Goal: Task Accomplishment & Management: Complete application form

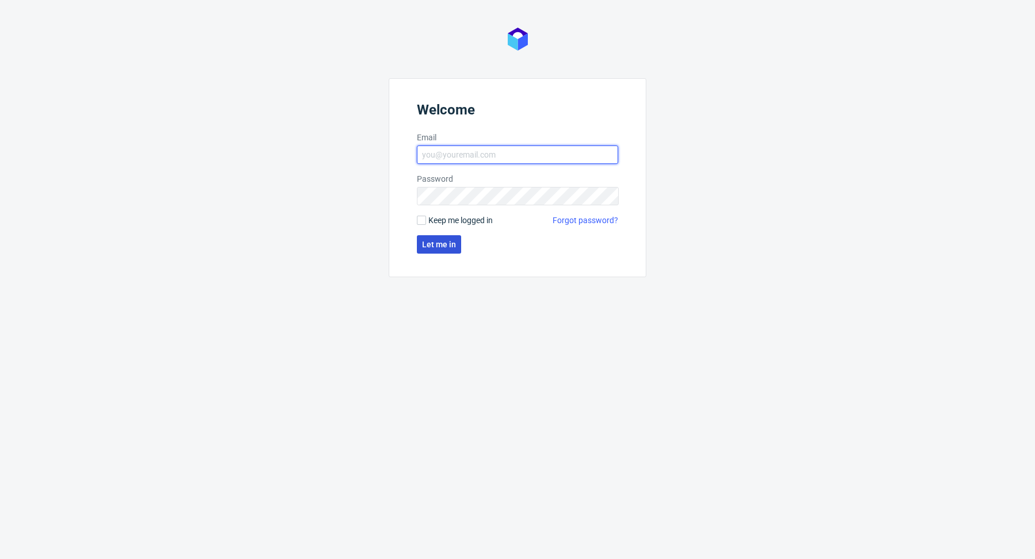
type input "[PERSON_NAME][EMAIL_ADDRESS][PERSON_NAME][DOMAIN_NAME]"
click at [454, 244] on span "Let me in" at bounding box center [439, 244] width 34 height 8
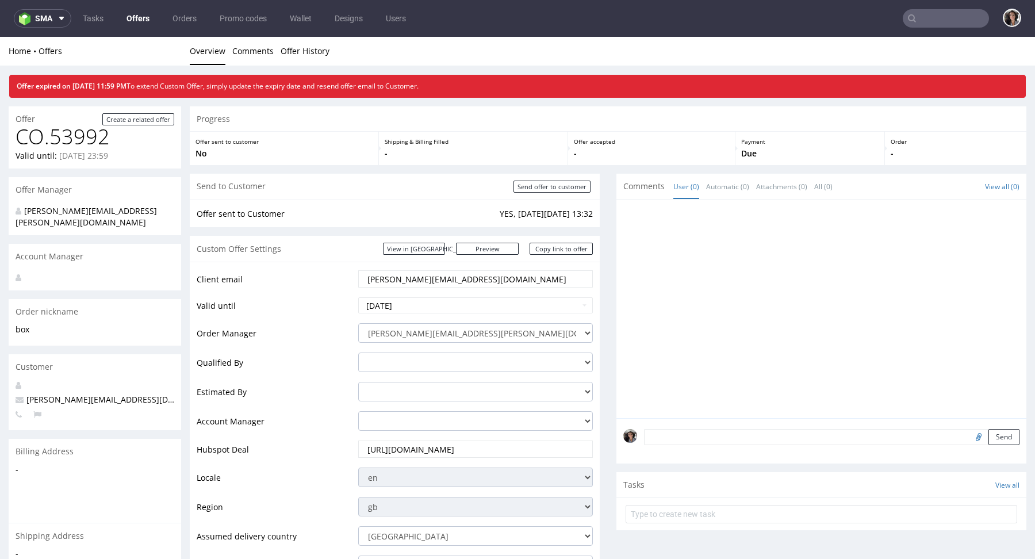
click at [926, 15] on input "text" at bounding box center [946, 18] width 86 height 18
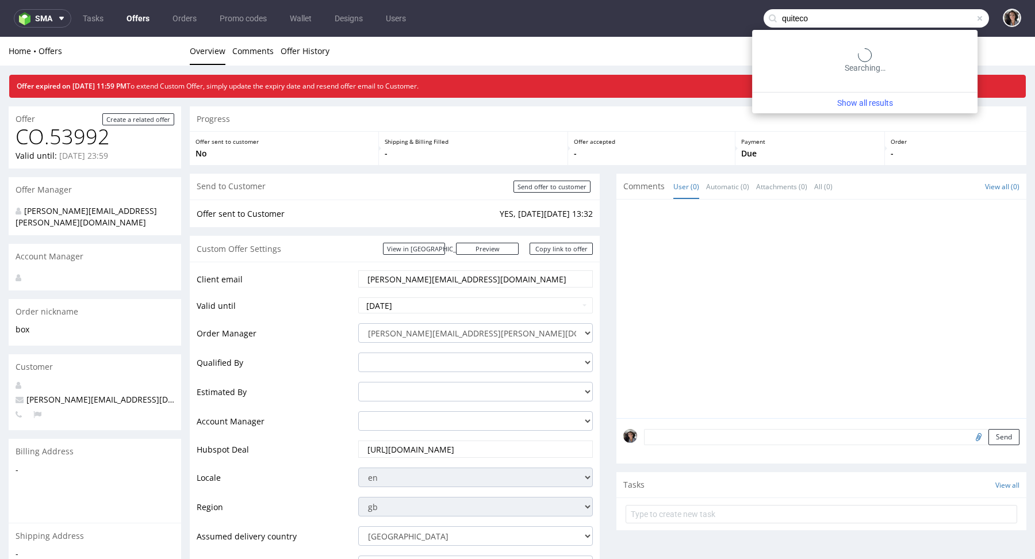
type input "quiteco"
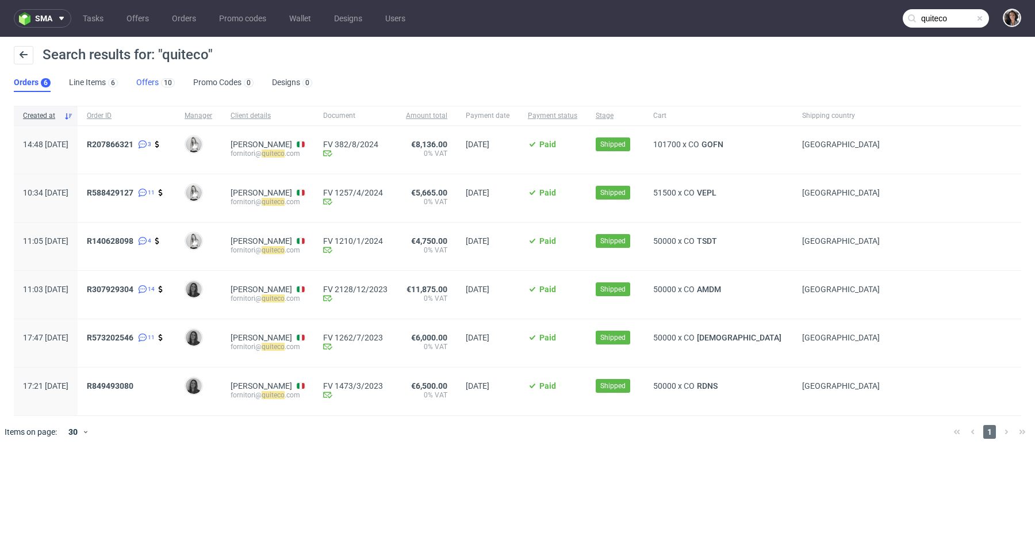
click at [144, 79] on link "Offers 10" at bounding box center [155, 83] width 39 height 18
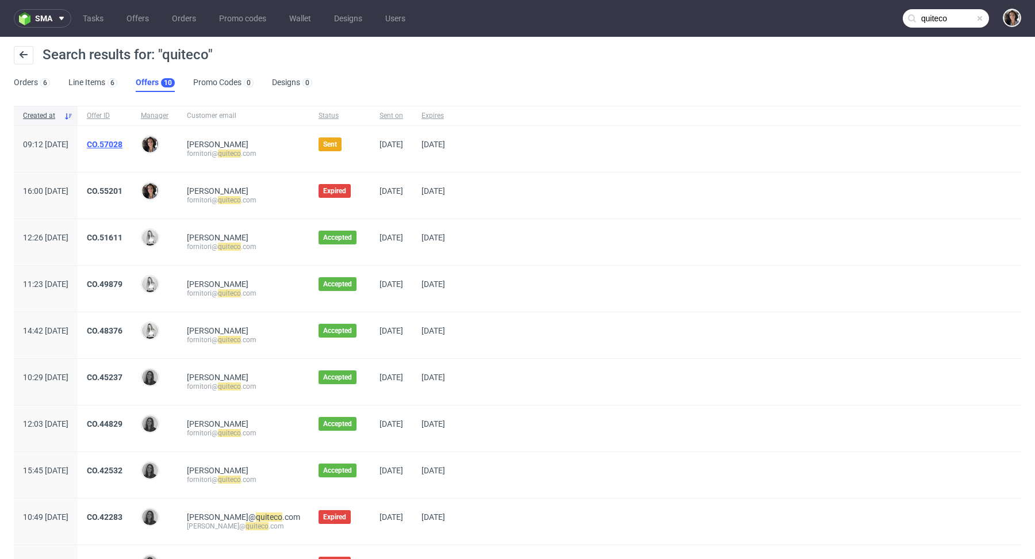
click at [123, 146] on link "CO.57028" at bounding box center [105, 144] width 36 height 9
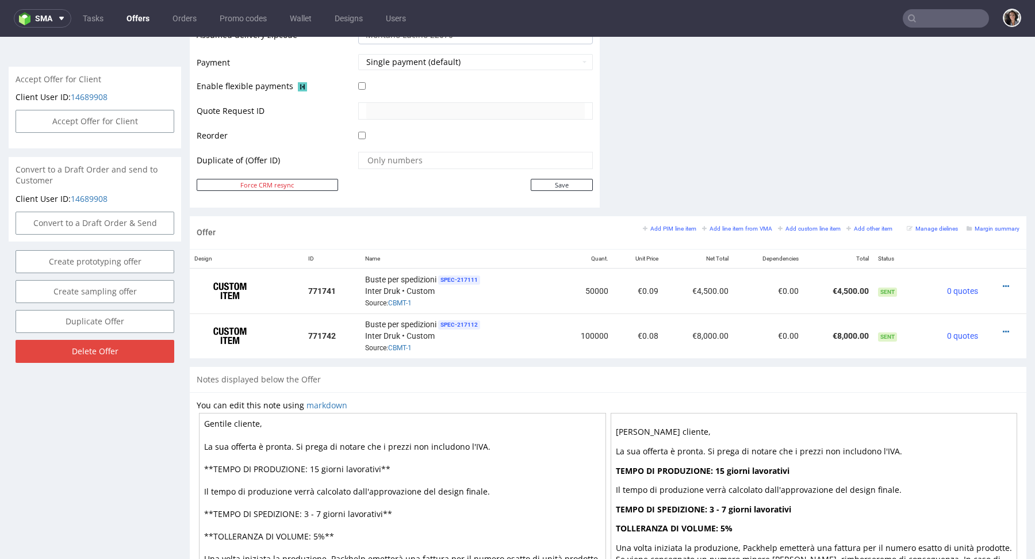
scroll to position [502, 0]
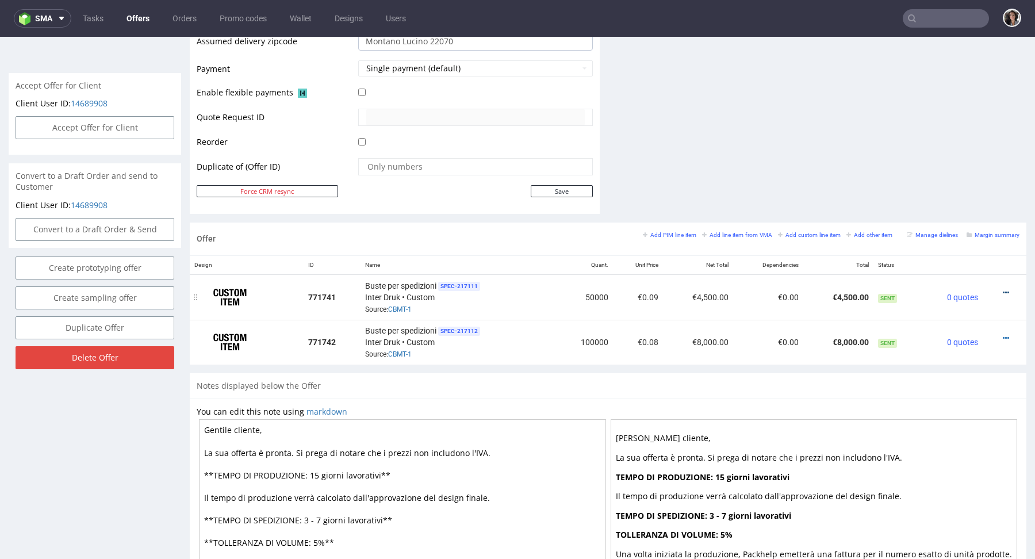
click at [1003, 289] on icon at bounding box center [1006, 293] width 6 height 8
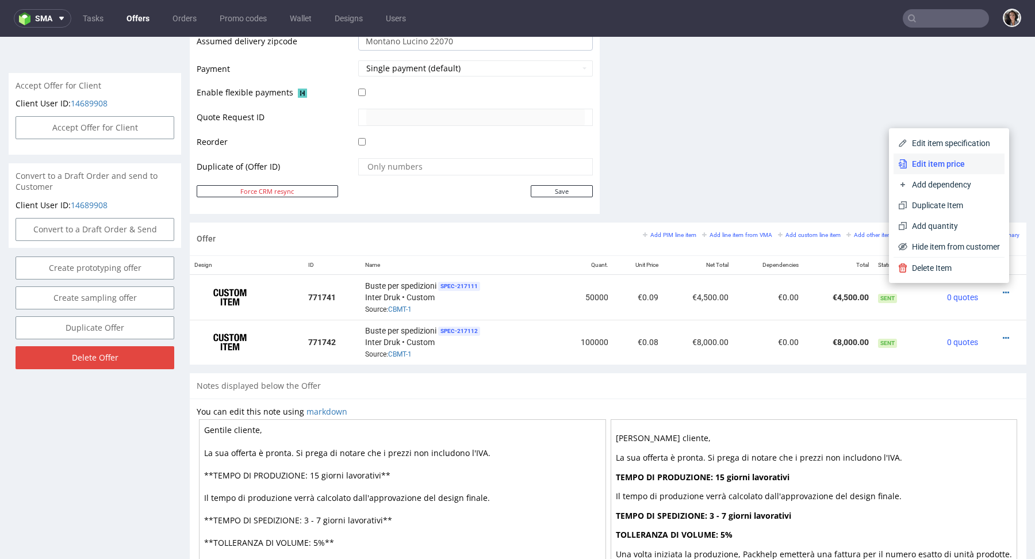
click at [944, 163] on span "Edit item price" at bounding box center [954, 164] width 93 height 12
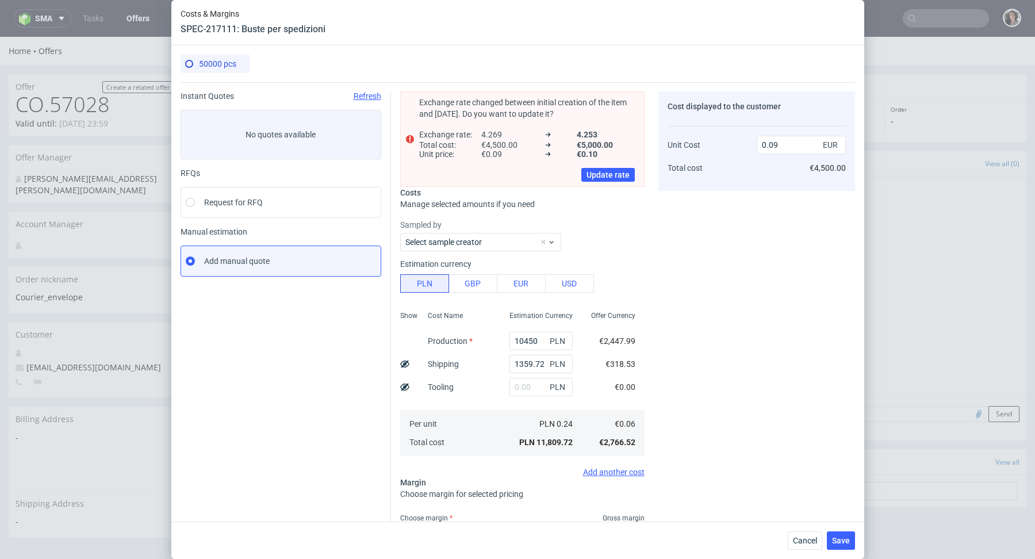
scroll to position [94, 0]
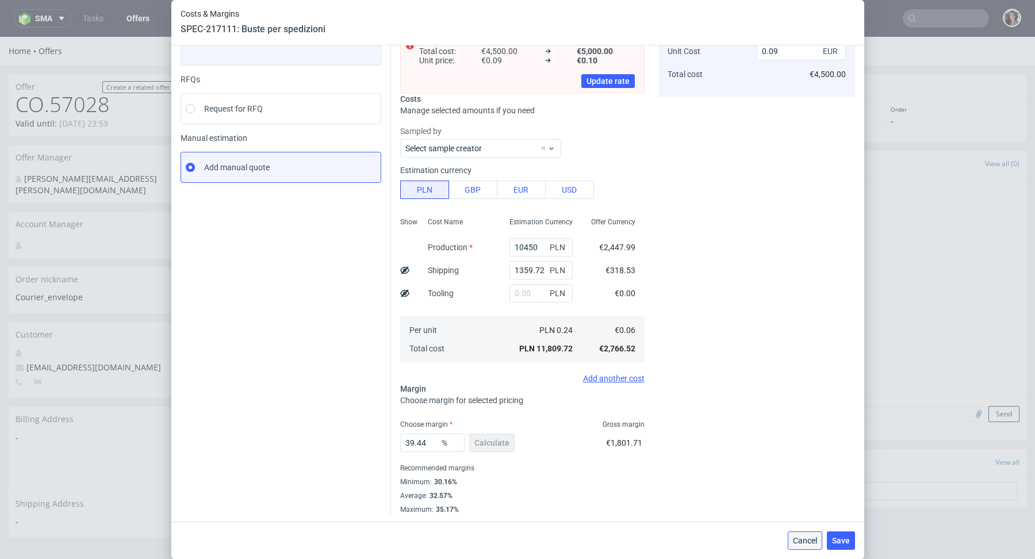
click at [806, 534] on button "Cancel" at bounding box center [805, 540] width 35 height 18
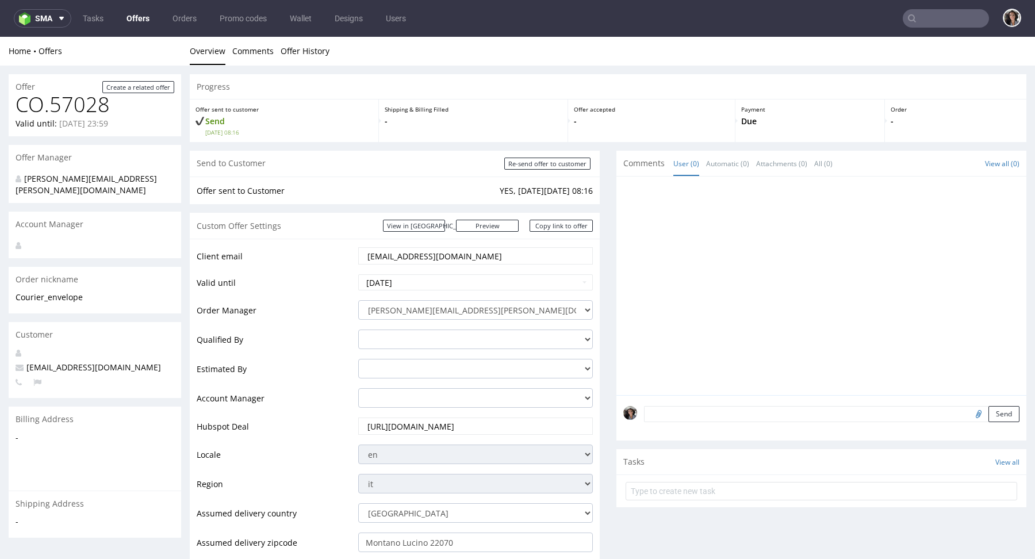
scroll to position [408, 0]
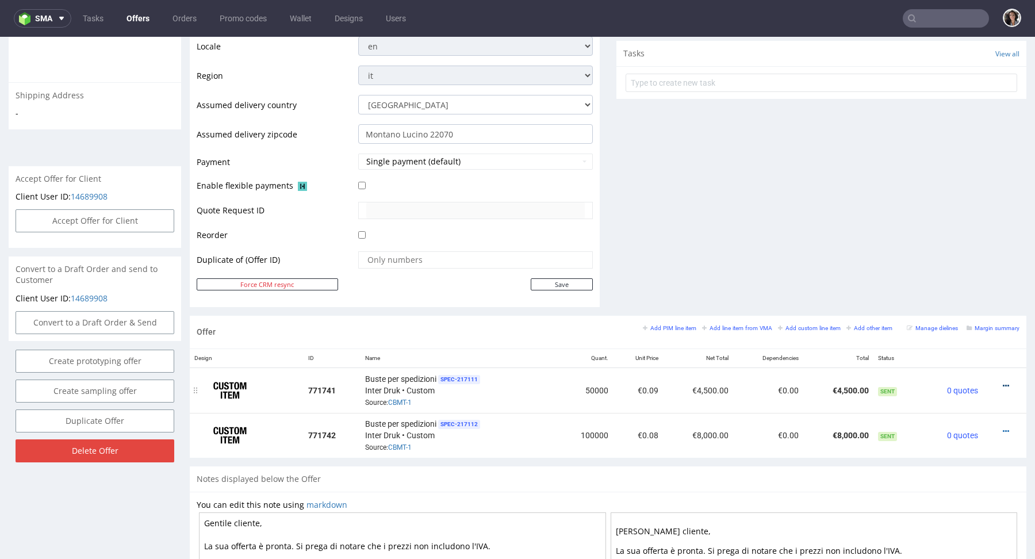
click at [1003, 382] on icon at bounding box center [1006, 386] width 6 height 8
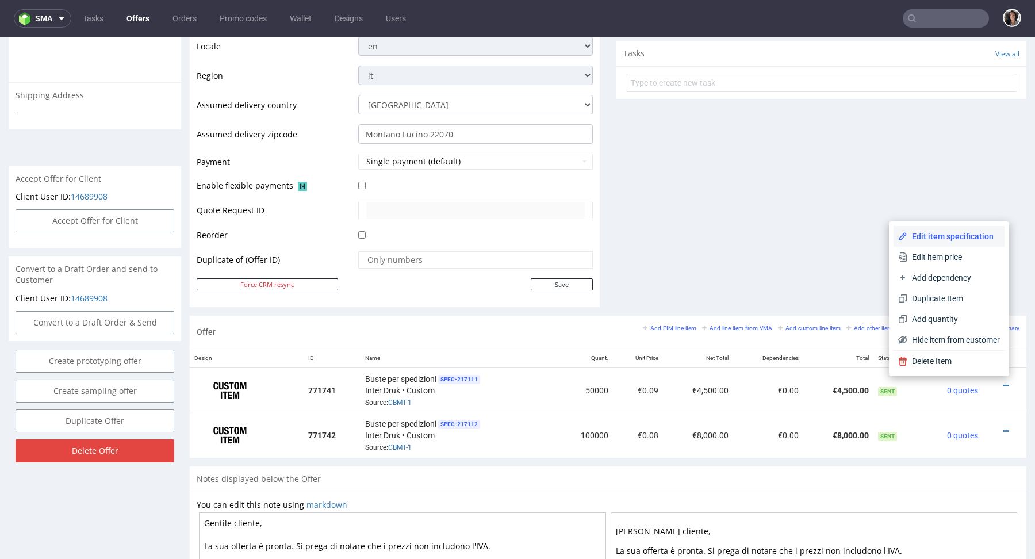
click at [942, 240] on span "Edit item specification" at bounding box center [954, 237] width 93 height 12
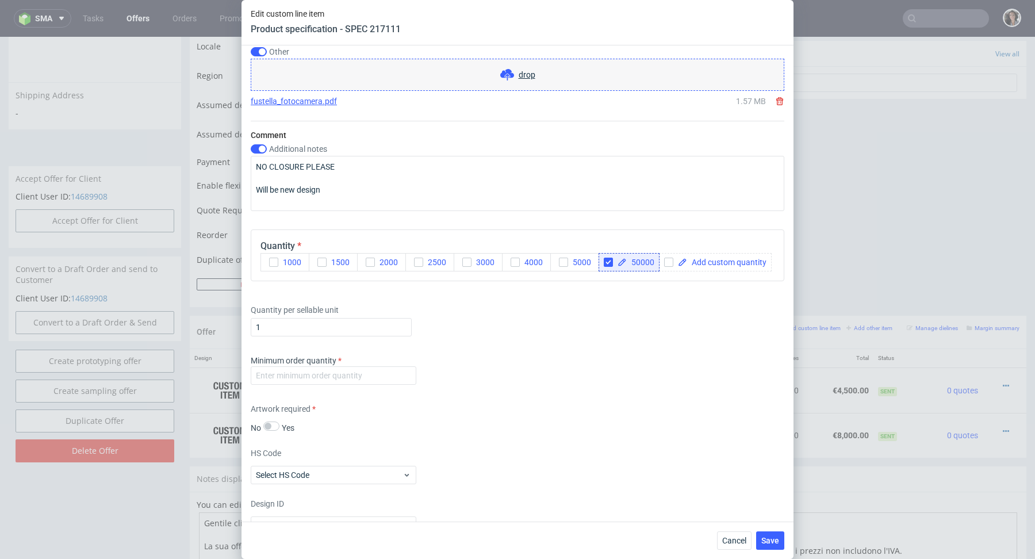
scroll to position [1208, 0]
click at [395, 376] on input "number" at bounding box center [334, 374] width 166 height 18
type input "1"
click at [555, 389] on div "Supplier Custom Custom supplier Inter Druk Technical specification Instant pric…" at bounding box center [518, 283] width 552 height 476
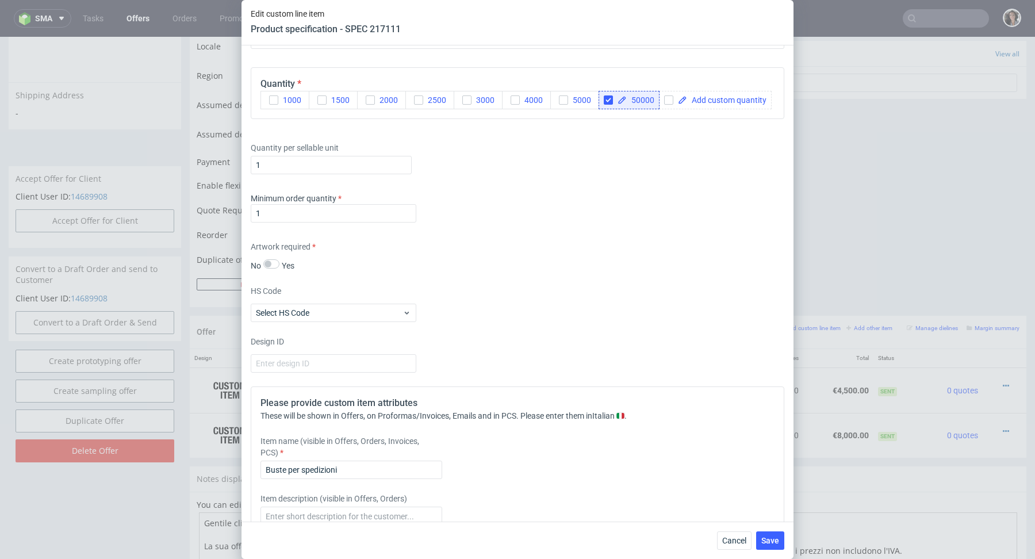
scroll to position [1548, 0]
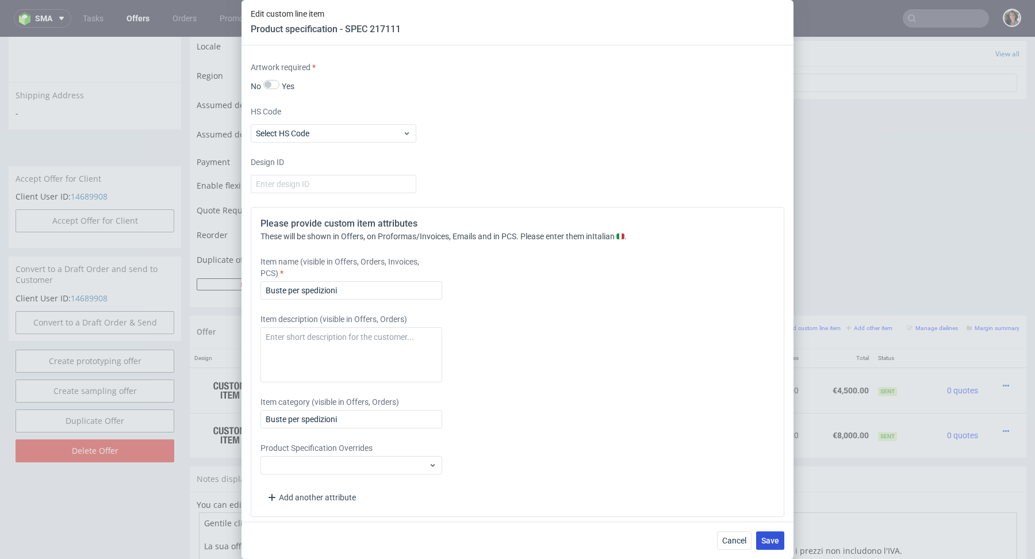
click at [771, 547] on button "Save" at bounding box center [770, 540] width 28 height 18
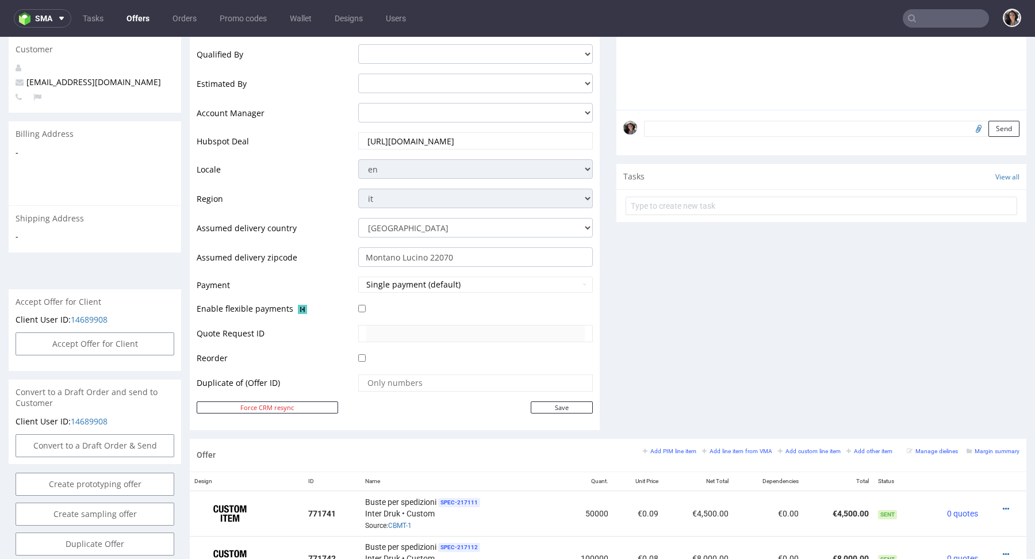
scroll to position [605, 0]
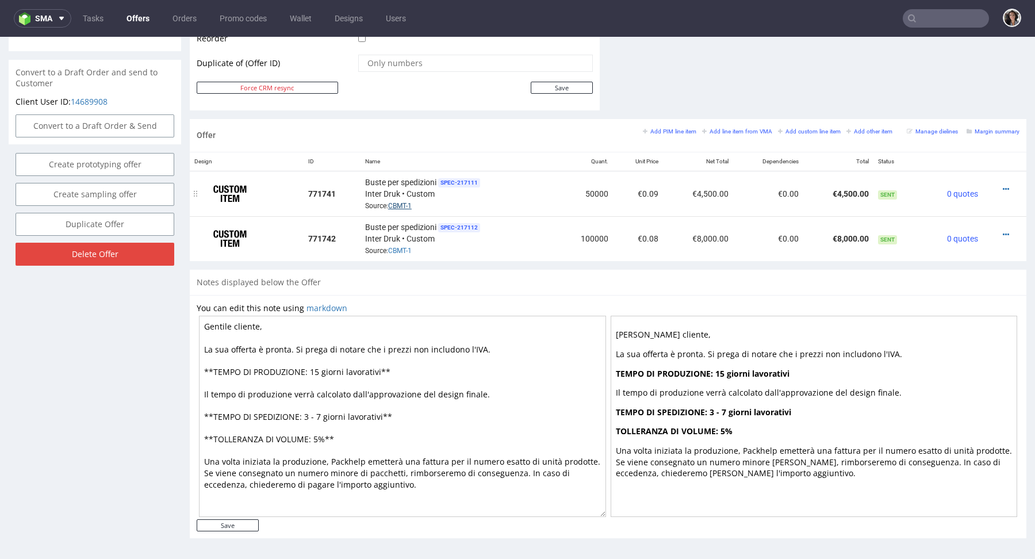
click at [393, 202] on link "CBMT-1" at bounding box center [400, 206] width 24 height 8
click at [1003, 185] on icon at bounding box center [1006, 189] width 6 height 8
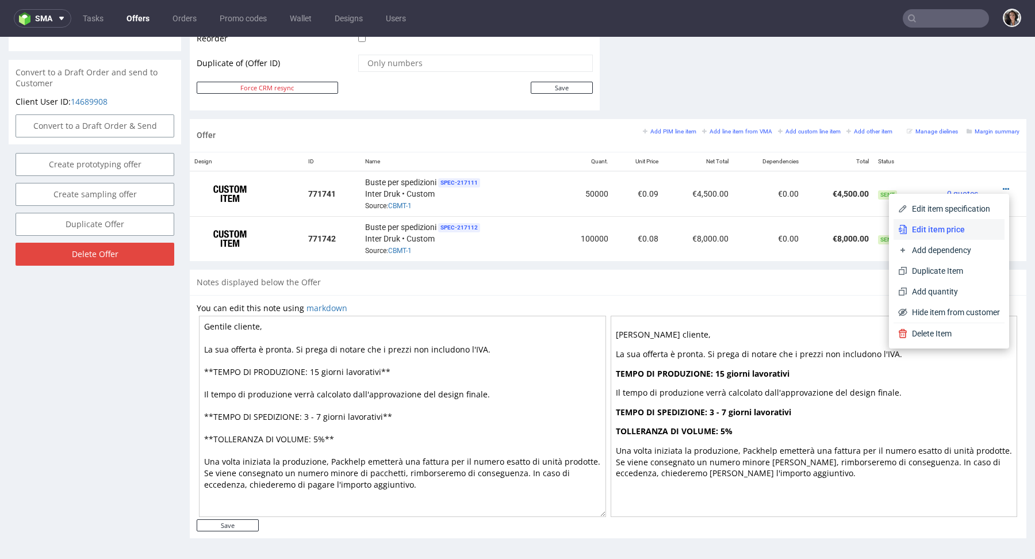
click at [960, 230] on span "Edit item price" at bounding box center [954, 230] width 93 height 12
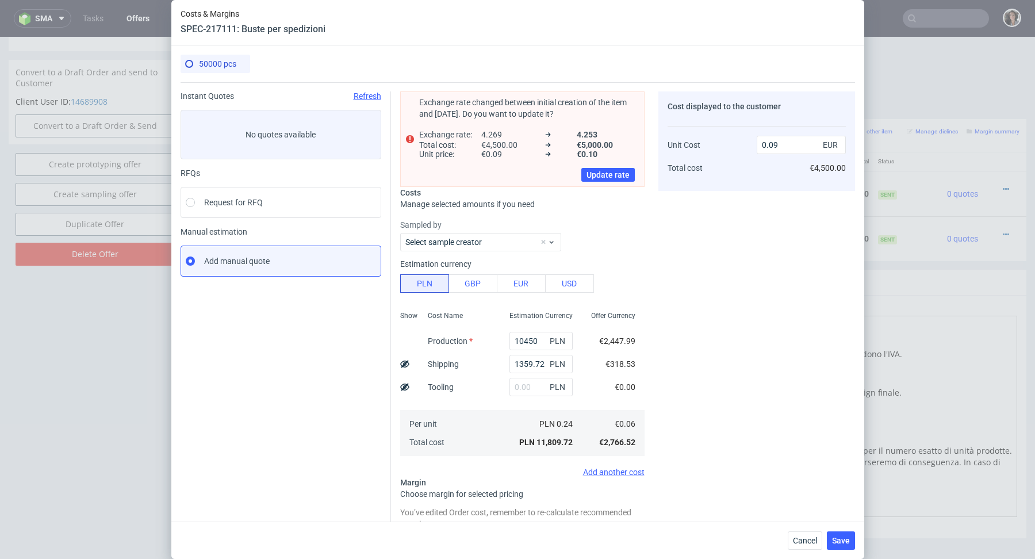
scroll to position [126, 0]
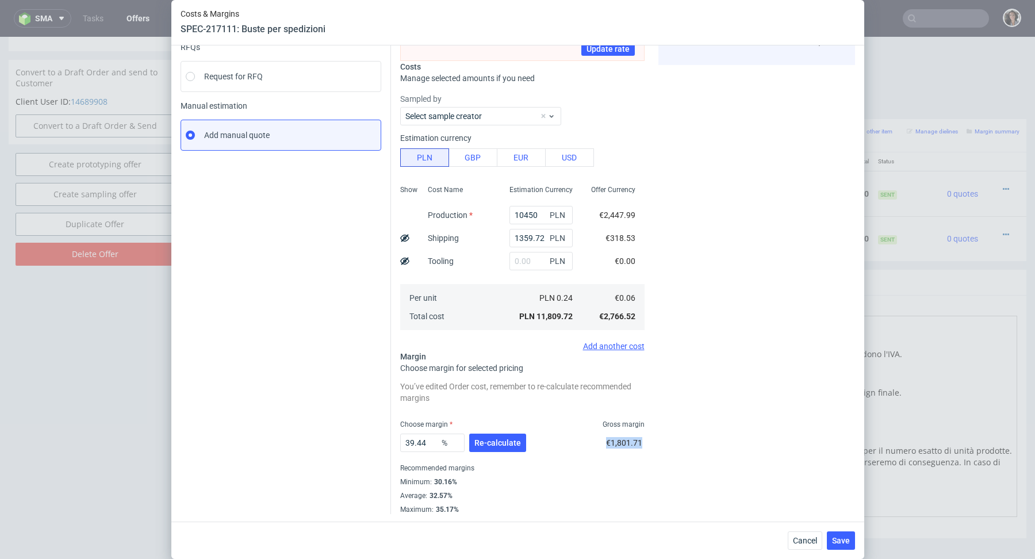
drag, startPoint x: 647, startPoint y: 446, endPoint x: 591, endPoint y: 446, distance: 56.4
click at [591, 446] on div "Exchange rate changed between initial creation of the item and today. Do you wa…" at bounding box center [623, 235] width 464 height 558
copy span "€1,801.71"
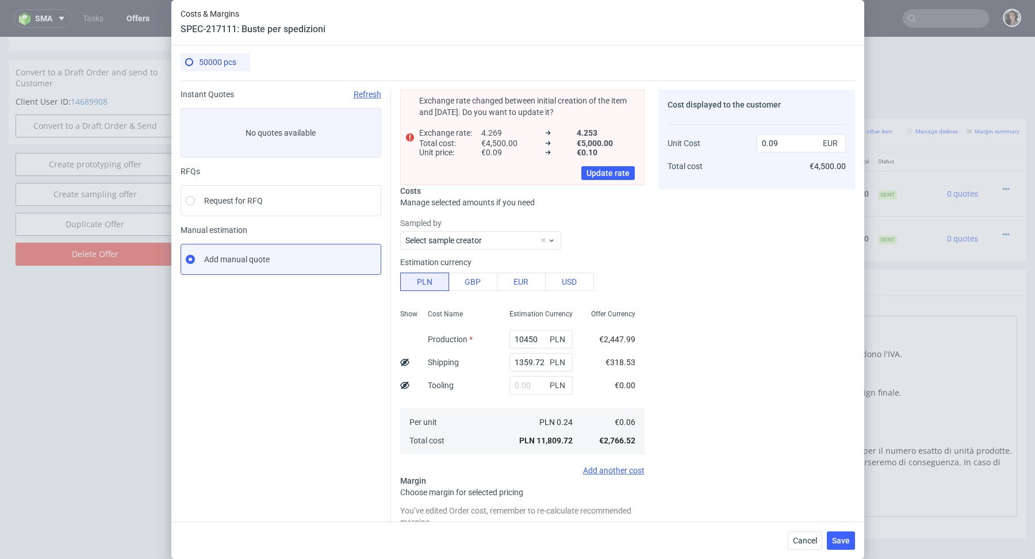
scroll to position [1, 0]
click at [798, 542] on span "Cancel" at bounding box center [805, 541] width 24 height 8
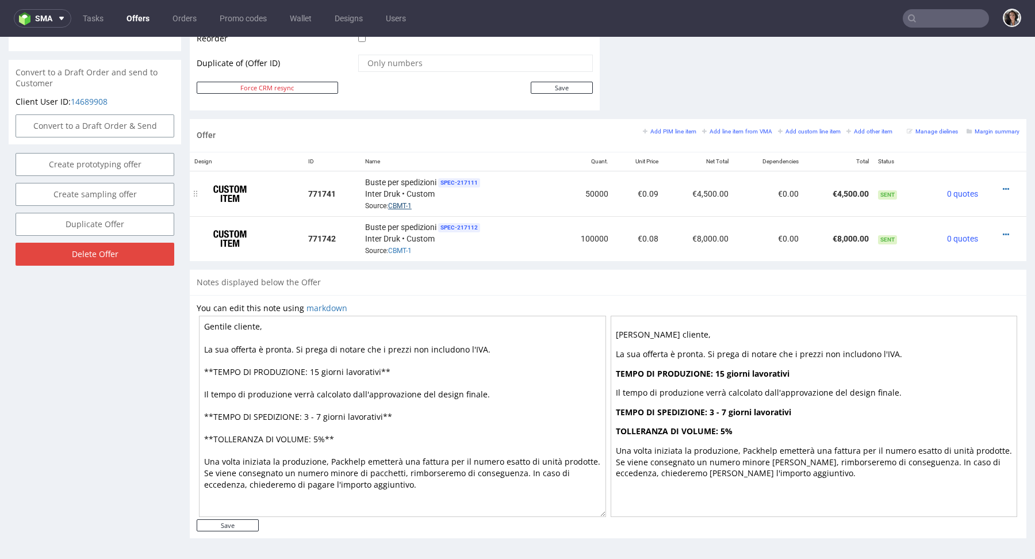
click at [407, 202] on link "CBMT-1" at bounding box center [400, 206] width 24 height 8
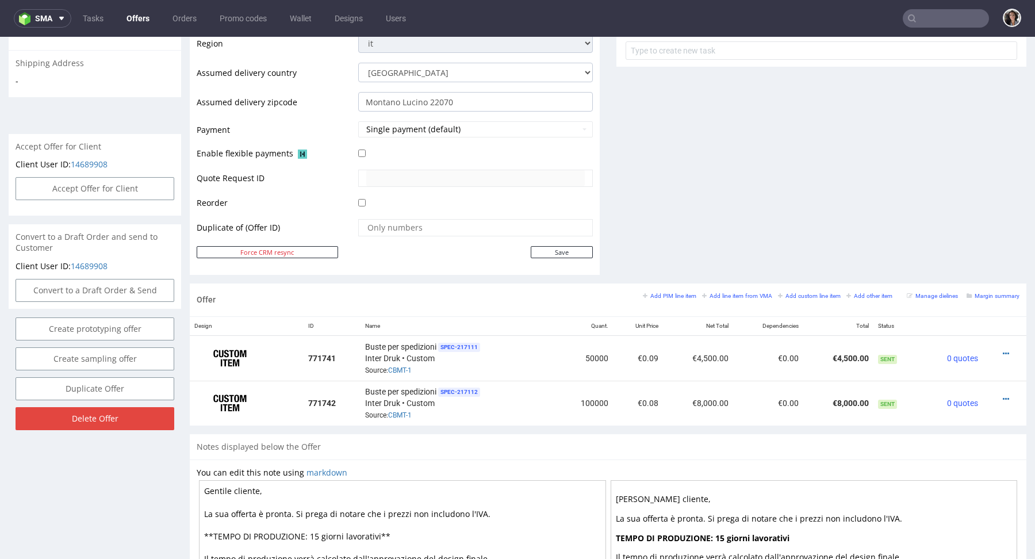
scroll to position [504, 0]
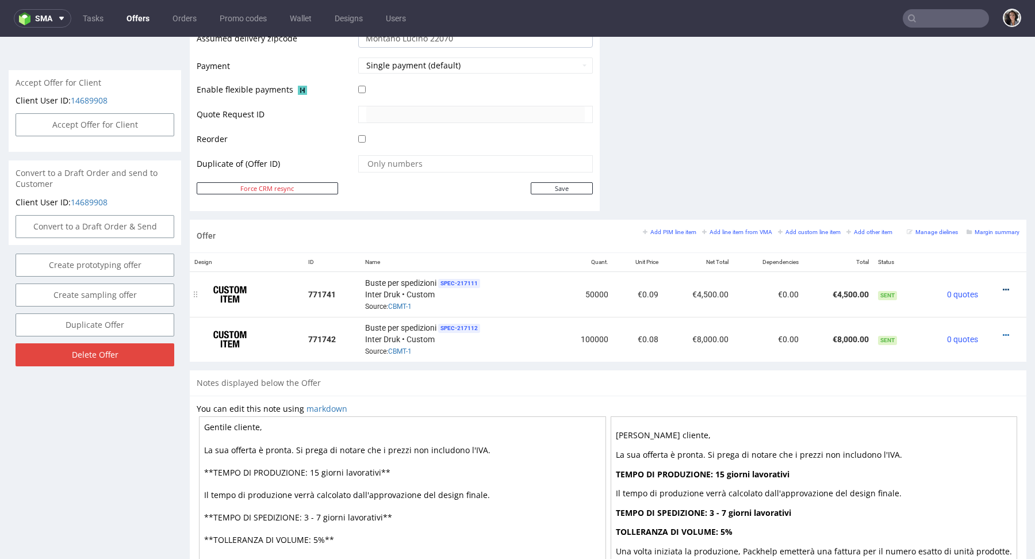
click at [1003, 286] on icon at bounding box center [1006, 290] width 6 height 8
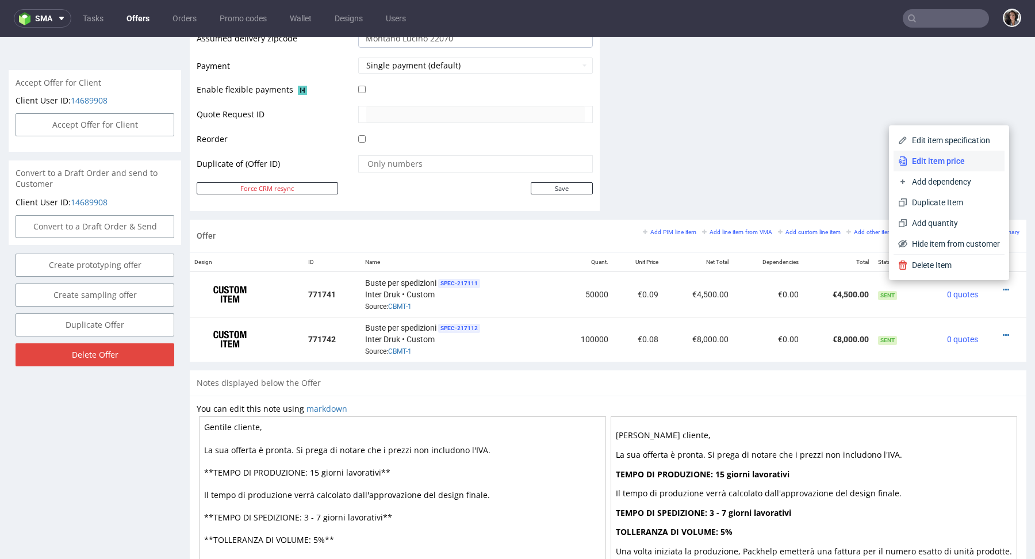
click at [925, 159] on span "Edit item price" at bounding box center [954, 161] width 93 height 12
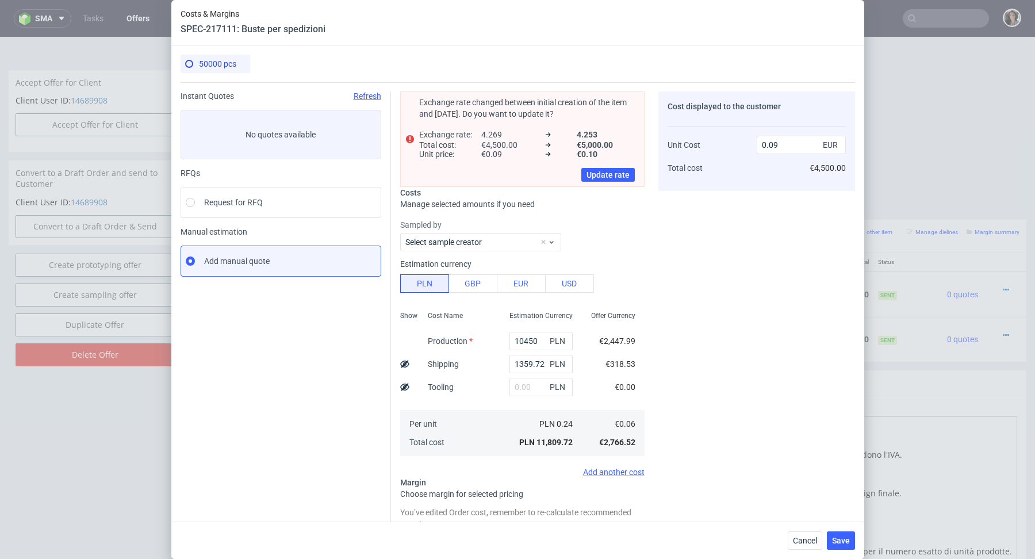
scroll to position [126, 0]
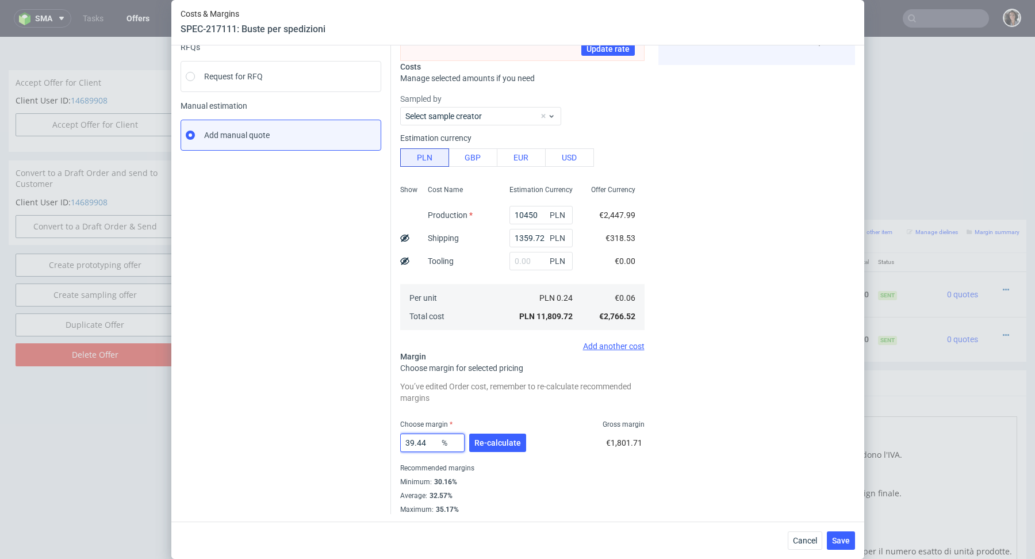
drag, startPoint x: 431, startPoint y: 441, endPoint x: 384, endPoint y: 441, distance: 47.2
click at [384, 441] on div "Instant Quotes Refresh No quotes available RFQs Request for RFQ Manual estimati…" at bounding box center [518, 235] width 675 height 558
click at [811, 545] on span "Cancel" at bounding box center [805, 541] width 24 height 8
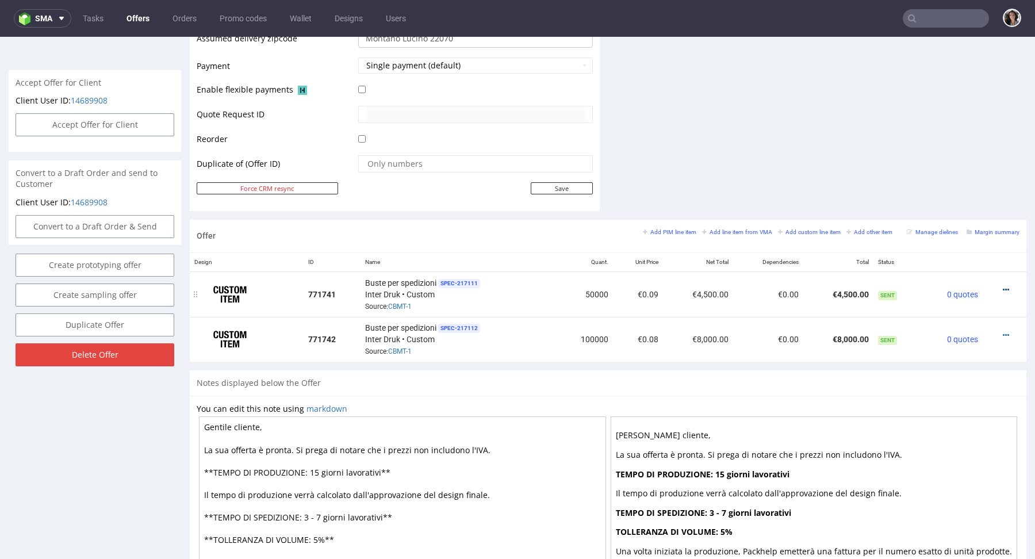
click at [1003, 286] on icon at bounding box center [1006, 290] width 6 height 8
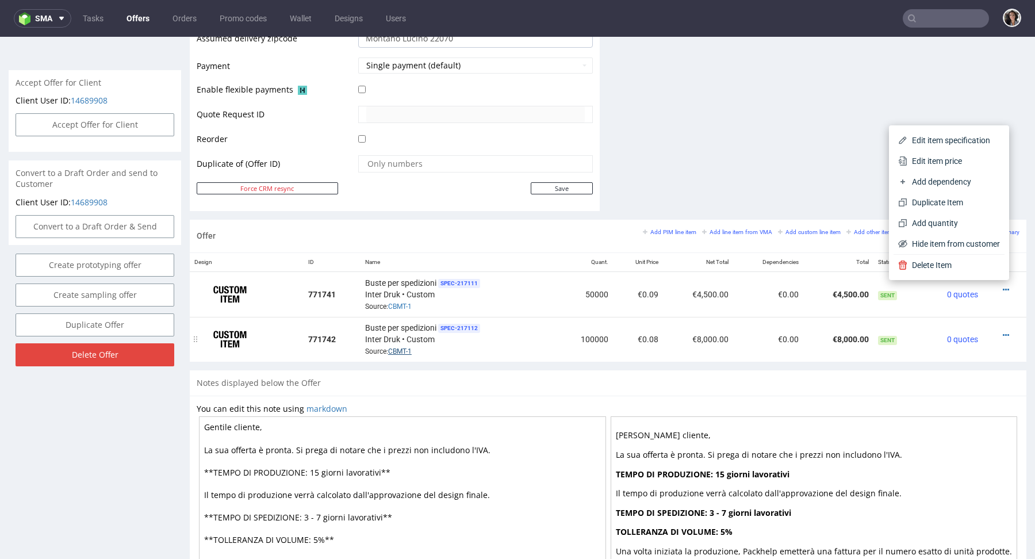
click at [399, 347] on link "CBMT-1" at bounding box center [400, 351] width 24 height 8
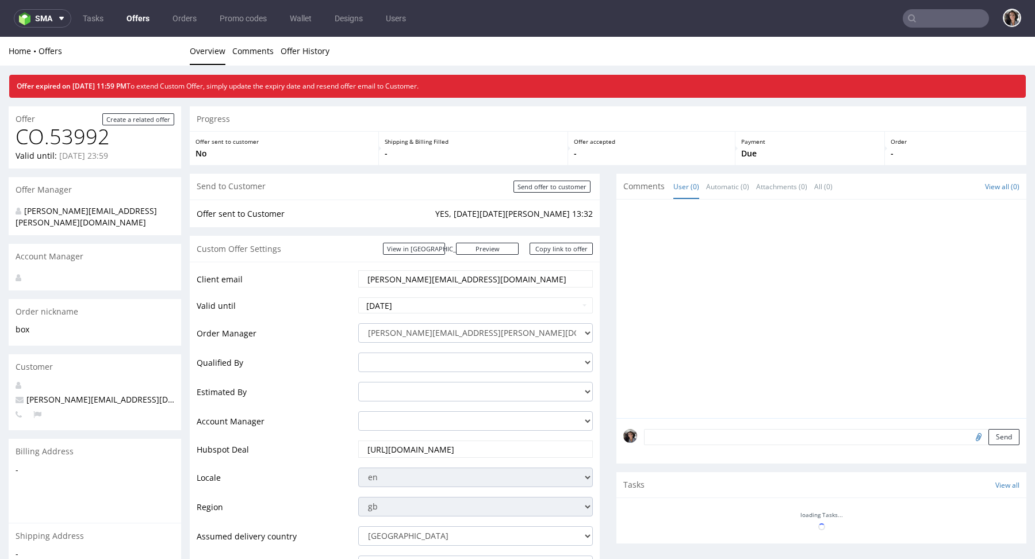
click at [924, 16] on input "text" at bounding box center [946, 18] width 86 height 18
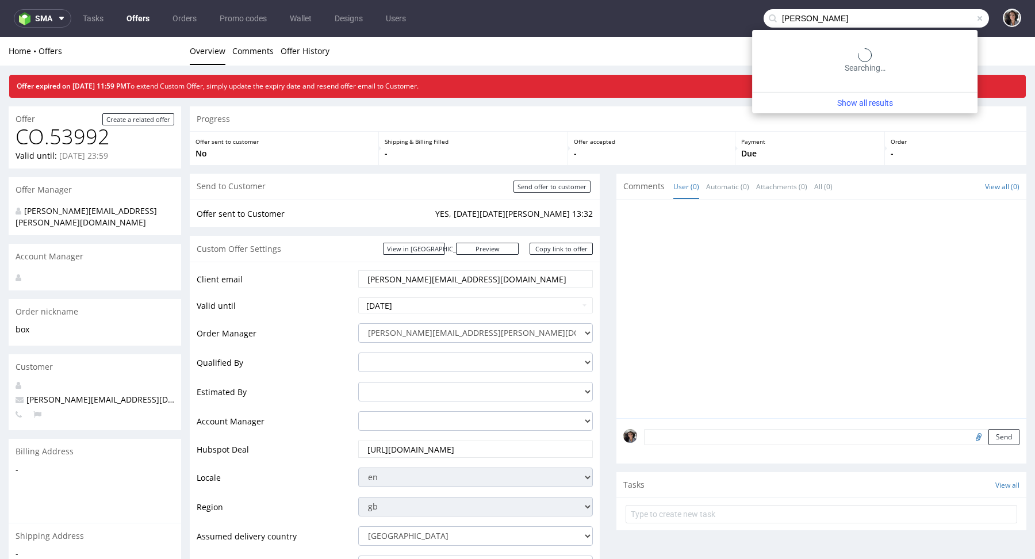
type input "romualda"
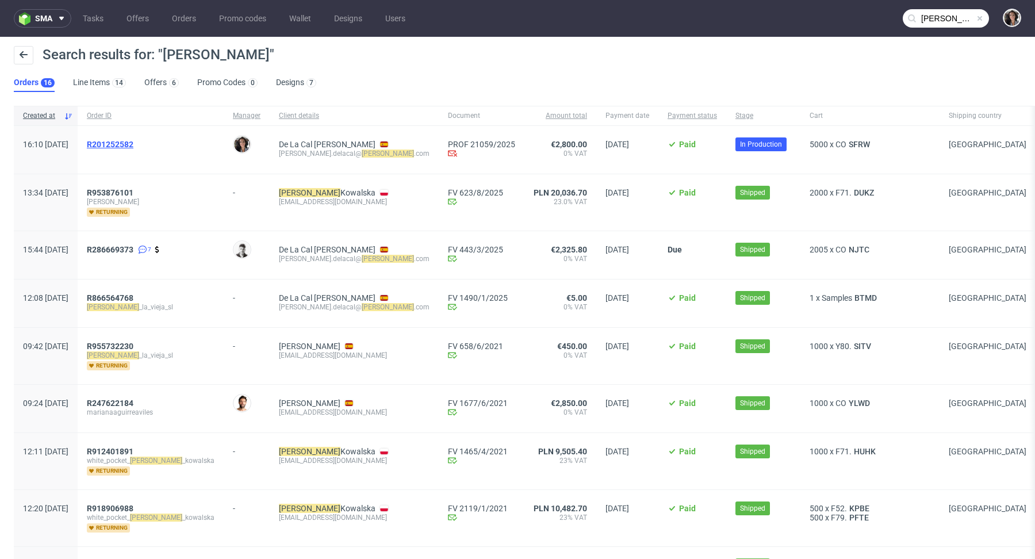
click at [133, 144] on span "R201252582" at bounding box center [110, 144] width 47 height 9
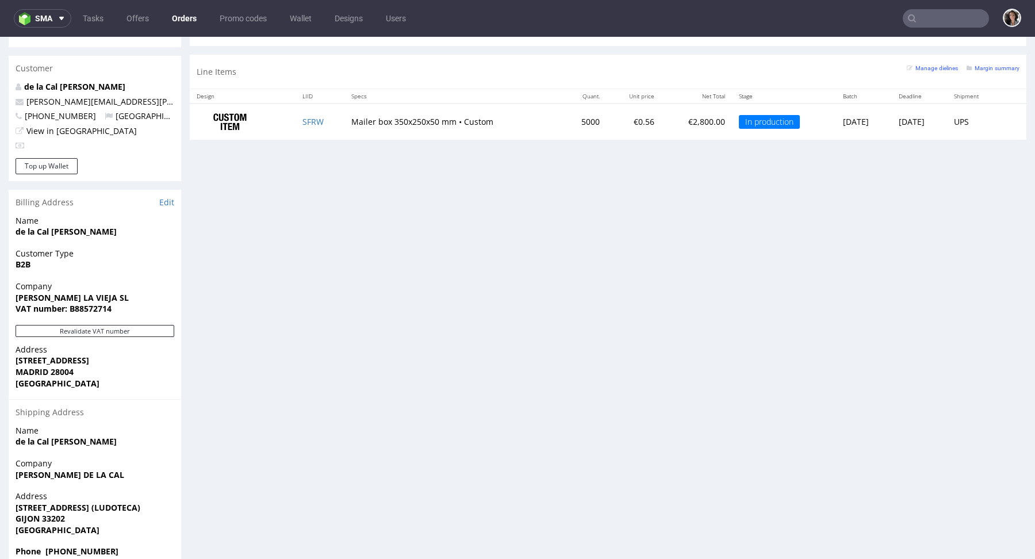
scroll to position [404, 0]
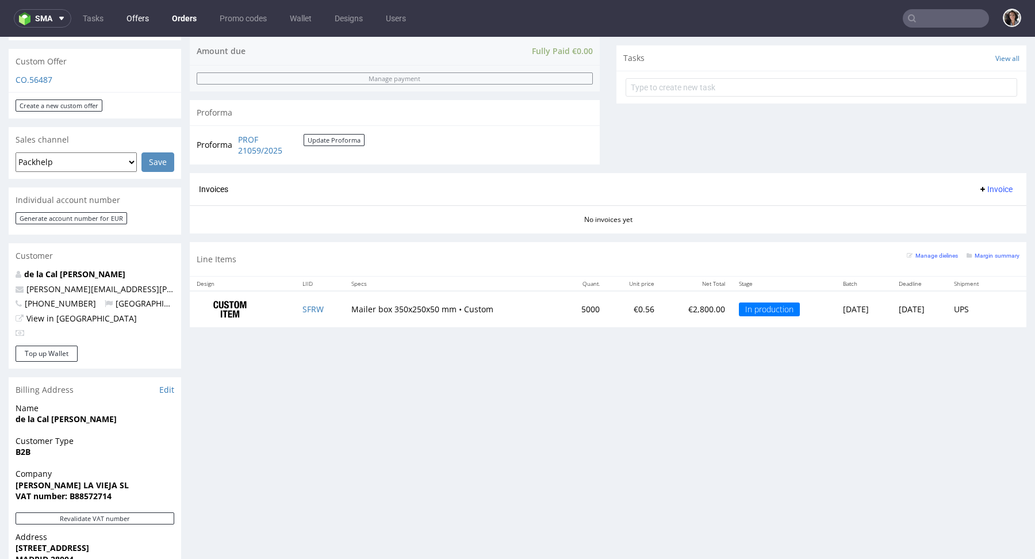
type input "romualda"
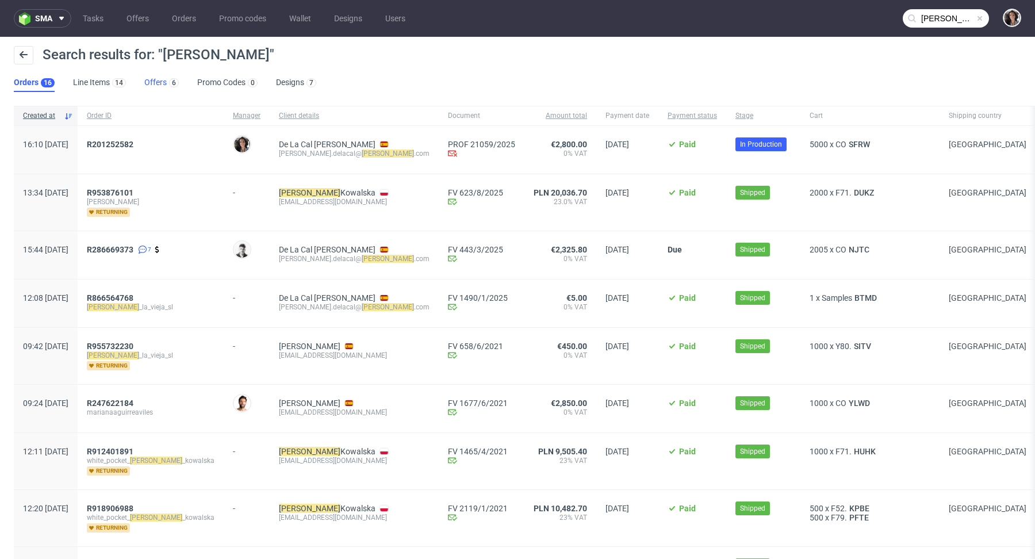
click at [151, 85] on link "Offers 6" at bounding box center [161, 83] width 35 height 18
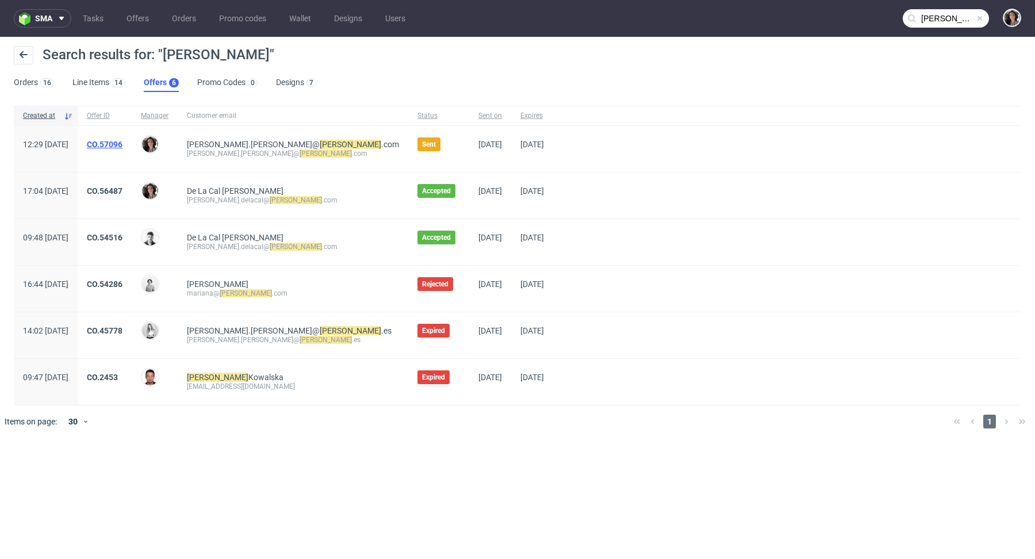
click at [123, 146] on link "CO.57096" at bounding box center [105, 144] width 36 height 9
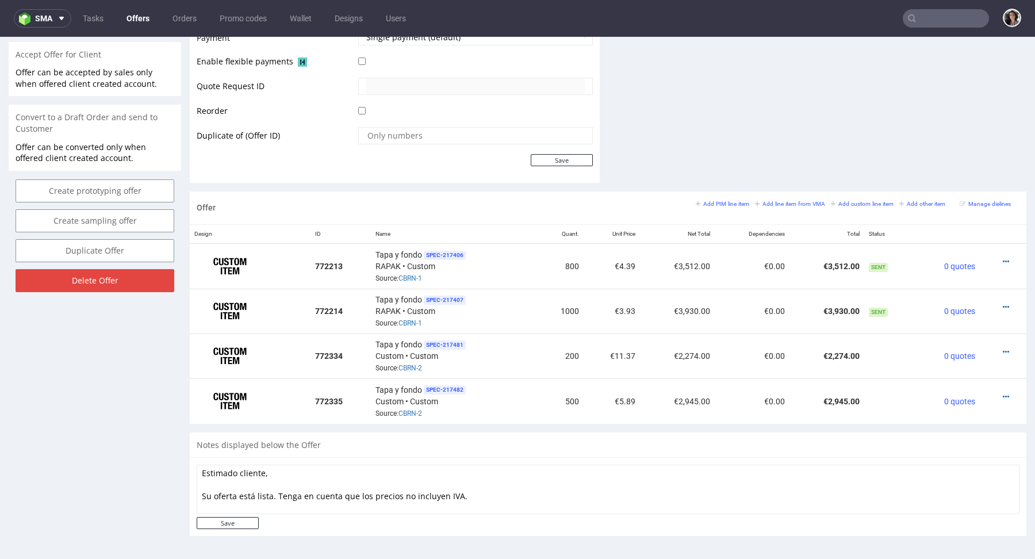
scroll to position [616, 0]
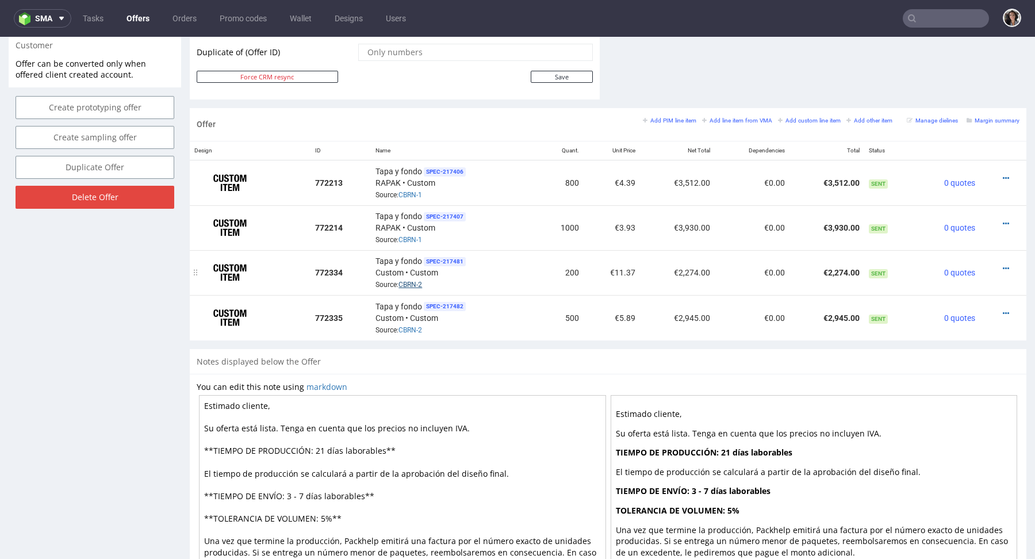
click at [407, 281] on link "CBRN-2" at bounding box center [411, 285] width 24 height 8
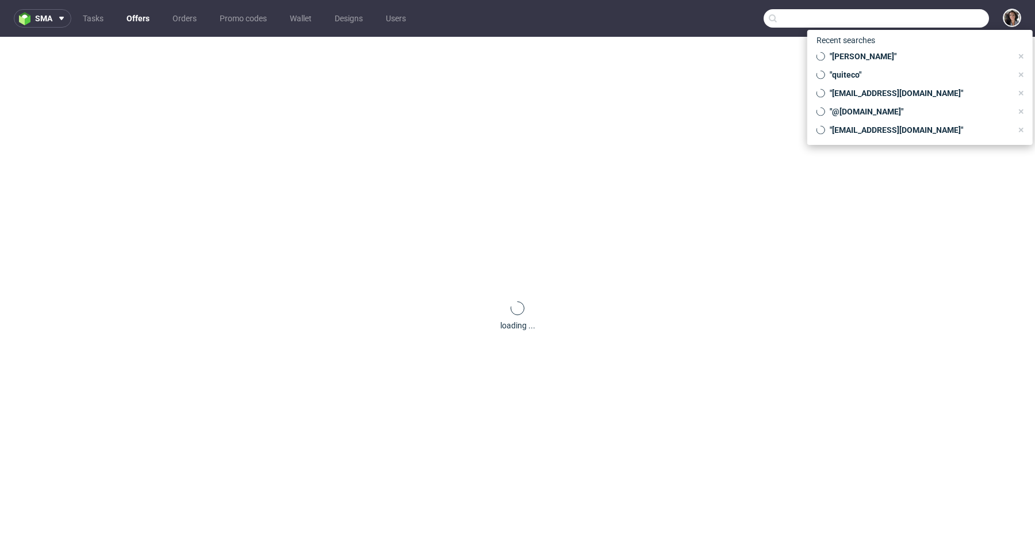
click at [943, 22] on input "text" at bounding box center [876, 18] width 225 height 18
paste input "[PERSON_NAME][EMAIL_ADDRESS][DOMAIN_NAME]"
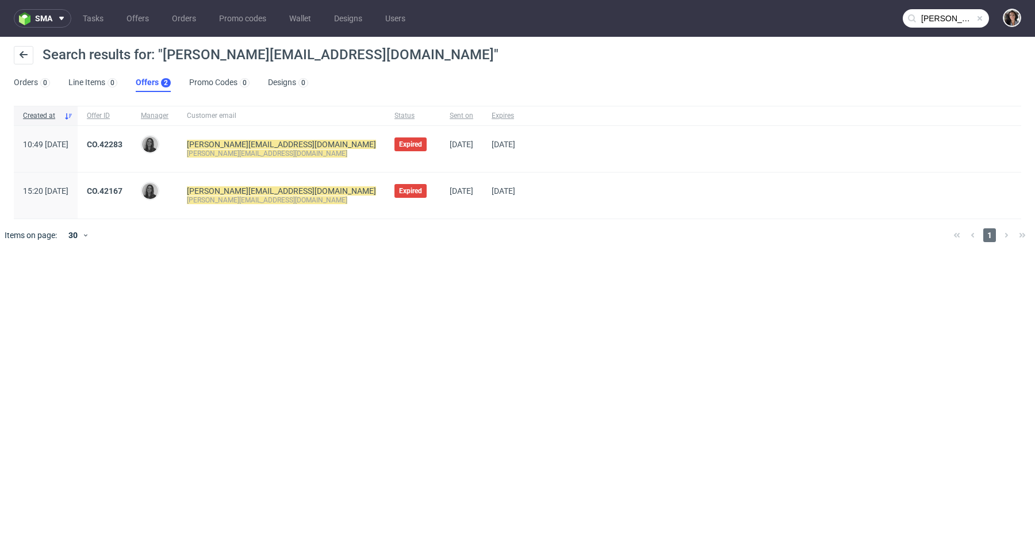
click at [940, 17] on input "[PERSON_NAME][EMAIL_ADDRESS][DOMAIN_NAME]" at bounding box center [946, 18] width 86 height 18
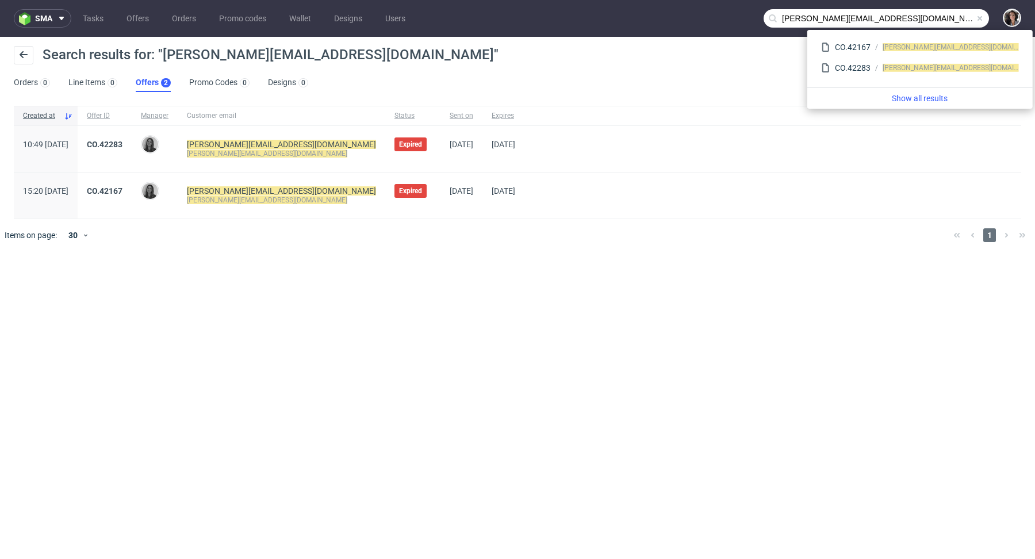
drag, startPoint x: 821, startPoint y: 19, endPoint x: 717, endPoint y: 15, distance: 104.2
click at [717, 15] on nav "sma Tasks Offers Orders Promo codes Wallet Designs Users [PERSON_NAME][EMAIL_AD…" at bounding box center [517, 18] width 1035 height 37
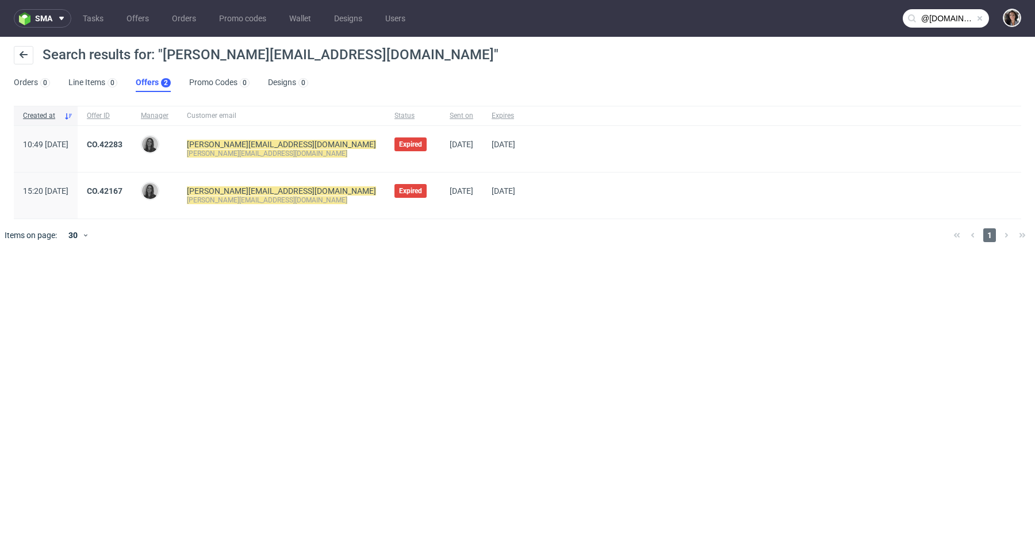
type input "@[DOMAIN_NAME]"
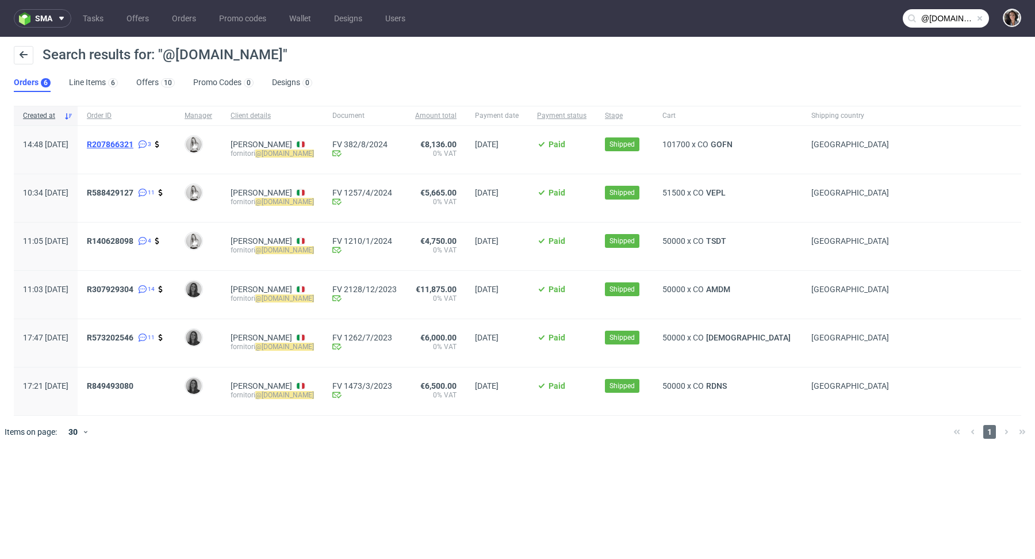
click at [133, 142] on span "R207866321" at bounding box center [110, 144] width 47 height 9
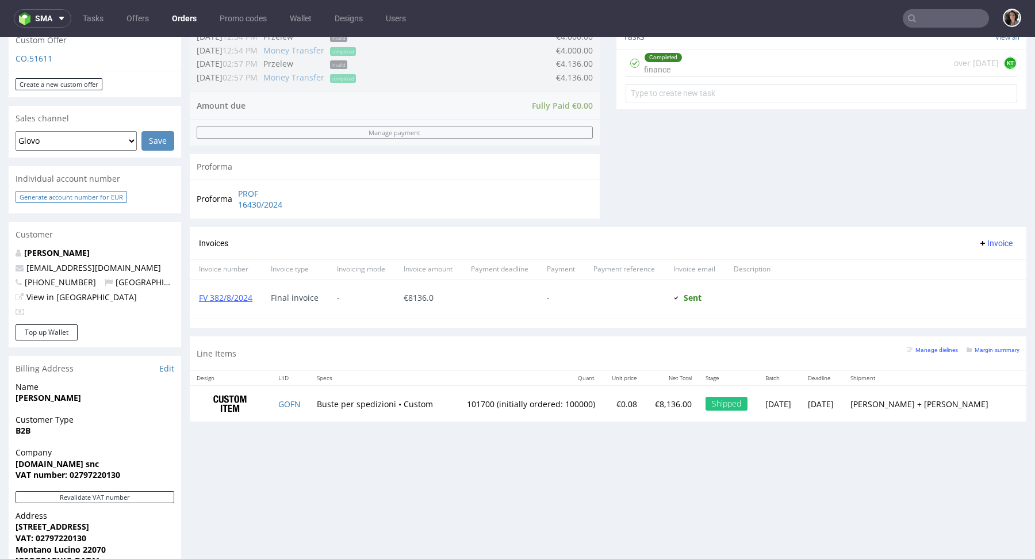
scroll to position [388, 0]
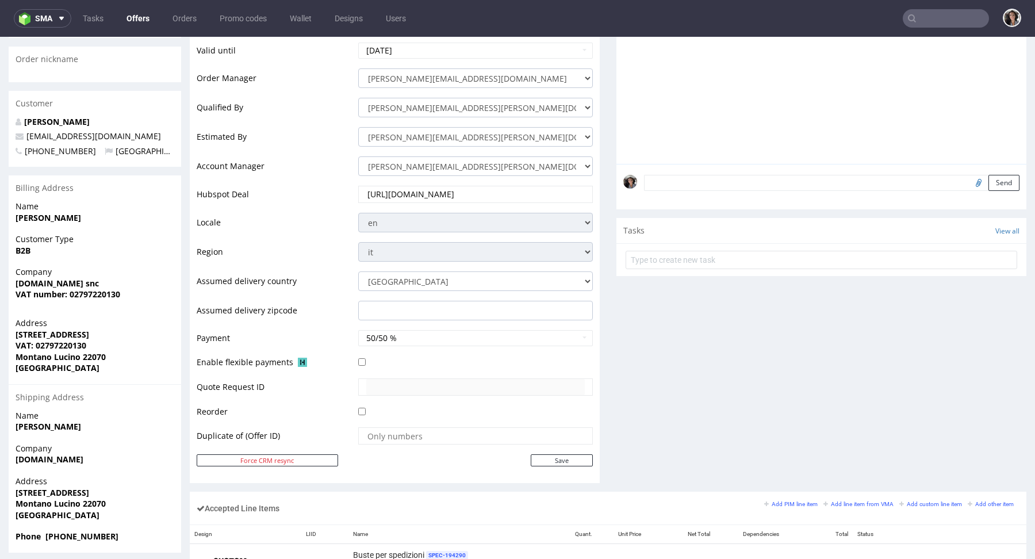
scroll to position [266, 0]
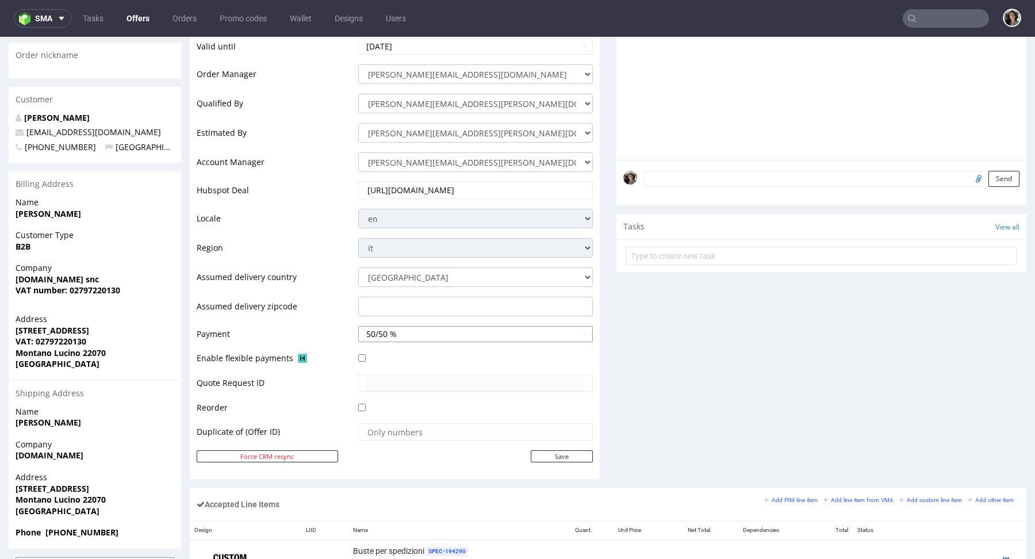
click at [431, 326] on button "50/50 %" at bounding box center [475, 334] width 235 height 16
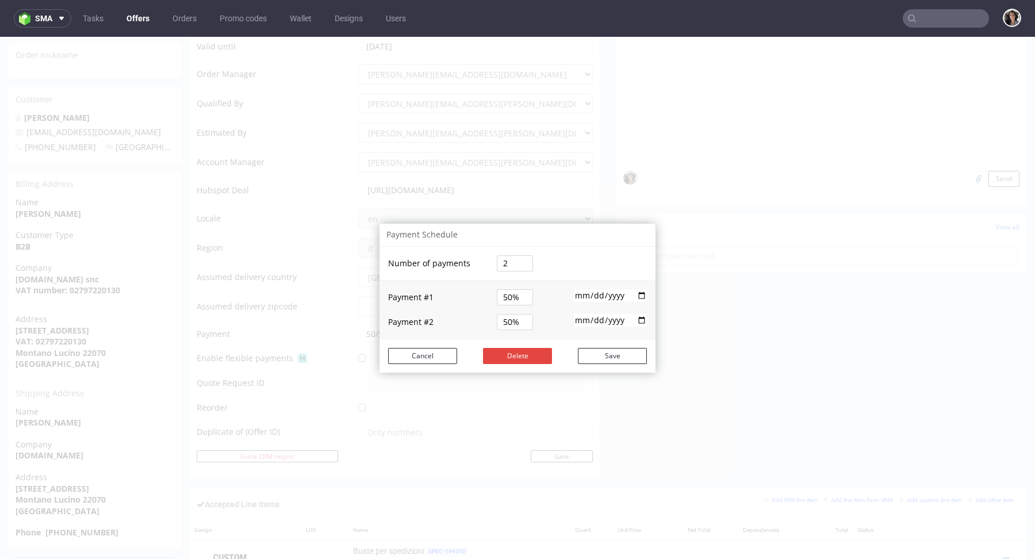
click at [792, 95] on div "Payment Schedule Number of payments 2 Payment # 1 50% [DATE] Payment # 2 50% [D…" at bounding box center [517, 298] width 1035 height 522
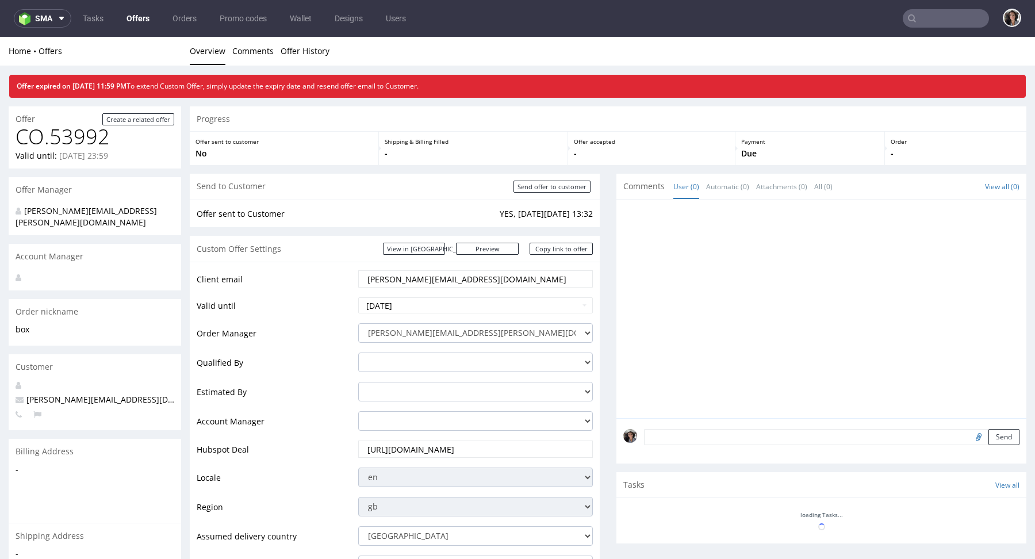
click at [126, 18] on link "Offers" at bounding box center [138, 18] width 37 height 18
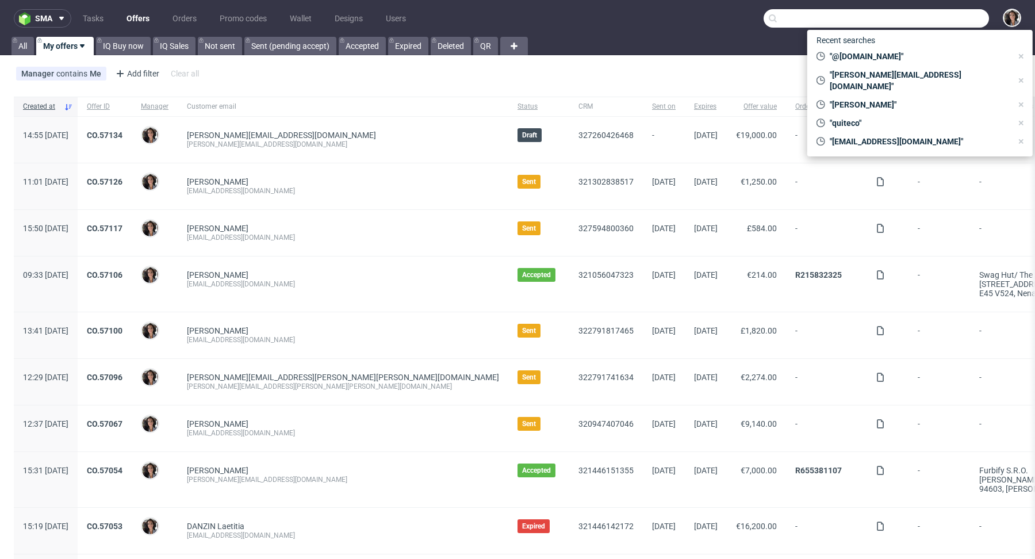
click at [939, 21] on input "text" at bounding box center [876, 18] width 225 height 18
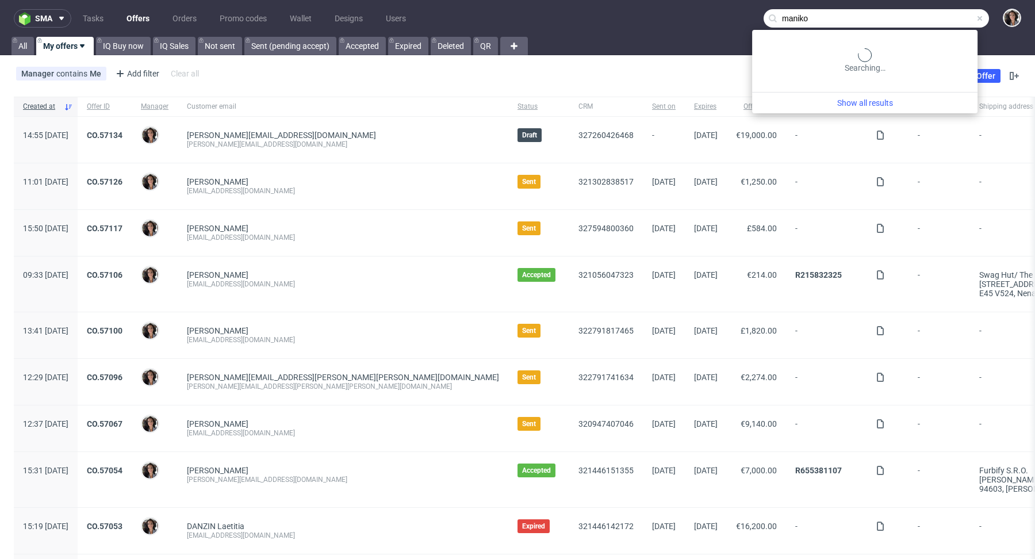
type input "maniko"
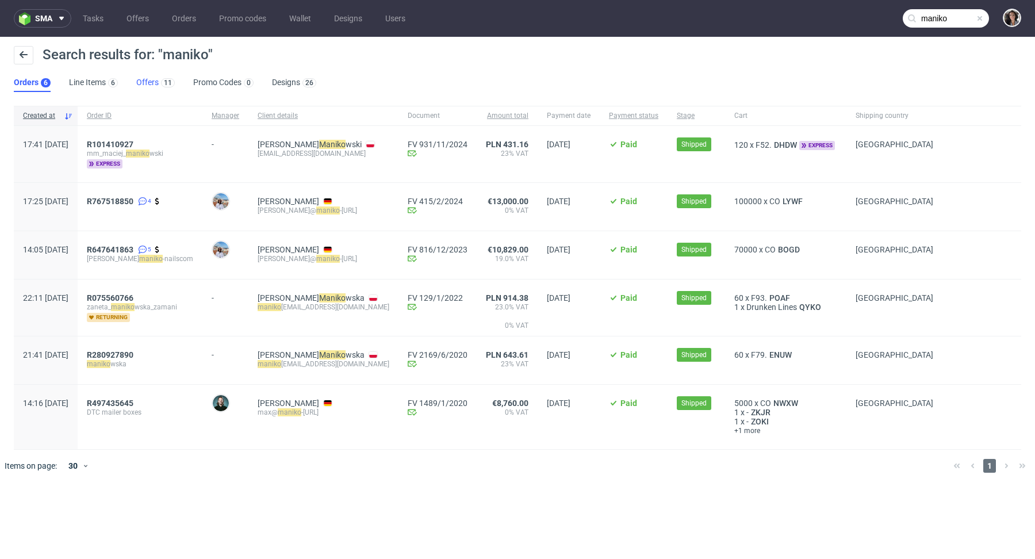
click at [154, 85] on link "Offers 11" at bounding box center [155, 83] width 39 height 18
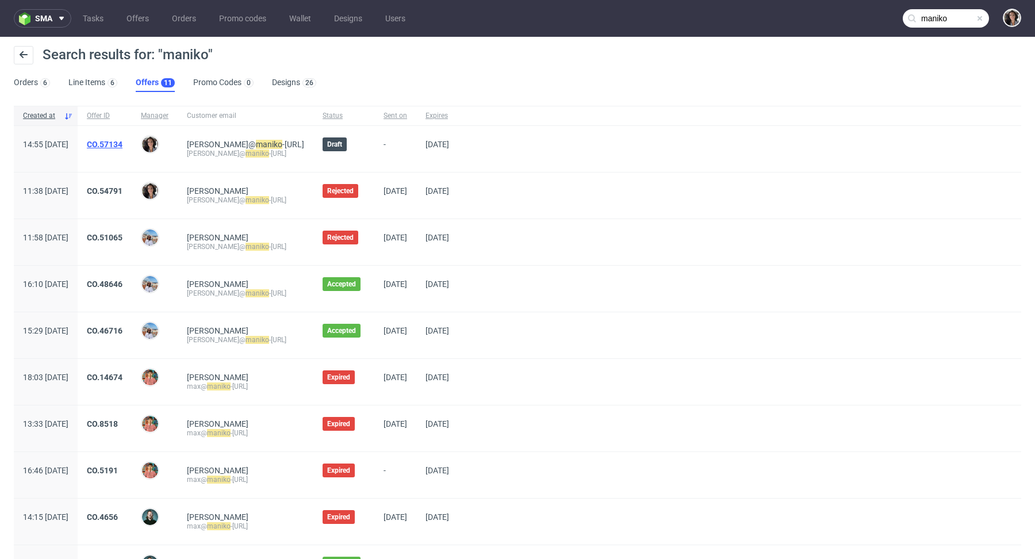
click at [123, 141] on link "CO.57134" at bounding box center [105, 144] width 36 height 9
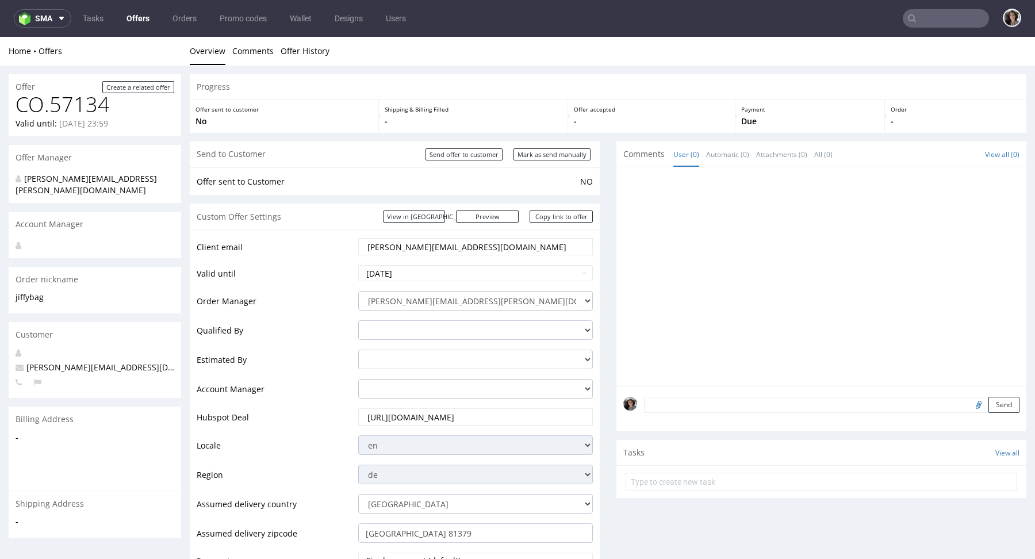
click at [448, 224] on div "Custom Offer Settings View in Hubspot Preview https://packhelp.de/packhelp-plus…" at bounding box center [395, 217] width 410 height 26
click at [445, 215] on link "View in [GEOGRAPHIC_DATA]" at bounding box center [414, 217] width 62 height 12
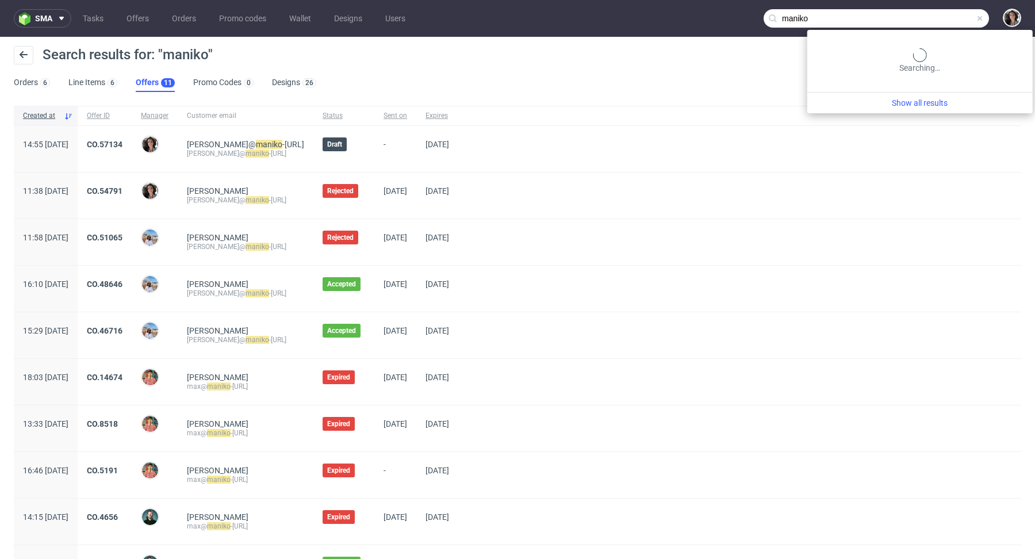
click at [927, 22] on input "maniko" at bounding box center [876, 18] width 225 height 18
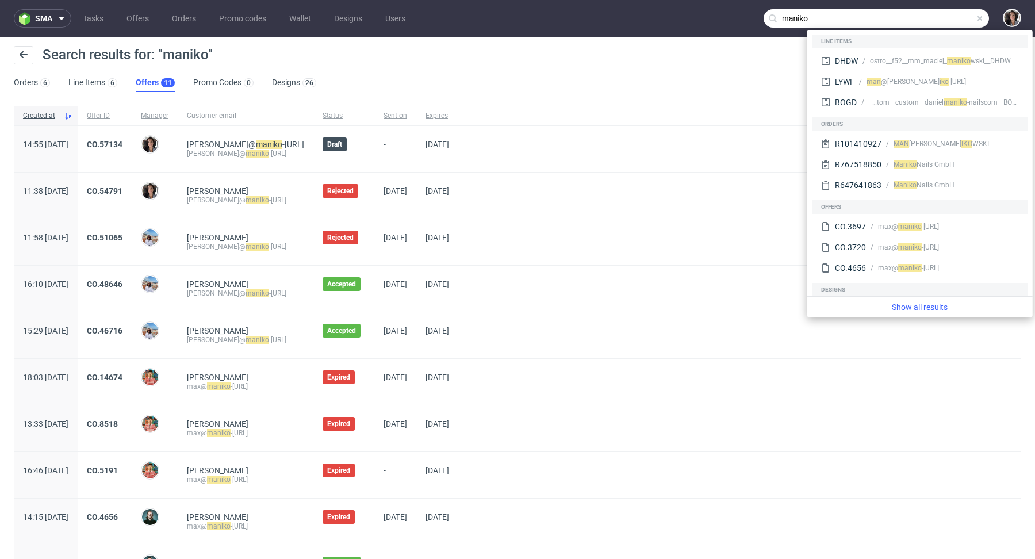
click at [896, 16] on input "maniko" at bounding box center [876, 18] width 225 height 18
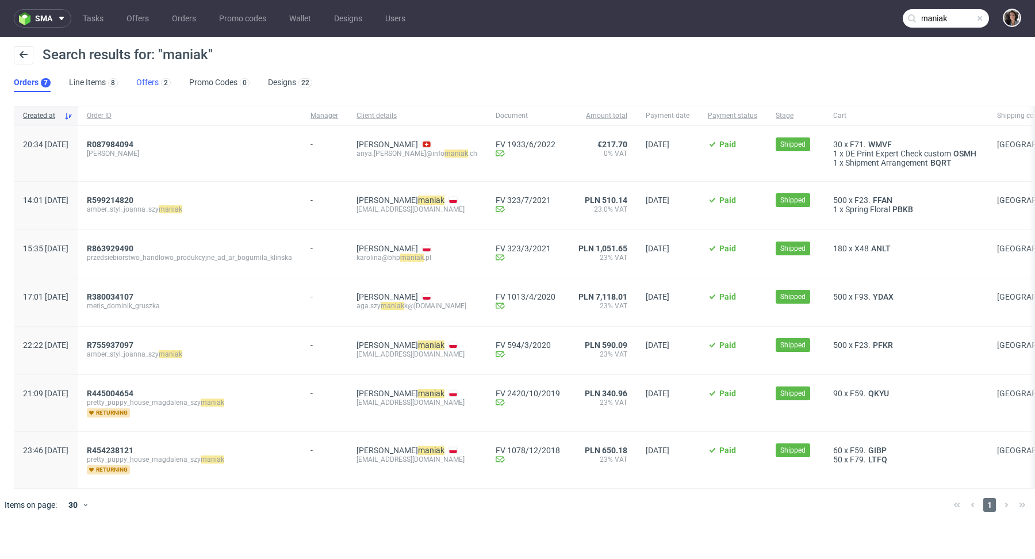
click at [137, 78] on link "Offers 2" at bounding box center [153, 83] width 35 height 18
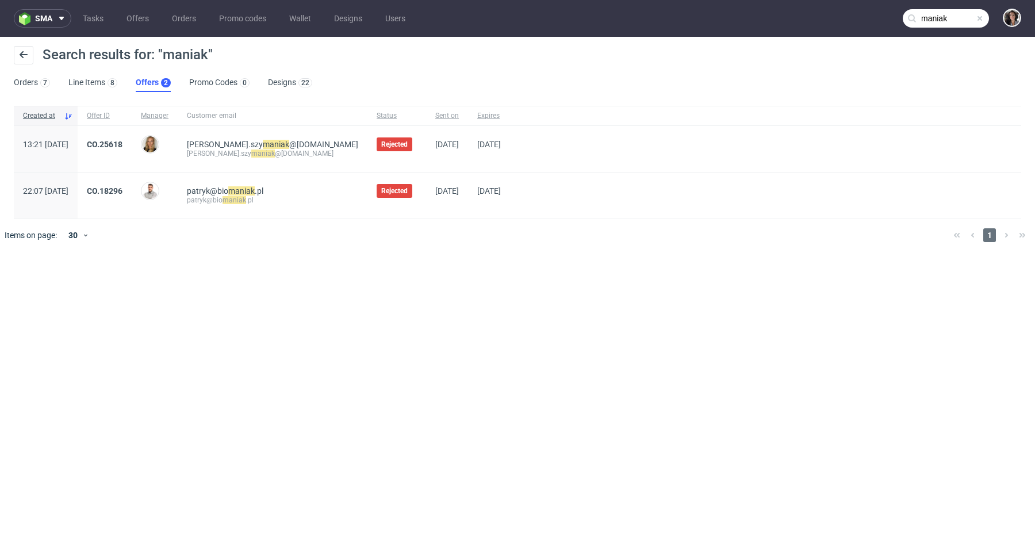
click at [947, 17] on input "maniak" at bounding box center [946, 18] width 86 height 18
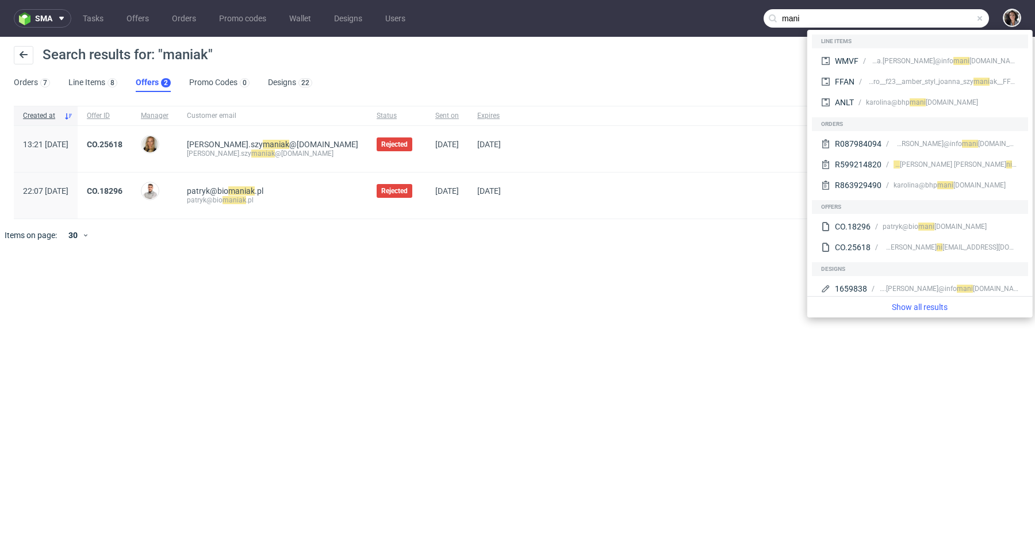
type input "mani"
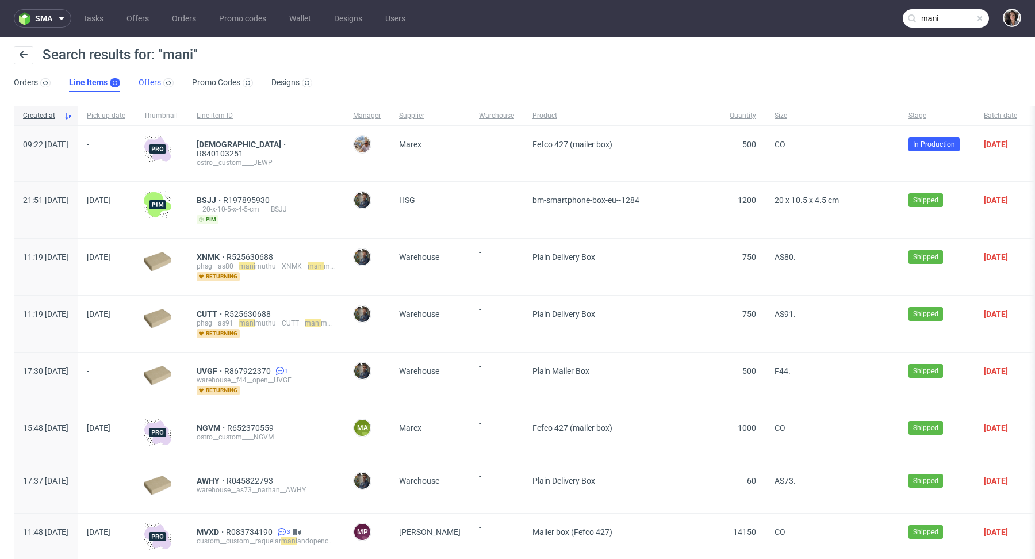
click at [147, 87] on ul "Orders Line Items Offers Promo Codes Designs" at bounding box center [168, 83] width 308 height 18
click at [164, 80] on link "Offers 99+" at bounding box center [175, 83] width 43 height 18
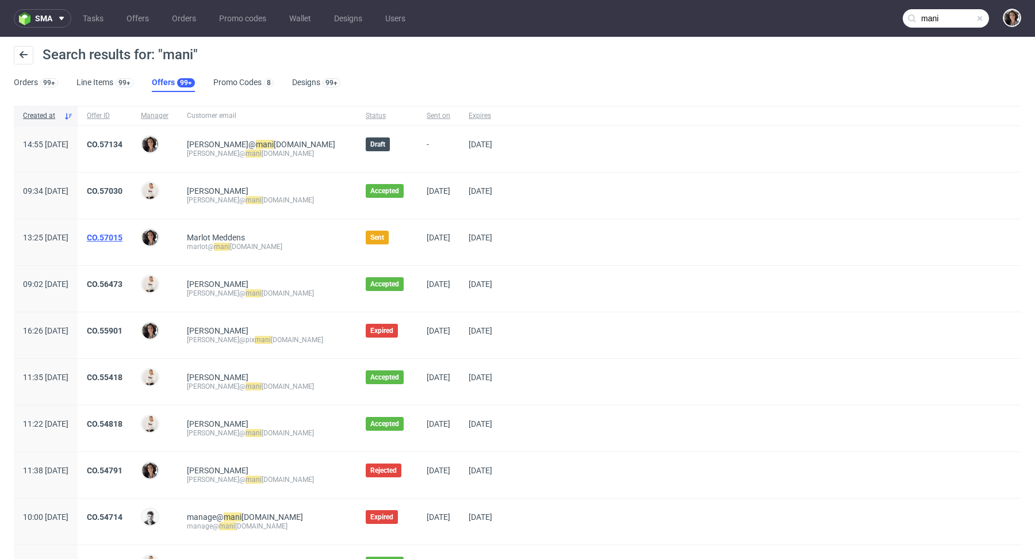
click at [123, 237] on link "CO.57015" at bounding box center [105, 237] width 36 height 9
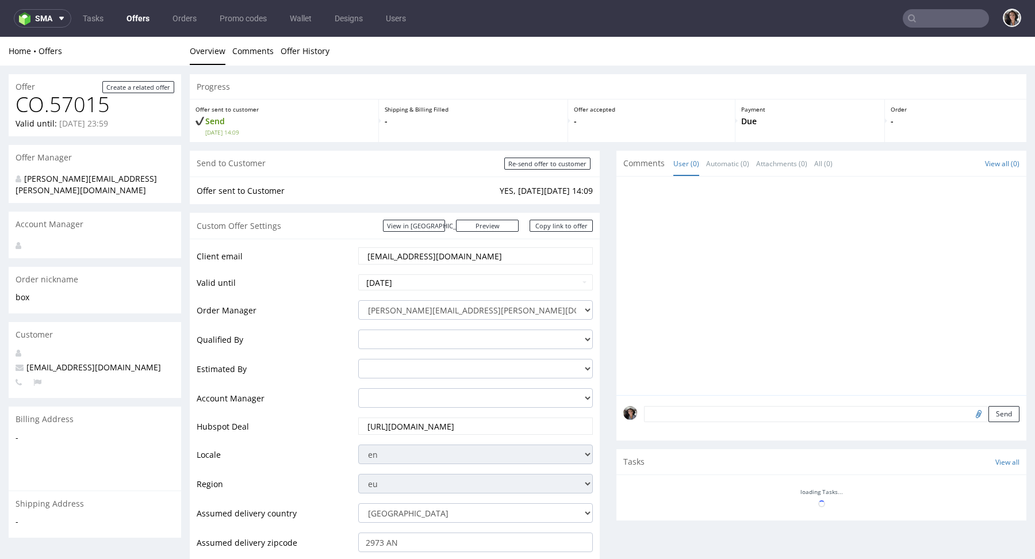
click at [461, 219] on div "Custom Offer Settings View in Hubspot Preview https://packhelp.com/packhelp-plu…" at bounding box center [395, 226] width 410 height 26
click at [445, 224] on link "View in [GEOGRAPHIC_DATA]" at bounding box center [414, 226] width 62 height 12
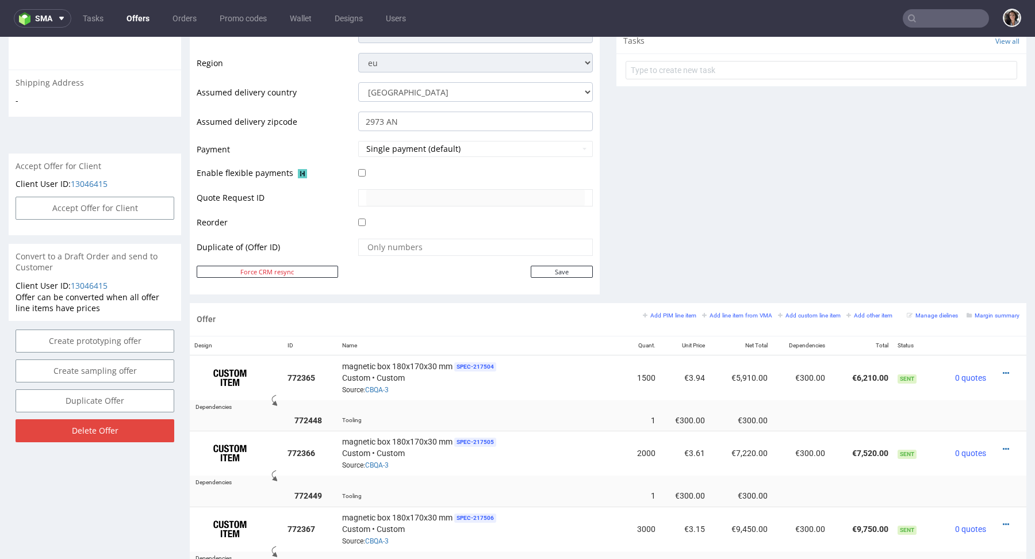
scroll to position [525, 0]
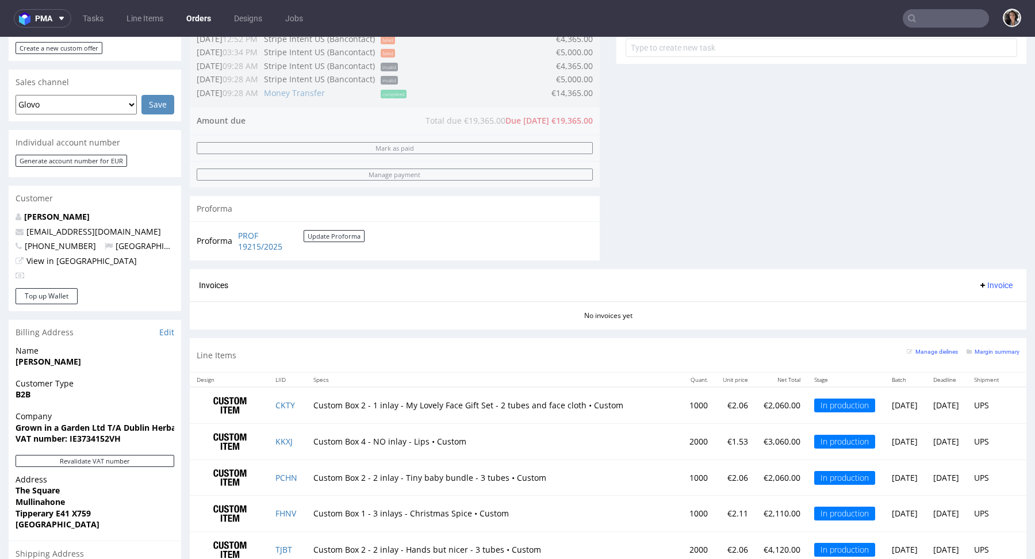
scroll to position [47, 0]
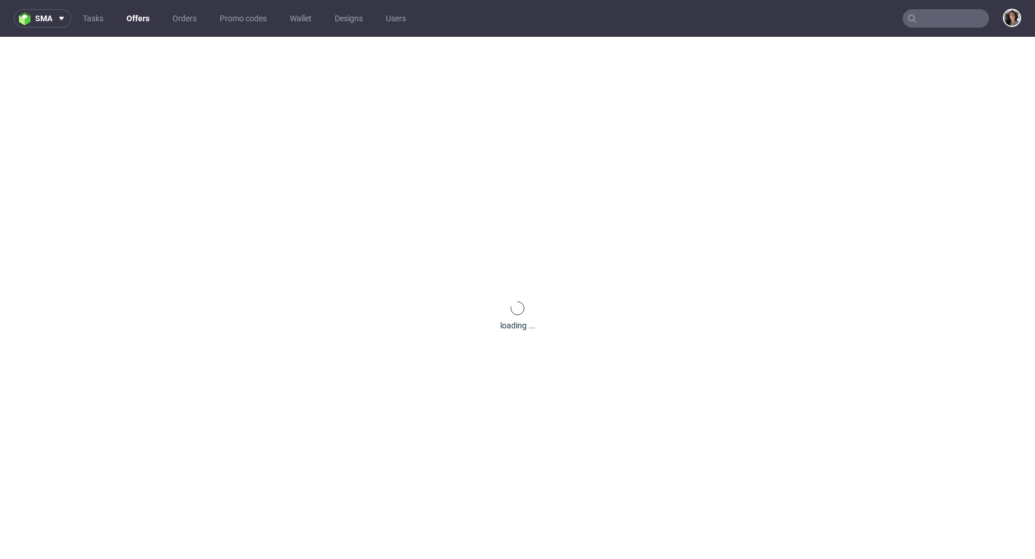
click at [948, 21] on input "text" at bounding box center [946, 18] width 86 height 18
paste input "[PERSON_NAME][EMAIL_ADDRESS][DOMAIN_NAME]"
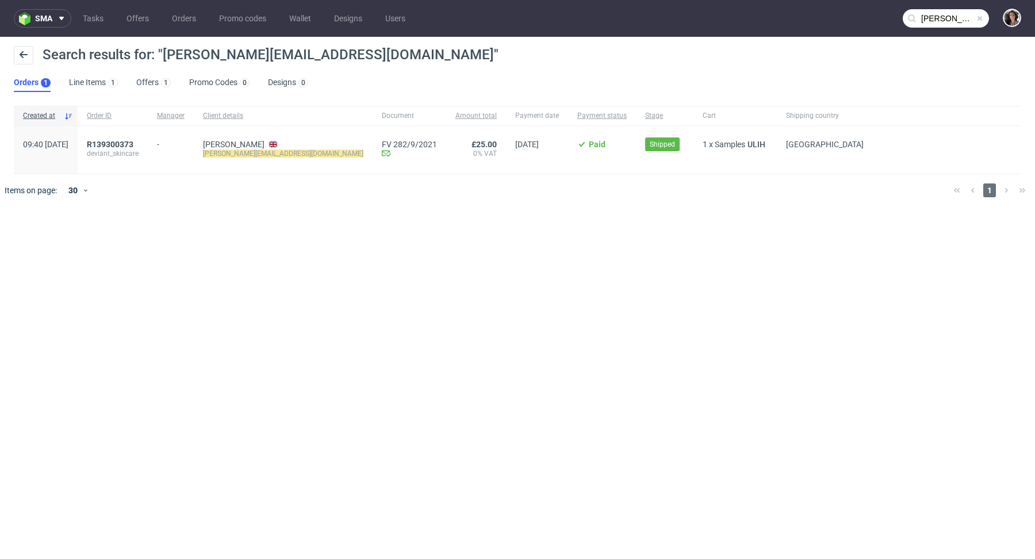
click at [942, 21] on input "[PERSON_NAME][EMAIL_ADDRESS][DOMAIN_NAME]" at bounding box center [946, 18] width 86 height 18
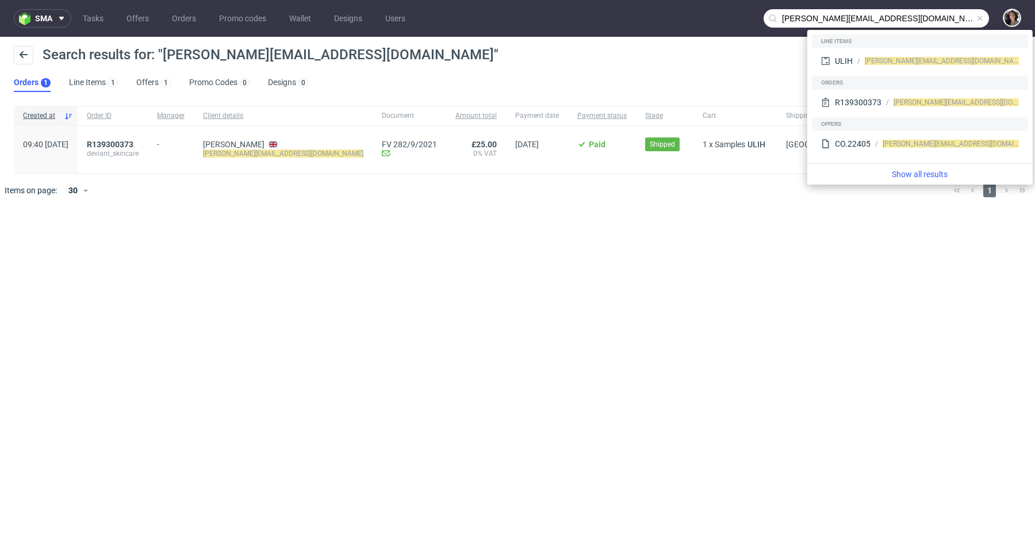
drag, startPoint x: 808, startPoint y: 18, endPoint x: 740, endPoint y: 19, distance: 67.9
click at [740, 19] on nav "sma Tasks Offers Orders Promo codes Wallet Designs Users [PERSON_NAME][EMAIL_AD…" at bounding box center [517, 18] width 1035 height 37
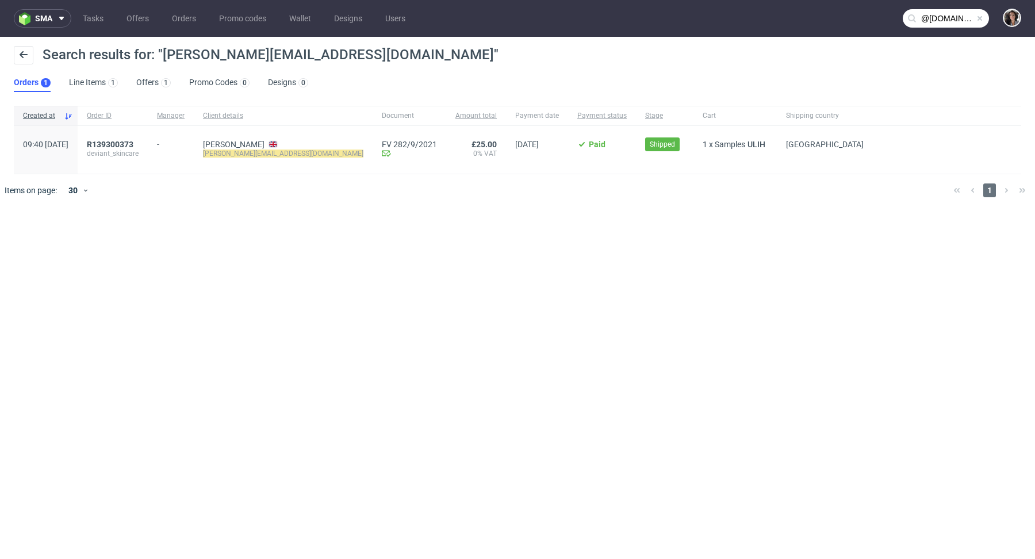
type input "@[DOMAIN_NAME]"
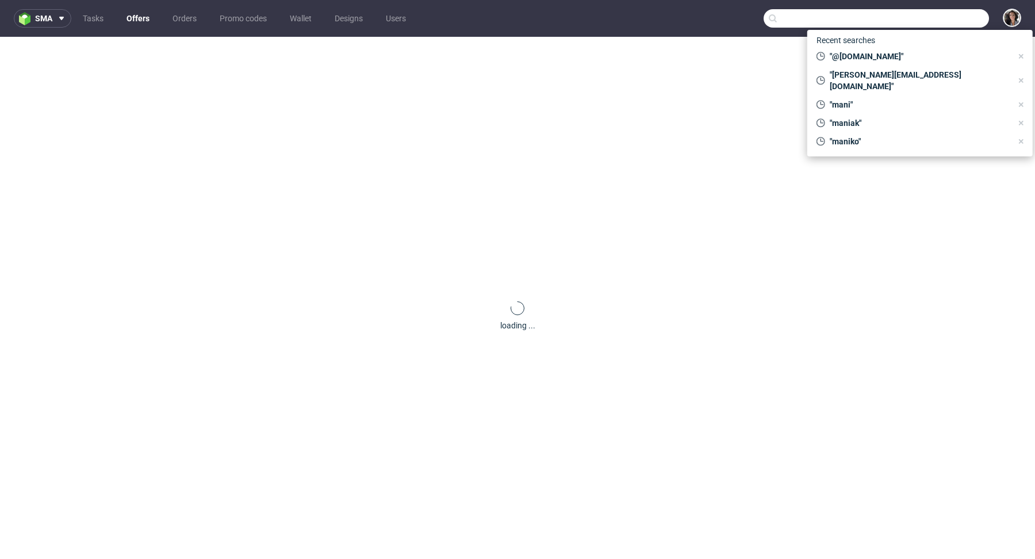
click at [932, 18] on input "text" at bounding box center [876, 18] width 225 height 18
paste input "[PERSON_NAME][EMAIL_ADDRESS][DOMAIN_NAME]"
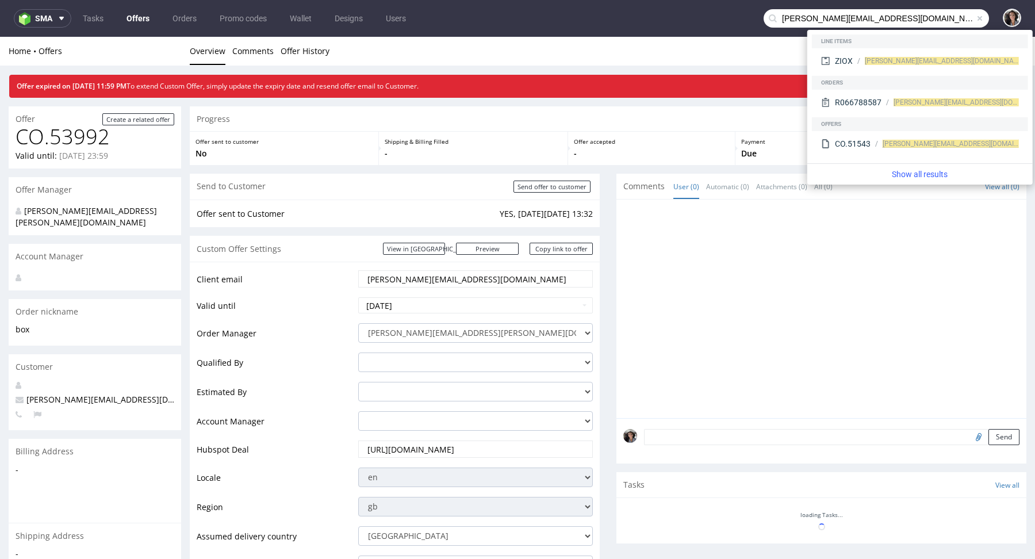
drag, startPoint x: 796, startPoint y: 17, endPoint x: 751, endPoint y: 21, distance: 45.0
click at [764, 20] on input "[PERSON_NAME][EMAIL_ADDRESS][DOMAIN_NAME]" at bounding box center [876, 18] width 225 height 18
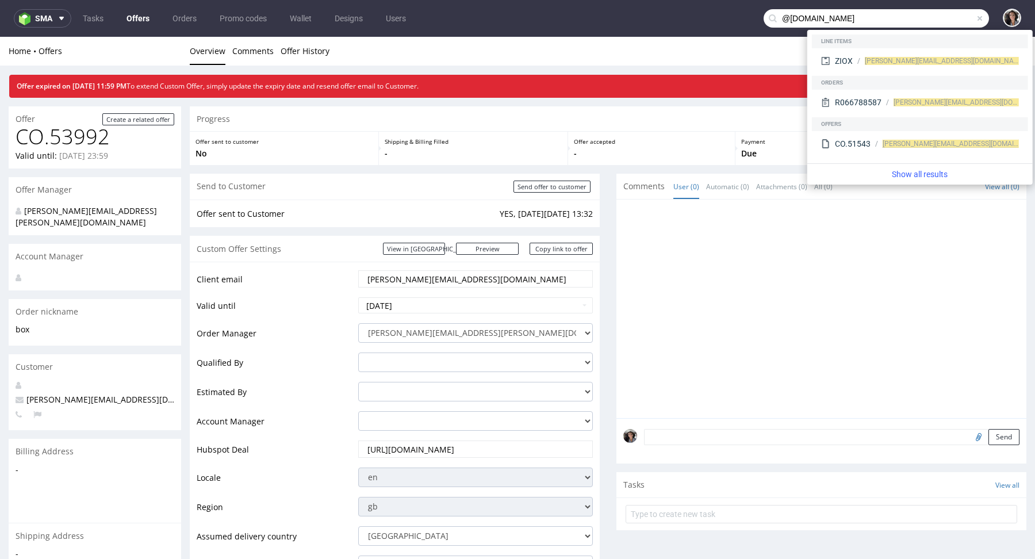
type input "@[DOMAIN_NAME]"
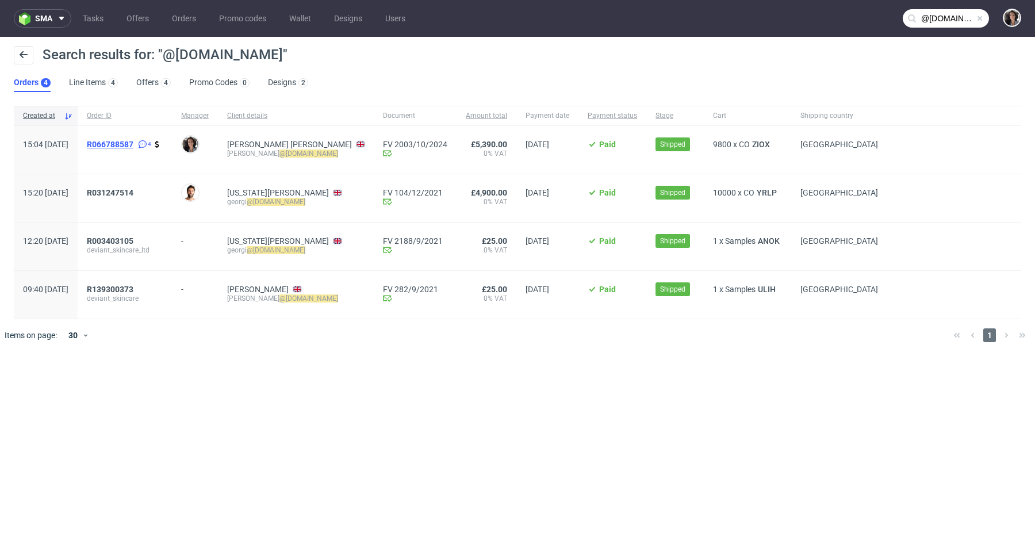
click at [133, 141] on span "R066788587" at bounding box center [110, 144] width 47 height 9
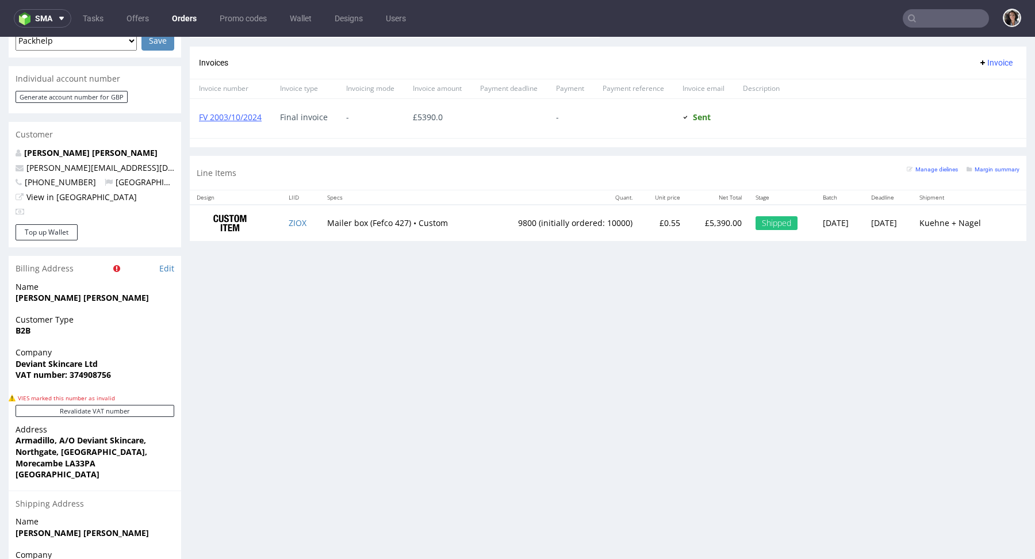
scroll to position [580, 0]
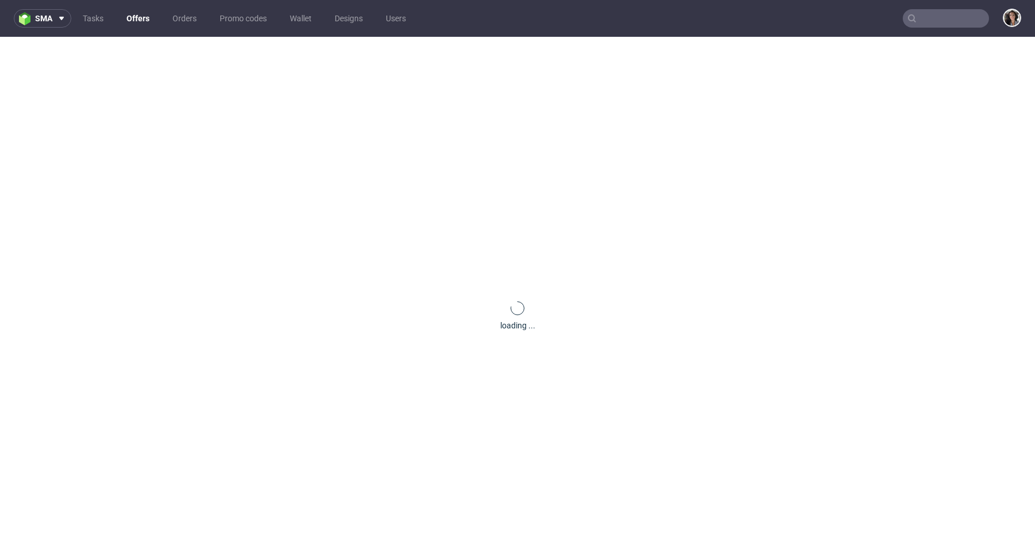
click at [950, 29] on nav "sma Tasks Offers Orders Promo codes Wallet Designs Users" at bounding box center [517, 18] width 1035 height 37
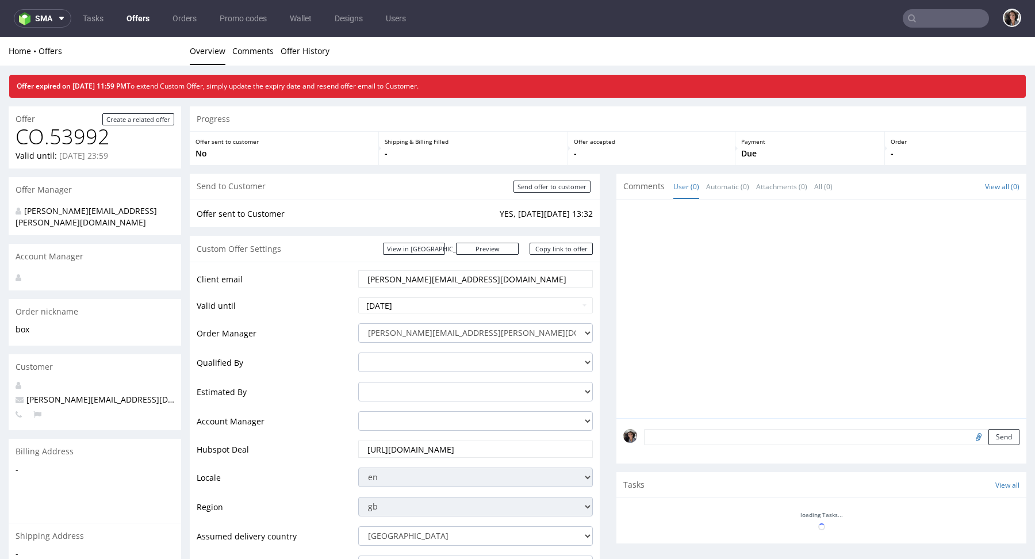
click at [944, 22] on input "text" at bounding box center [946, 18] width 86 height 18
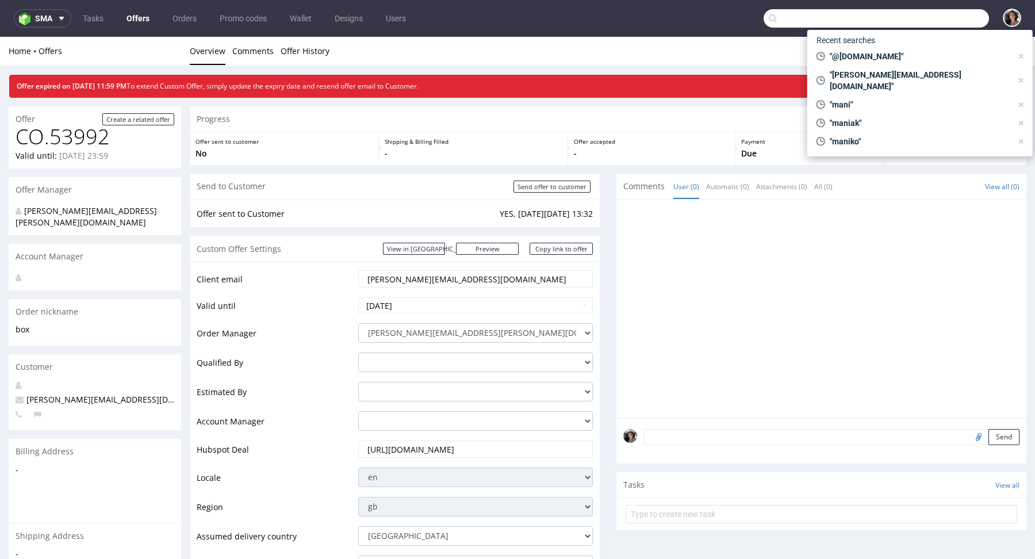
paste input "[PERSON_NAME][EMAIL_ADDRESS][DOMAIN_NAME]"
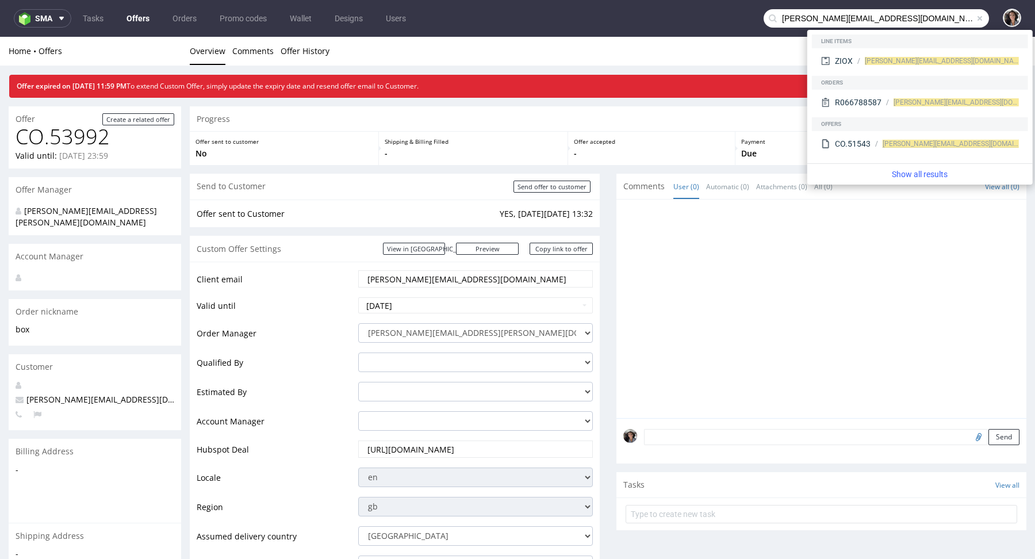
drag, startPoint x: 797, startPoint y: 18, endPoint x: 730, endPoint y: 13, distance: 67.5
click at [742, 13] on nav "sma Tasks Offers Orders Promo codes Wallet Designs Users [PERSON_NAME][EMAIL_AD…" at bounding box center [517, 18] width 1035 height 37
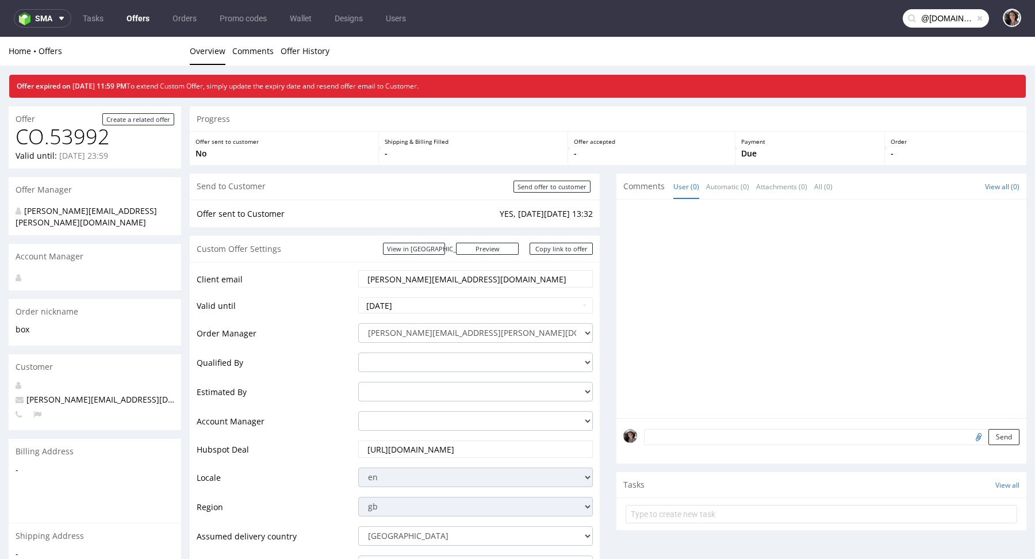
type input "@[DOMAIN_NAME]"
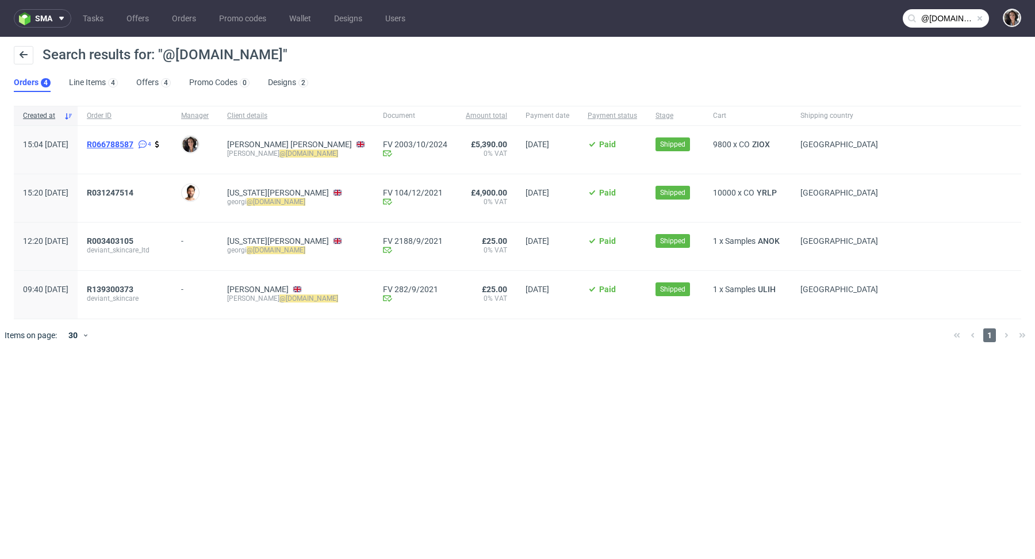
click at [133, 141] on span "R066788587" at bounding box center [110, 144] width 47 height 9
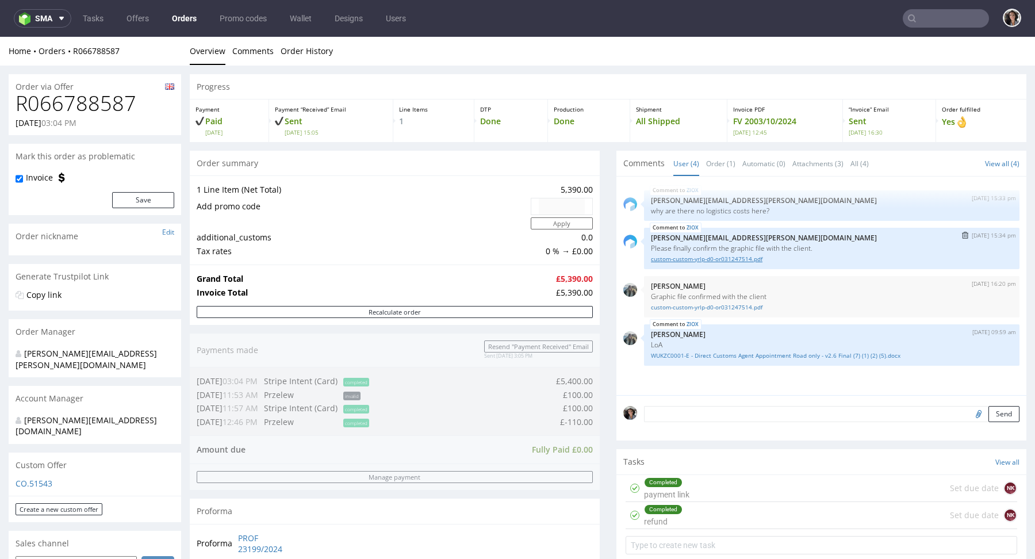
click at [714, 257] on link "custom-custom-yrlp-d0-or031247514.pdf" at bounding box center [832, 259] width 362 height 9
click at [722, 305] on link "custom-custom-yrlp-d0-or031247514.pdf" at bounding box center [832, 307] width 362 height 9
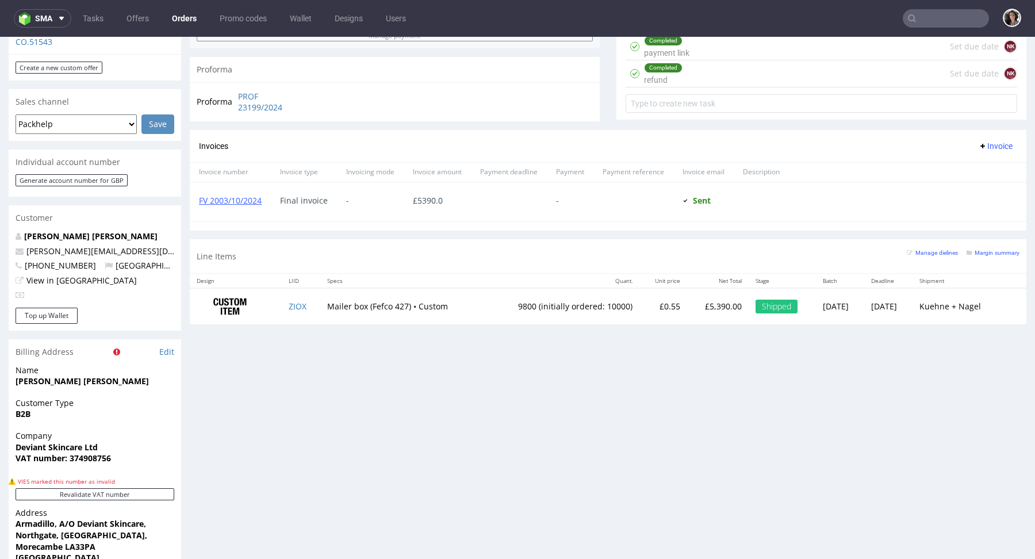
scroll to position [419, 0]
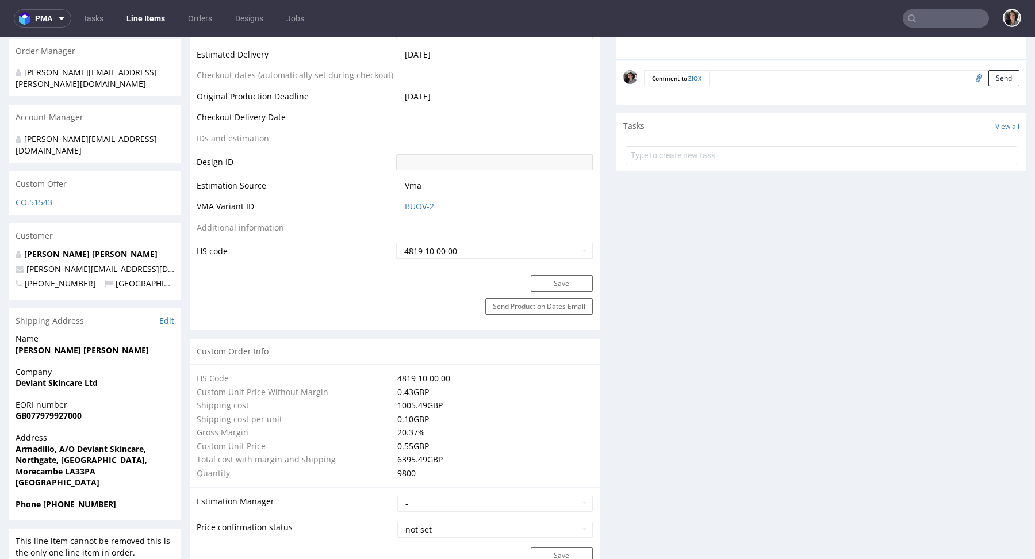
scroll to position [966, 0]
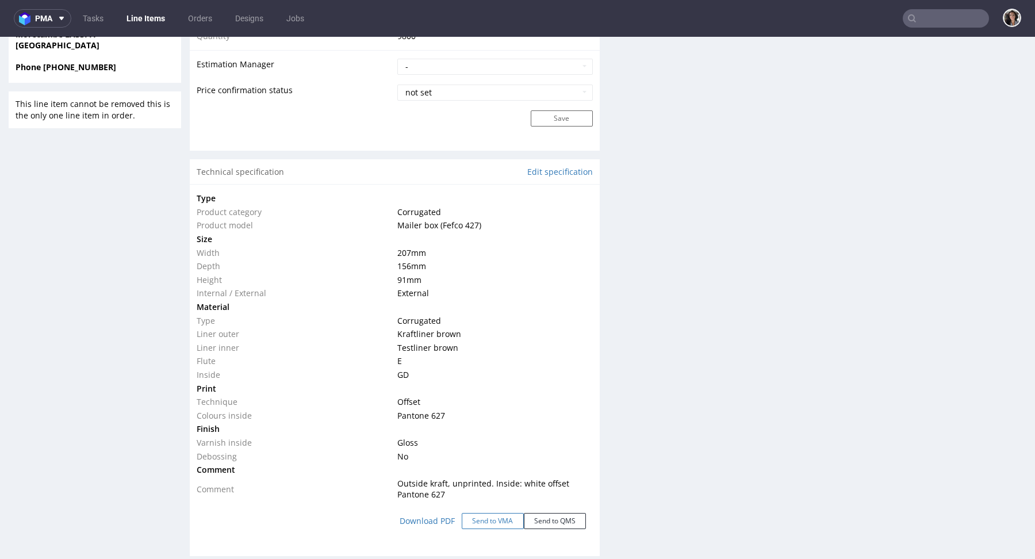
click at [413, 518] on div "Download PDF Send to VMA Send to QMS" at bounding box center [395, 521] width 396 height 39
click at [416, 522] on link "Download PDF" at bounding box center [427, 520] width 69 height 25
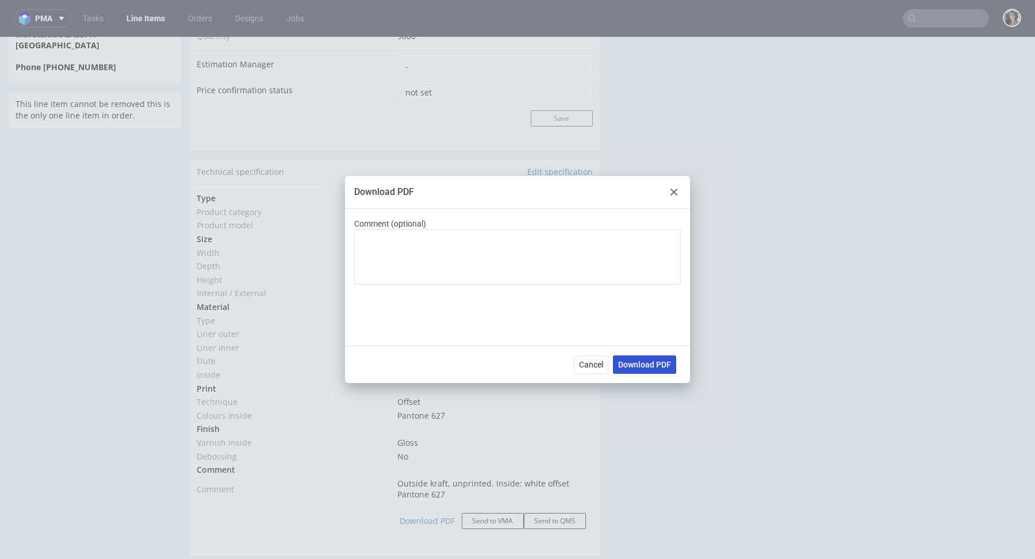
click at [643, 362] on span "Download PDF" at bounding box center [644, 365] width 53 height 8
click at [671, 196] on div at bounding box center [674, 192] width 14 height 14
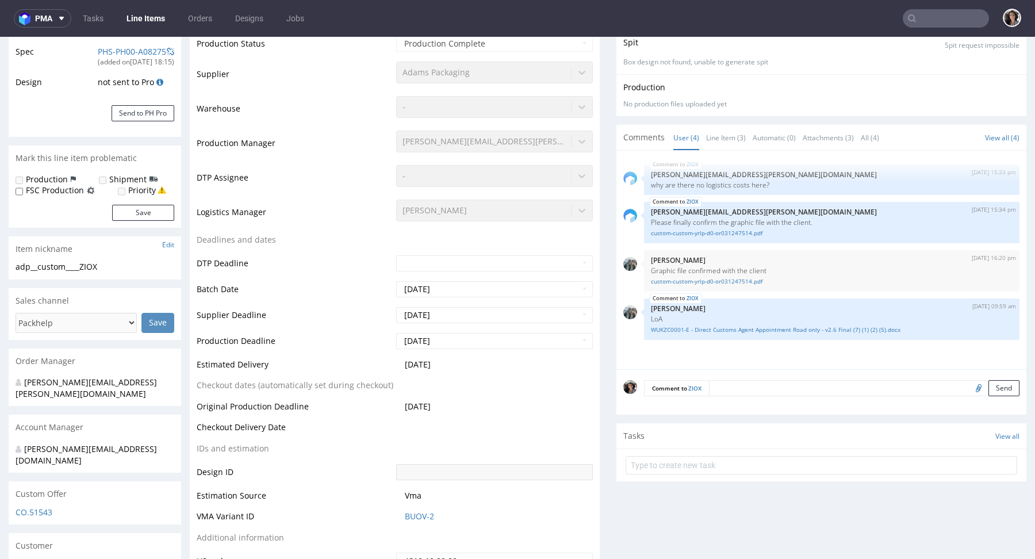
scroll to position [0, 0]
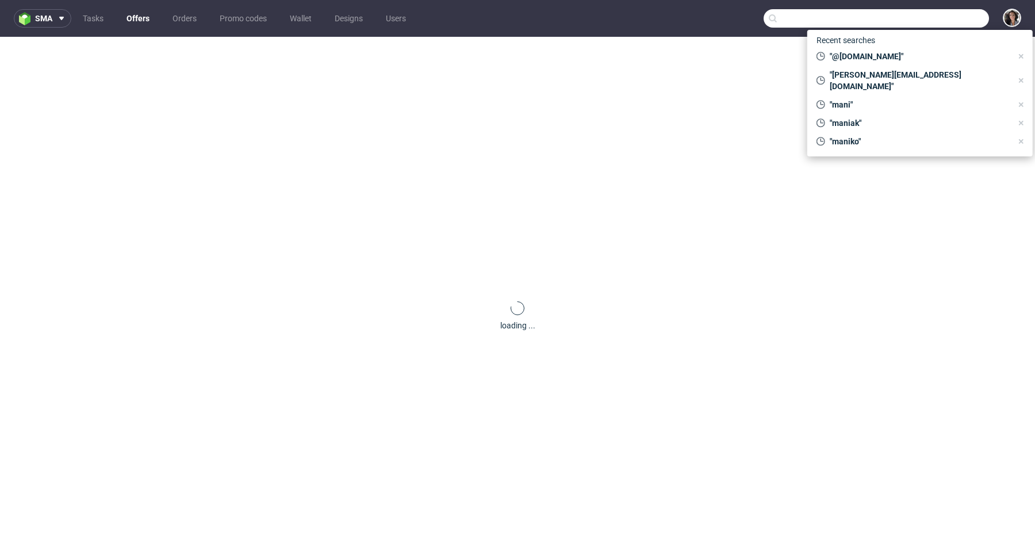
click at [936, 18] on input "text" at bounding box center [876, 18] width 225 height 18
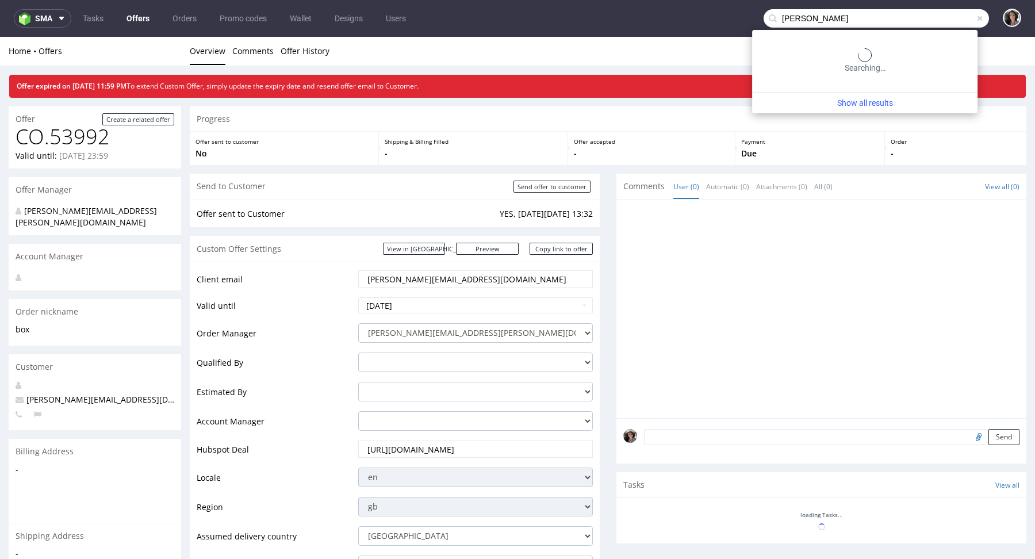
type input "tibor"
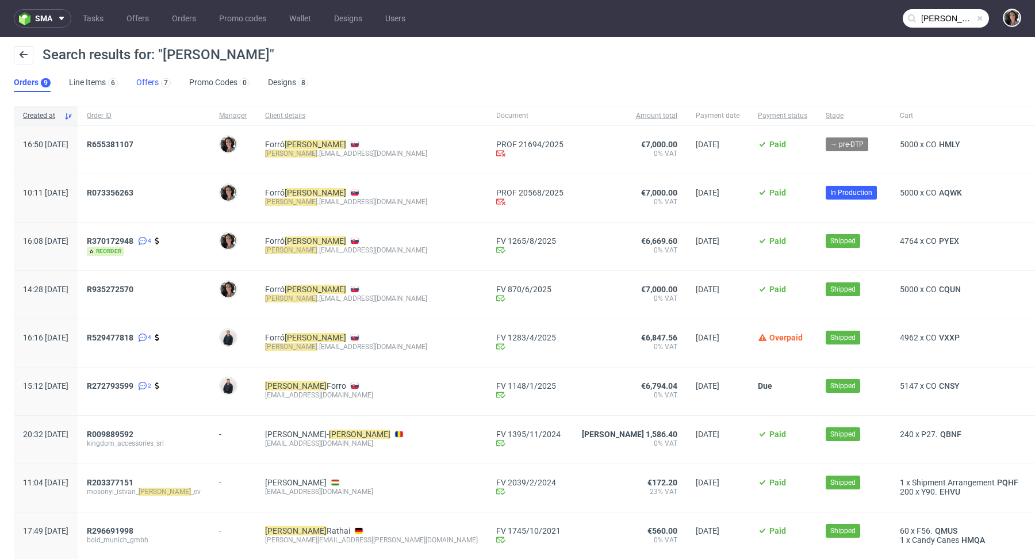
click at [136, 87] on link "Offers 7" at bounding box center [153, 83] width 35 height 18
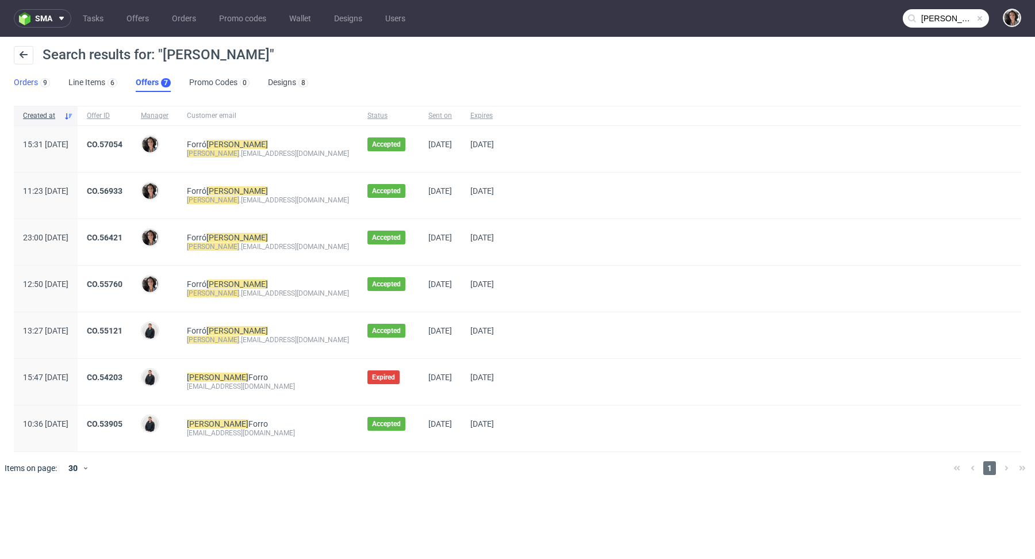
click at [23, 76] on link "Orders 9" at bounding box center [32, 83] width 36 height 18
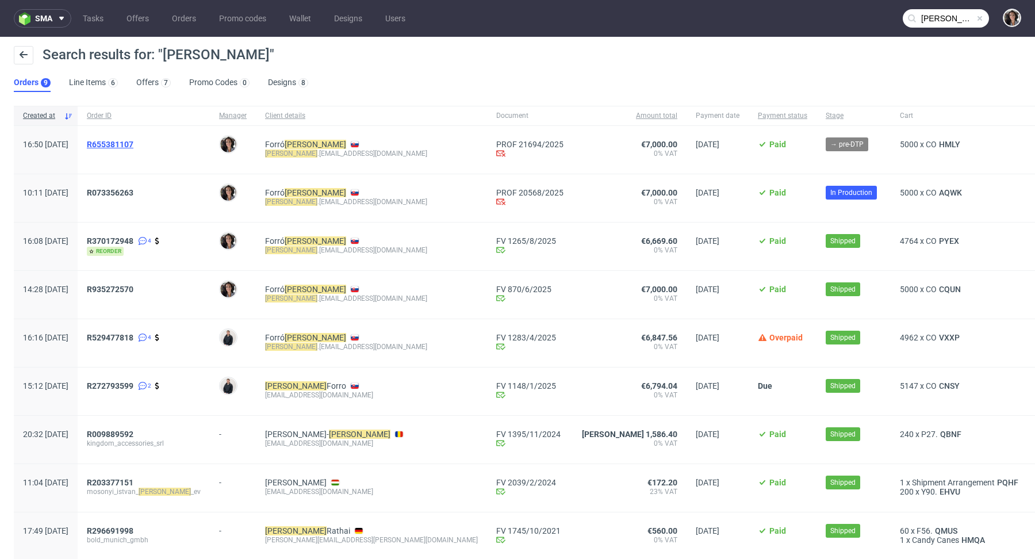
click at [133, 143] on span "R655381107" at bounding box center [110, 144] width 47 height 9
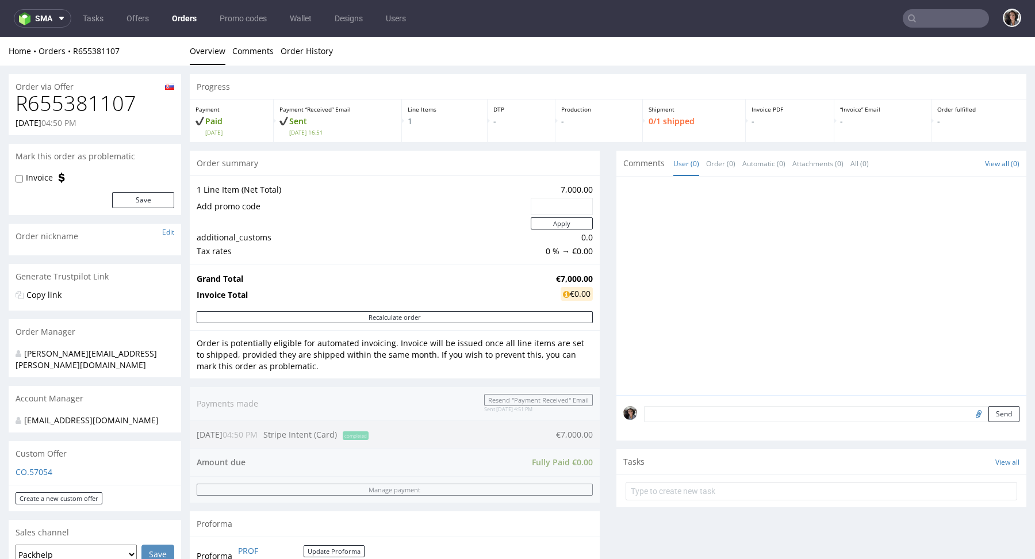
click at [25, 481] on div "CO.57054" at bounding box center [95, 475] width 173 height 18
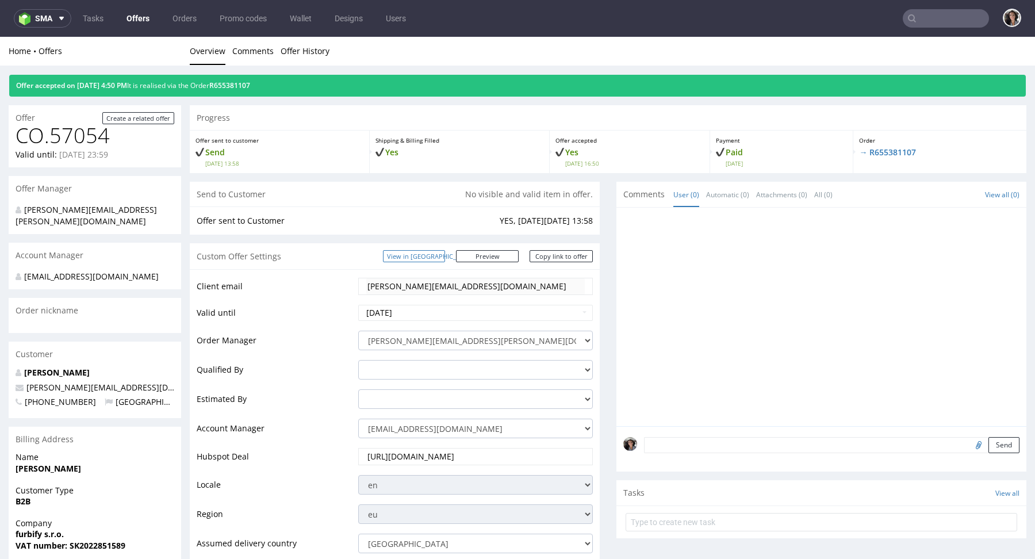
click at [438, 254] on link "View in [GEOGRAPHIC_DATA]" at bounding box center [414, 256] width 62 height 12
click at [254, 94] on div "Offer accepted on 08.10.2025 4:50 PM It is realised via the Order R655381107" at bounding box center [517, 86] width 1017 height 22
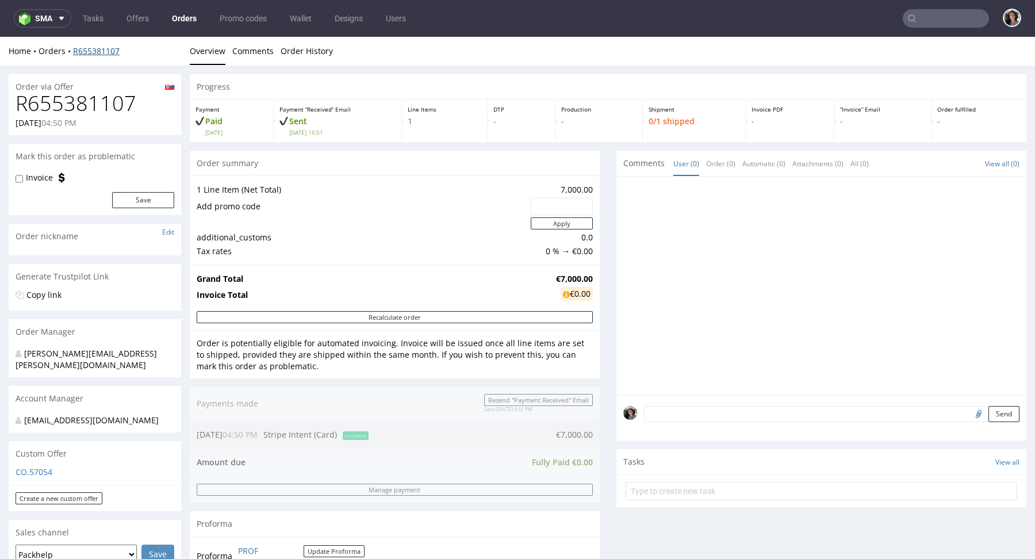
click at [89, 53] on link "R655381107" at bounding box center [96, 50] width 47 height 11
click at [94, 51] on link "R655381107" at bounding box center [96, 50] width 47 height 11
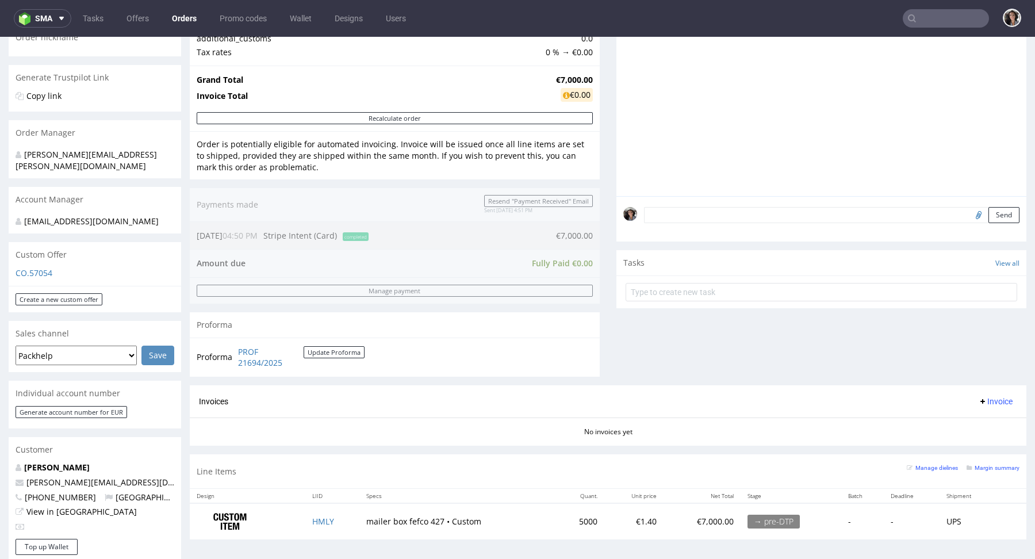
scroll to position [231, 0]
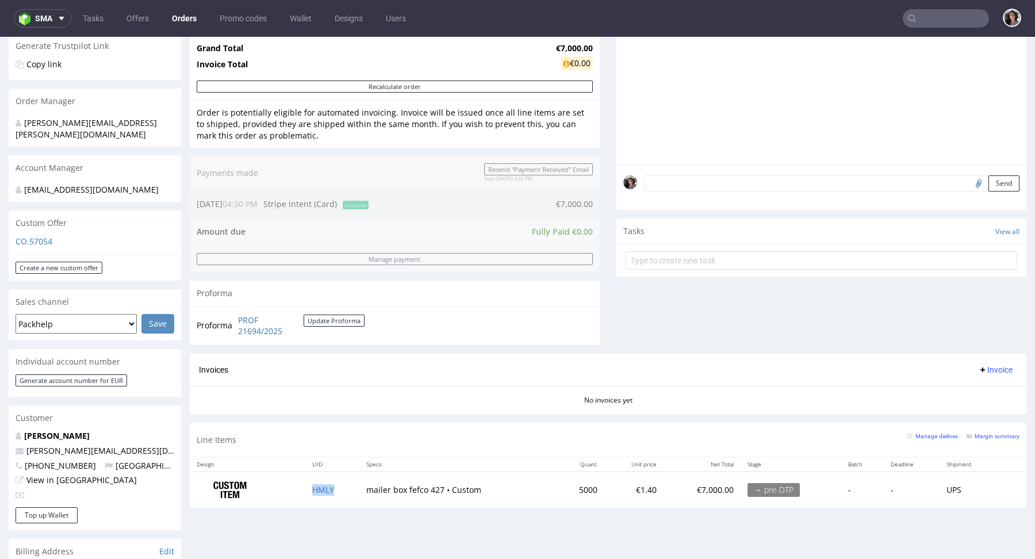
click at [313, 492] on td "HMLY" at bounding box center [332, 490] width 54 height 36
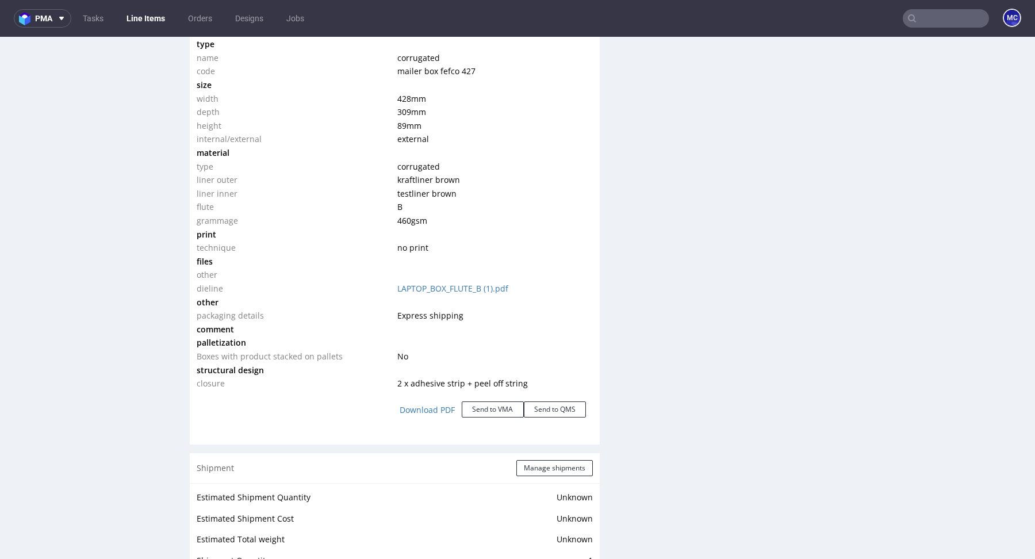
scroll to position [1177, 0]
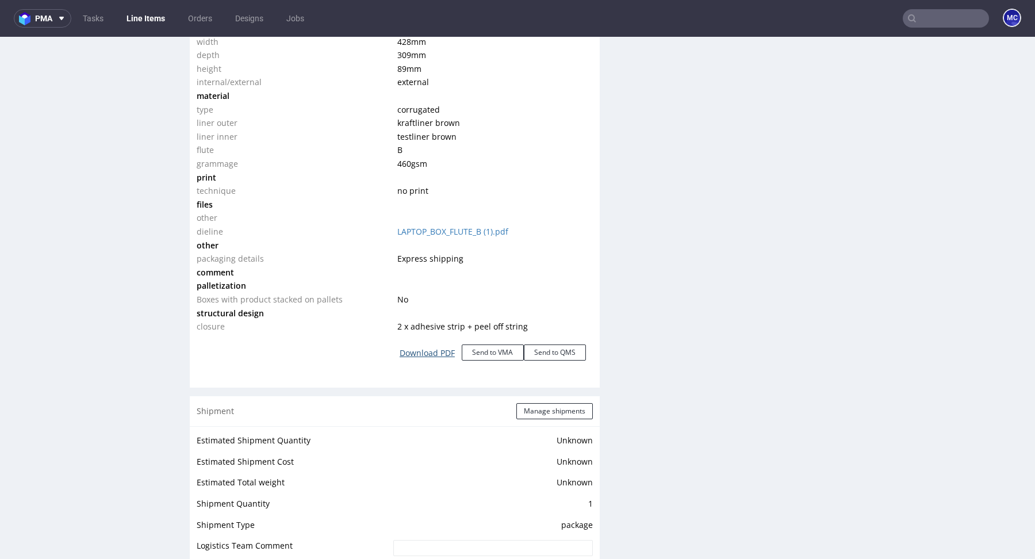
click at [431, 354] on link "Download PDF" at bounding box center [427, 353] width 69 height 25
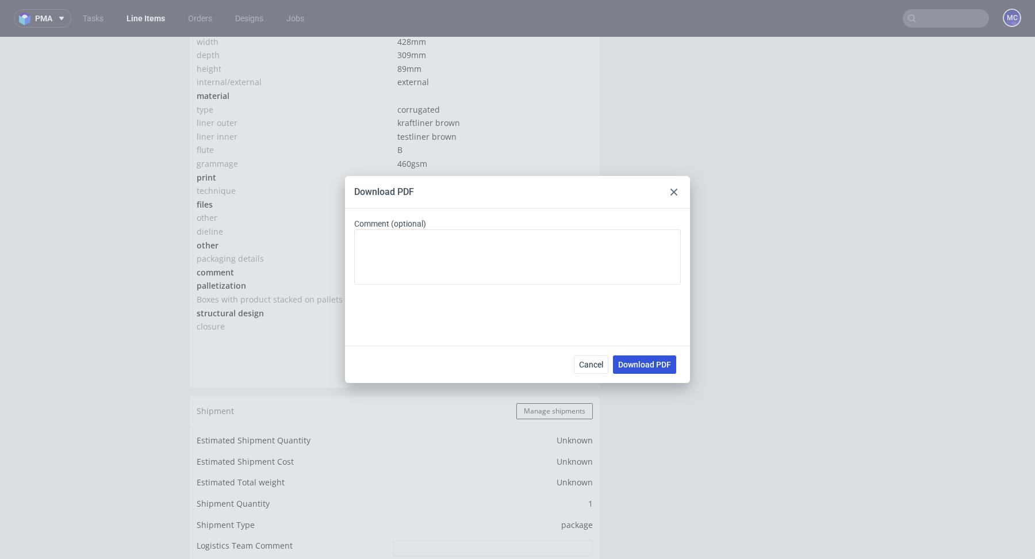
click at [645, 366] on span "Download PDF" at bounding box center [644, 365] width 53 height 8
click at [592, 359] on button "Cancel" at bounding box center [591, 364] width 35 height 18
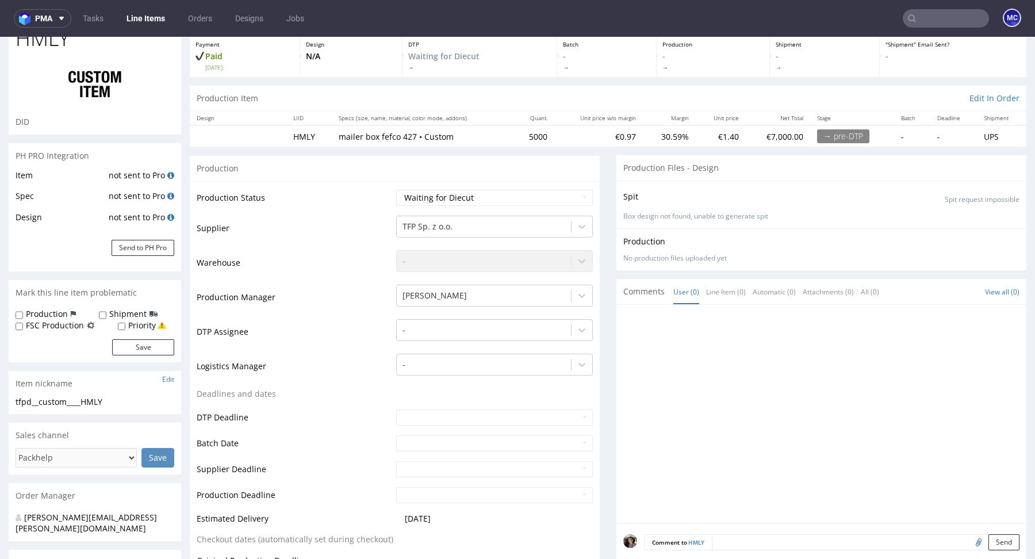
scroll to position [0, 0]
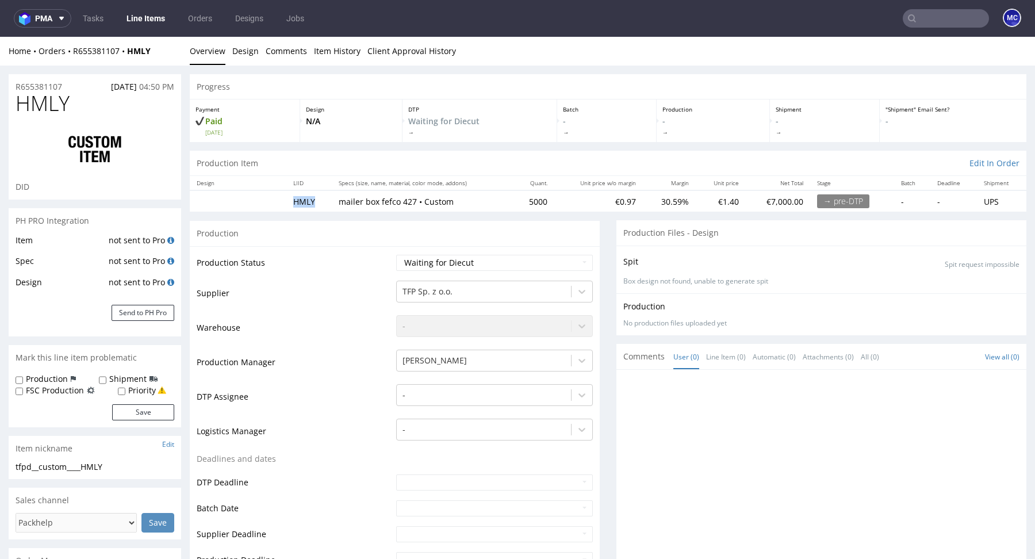
drag, startPoint x: 319, startPoint y: 205, endPoint x: 282, endPoint y: 205, distance: 36.2
click at [286, 205] on td "HMLY" at bounding box center [308, 200] width 45 height 21
copy td "HMLY"
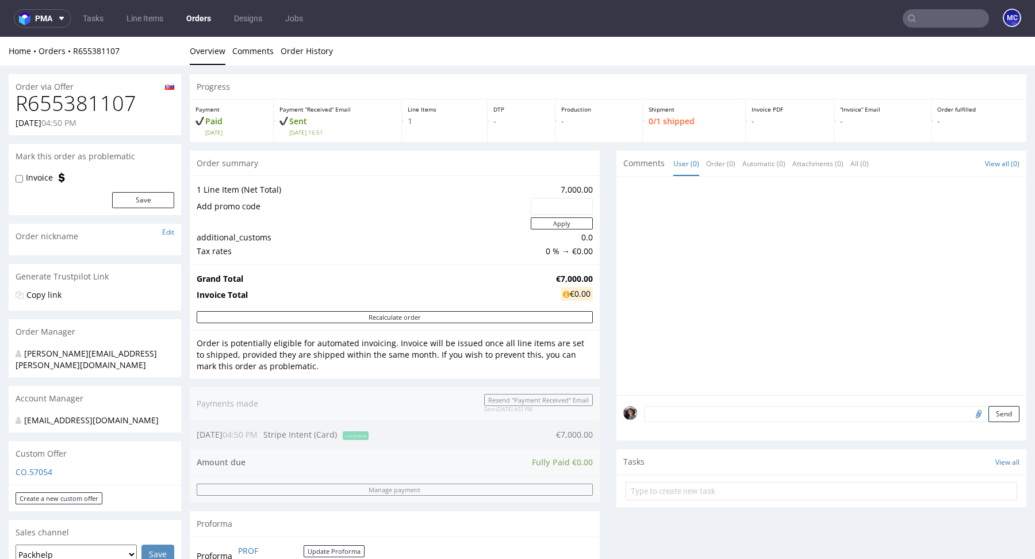
click at [561, 208] on input "text" at bounding box center [562, 206] width 46 height 16
paste input "e9b8e830"
type input "e9b8e830"
click at [563, 225] on button "Apply" at bounding box center [562, 223] width 62 height 12
click at [561, 225] on button "Apply" at bounding box center [562, 223] width 62 height 12
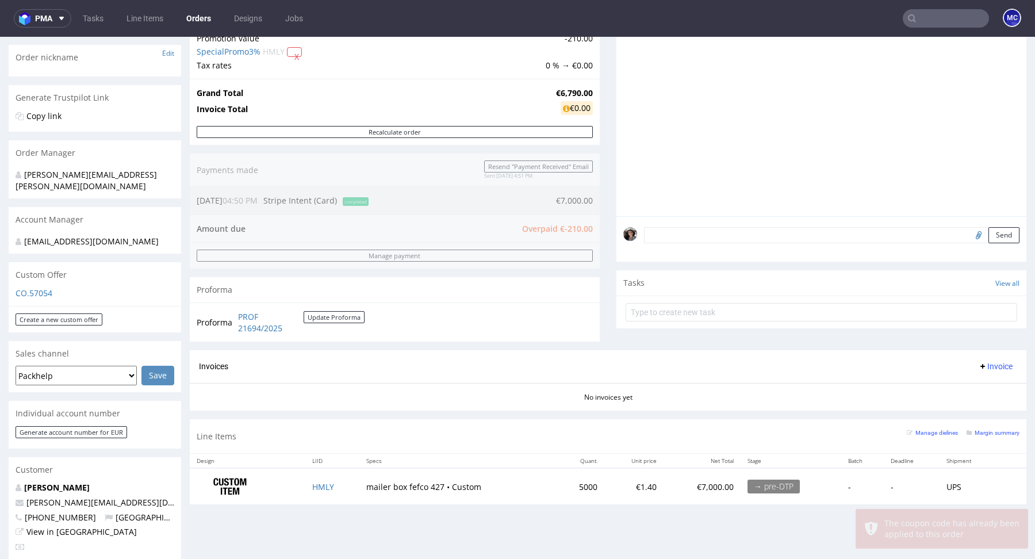
scroll to position [180, 0]
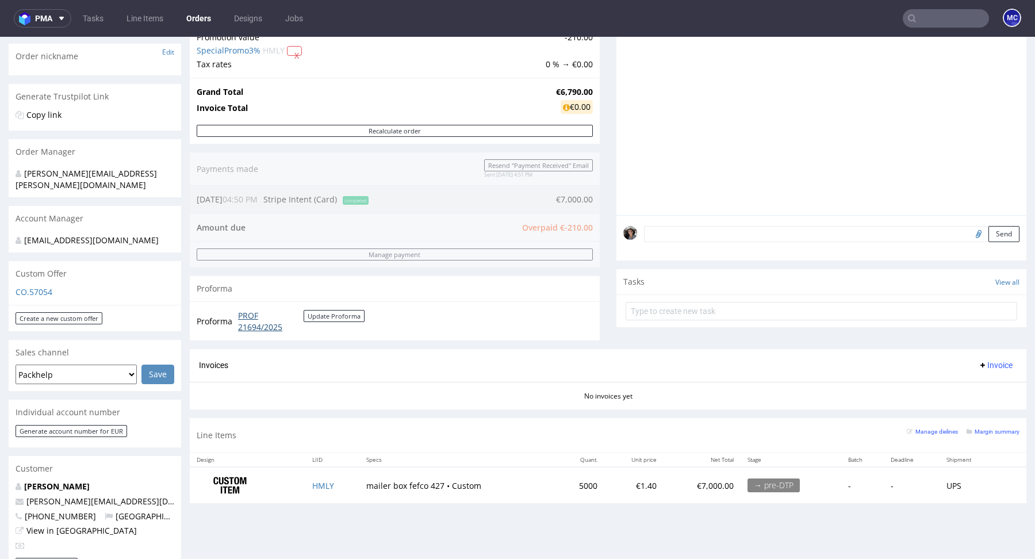
click at [257, 318] on link "PROF 21694/2025" at bounding box center [271, 321] width 66 height 22
click at [315, 313] on button "Update Proforma" at bounding box center [334, 316] width 61 height 12
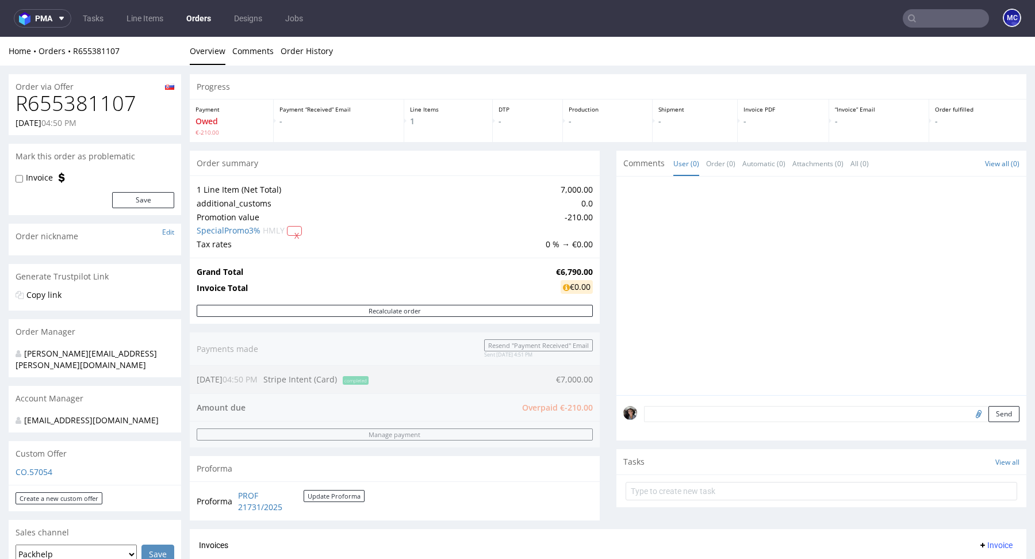
scroll to position [0, 0]
drag, startPoint x: 588, startPoint y: 404, endPoint x: 508, endPoint y: 404, distance: 80.0
click at [508, 404] on div "Order summary 1 Line Item (Net Total) 7,000.00 additional_customs 0.0 Promotion…" at bounding box center [395, 340] width 410 height 378
drag, startPoint x: 508, startPoint y: 404, endPoint x: 587, endPoint y: 404, distance: 79.4
click at [587, 404] on div "Order summary 1 Line Item (Net Total) 7,000.00 additional_customs 0.0 Promotion…" at bounding box center [395, 340] width 410 height 378
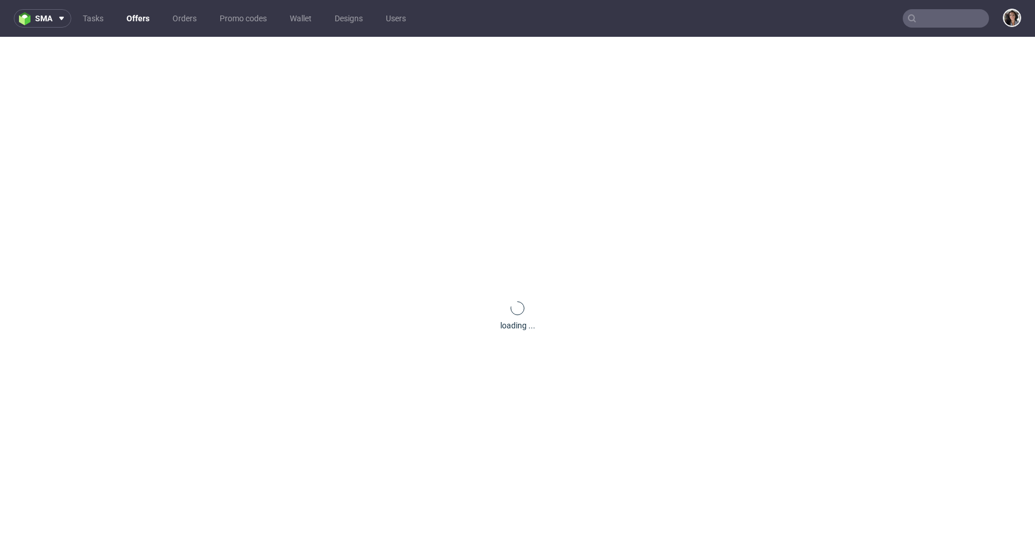
click at [950, 16] on input "text" at bounding box center [946, 18] width 86 height 18
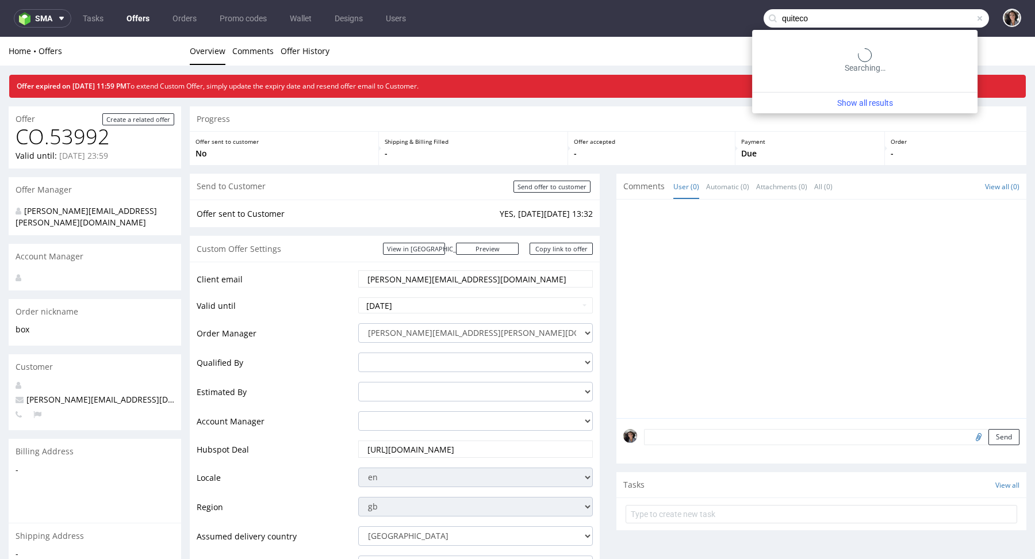
type input "quiteco"
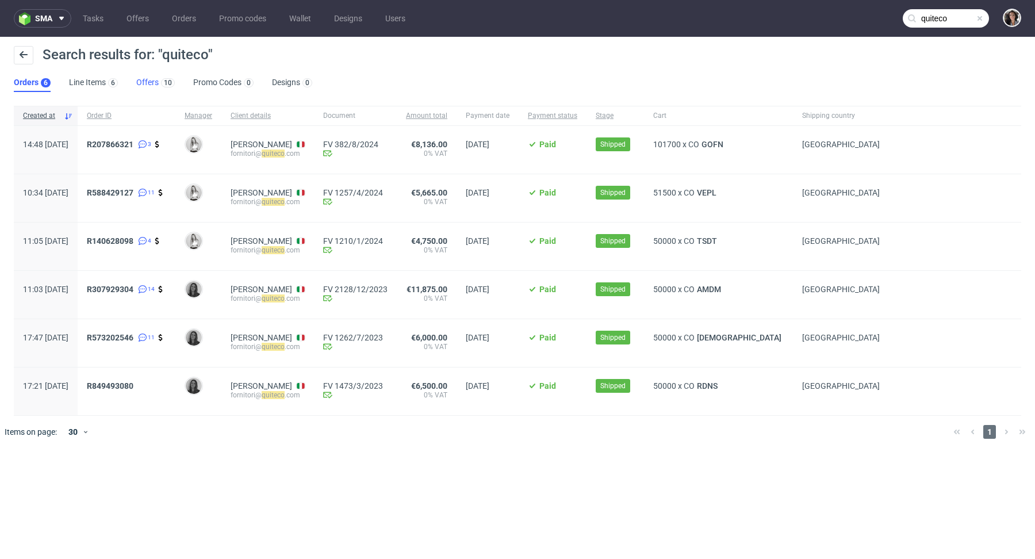
click at [150, 81] on link "Offers 10" at bounding box center [155, 83] width 39 height 18
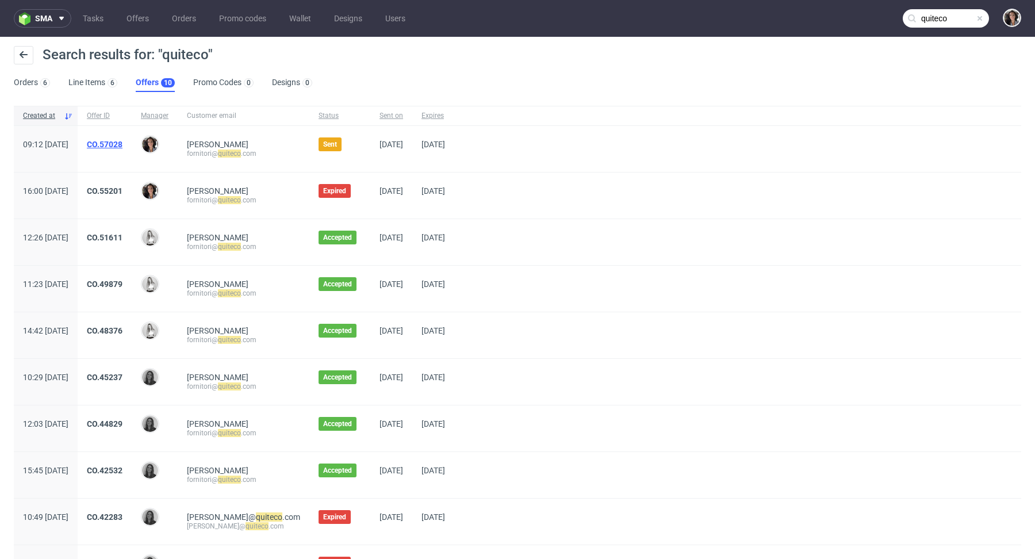
click at [123, 146] on link "CO.57028" at bounding box center [105, 144] width 36 height 9
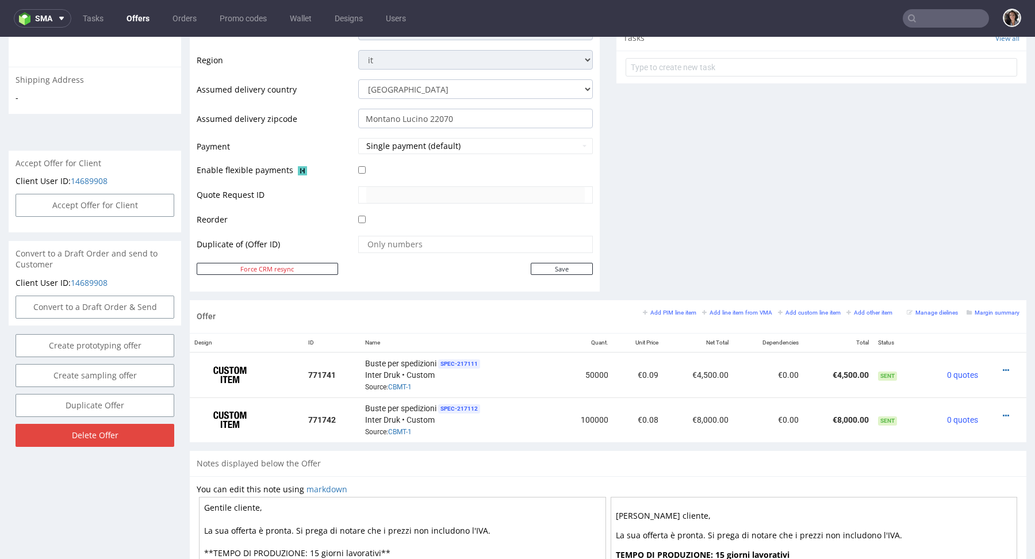
scroll to position [339, 0]
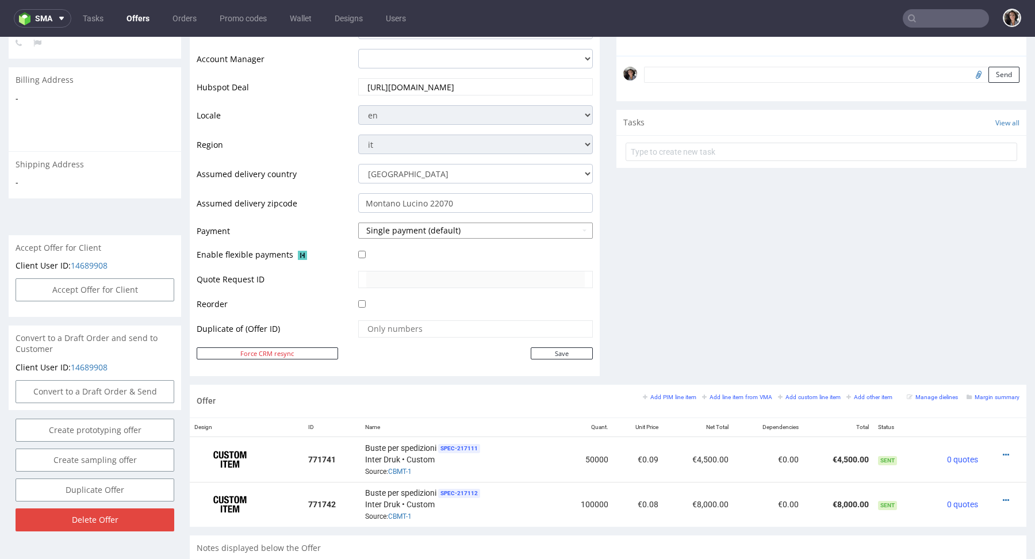
click at [403, 223] on button "Single payment (default)" at bounding box center [475, 231] width 235 height 16
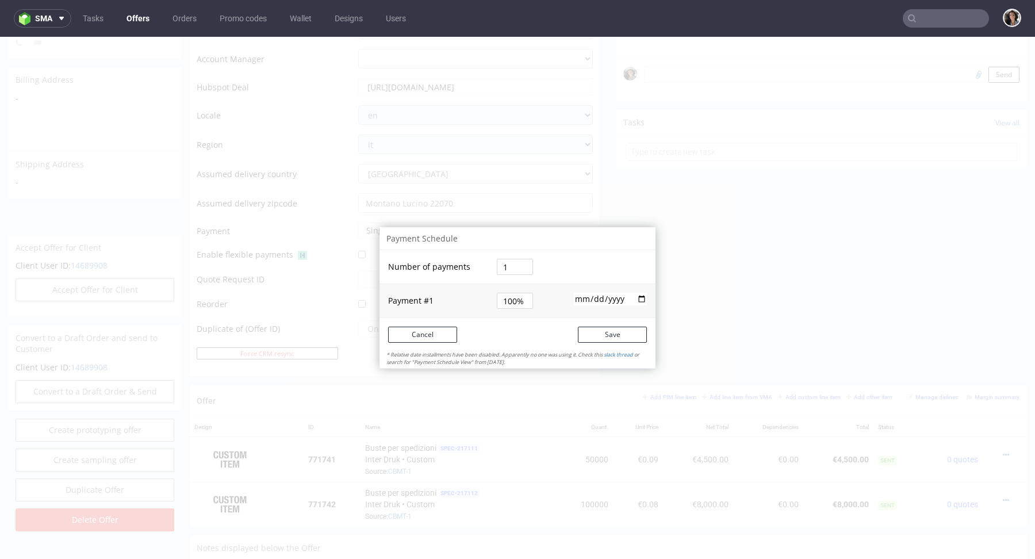
click at [519, 258] on td "1" at bounding box center [518, 267] width 48 height 34
drag, startPoint x: 514, startPoint y: 266, endPoint x: 456, endPoint y: 266, distance: 58.1
click at [456, 266] on tr "Number of payments 1" at bounding box center [518, 267] width 276 height 34
type input "2"
type input "50%"
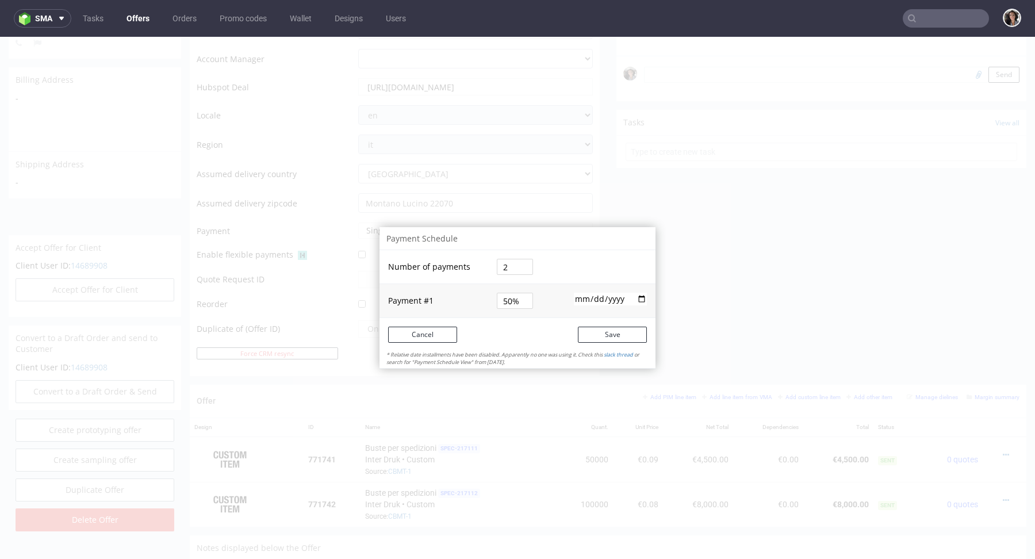
click at [603, 246] on div "Payment Schedule Number of payments 2 Payment # 1 50% 2025-10-10 Cancel Save * …" at bounding box center [518, 297] width 276 height 141
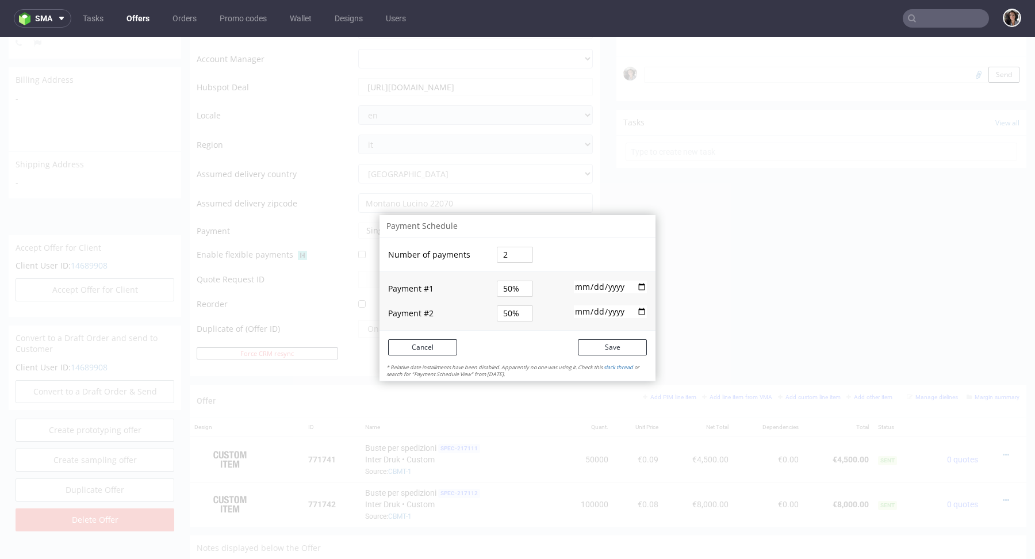
click at [637, 286] on input "[DATE]" at bounding box center [610, 287] width 73 height 13
type input "2025-10-20"
click at [634, 311] on input "date" at bounding box center [610, 311] width 73 height 13
type input "2025-11-17"
click at [632, 312] on input "2025-11-17" at bounding box center [610, 311] width 73 height 13
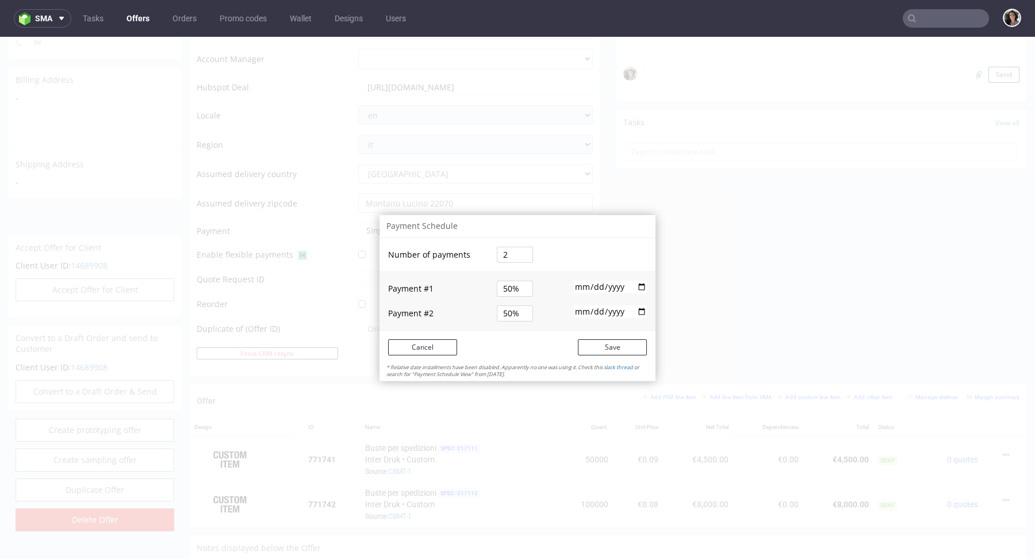
click at [620, 236] on div "Payment Schedule" at bounding box center [518, 226] width 276 height 23
click at [598, 347] on button "Save" at bounding box center [612, 347] width 69 height 16
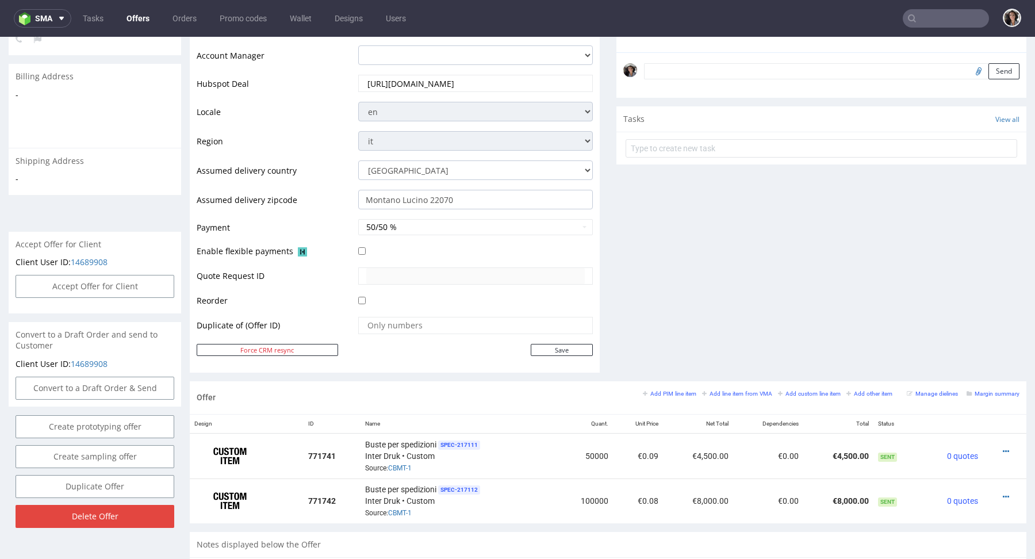
scroll to position [0, 0]
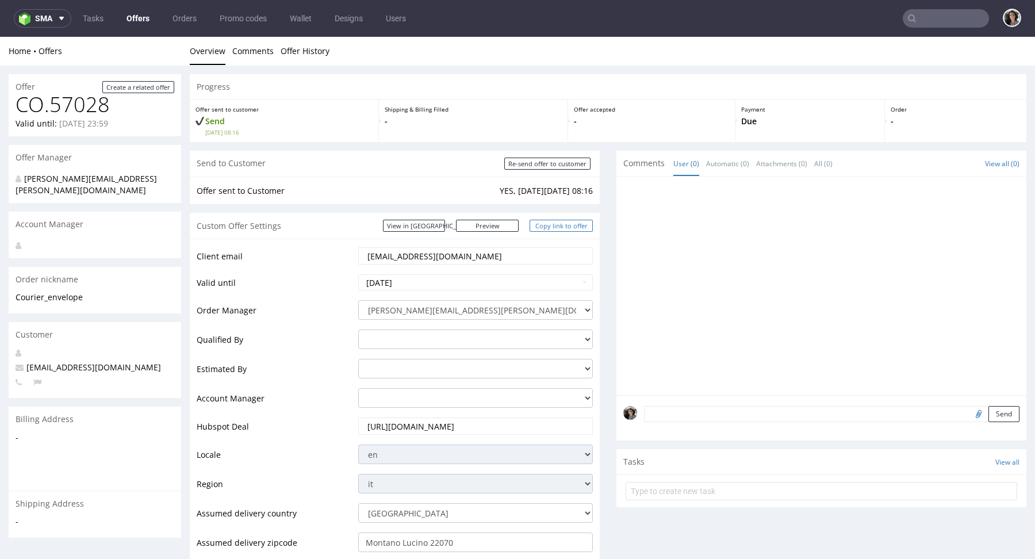
click at [568, 223] on link "Copy link to offer" at bounding box center [561, 226] width 63 height 12
click at [445, 222] on link "View in [GEOGRAPHIC_DATA]" at bounding box center [414, 226] width 62 height 12
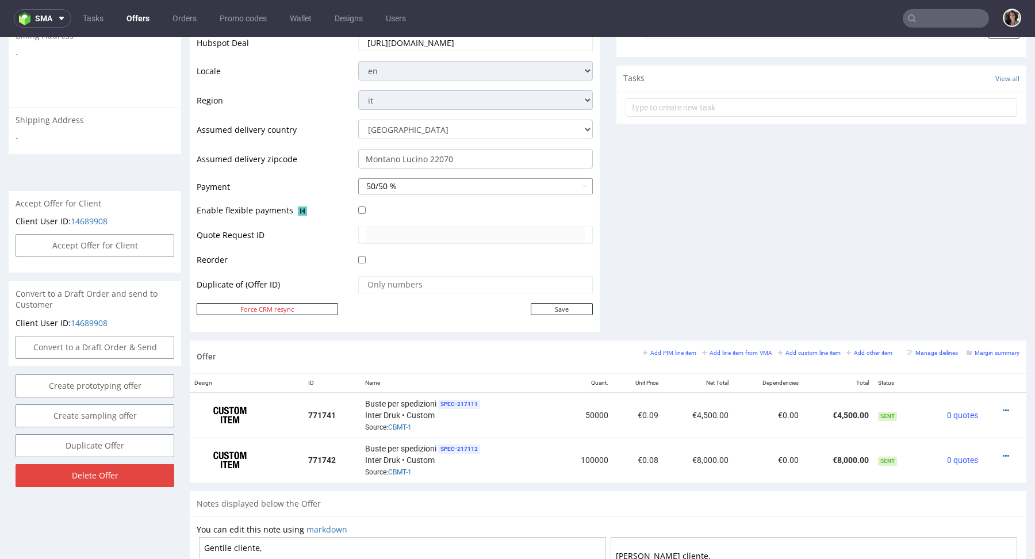
click at [424, 183] on button "50/50 %" at bounding box center [475, 186] width 235 height 16
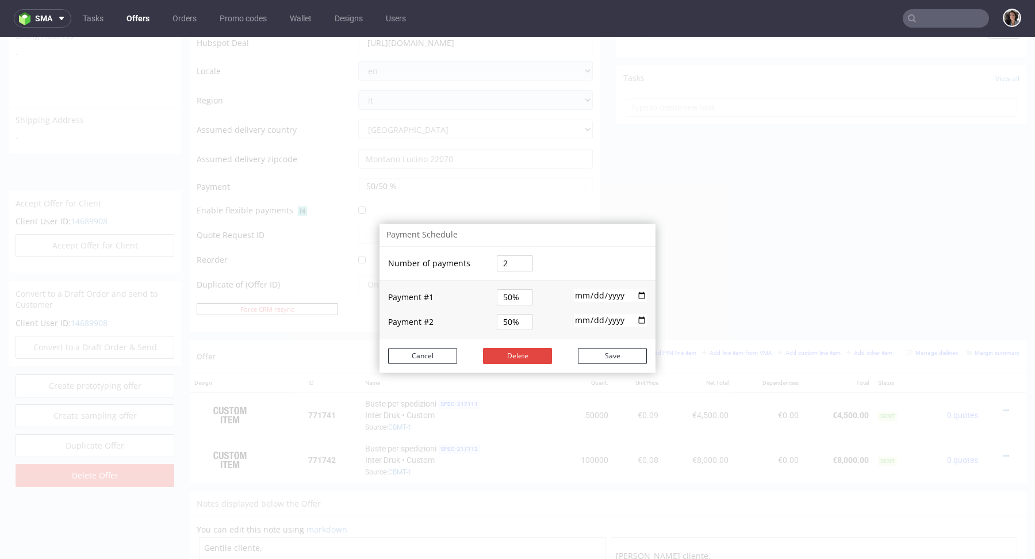
click at [507, 296] on input "50%" at bounding box center [515, 297] width 36 height 16
click at [507, 259] on input "2" at bounding box center [515, 263] width 36 height 16
click at [546, 250] on td at bounding box center [599, 264] width 114 height 34
click at [599, 290] on input "2025-10-20" at bounding box center [610, 295] width 73 height 13
click at [515, 295] on input "50%" at bounding box center [515, 297] width 36 height 16
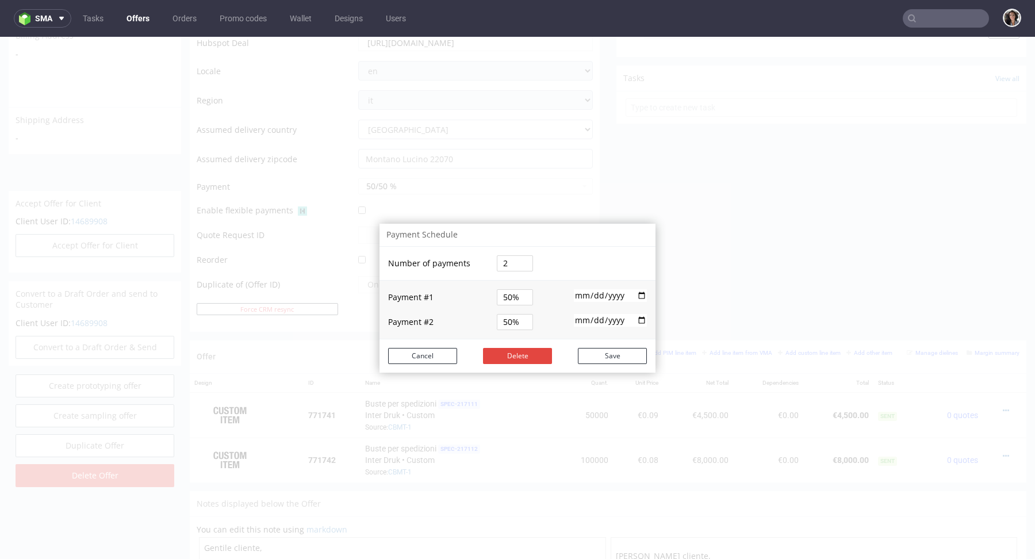
click at [591, 302] on td "2025-10-20" at bounding box center [599, 292] width 114 height 25
click at [635, 296] on input "2025-10-20" at bounding box center [610, 295] width 73 height 13
type input "2025-10-13"
click at [640, 319] on input "2025-11-17" at bounding box center [610, 320] width 73 height 13
type input "2025-11-10"
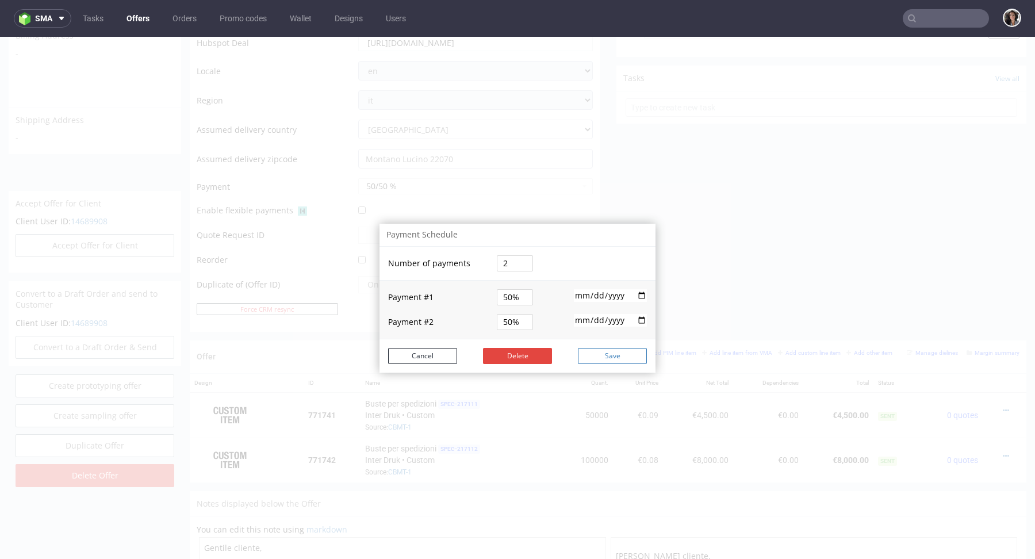
click at [615, 353] on button "Save" at bounding box center [612, 356] width 69 height 16
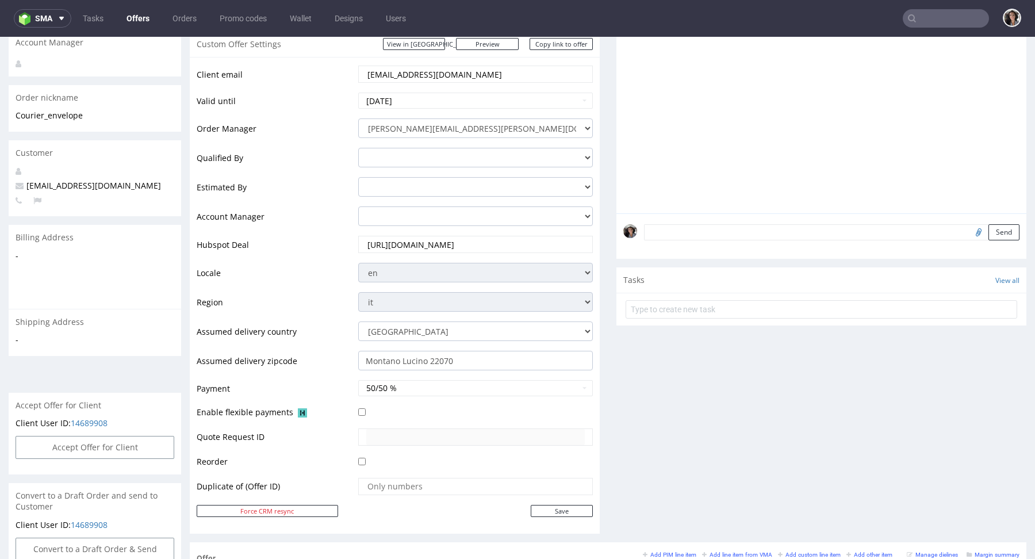
scroll to position [0, 0]
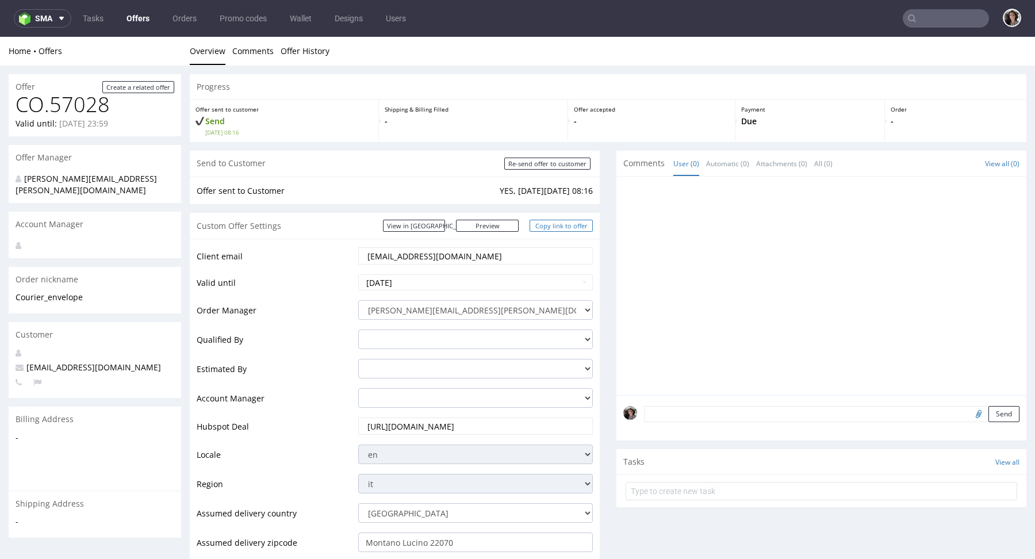
click at [570, 227] on link "Copy link to offer" at bounding box center [561, 226] width 63 height 12
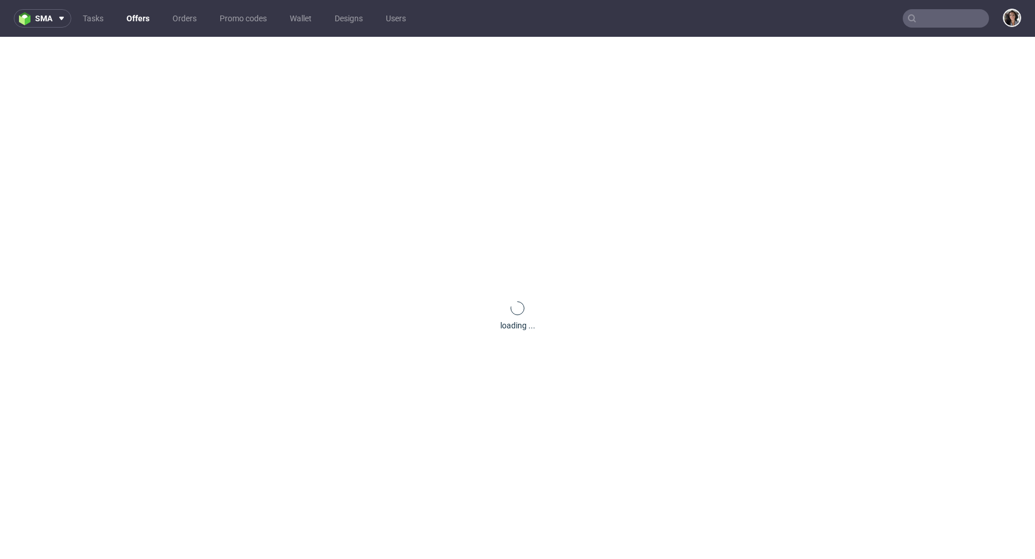
click at [954, 19] on input "text" at bounding box center [946, 18] width 86 height 18
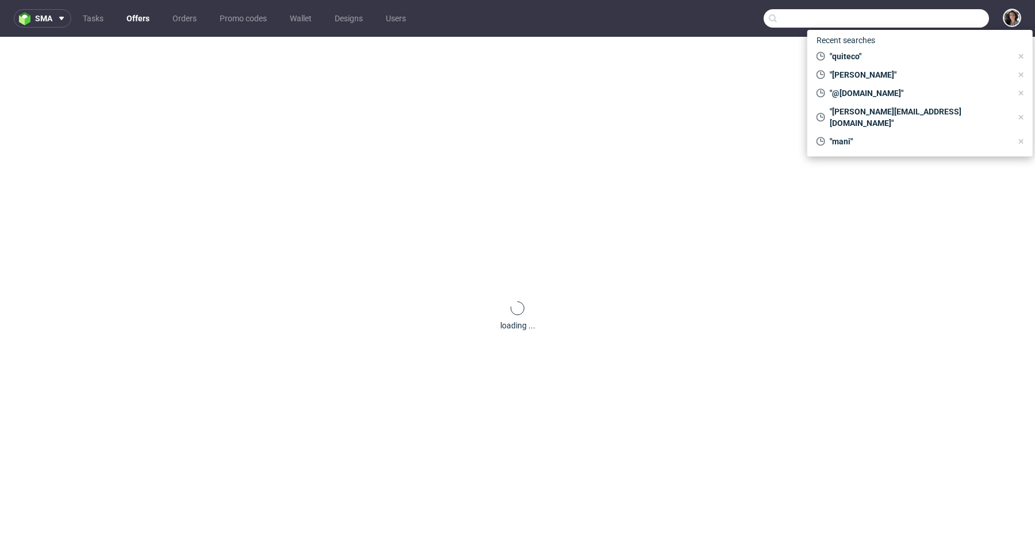
paste input "[EMAIL_ADDRESS][DOMAIN_NAME]"
type input "[EMAIL_ADDRESS][DOMAIN_NAME]"
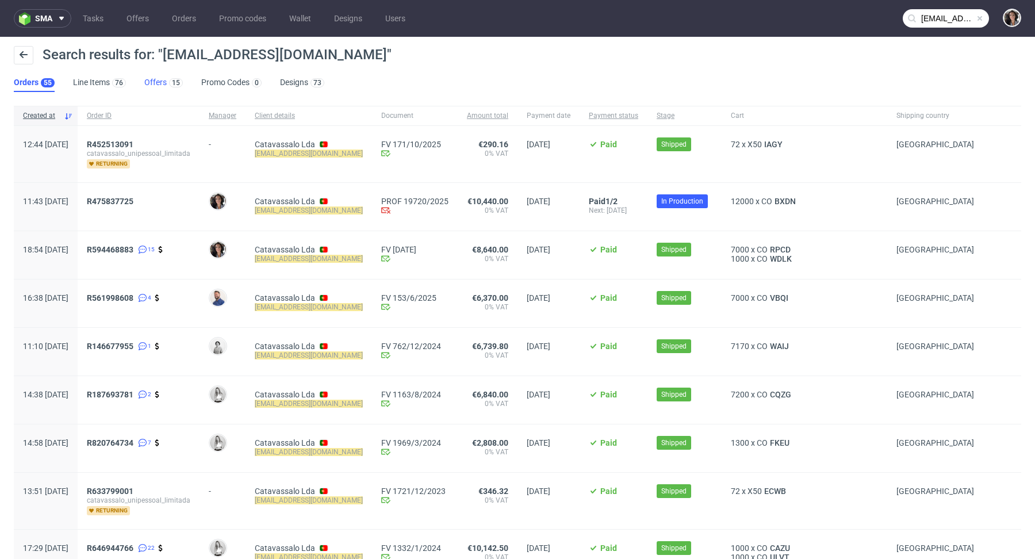
click at [160, 86] on link "Offers 15" at bounding box center [163, 83] width 39 height 18
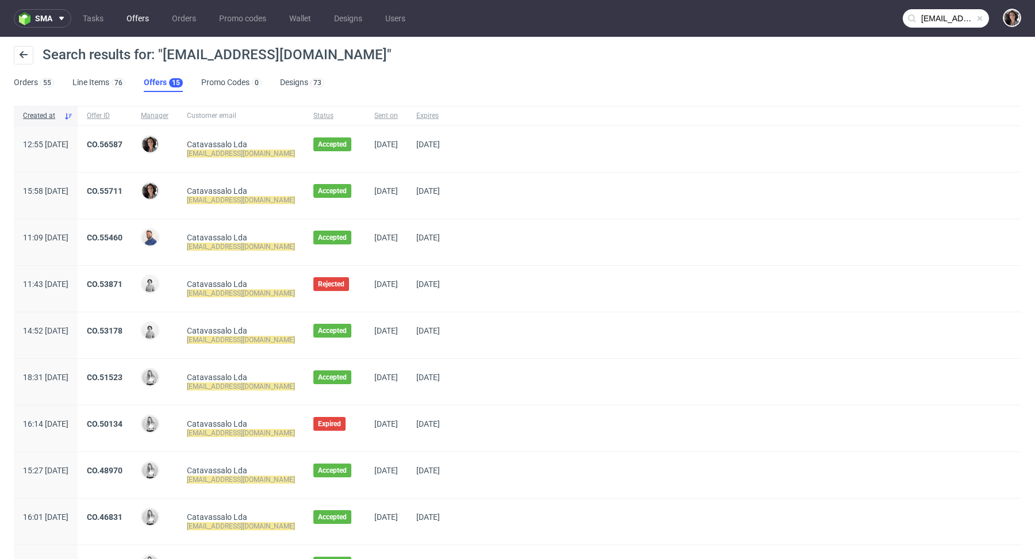
click at [133, 20] on link "Offers" at bounding box center [138, 18] width 36 height 18
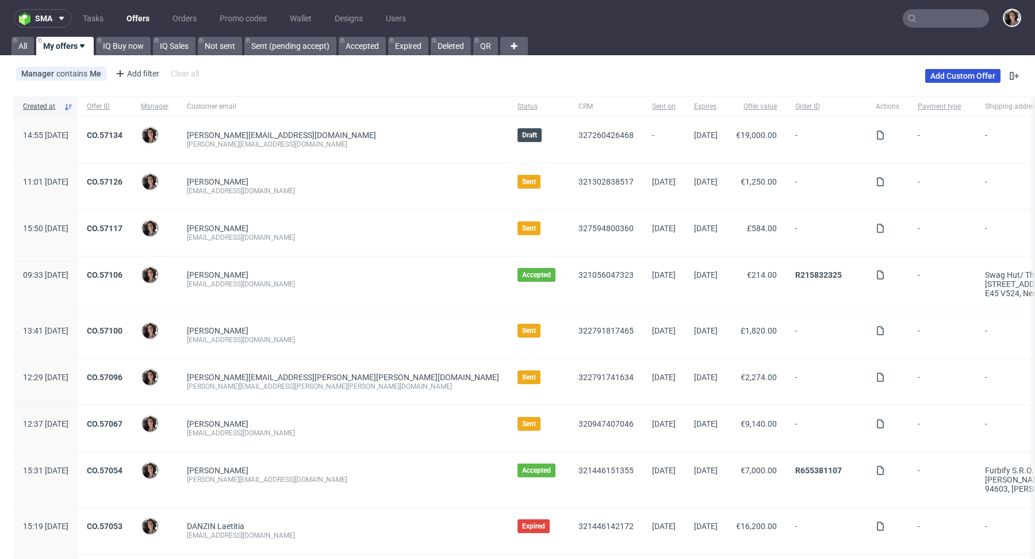
click at [951, 77] on link "Add Custom Offer" at bounding box center [962, 76] width 75 height 14
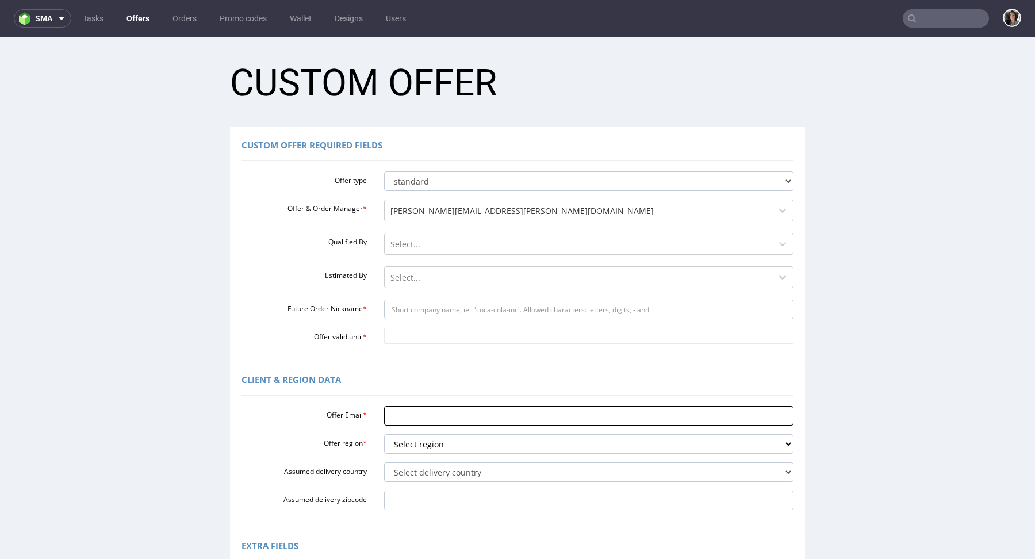
click at [420, 410] on input "Offer Email *" at bounding box center [589, 416] width 410 height 20
paste input "[EMAIL_ADDRESS][DOMAIN_NAME]"
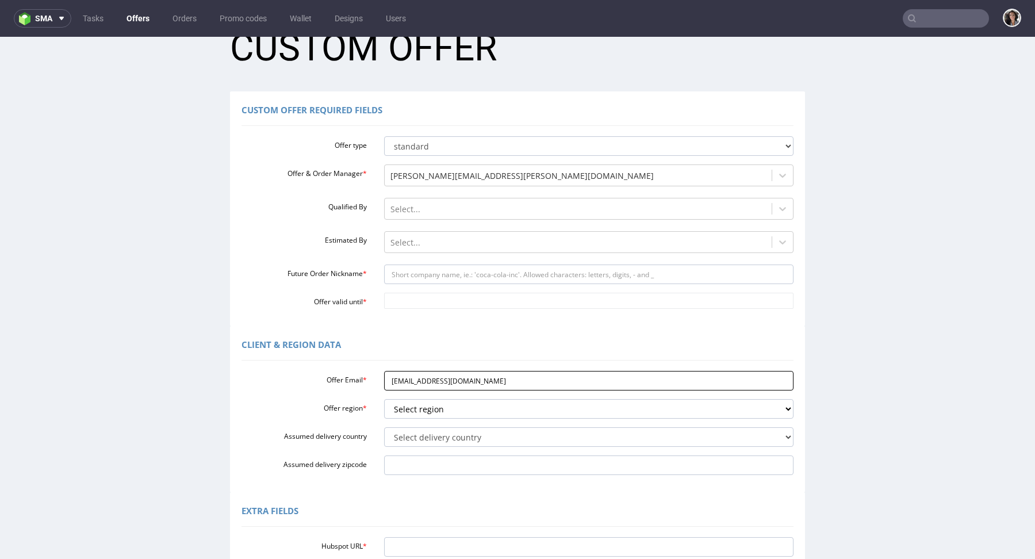
scroll to position [39, 0]
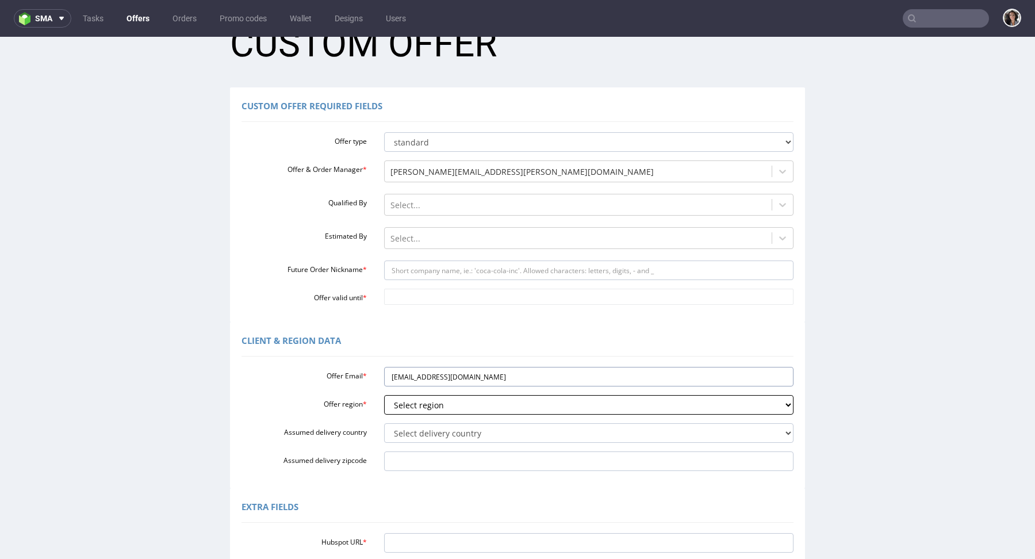
type input "[EMAIL_ADDRESS][DOMAIN_NAME]"
click at [429, 407] on select "Select region eu gb de pl cz fr it es" at bounding box center [589, 405] width 410 height 20
select select "eu"
click at [430, 429] on select "Select delivery country [GEOGRAPHIC_DATA] [GEOGRAPHIC_DATA] [GEOGRAPHIC_DATA] […" at bounding box center [589, 433] width 410 height 20
click at [408, 408] on select "Select region eu gb de pl cz fr it es" at bounding box center [589, 405] width 410 height 20
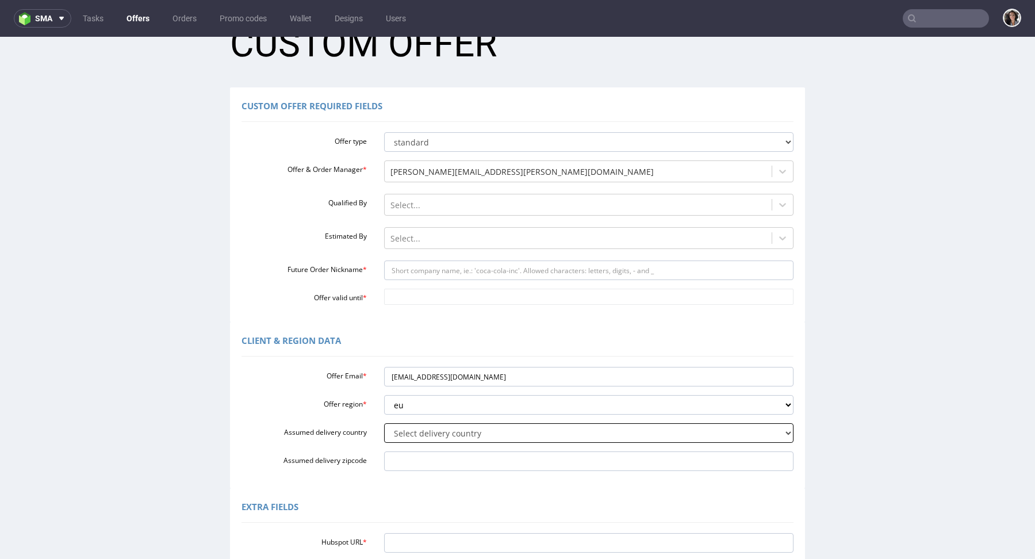
click at [413, 433] on select "Select delivery country [GEOGRAPHIC_DATA] [GEOGRAPHIC_DATA] [GEOGRAPHIC_DATA] […" at bounding box center [589, 433] width 410 height 20
select select "183"
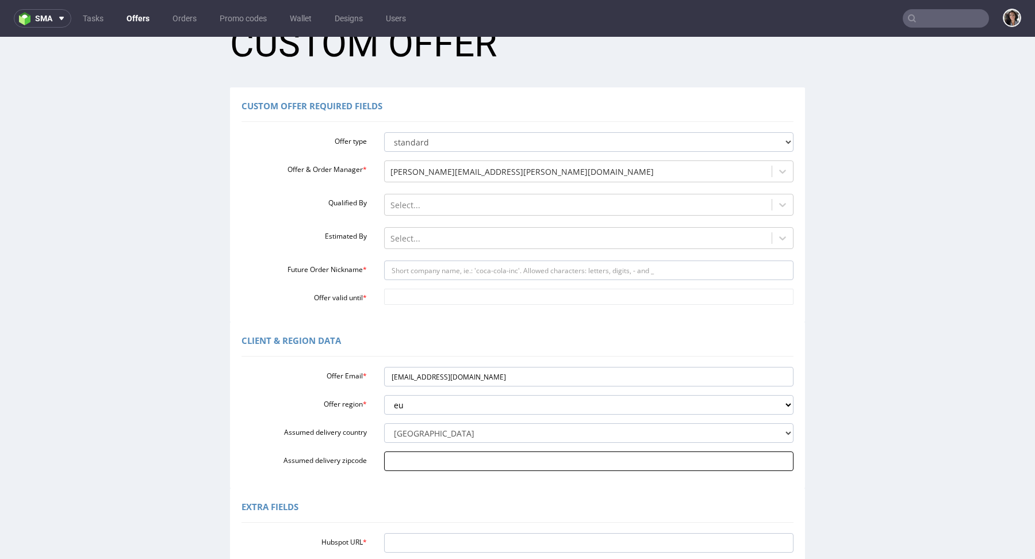
click at [409, 460] on input "Assumed delivery zipcode" at bounding box center [589, 462] width 410 height 20
paste input "Sintra 2710-693"
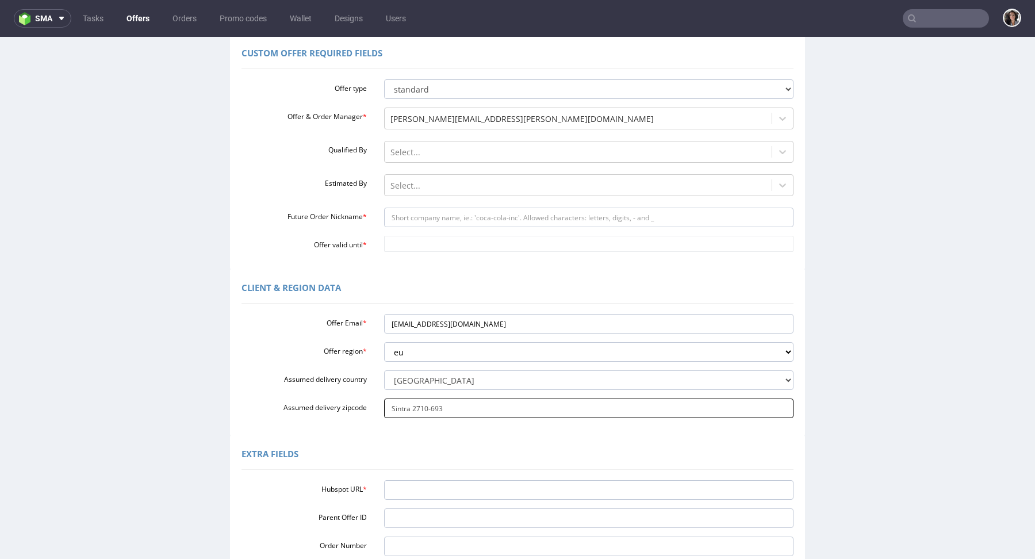
scroll to position [104, 0]
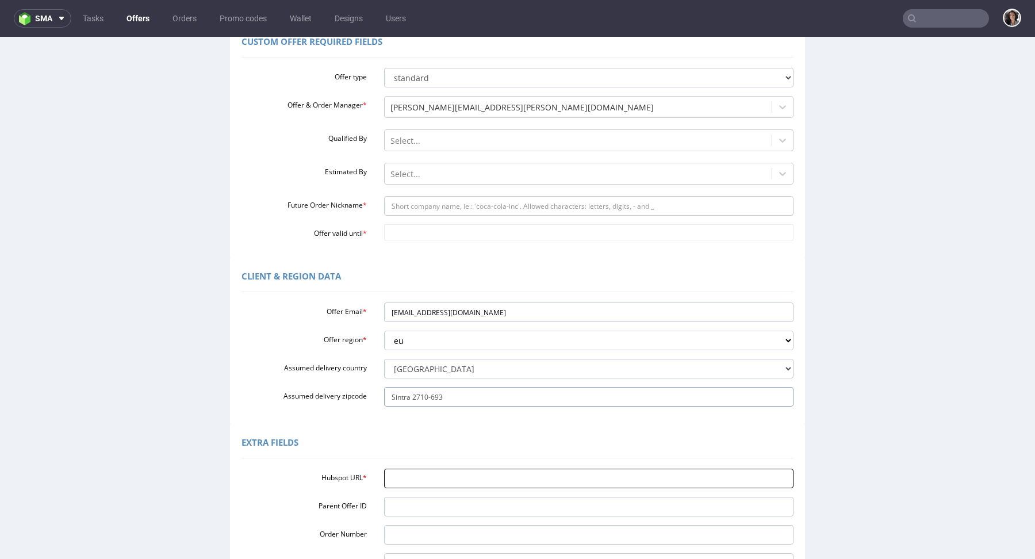
type input "Sintra 2710-693"
click at [399, 485] on input "Hubspot URL *" at bounding box center [589, 479] width 410 height 20
paste input "[URL][DOMAIN_NAME]"
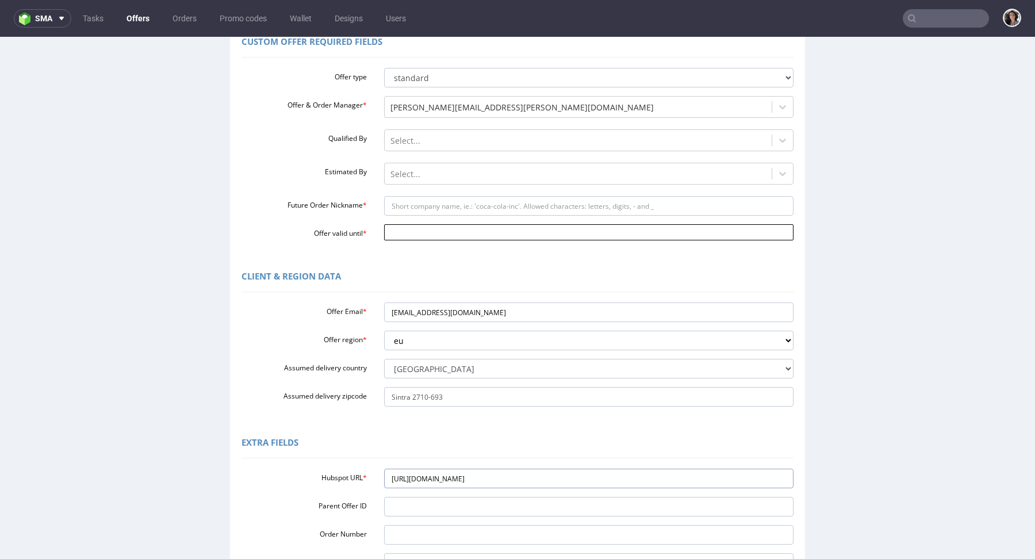
type input "[URL][DOMAIN_NAME]"
click at [414, 235] on input "Offer valid until *" at bounding box center [589, 232] width 410 height 16
click at [446, 163] on td "15" at bounding box center [443, 163] width 18 height 17
type input "[DATE]"
click at [431, 205] on input "Future Order Nickname *" at bounding box center [589, 206] width 410 height 20
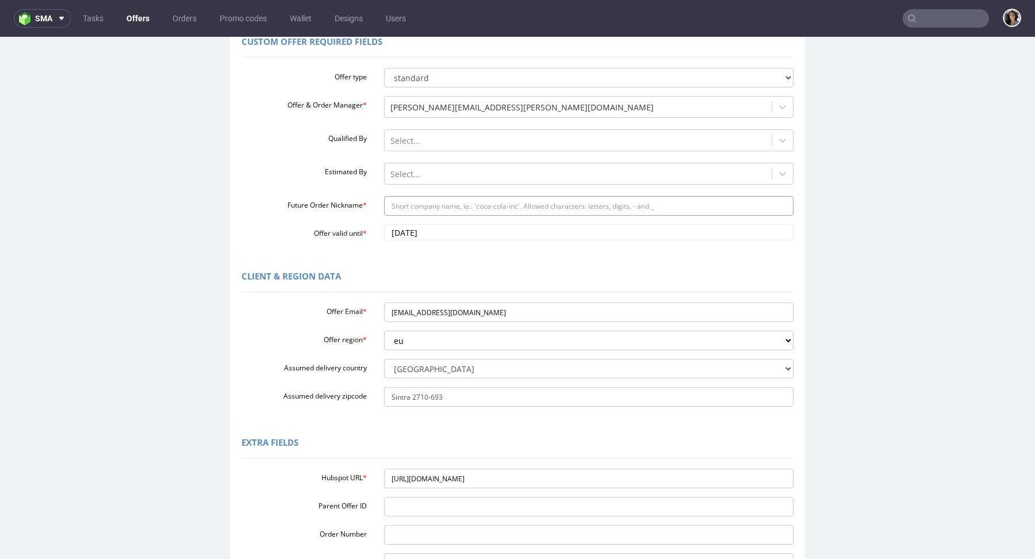
type input "box"
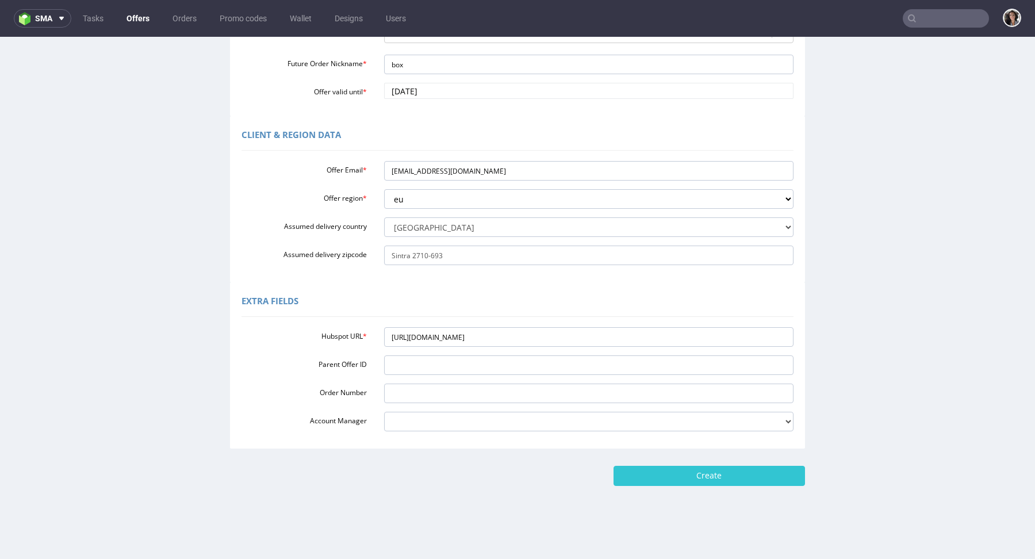
click at [686, 490] on div "Home New Custom Offer Custom Offer Custom Offer Required Fields Offer type stan…" at bounding box center [517, 176] width 1035 height 769
click at [686, 475] on input "Create" at bounding box center [710, 476] width 192 height 20
type input "Please wait..."
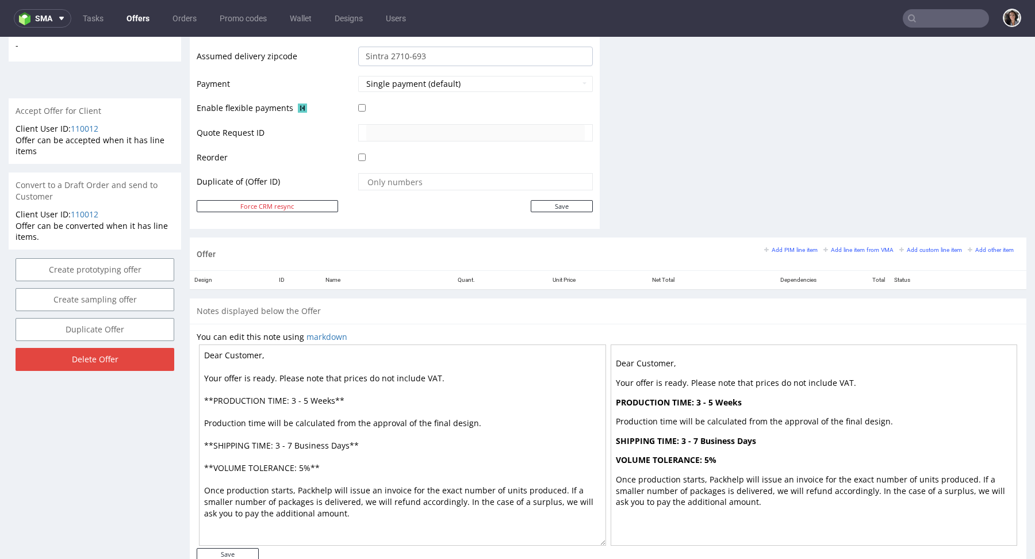
scroll to position [504, 0]
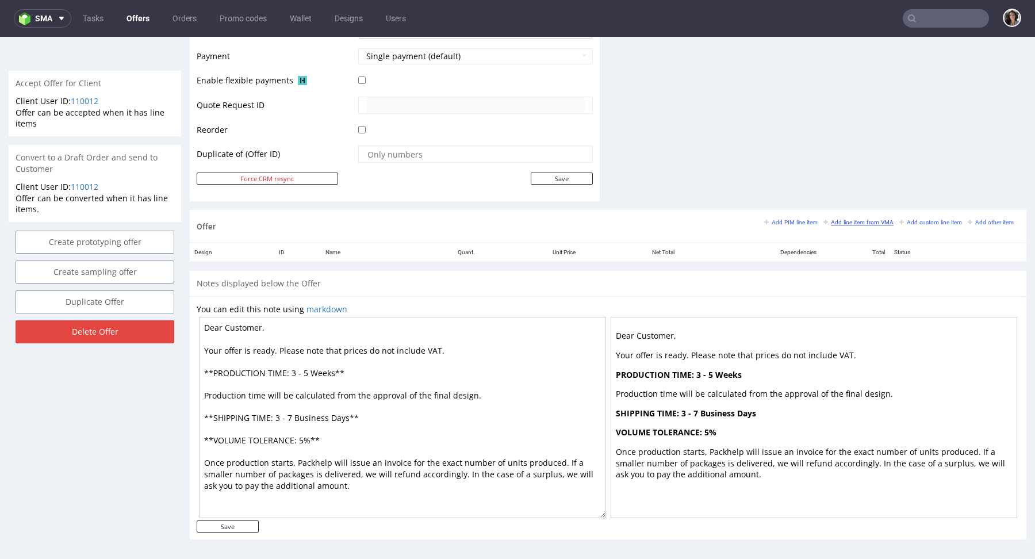
click at [851, 219] on small "Add line item from VMA" at bounding box center [859, 222] width 70 height 6
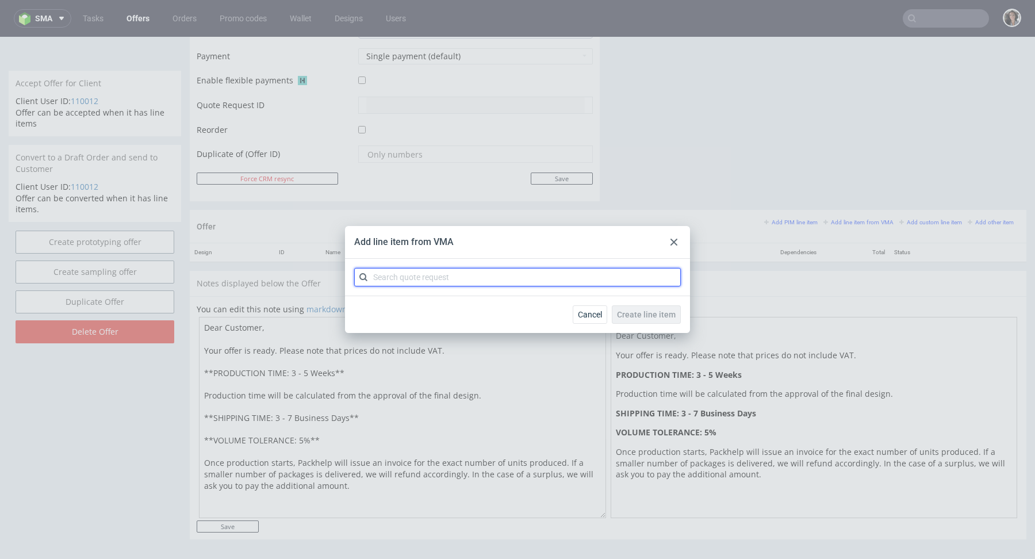
click at [552, 271] on input "text" at bounding box center [517, 277] width 327 height 18
paste input "CBTX"
type input "CBTX"
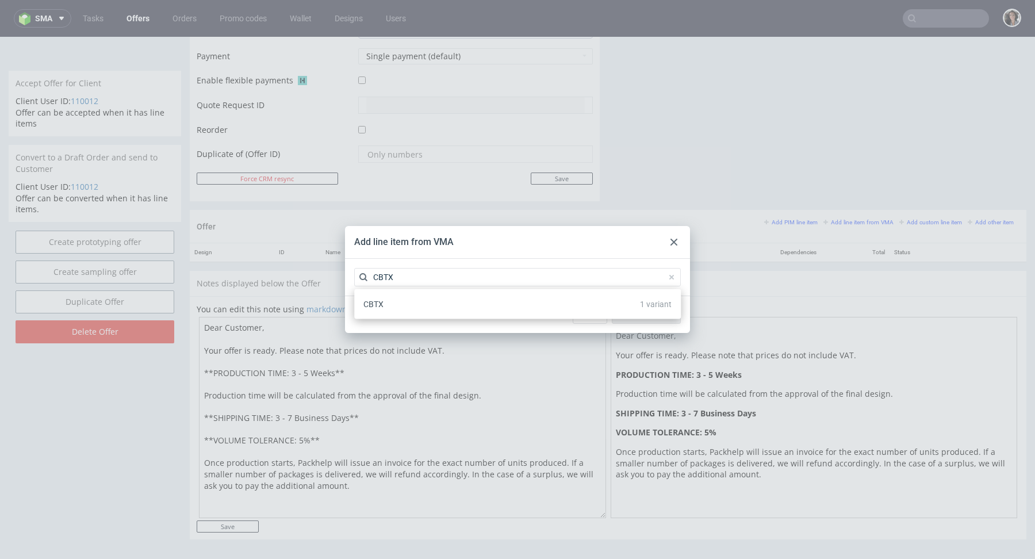
click at [385, 302] on div "CBTX 1 variant" at bounding box center [518, 304] width 318 height 21
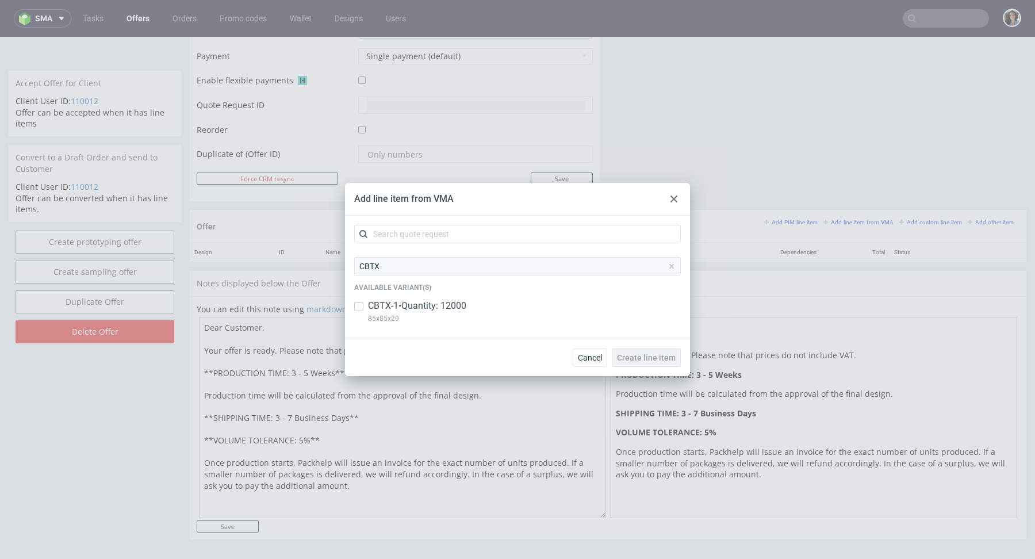
click at [385, 302] on p "CBTX-1 • Quantity: 12000" at bounding box center [417, 306] width 98 height 13
copy p "85x85x29"
drag, startPoint x: 405, startPoint y: 319, endPoint x: 367, endPoint y: 319, distance: 38.0
click at [367, 319] on div "CBTX-1 • Quantity: 12000 85x85x29" at bounding box center [517, 315] width 327 height 30
click at [403, 307] on p "CBTX-1 • Quantity: 12000" at bounding box center [417, 306] width 98 height 13
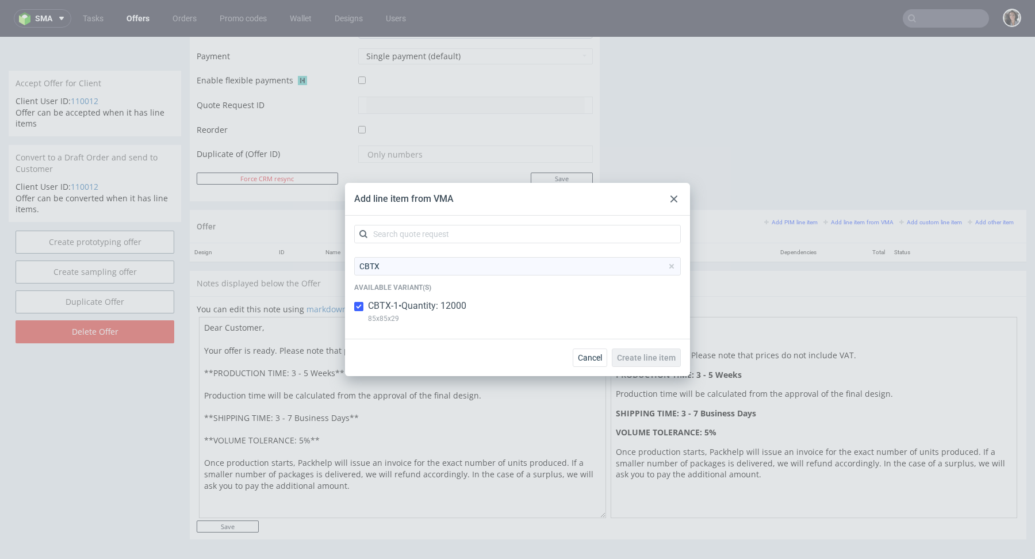
checkbox input "true"
click at [643, 359] on span "Create line item" at bounding box center [646, 358] width 59 height 8
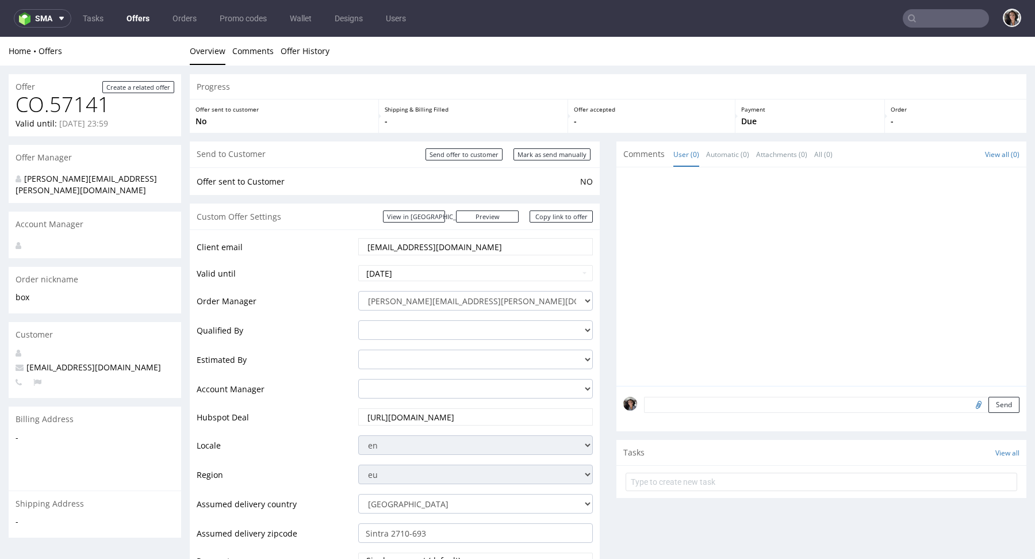
scroll to position [406, 0]
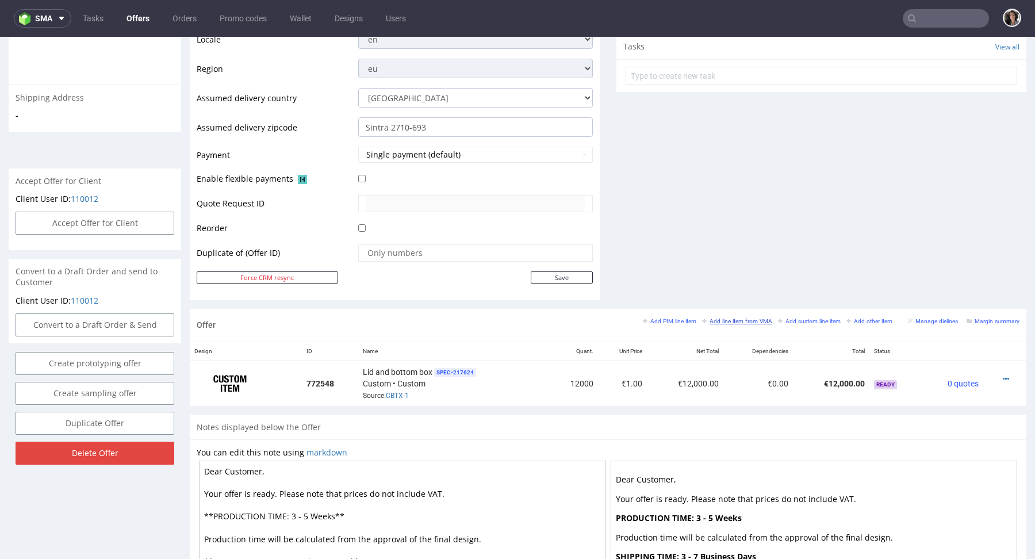
click at [735, 318] on small "Add line item from VMA" at bounding box center [737, 321] width 70 height 6
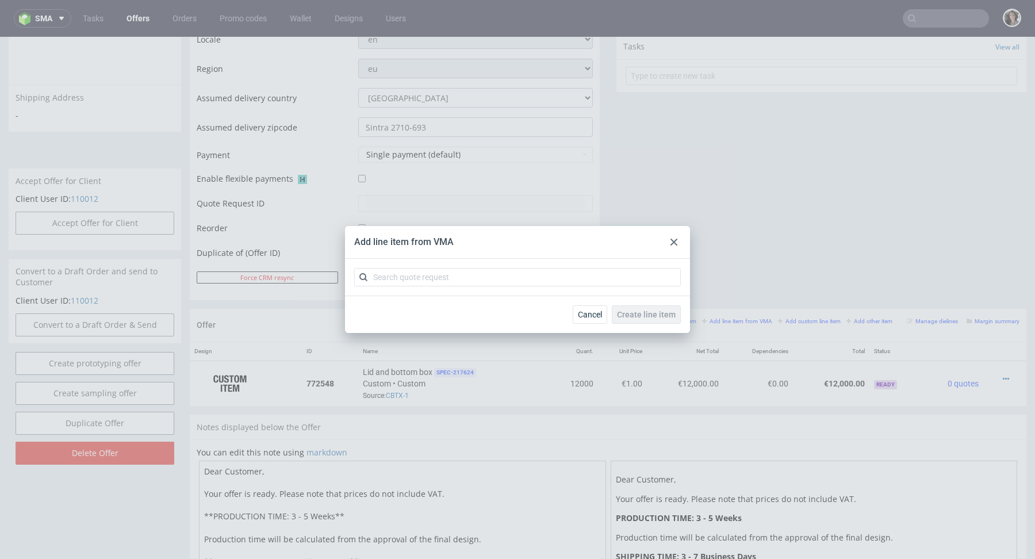
click at [676, 235] on div "Add line item from VMA" at bounding box center [517, 242] width 345 height 33
click at [674, 242] on use at bounding box center [674, 242] width 7 height 7
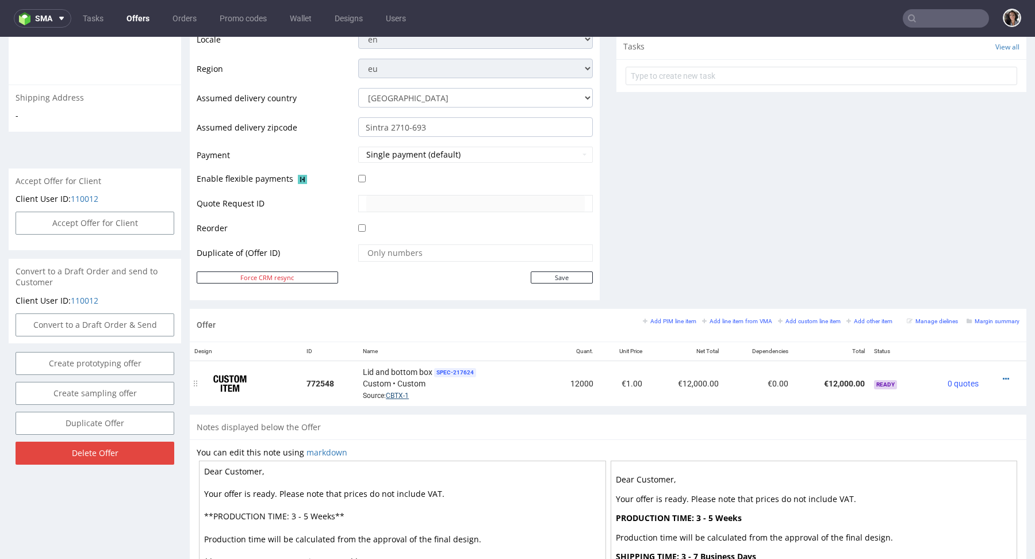
click at [401, 392] on link "CBTX-1" at bounding box center [397, 396] width 23 height 8
click at [1003, 376] on icon at bounding box center [1006, 379] width 6 height 8
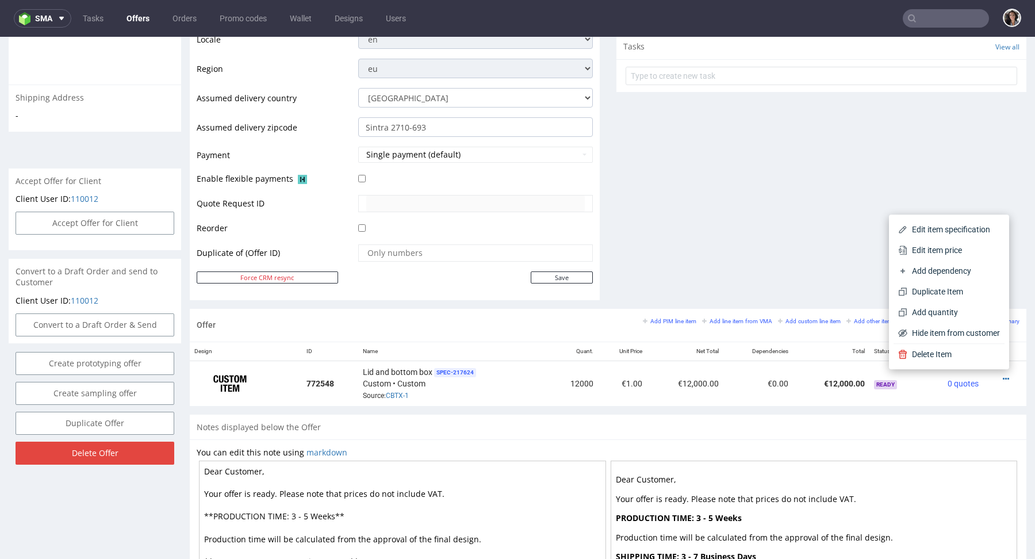
click at [930, 253] on span "Edit item price" at bounding box center [954, 250] width 93 height 12
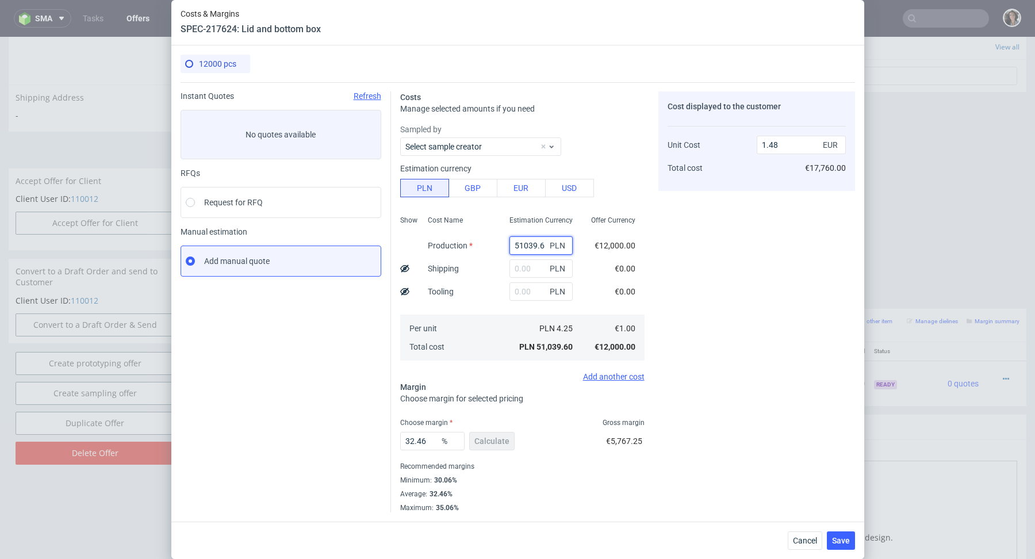
click at [542, 250] on input "51039.6" at bounding box center [541, 245] width 63 height 18
paste input "31200"
type input "31200"
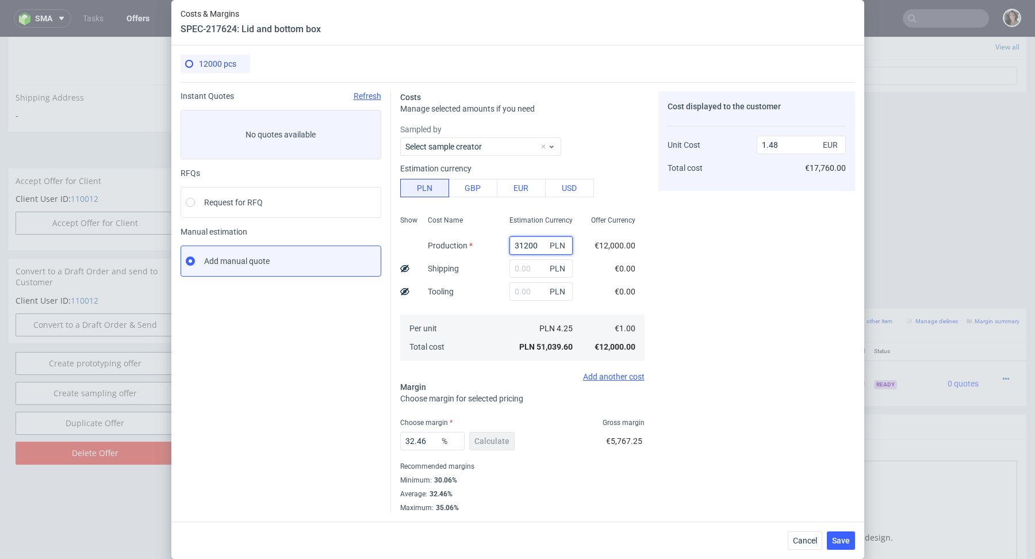
type input "0.91"
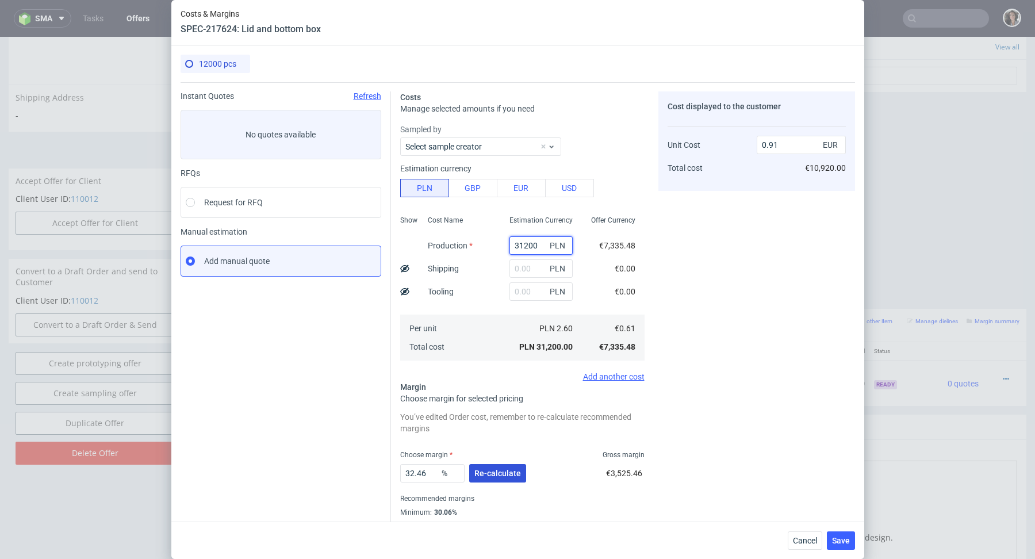
type input "31200"
click at [495, 475] on span "Re-calculate" at bounding box center [498, 473] width 47 height 8
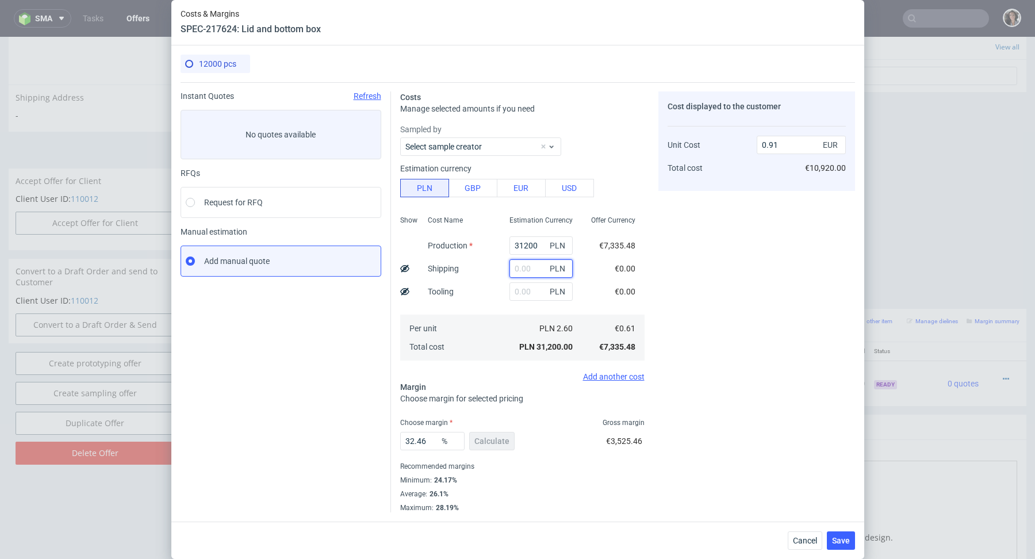
click at [537, 260] on input "text" at bounding box center [541, 268] width 63 height 18
paste input "2 536,13"
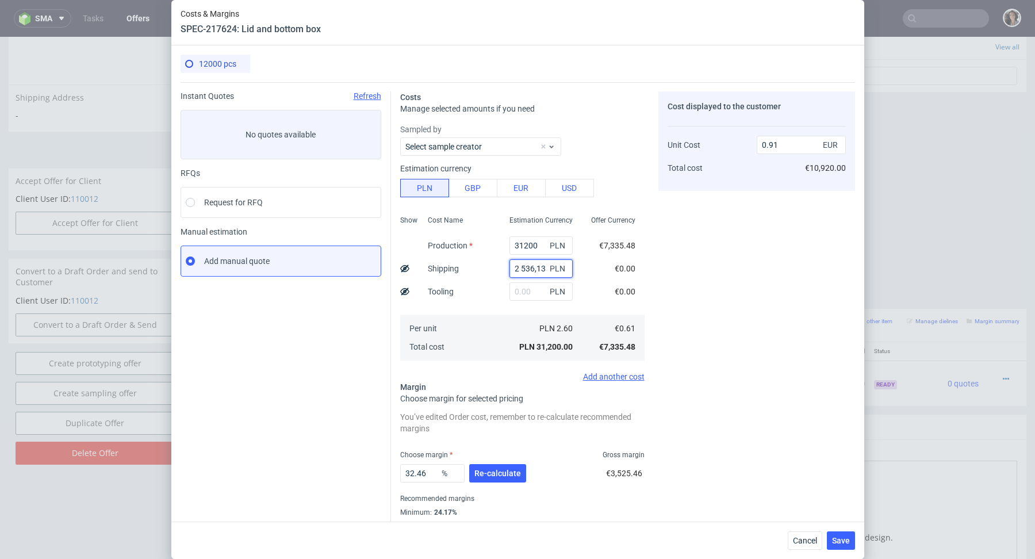
click at [518, 266] on input "2 536,13" at bounding box center [541, 268] width 63 height 18
click at [519, 266] on input "2 536,13" at bounding box center [541, 268] width 63 height 18
click at [522, 267] on input "2 536,13" at bounding box center [541, 268] width 63 height 18
type input "2536.13"
type input "0.98"
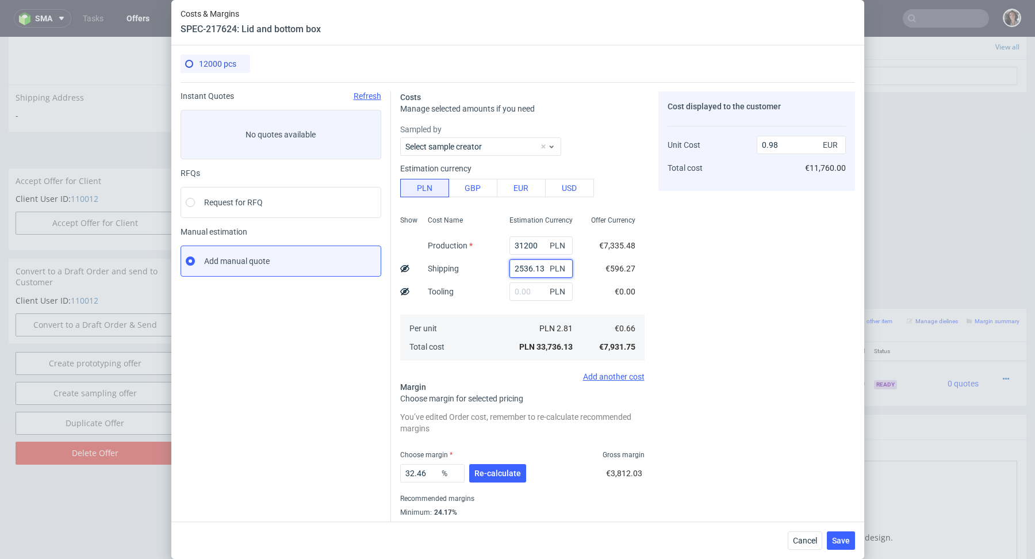
type input "2536.13"
click at [596, 285] on div "Offer Currency €7,335.48 €596.27 €0.00 €0.66 €7,931.75" at bounding box center [613, 287] width 63 height 152
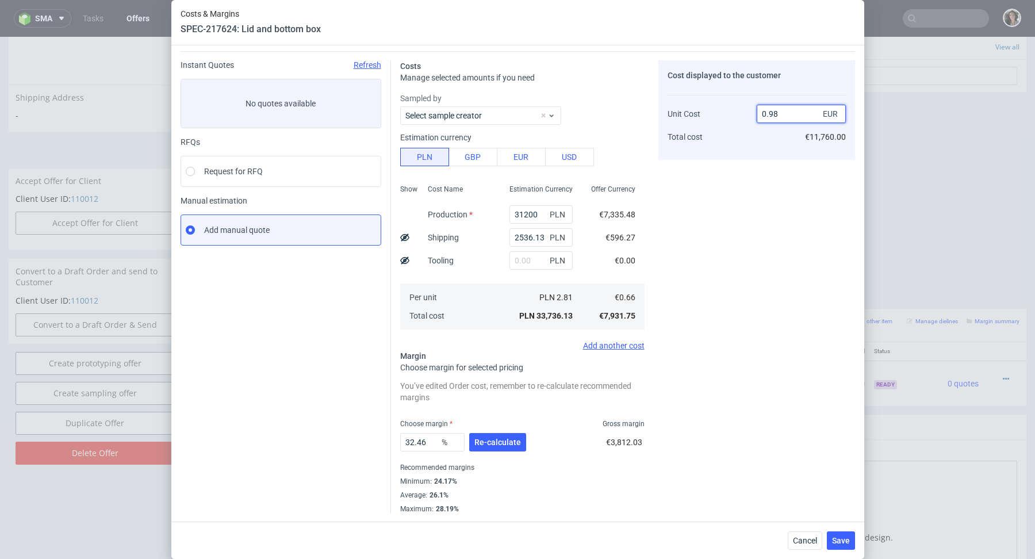
click at [785, 110] on input "0.98" at bounding box center [801, 114] width 89 height 18
drag, startPoint x: 769, startPoint y: 112, endPoint x: 782, endPoint y: 109, distance: 13.0
click at [782, 113] on input "0.98" at bounding box center [801, 114] width 89 height 18
type input "0.87"
type input "24.137931034482758"
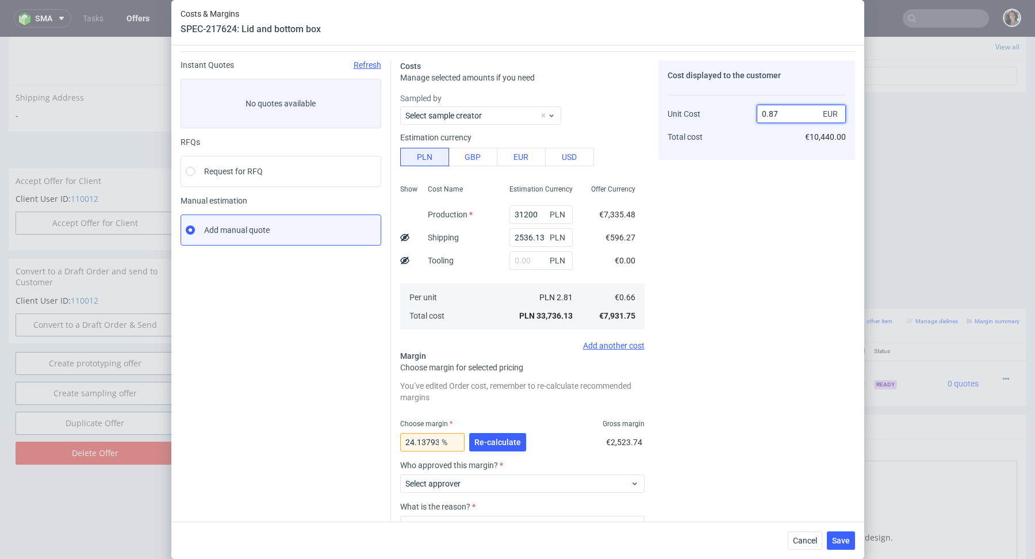
type input "0.87"
click at [763, 147] on div "0.87 EUR €10,440.00" at bounding box center [801, 120] width 89 height 60
click at [505, 438] on span "Re-calculate" at bounding box center [498, 442] width 47 height 8
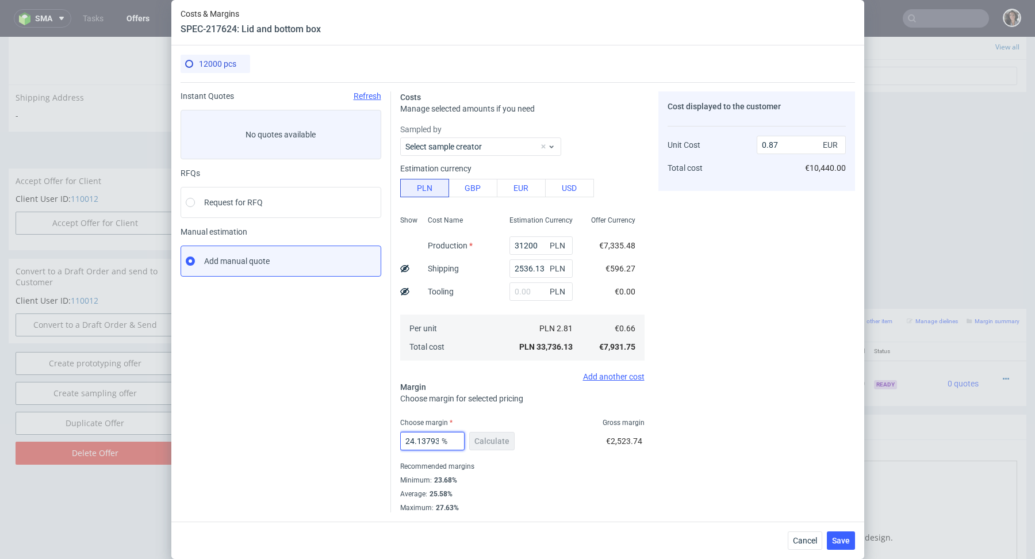
scroll to position [0, 45]
drag, startPoint x: 417, startPoint y: 441, endPoint x: 488, endPoint y: 441, distance: 71.3
click at [488, 441] on div "24.137931034482758 % Calculate" at bounding box center [458, 443] width 117 height 32
type input "24.9"
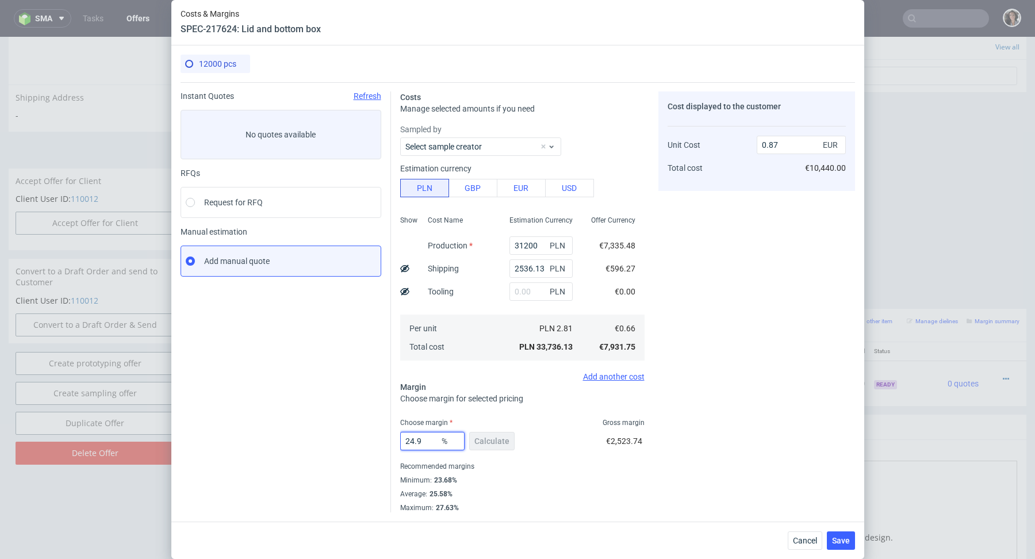
type input "0.88"
type input "24.4"
type input "0.87"
type input "24.46"
type input "0.88"
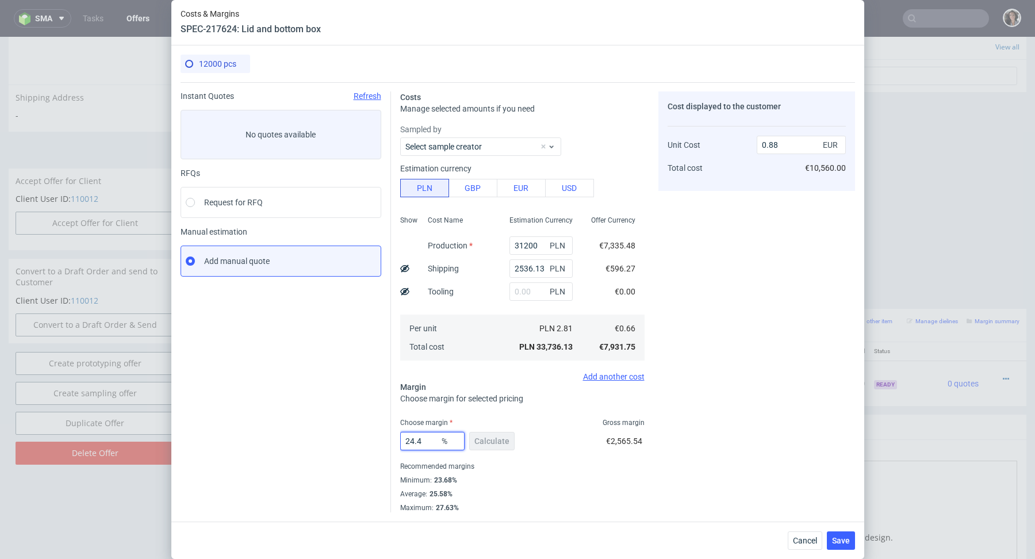
type input "24.43"
type input "0.87"
type input "24.43"
click at [588, 500] on div "Average : 25.58%" at bounding box center [522, 494] width 244 height 14
click at [842, 537] on span "Save" at bounding box center [841, 541] width 18 height 8
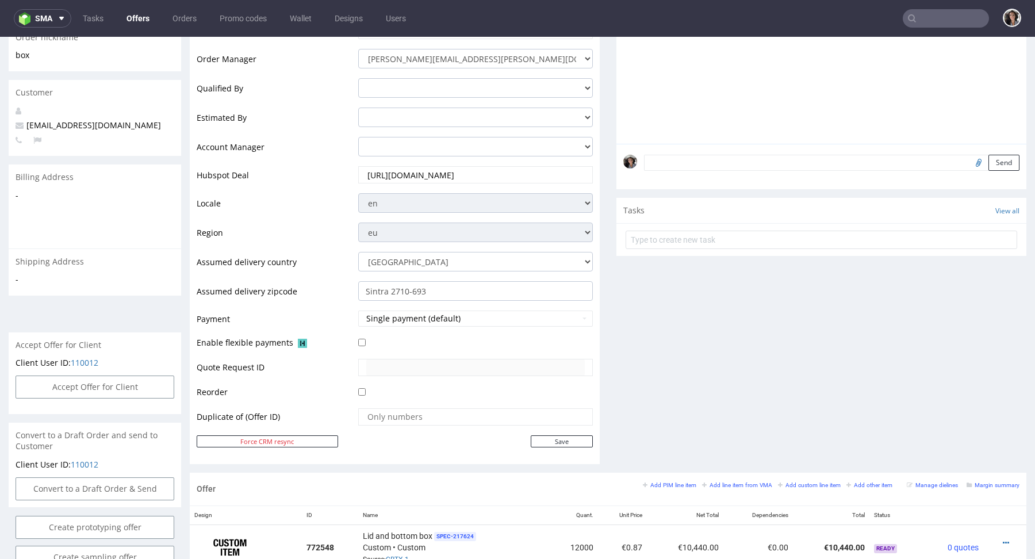
scroll to position [504, 0]
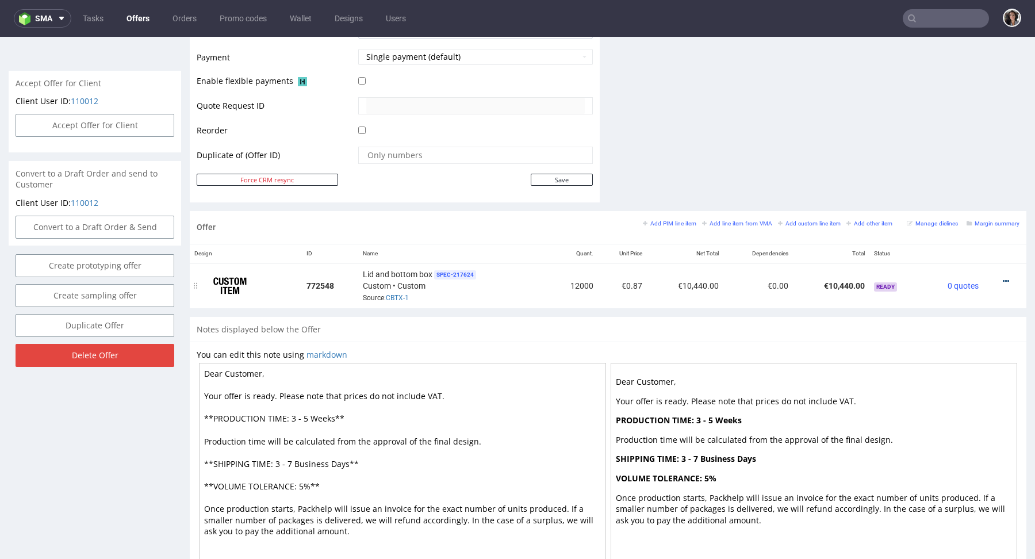
click at [1003, 280] on icon at bounding box center [1006, 281] width 6 height 8
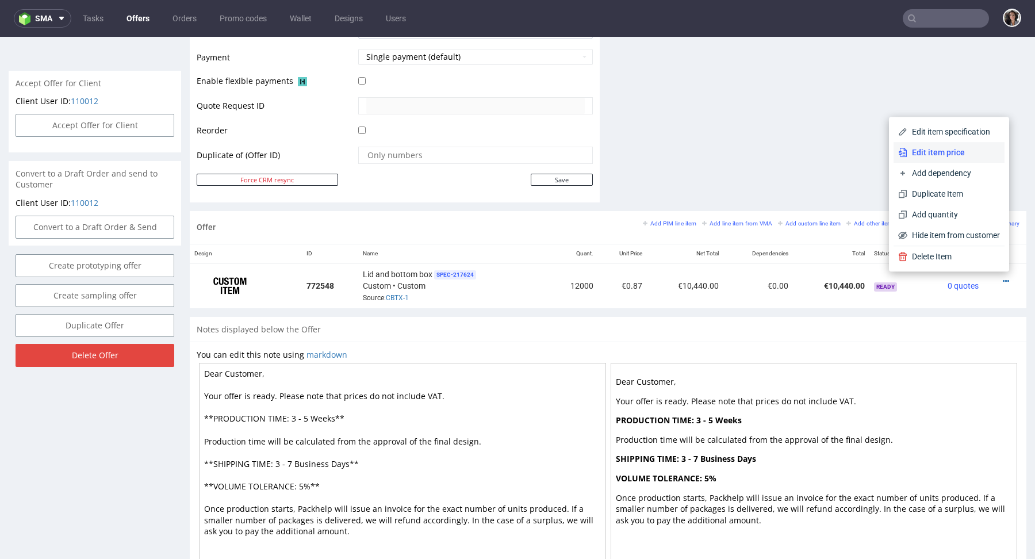
click at [920, 156] on span "Edit item price" at bounding box center [954, 153] width 93 height 12
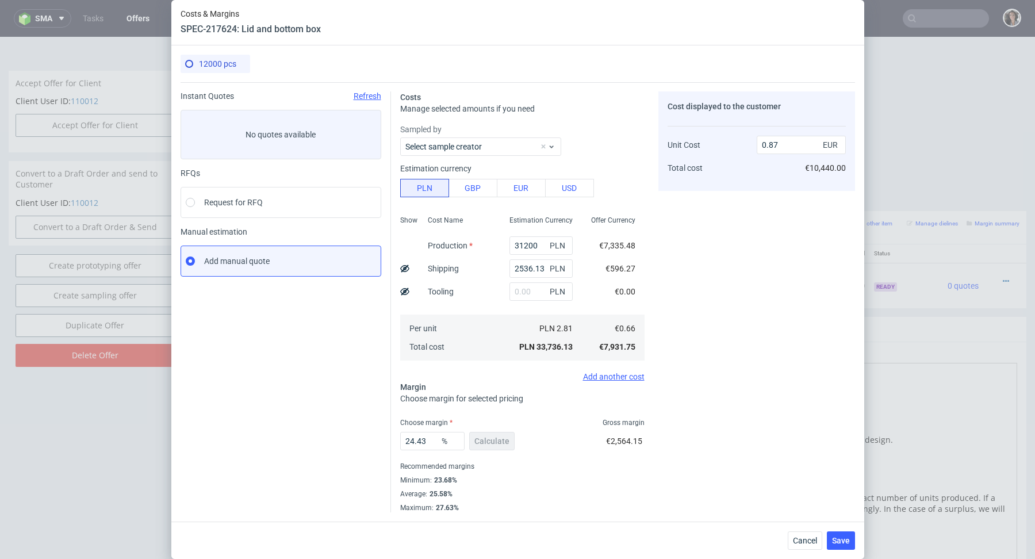
drag, startPoint x: 644, startPoint y: 442, endPoint x: 598, endPoint y: 442, distance: 46.0
click at [598, 442] on div "24.43 % Calculate €2,564.15" at bounding box center [522, 443] width 244 height 32
copy span "€2,564.15"
click at [842, 537] on span "Save" at bounding box center [841, 541] width 18 height 8
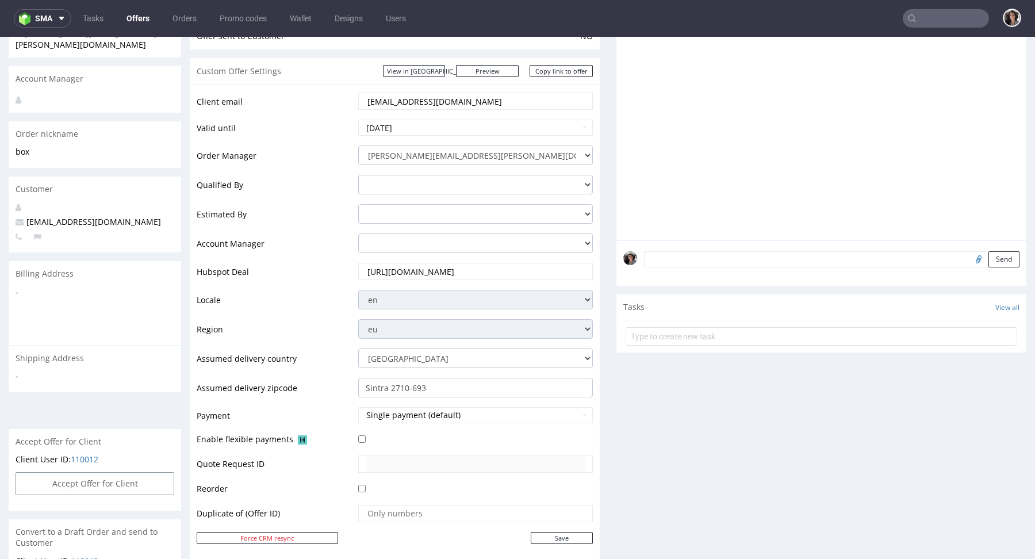
scroll to position [171, 0]
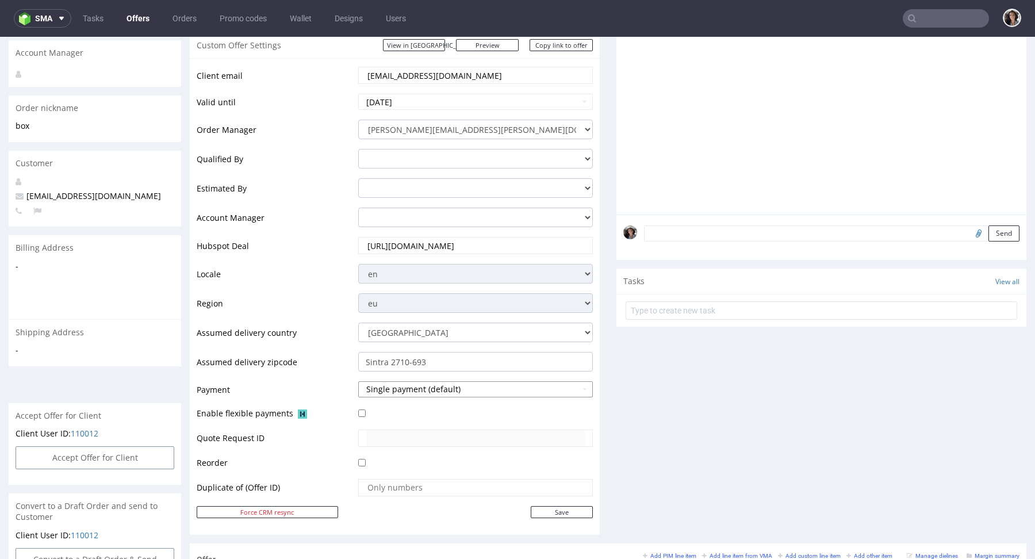
click at [415, 393] on button "Single payment (default)" at bounding box center [475, 389] width 235 height 16
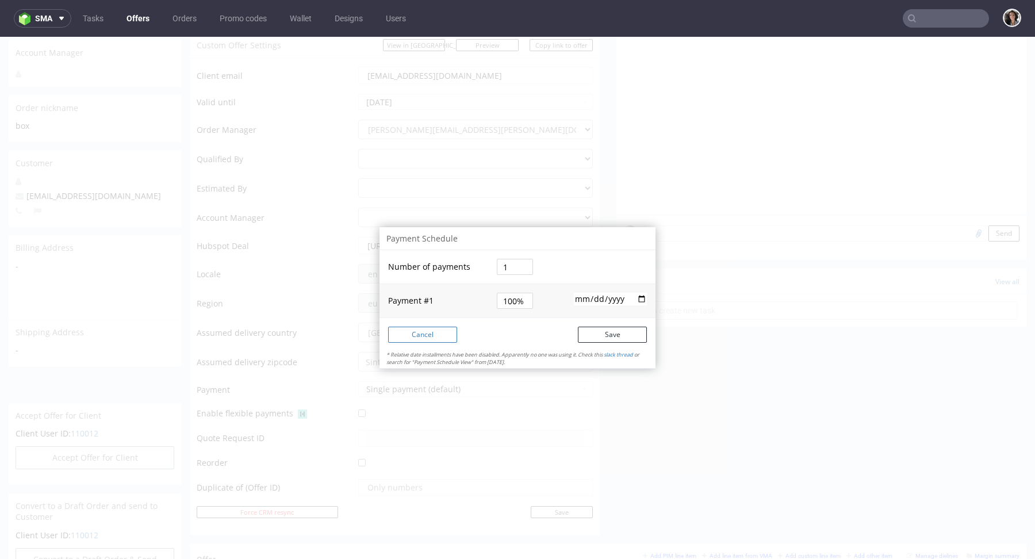
click at [409, 340] on button "Cancel" at bounding box center [422, 335] width 69 height 16
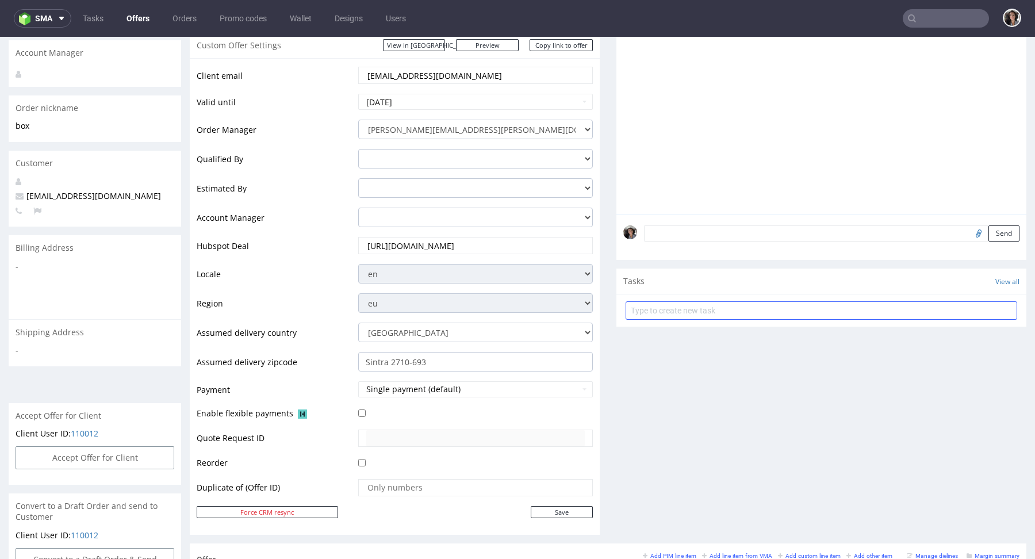
scroll to position [551, 0]
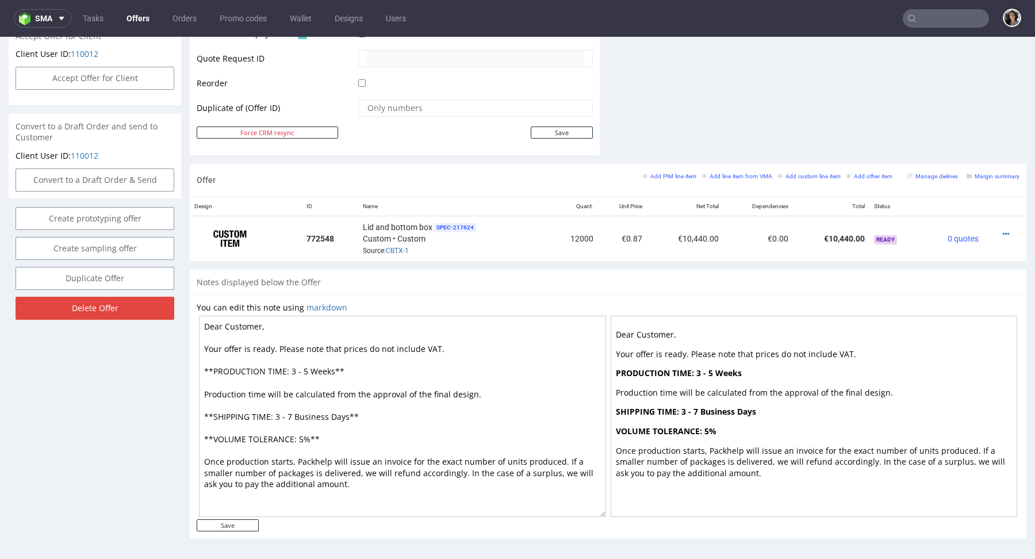
drag, startPoint x: 347, startPoint y: 413, endPoint x: 293, endPoint y: 411, distance: 54.1
click at [293, 411] on textarea "Dear Customer, Your offer is ready. Please note that prices do not include VAT.…" at bounding box center [402, 416] width 407 height 201
click at [331, 368] on textarea "Dear Customer, Your offer is ready. Please note that prices do not include VAT.…" at bounding box center [402, 416] width 407 height 201
drag, startPoint x: 334, startPoint y: 369, endPoint x: 290, endPoint y: 364, distance: 44.6
click at [290, 364] on textarea "Dear Customer, Your offer is ready. Please note that prices do not include VAT.…" at bounding box center [402, 416] width 407 height 201
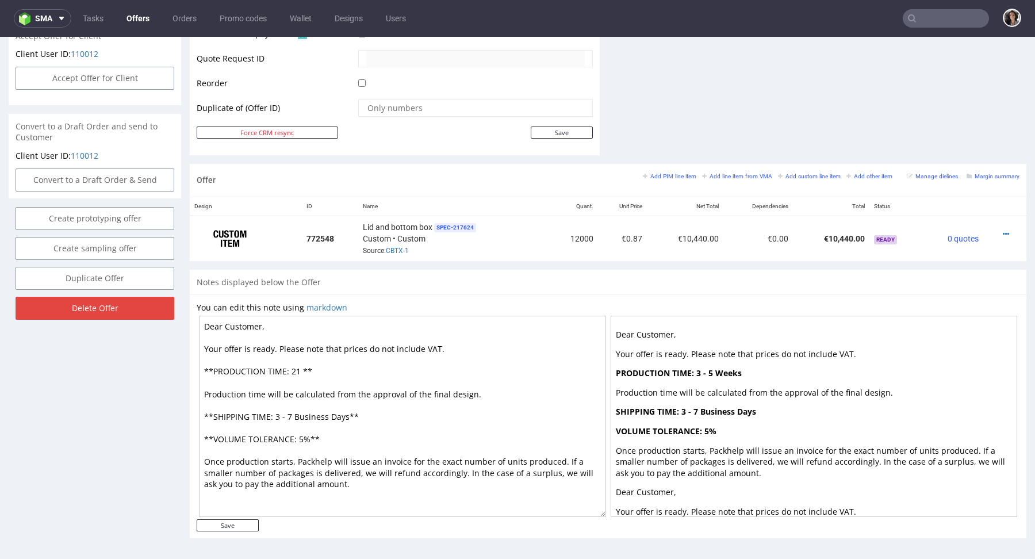
paste textarea "Business Days"
type textarea "Dear Customer, Your offer is ready. Please note that prices do not include VAT.…"
click at [253, 523] on input "Save" at bounding box center [228, 525] width 62 height 12
type input "In progress..."
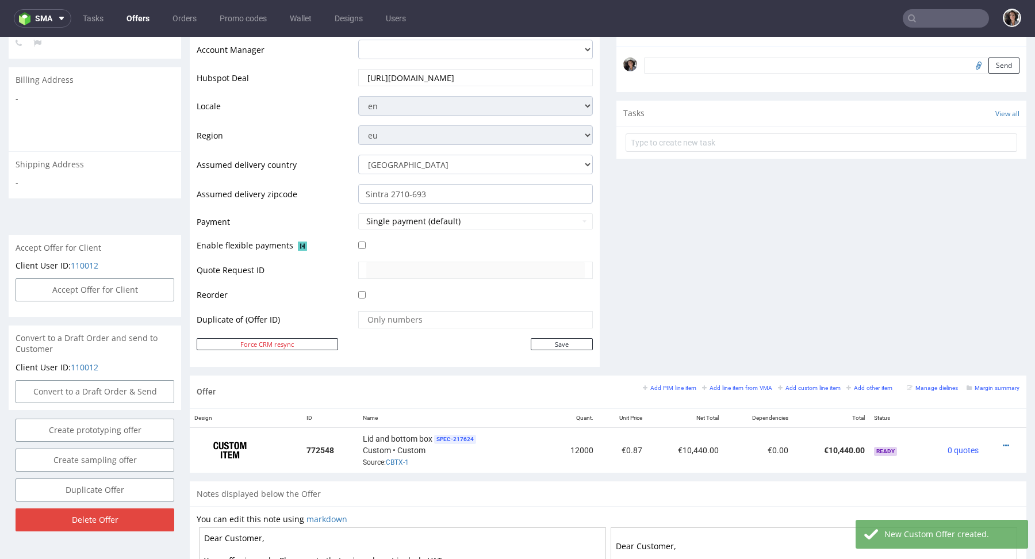
scroll to position [401, 0]
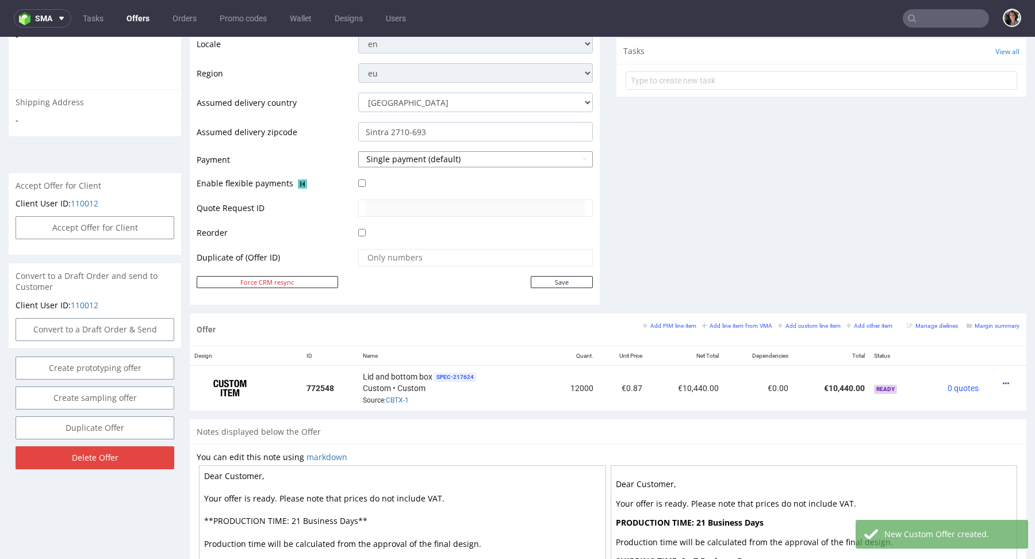
click at [403, 160] on button "Single payment (default)" at bounding box center [475, 159] width 235 height 16
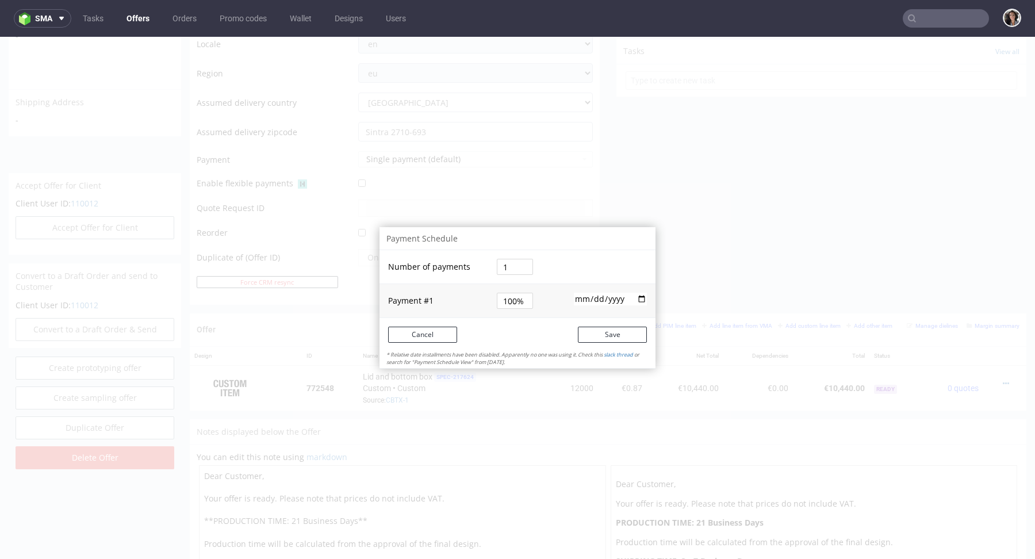
click at [499, 264] on input "1" at bounding box center [515, 267] width 36 height 16
drag, startPoint x: 499, startPoint y: 264, endPoint x: 476, endPoint y: 264, distance: 22.4
click at [476, 264] on tr "Number of payments 1" at bounding box center [518, 267] width 276 height 34
type input "2"
type input "50%"
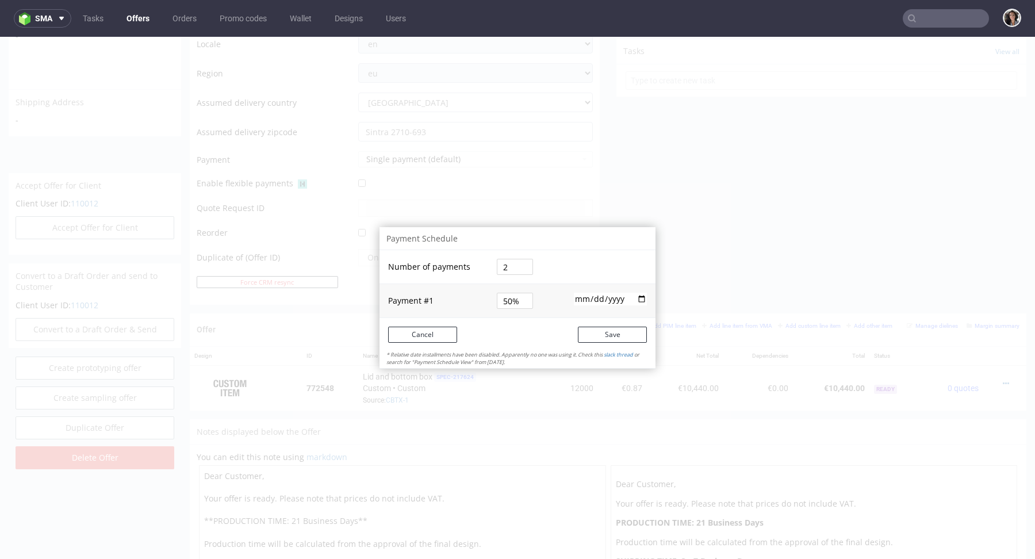
click at [555, 254] on td at bounding box center [599, 267] width 114 height 34
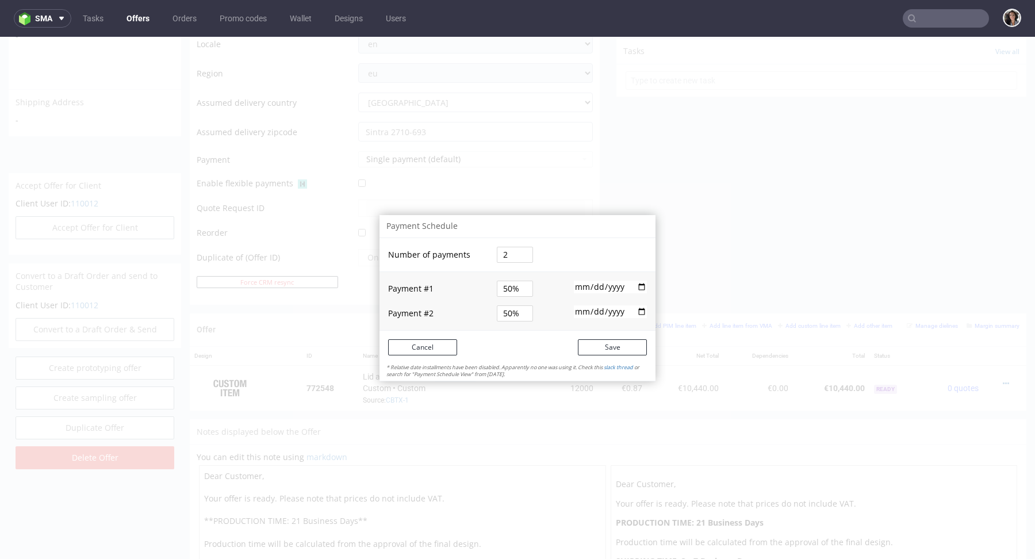
click at [636, 286] on input "2025-10-10" at bounding box center [610, 287] width 73 height 13
type input "2025-10-13"
click at [586, 313] on input "date" at bounding box center [610, 311] width 73 height 13
click at [637, 310] on input "date" at bounding box center [610, 311] width 73 height 13
type input "2025-11-10"
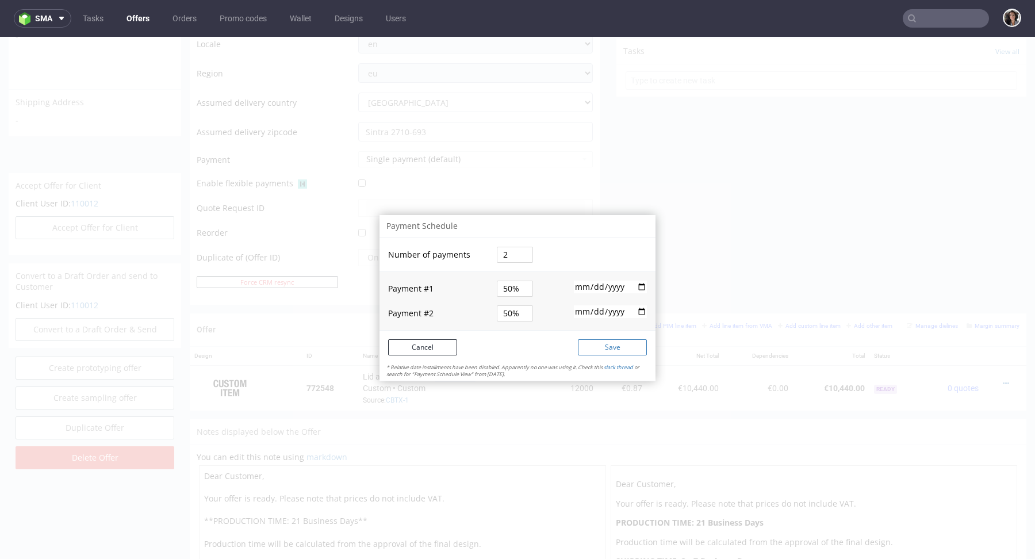
click at [607, 345] on button "Save" at bounding box center [612, 347] width 69 height 16
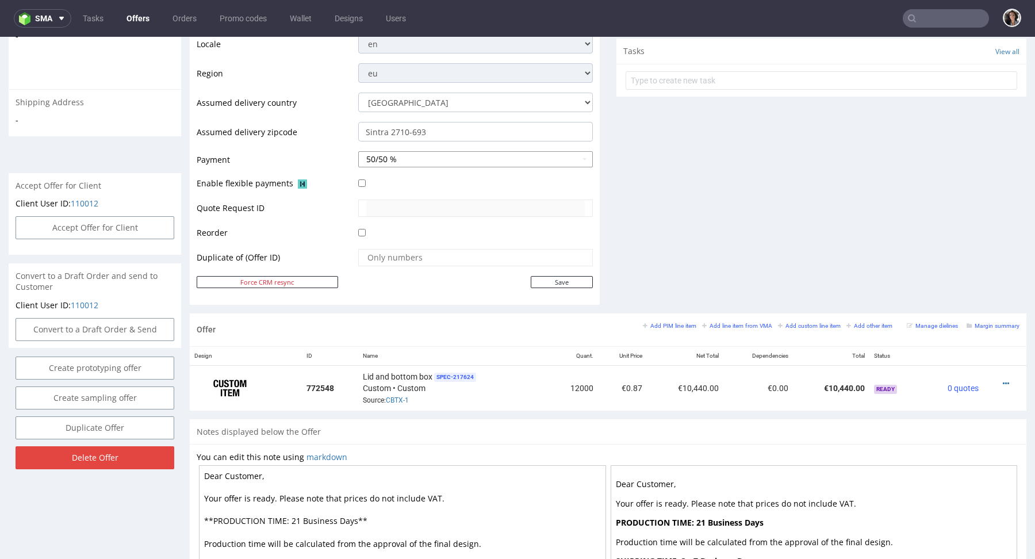
click at [425, 158] on button "50/50 %" at bounding box center [475, 159] width 235 height 16
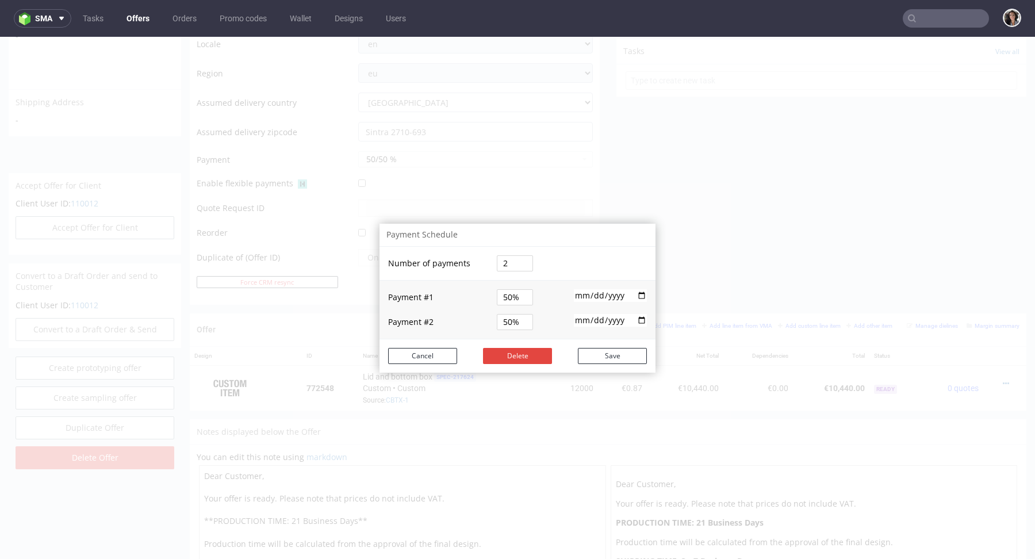
click at [633, 316] on input "2025-11-10" at bounding box center [610, 320] width 73 height 13
type input "2025-11-12"
click at [609, 351] on button "Save" at bounding box center [612, 356] width 69 height 16
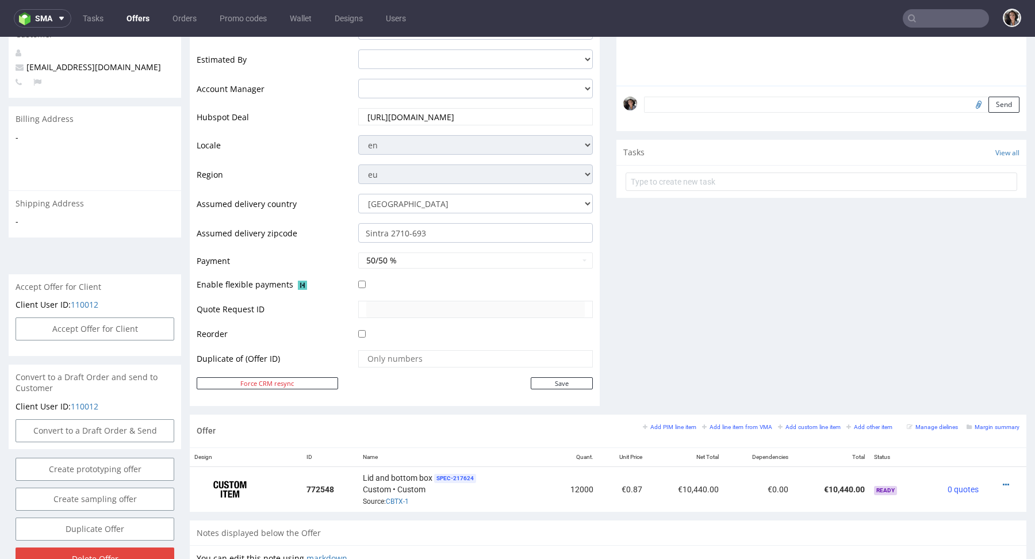
scroll to position [210, 0]
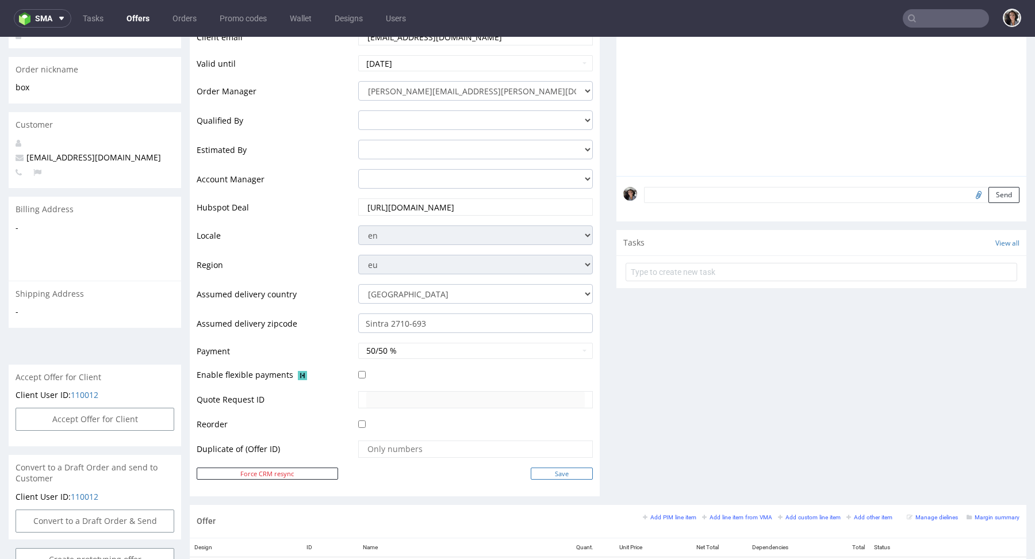
click at [558, 468] on input "Save" at bounding box center [562, 474] width 62 height 12
type input "In progress..."
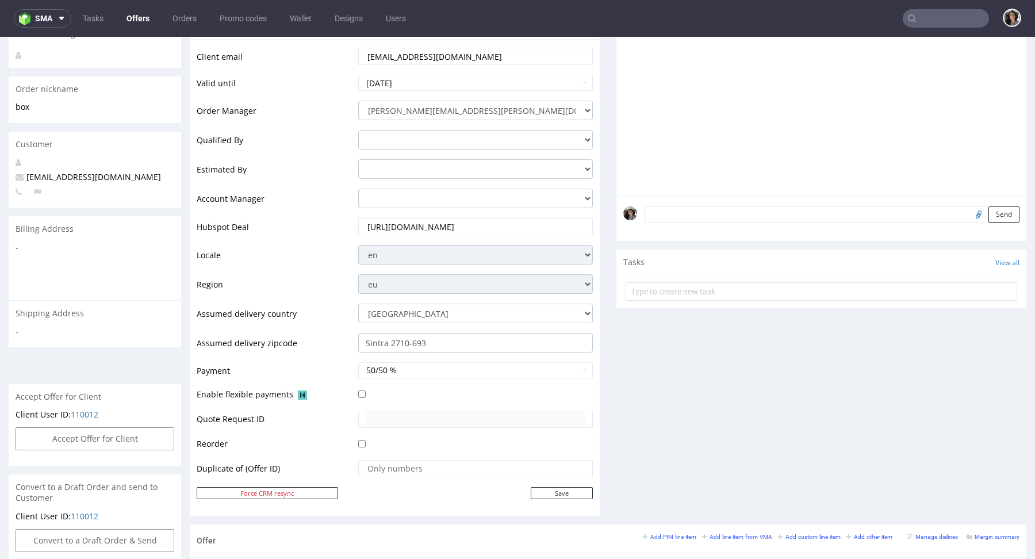
scroll to position [20, 0]
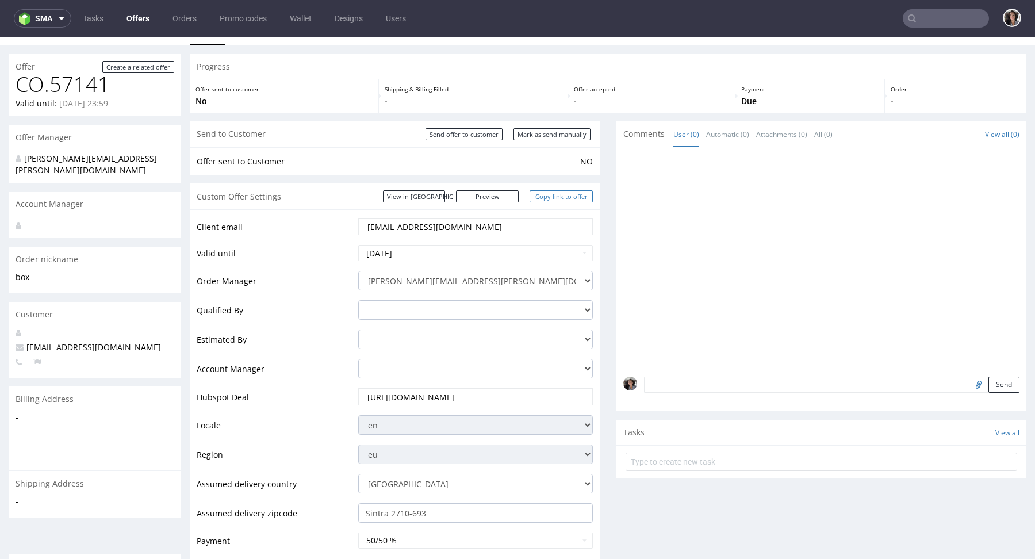
click at [558, 196] on link "Copy link to offer" at bounding box center [561, 196] width 63 height 12
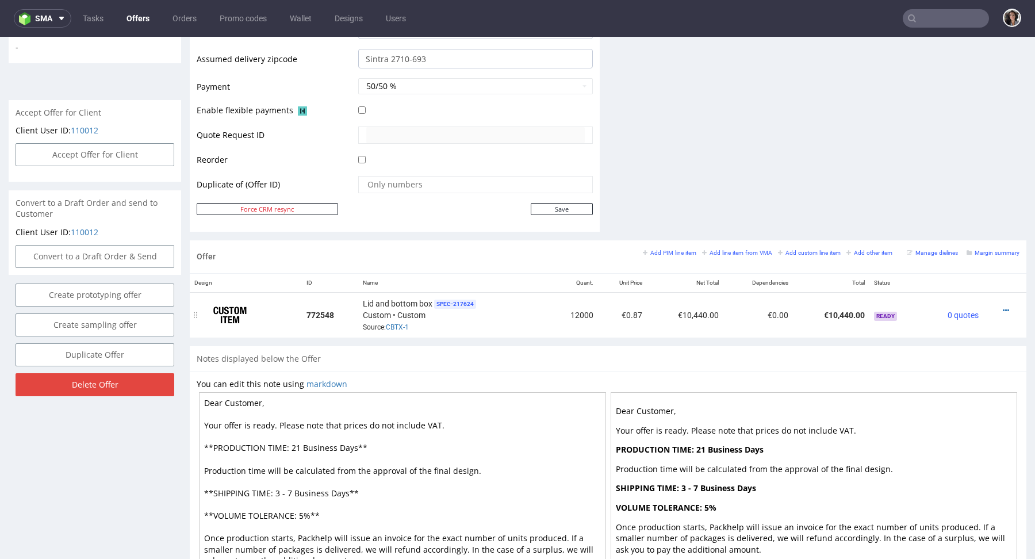
scroll to position [259, 0]
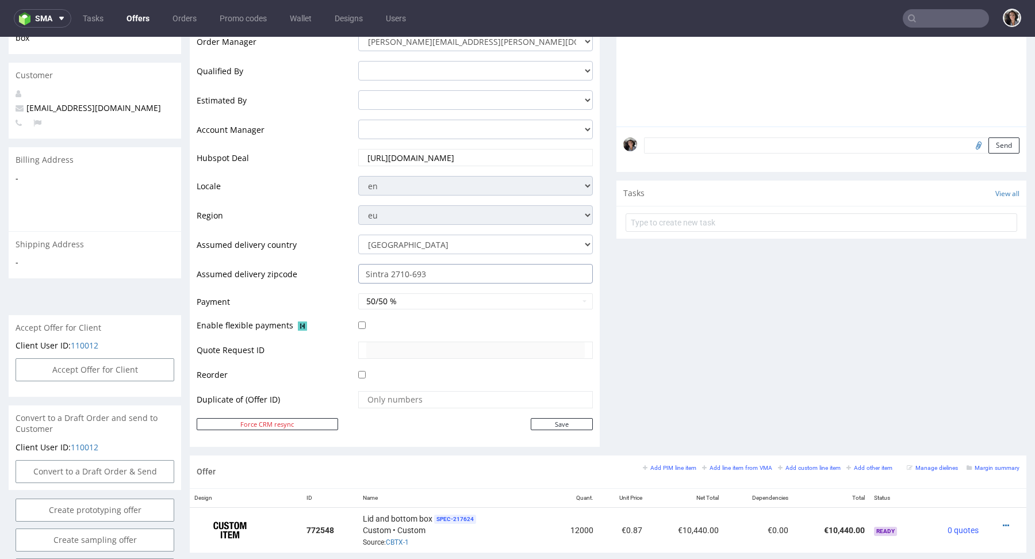
click at [431, 277] on input "Sintra 2710-693" at bounding box center [475, 274] width 235 height 20
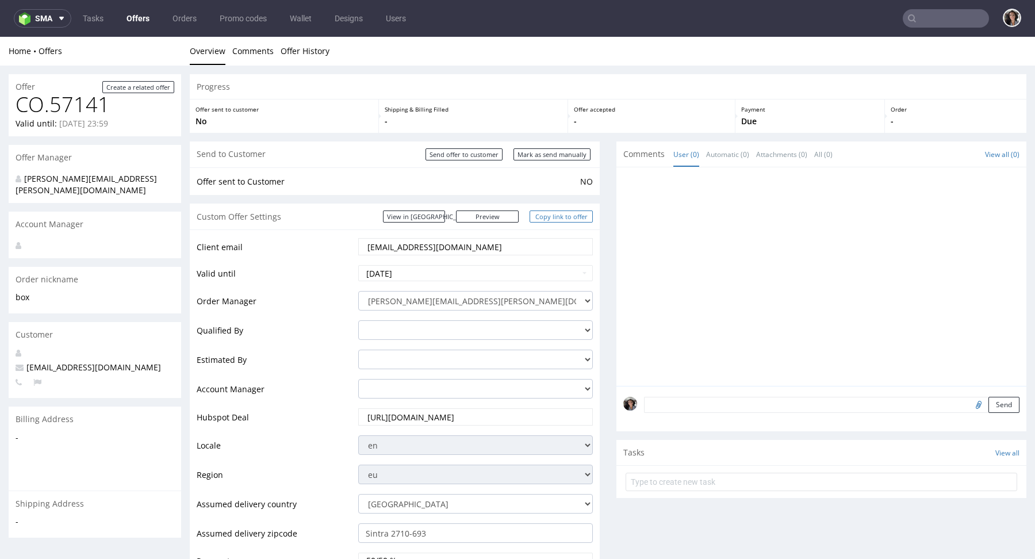
click at [577, 214] on link "Copy link to offer" at bounding box center [561, 217] width 63 height 12
click at [546, 156] on input "Mark as send manually" at bounding box center [552, 154] width 77 height 12
type input "In progress..."
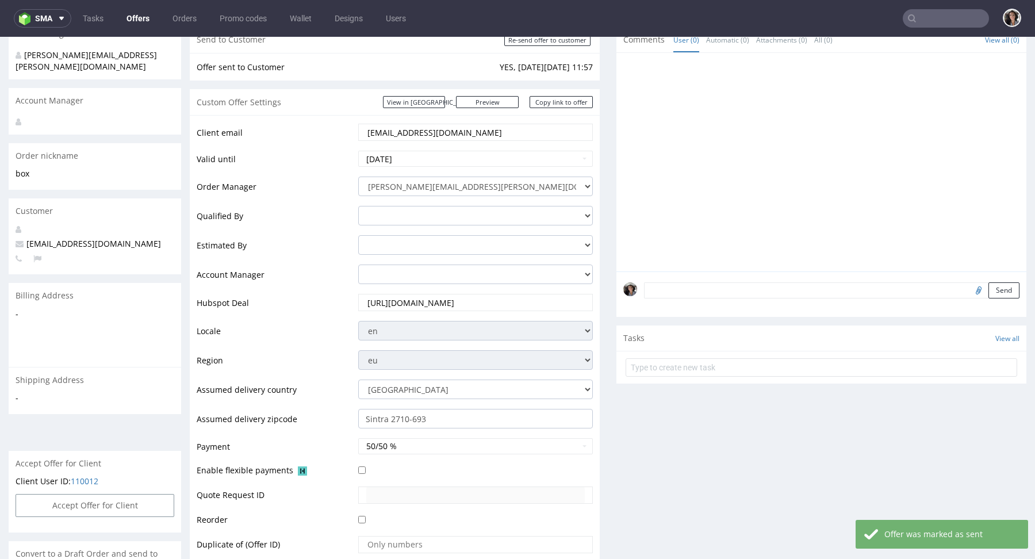
scroll to position [190, 0]
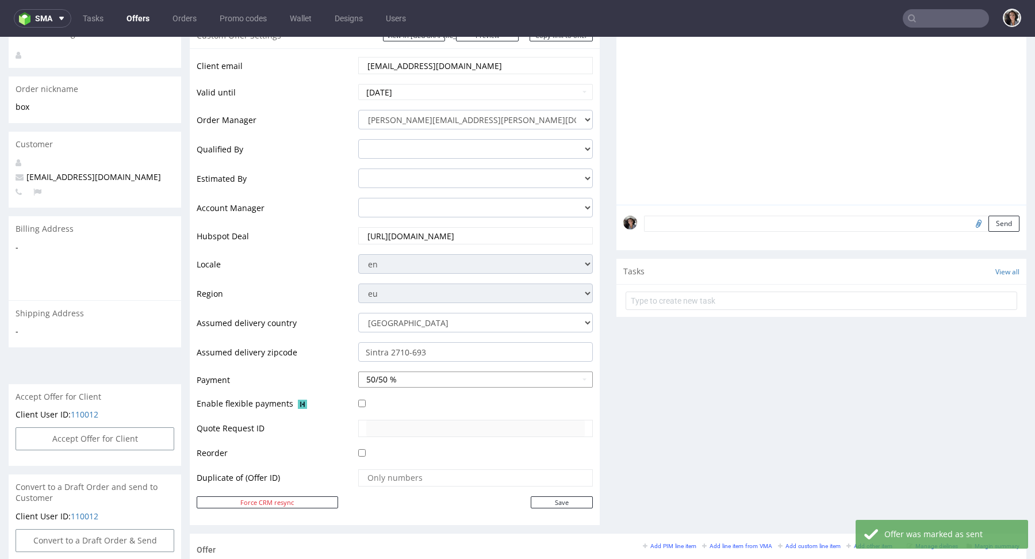
click at [406, 380] on button "50/50 %" at bounding box center [475, 380] width 235 height 16
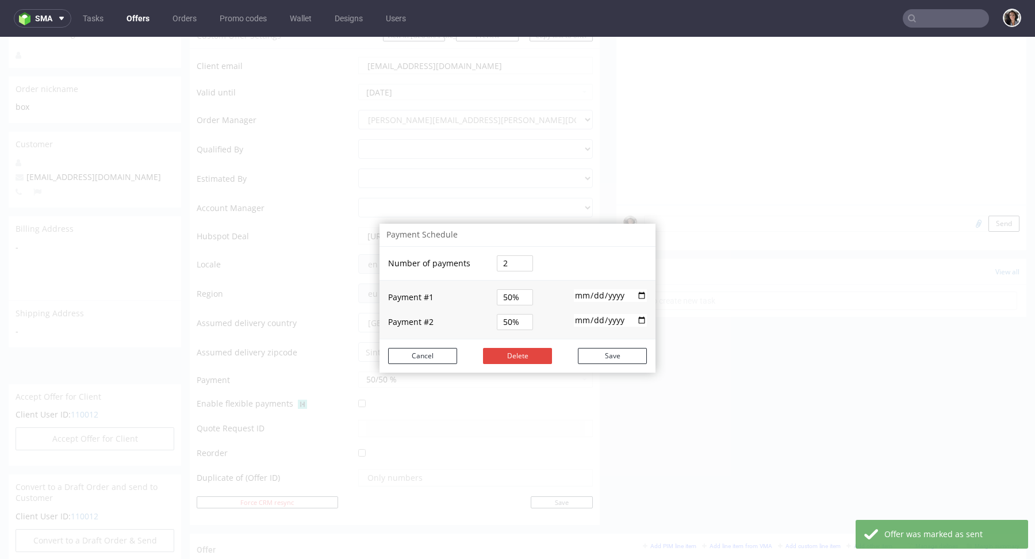
click at [588, 290] on input "2025-10-13" at bounding box center [610, 295] width 73 height 13
click at [633, 289] on input "2025-10-13" at bounding box center [610, 295] width 73 height 13
click at [637, 297] on input "2025-10-13" at bounding box center [610, 295] width 73 height 13
type input "2025-10-10"
click at [636, 320] on input "2025-11-12" at bounding box center [610, 320] width 73 height 13
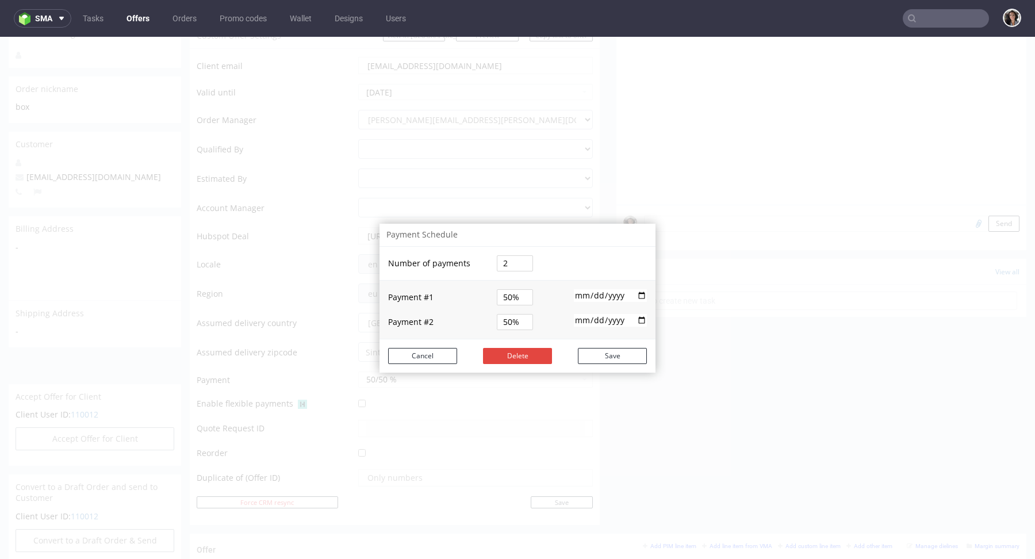
type input "2025-11-10"
click at [598, 354] on button "Save" at bounding box center [612, 356] width 69 height 16
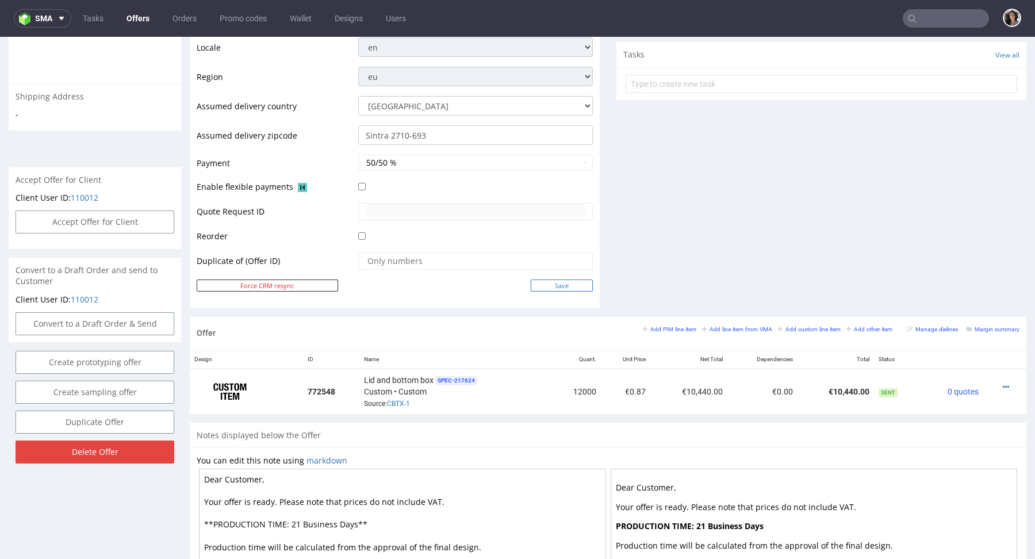
scroll to position [571, 0]
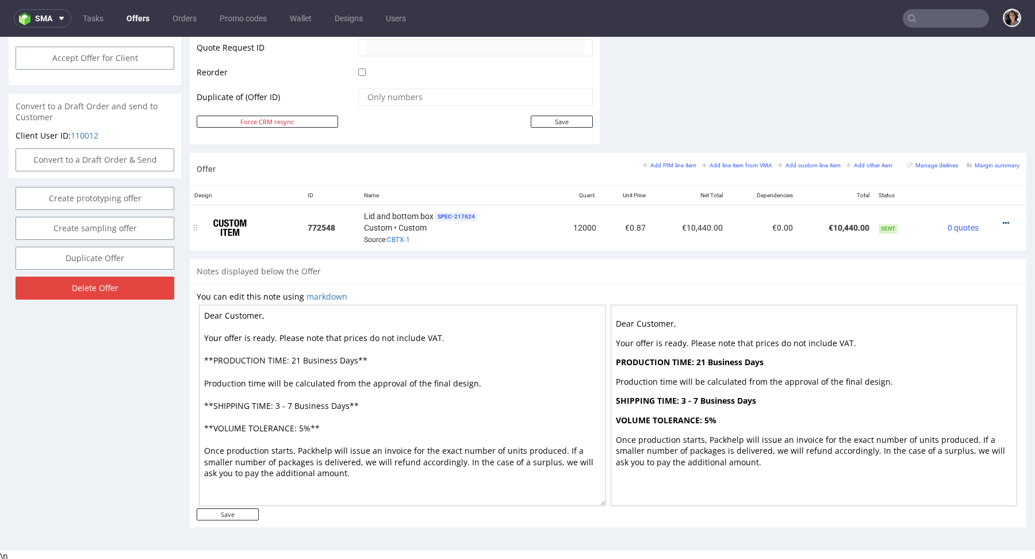
click at [1003, 221] on icon at bounding box center [1006, 223] width 6 height 8
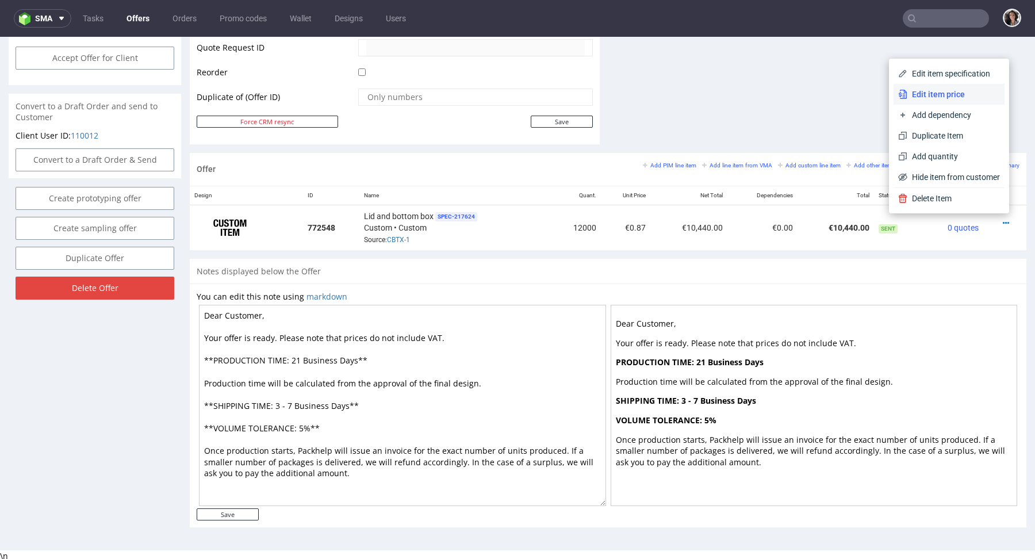
click at [924, 94] on span "Edit item price" at bounding box center [954, 95] width 93 height 12
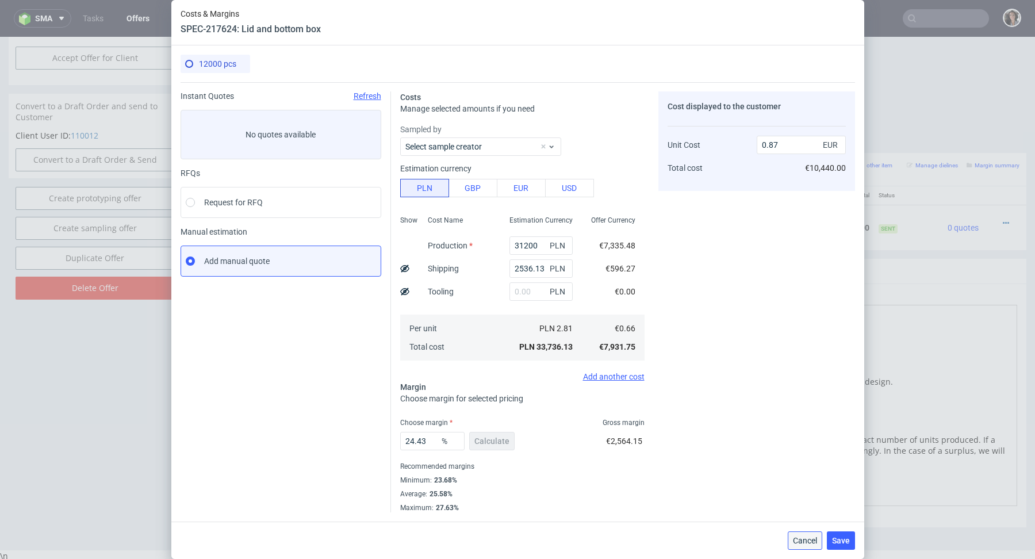
click at [807, 537] on span "Cancel" at bounding box center [805, 541] width 24 height 8
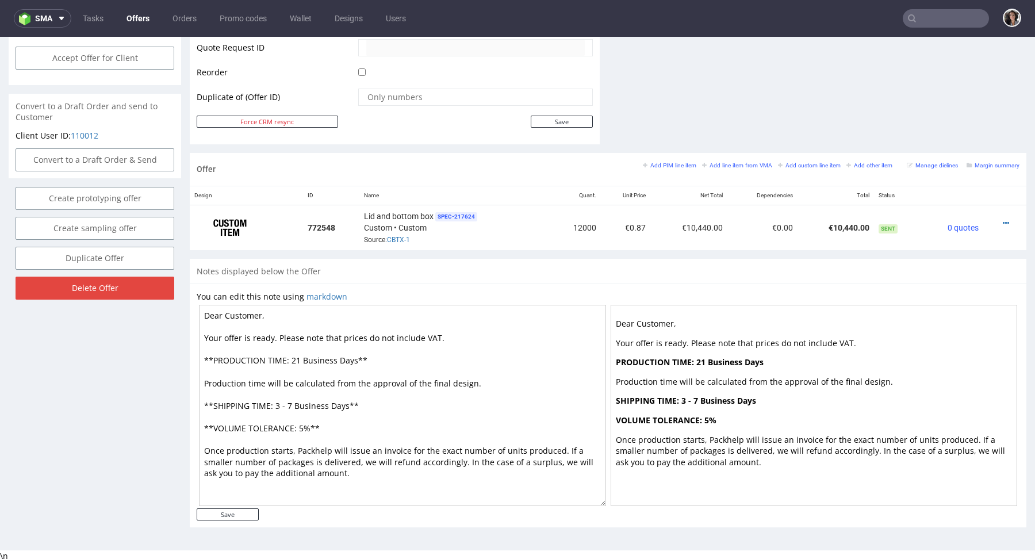
scroll to position [0, 0]
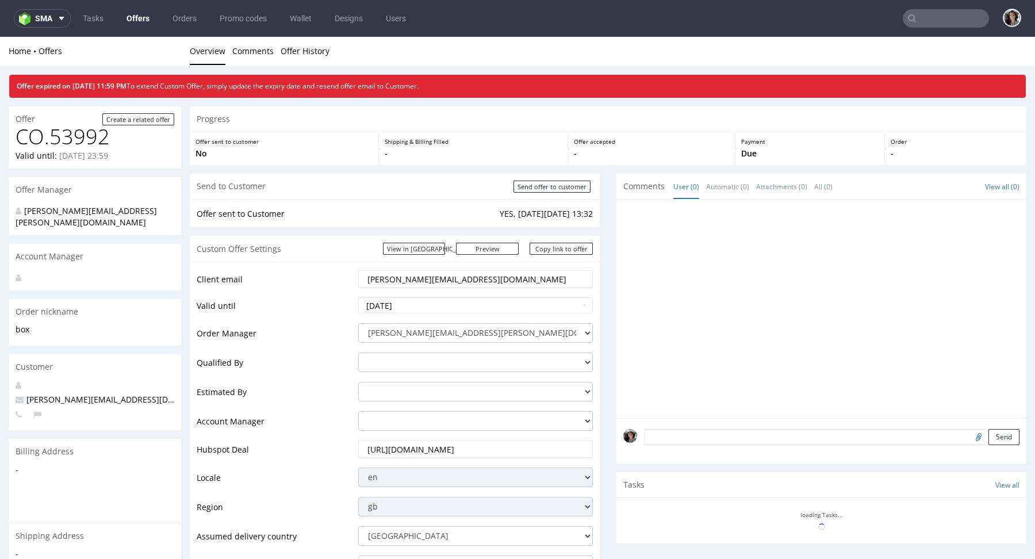
click at [933, 21] on input "text" at bounding box center [946, 18] width 86 height 18
paste input "[EMAIL_ADDRESS][DOMAIN_NAME]"
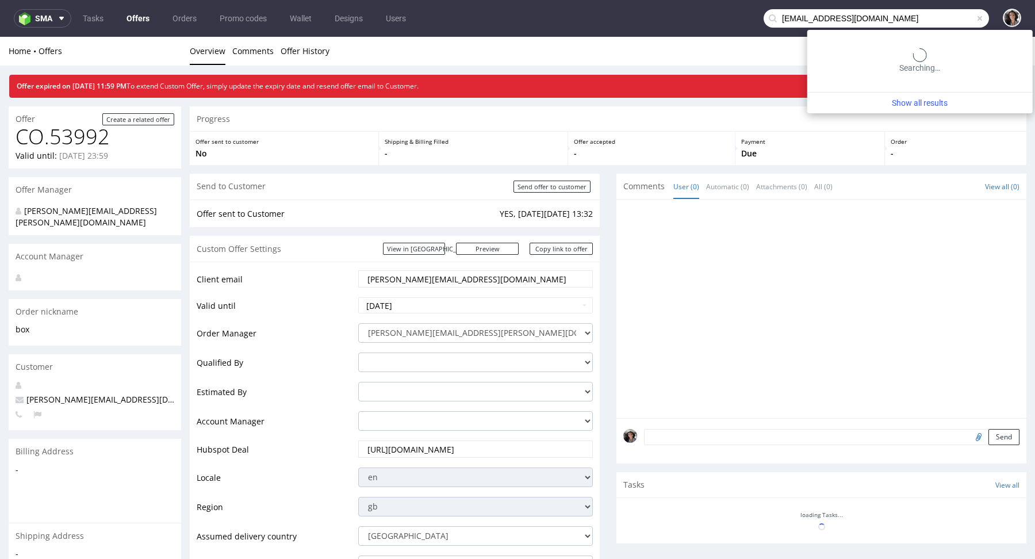
type input "[EMAIL_ADDRESS][DOMAIN_NAME]"
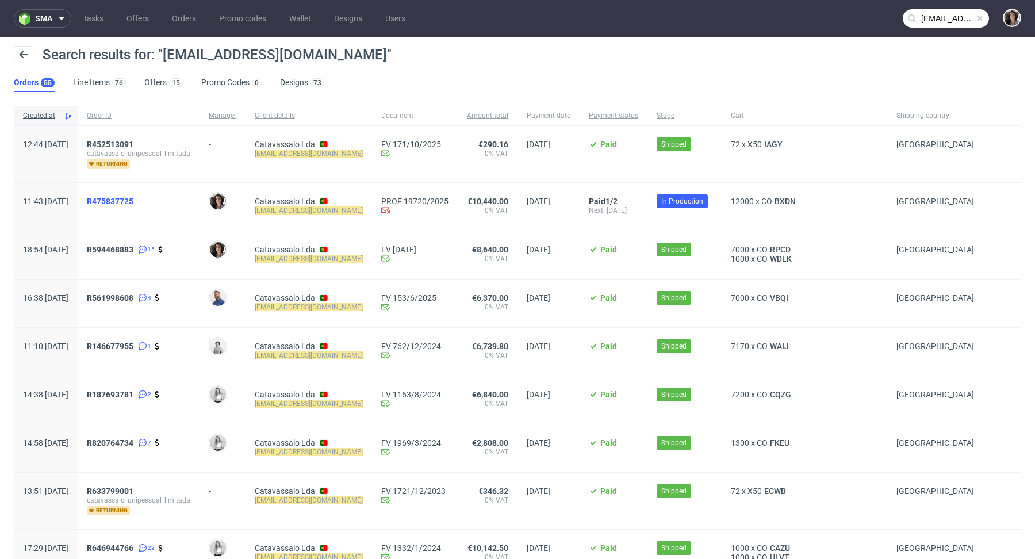
click at [133, 200] on span "R475837725" at bounding box center [110, 201] width 47 height 9
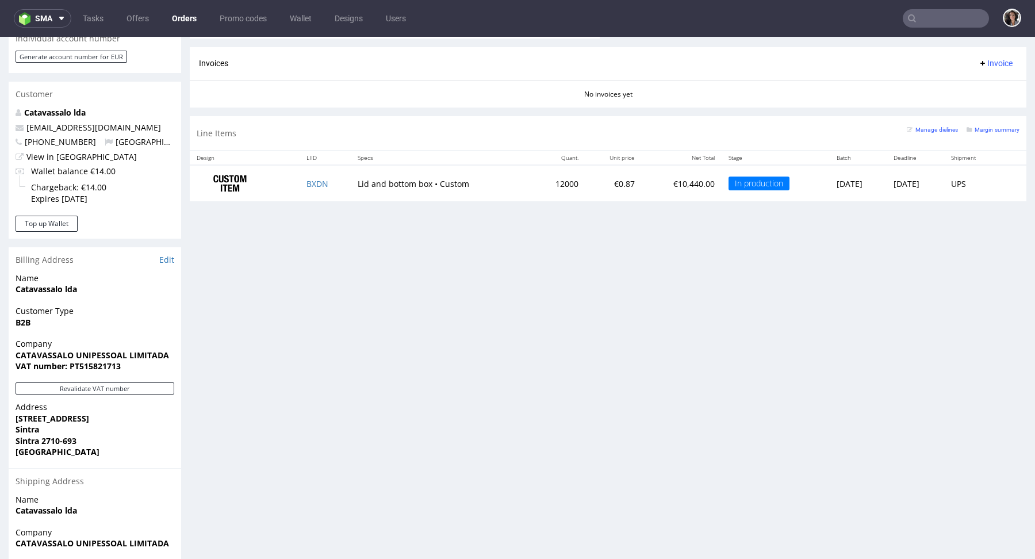
scroll to position [646, 0]
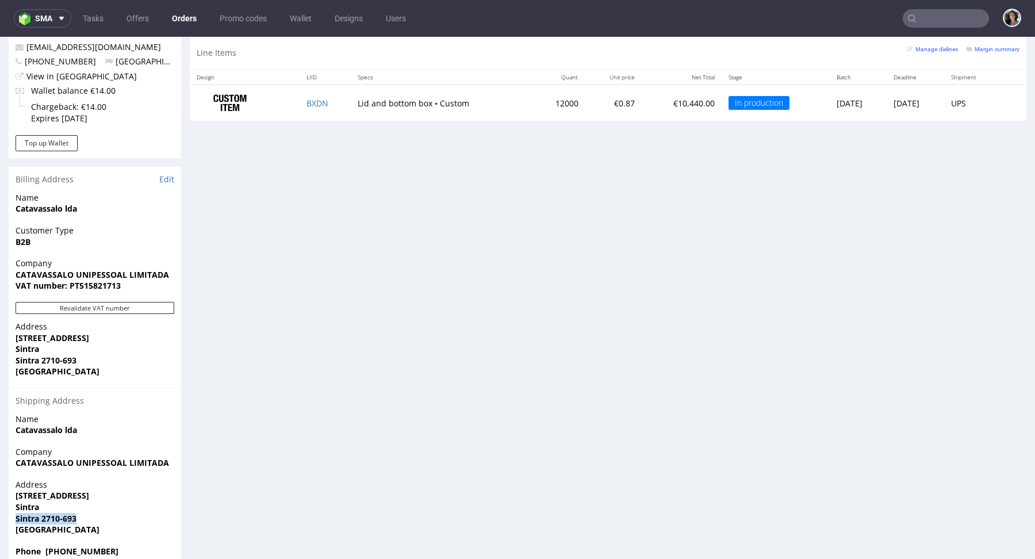
drag, startPoint x: 83, startPoint y: 497, endPoint x: 3, endPoint y: 496, distance: 80.0
copy strong "Sintra 2710-693"
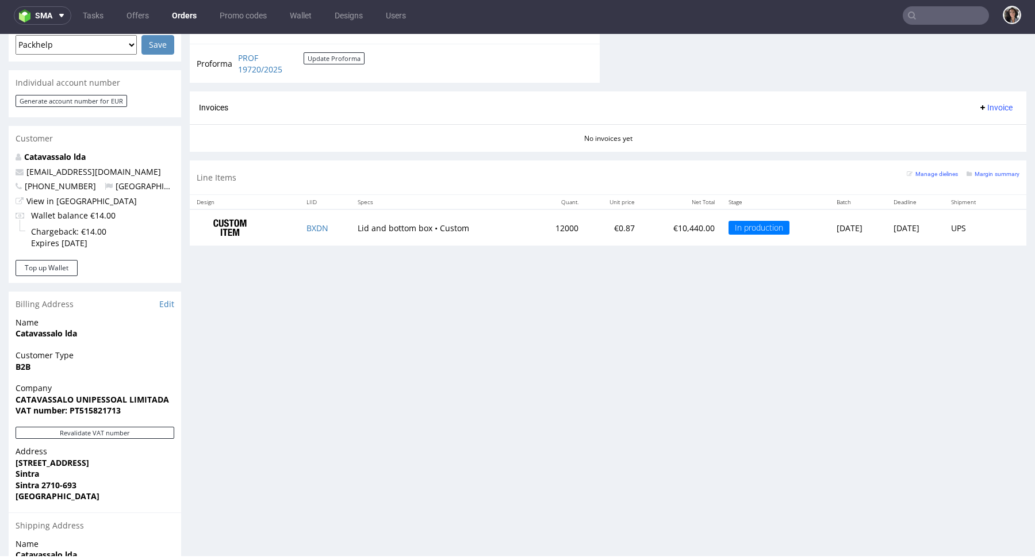
scroll to position [334, 0]
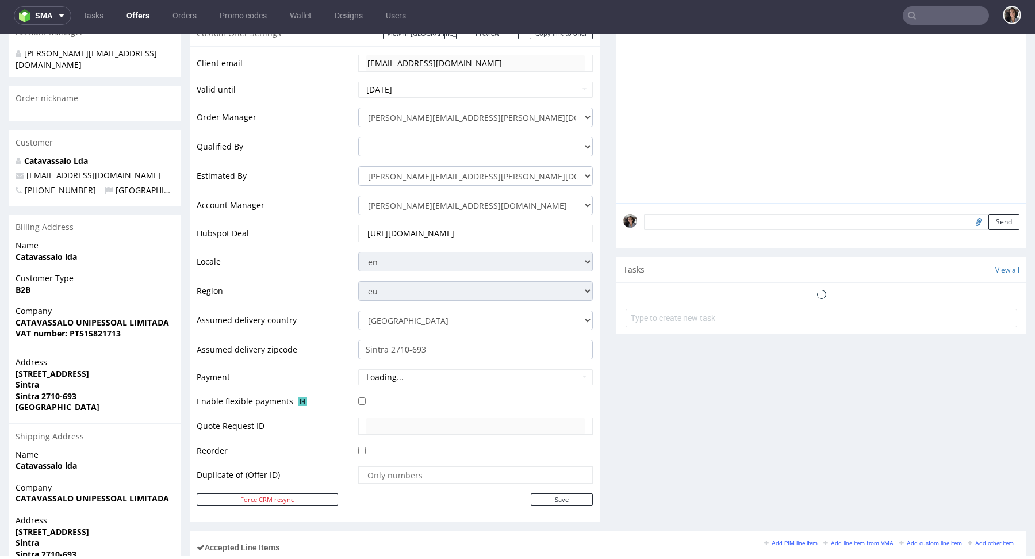
scroll to position [515, 0]
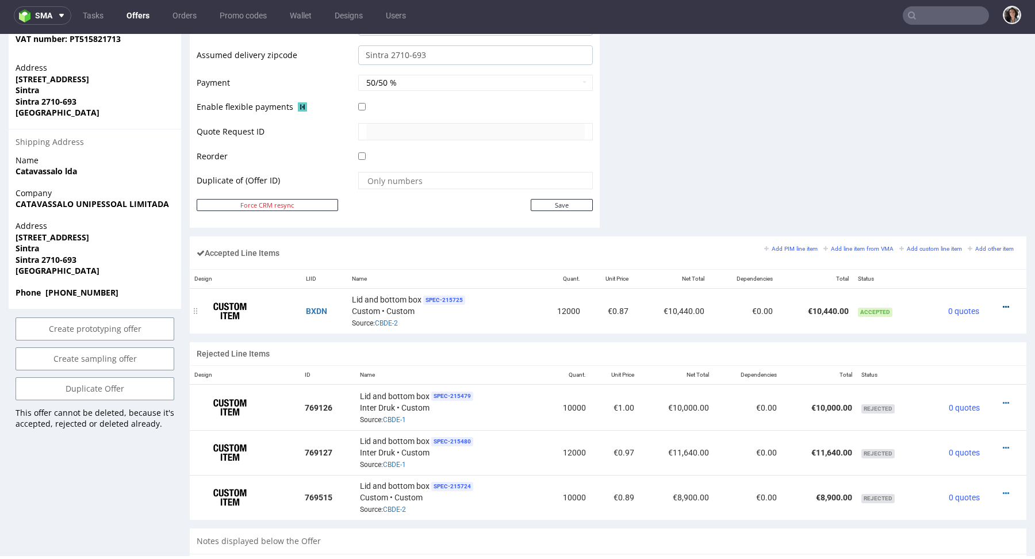
click at [1003, 304] on icon at bounding box center [1006, 307] width 6 height 8
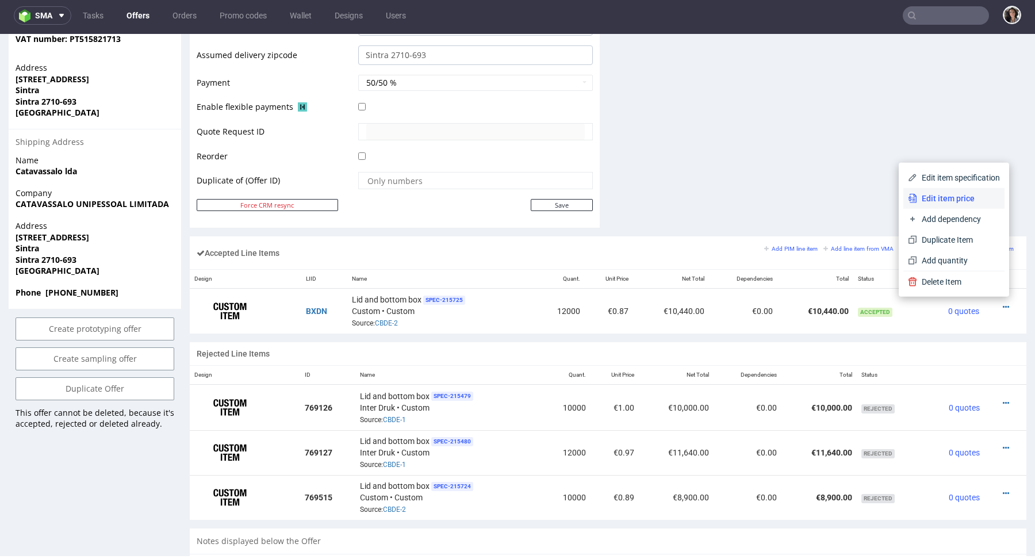
click at [941, 194] on span "Edit item price" at bounding box center [958, 199] width 83 height 12
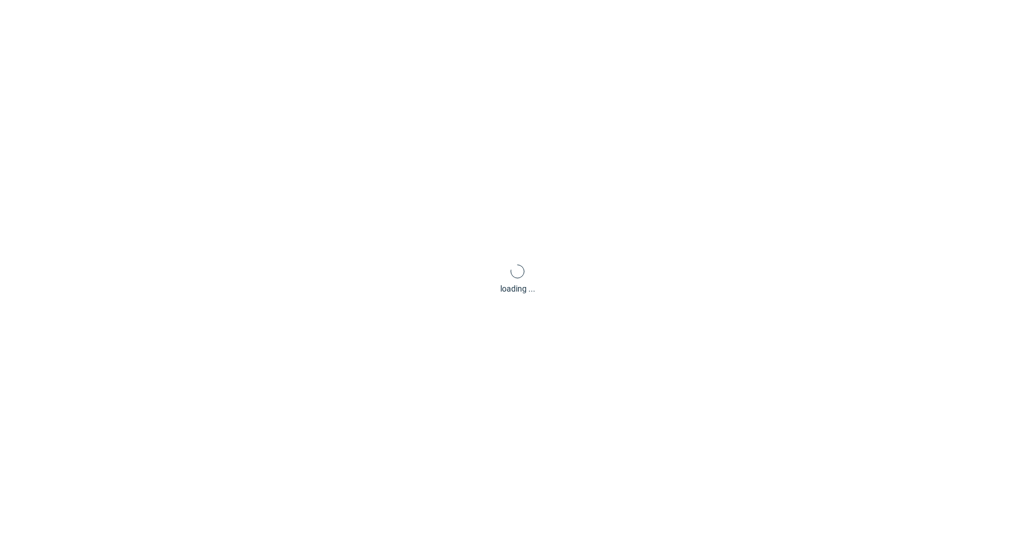
scroll to position [0, 0]
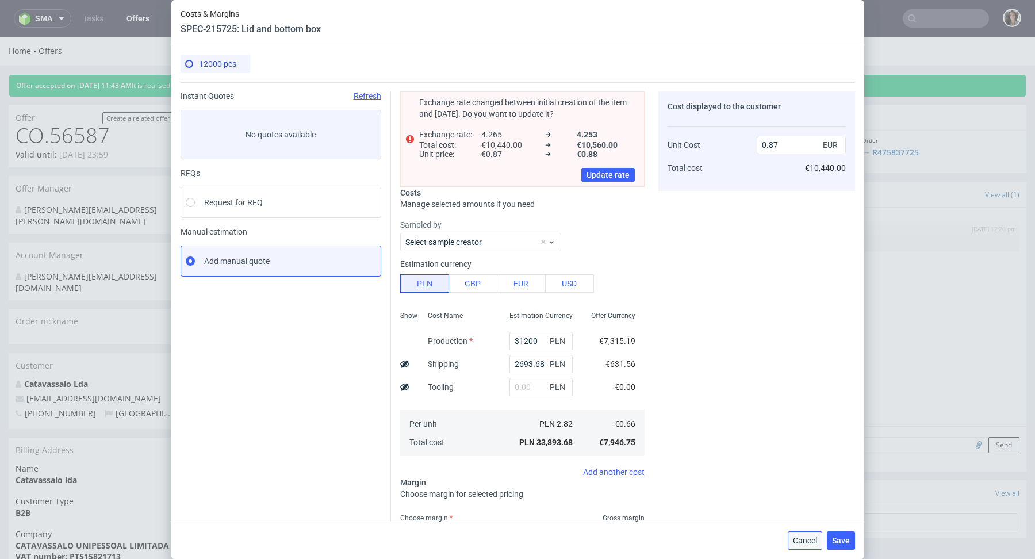
click at [801, 541] on span "Cancel" at bounding box center [805, 541] width 24 height 8
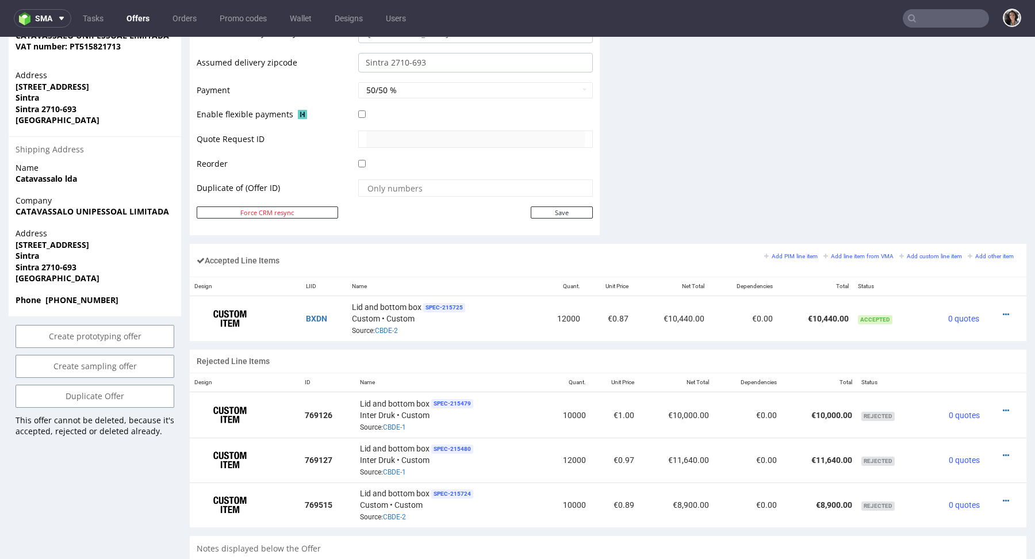
scroll to position [627, 0]
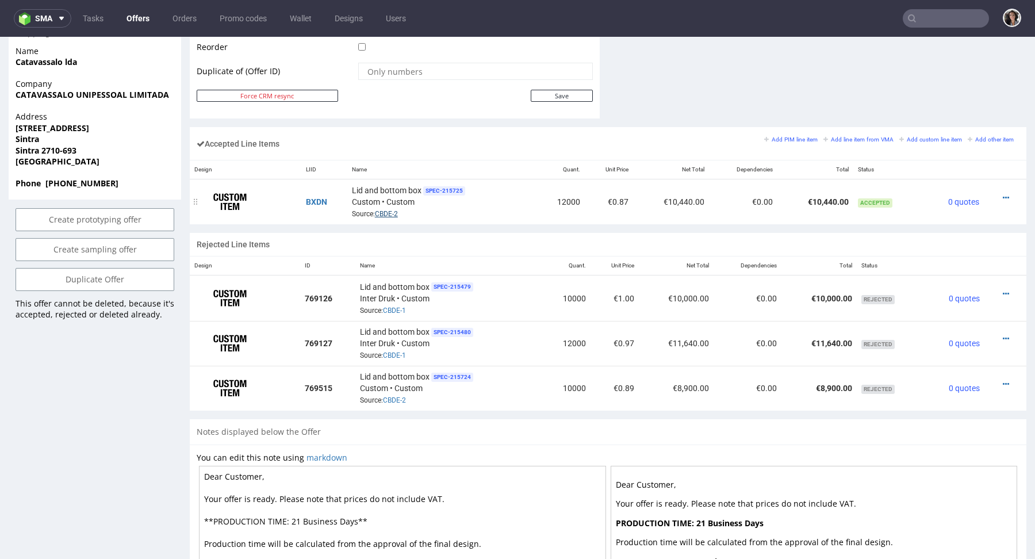
click at [389, 211] on link "CBDE-2" at bounding box center [386, 214] width 23 height 8
drag, startPoint x: 43, startPoint y: 127, endPoint x: 82, endPoint y: 125, distance: 39.7
click at [82, 145] on span "Sintra 2710-693" at bounding box center [95, 151] width 159 height 12
copy strong "2710-693"
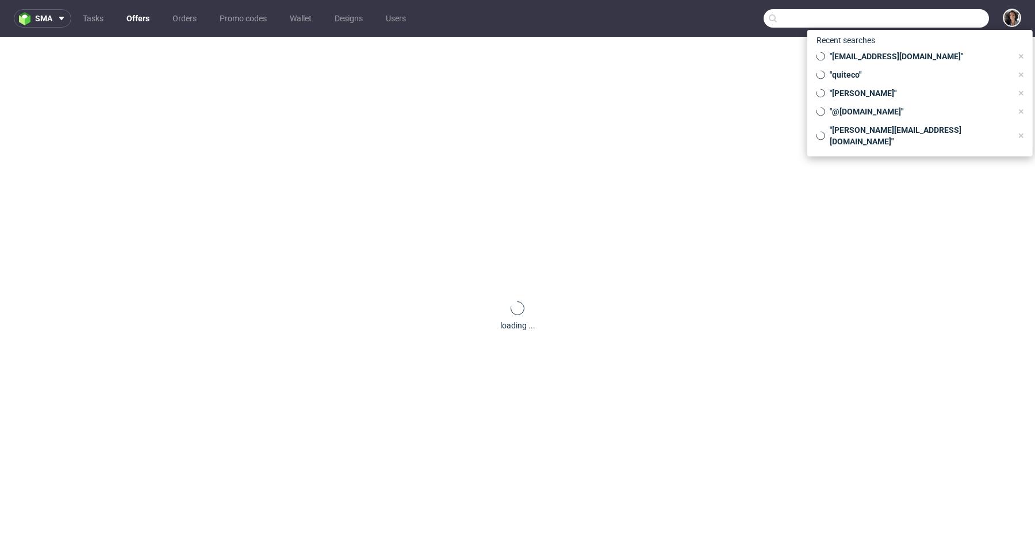
click at [947, 16] on input "text" at bounding box center [876, 18] width 225 height 18
paste input "[EMAIL_ADDRESS][DOMAIN_NAME]"
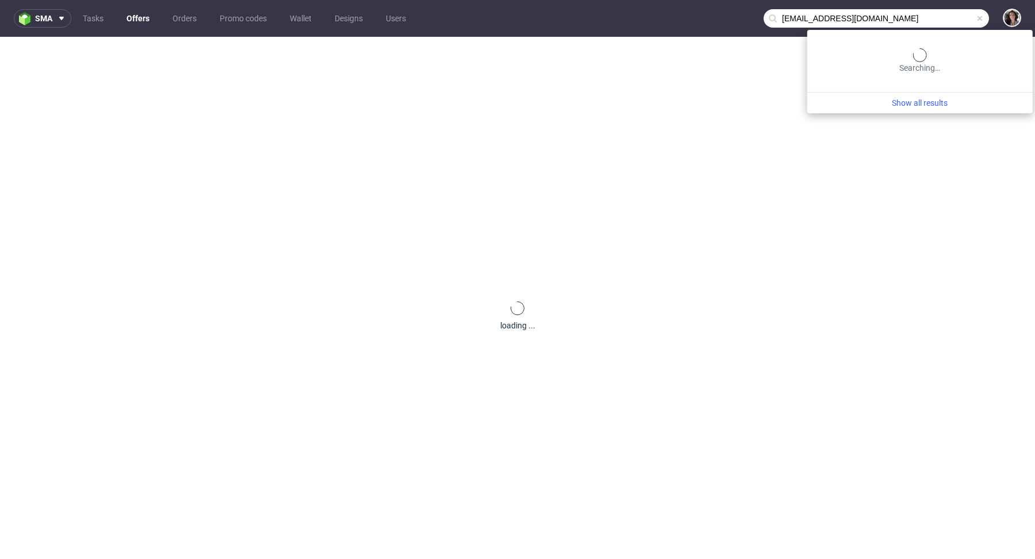
type input "[EMAIL_ADDRESS][DOMAIN_NAME]"
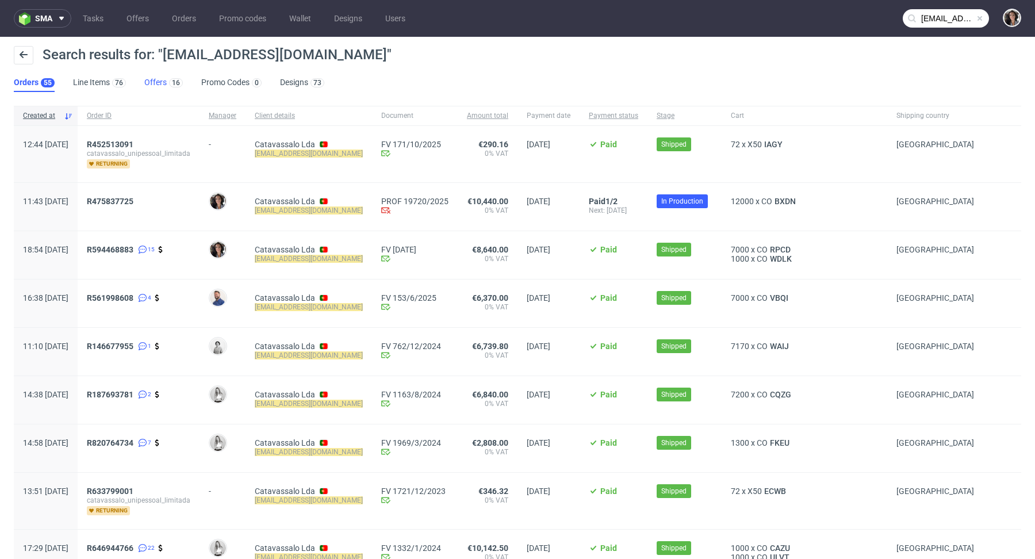
click at [157, 79] on link "Offers 16" at bounding box center [163, 83] width 39 height 18
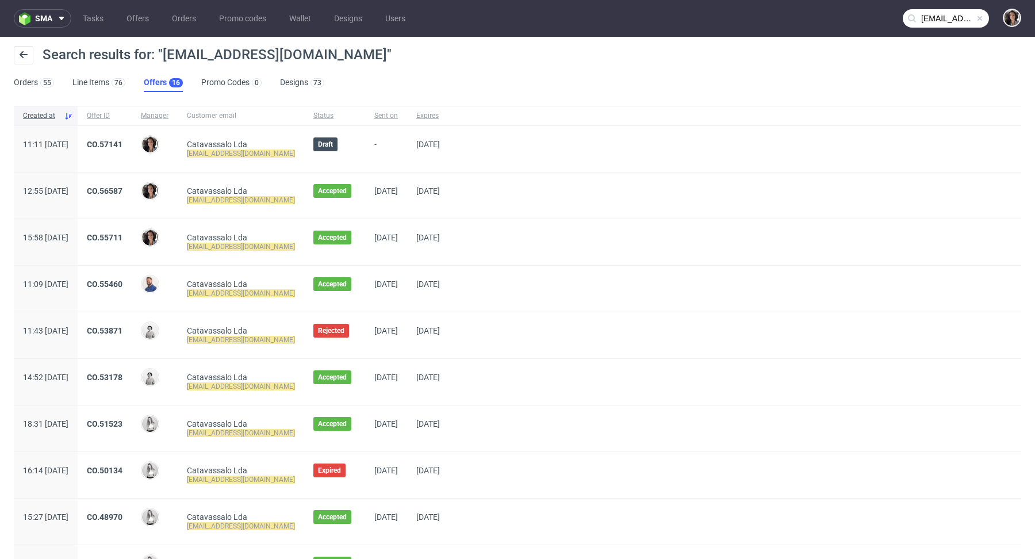
click at [123, 149] on span "CO.57141" at bounding box center [105, 149] width 36 height 18
click at [123, 194] on link "CO.56587" at bounding box center [105, 190] width 36 height 9
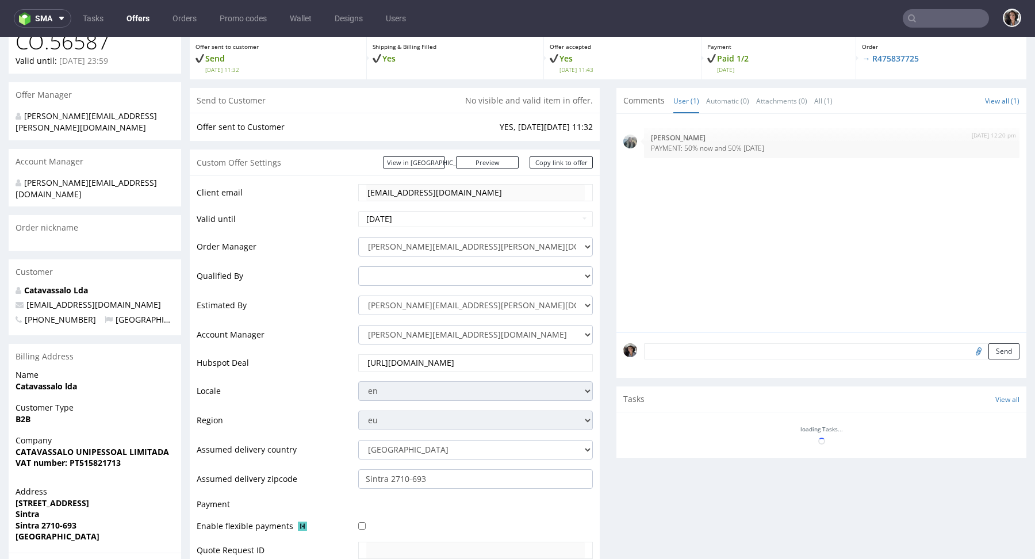
scroll to position [500, 0]
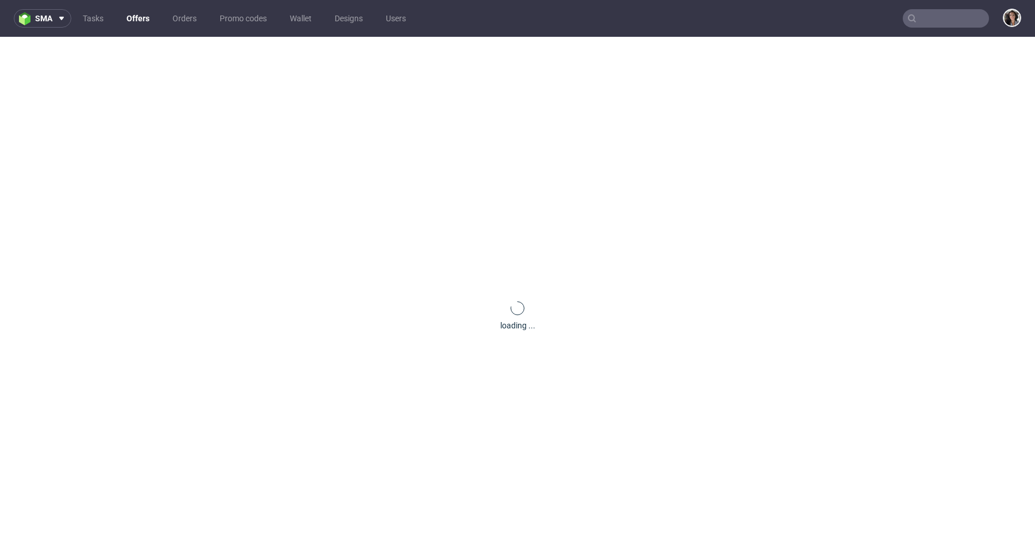
click at [934, 33] on nav "sma Tasks Offers Orders Promo codes Wallet Designs Users" at bounding box center [517, 18] width 1035 height 37
click at [933, 17] on input "text" at bounding box center [946, 18] width 86 height 18
paste input "[EMAIL_ADDRESS][DOMAIN_NAME]"
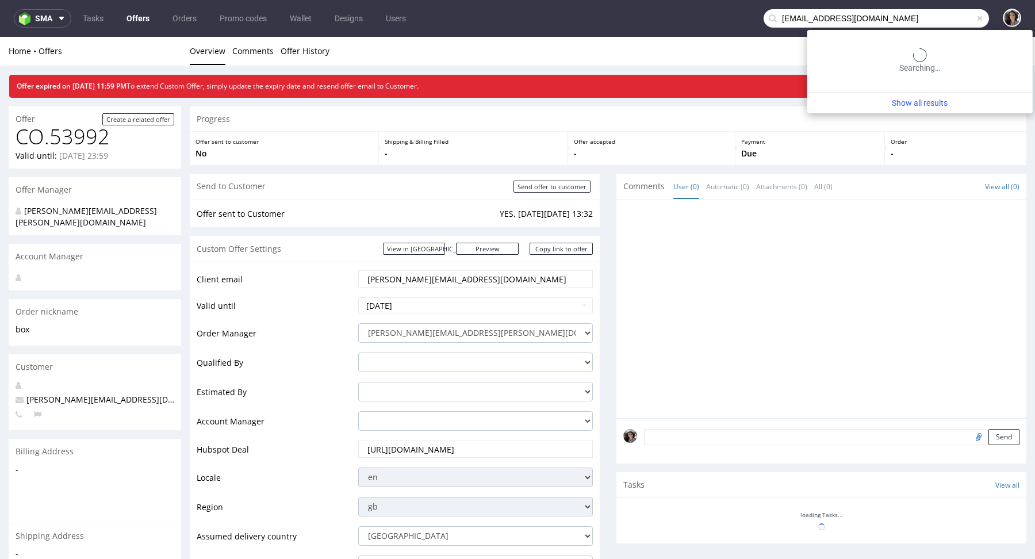
type input "[EMAIL_ADDRESS][DOMAIN_NAME]"
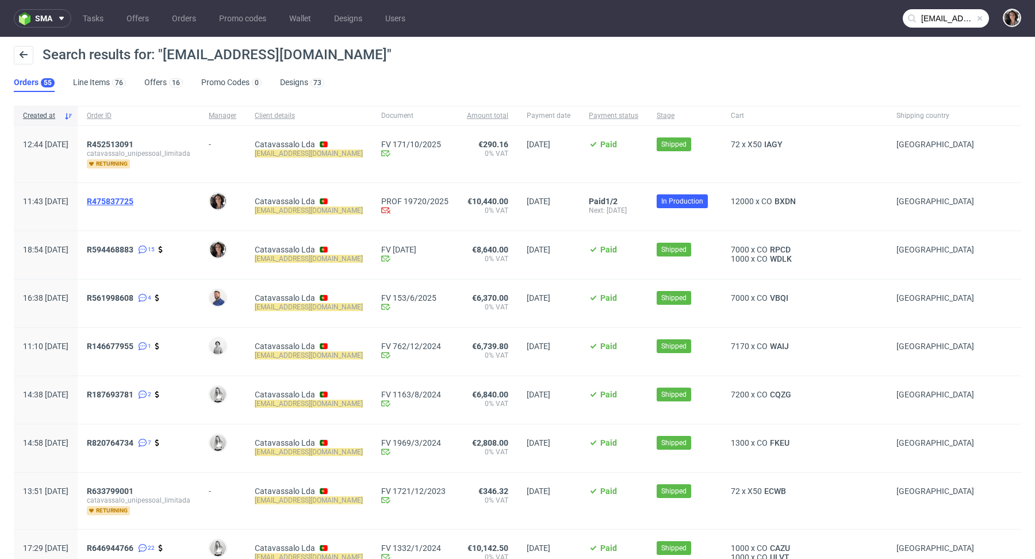
click at [133, 198] on span "R475837725" at bounding box center [110, 201] width 47 height 9
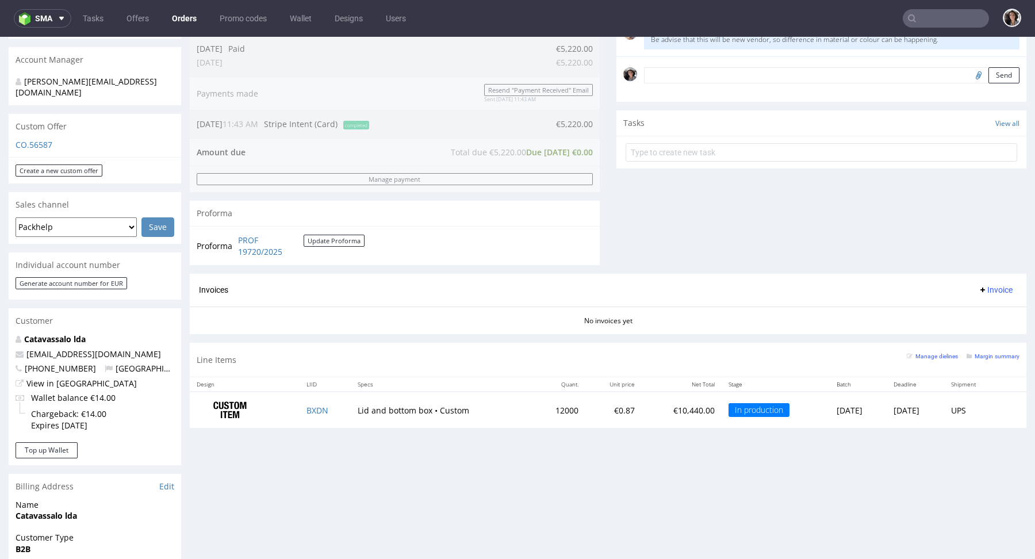
scroll to position [305, 0]
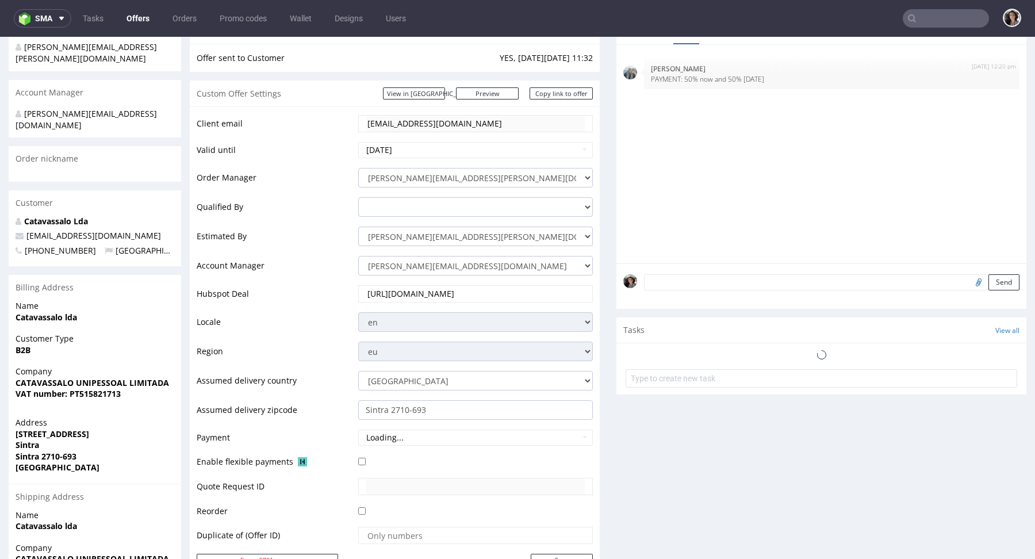
scroll to position [632, 0]
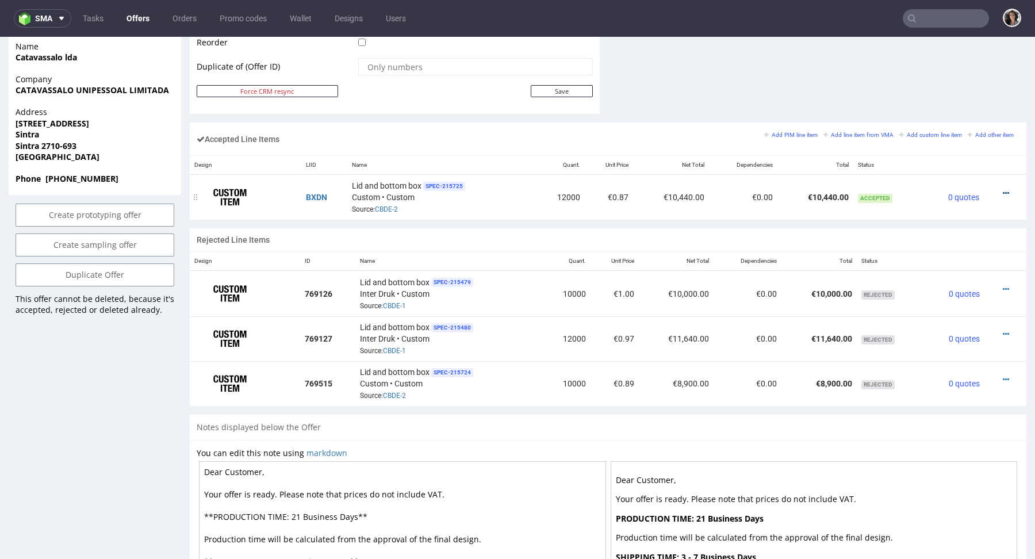
click at [1003, 189] on icon at bounding box center [1006, 193] width 6 height 8
click at [925, 84] on span "Edit item price" at bounding box center [958, 85] width 83 height 12
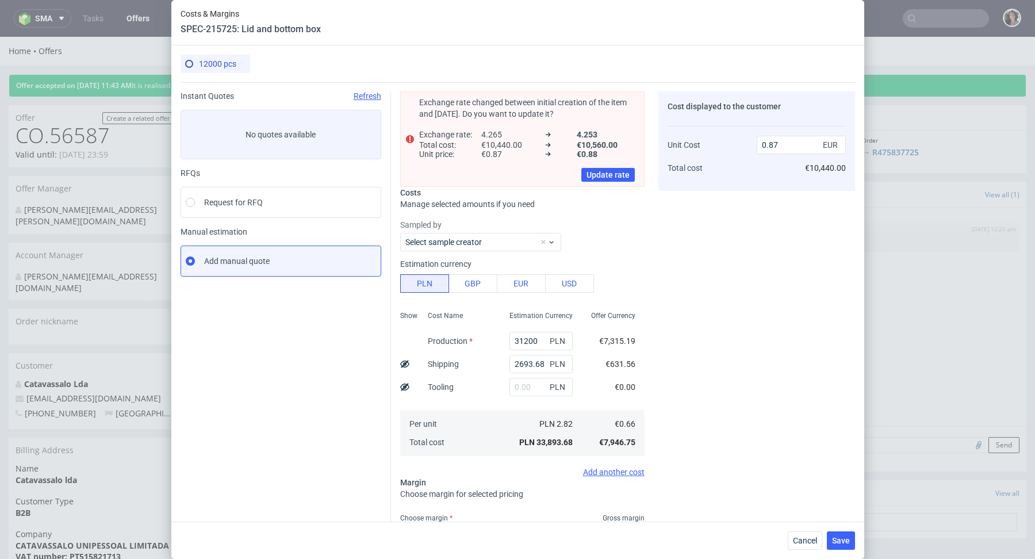
scroll to position [94, 0]
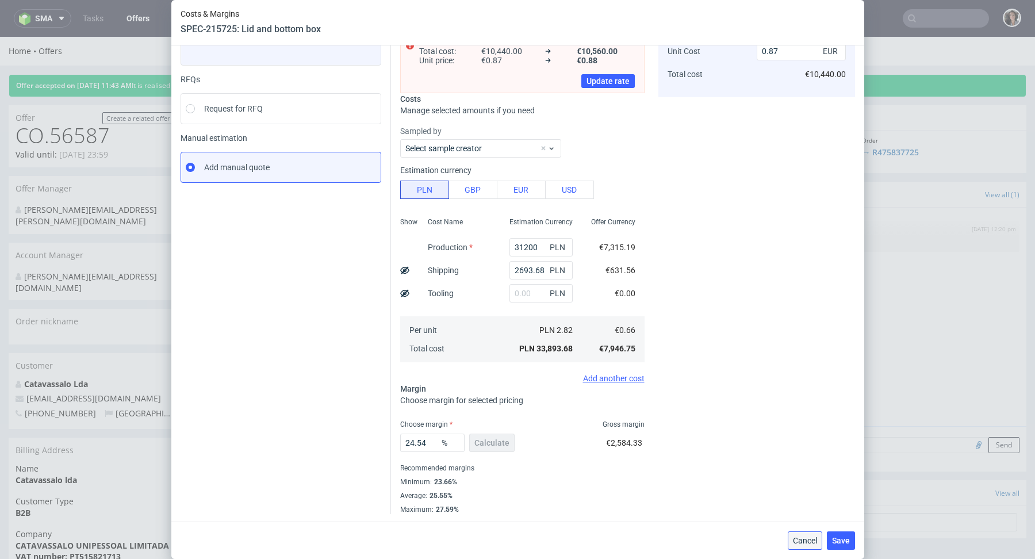
click at [810, 542] on span "Cancel" at bounding box center [805, 541] width 24 height 8
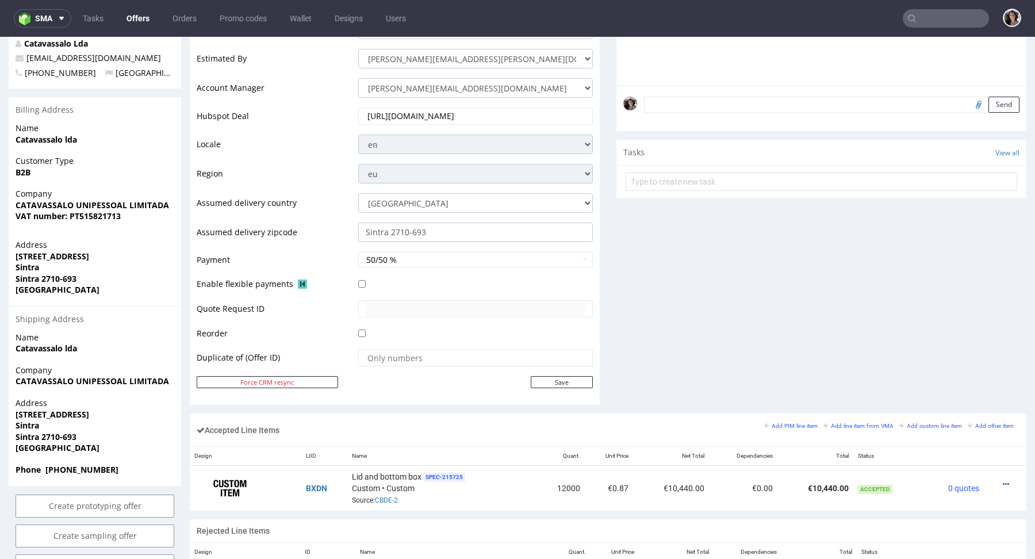
scroll to position [387, 0]
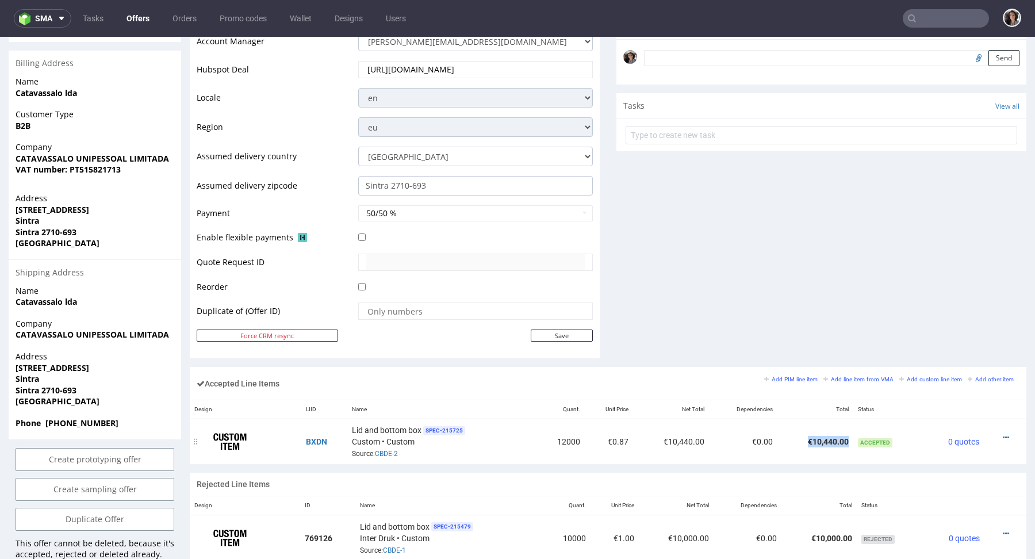
drag, startPoint x: 842, startPoint y: 438, endPoint x: 800, endPoint y: 437, distance: 42.0
click at [800, 437] on td "€10,440.00" at bounding box center [816, 441] width 76 height 45
copy td "€10,440.00"
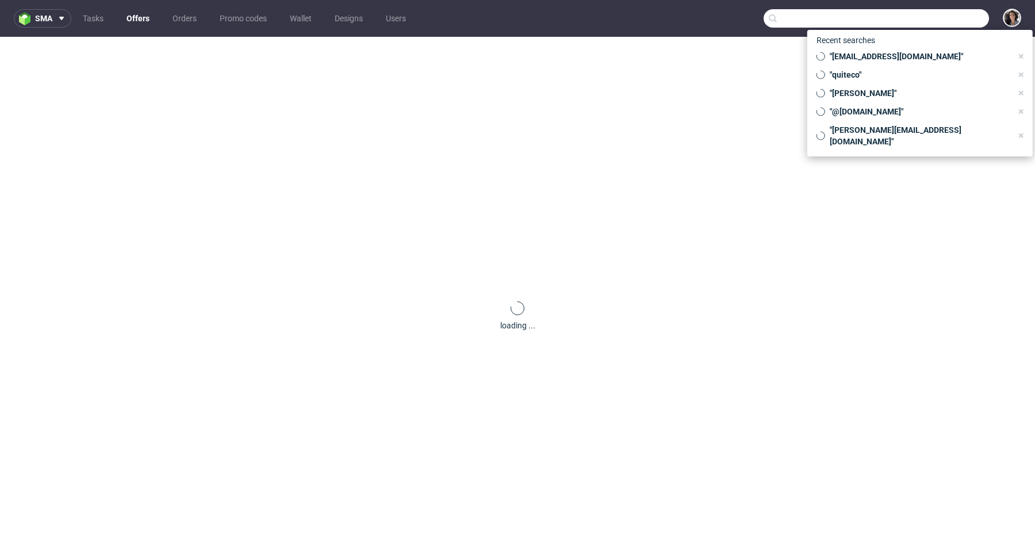
click at [931, 19] on input "text" at bounding box center [876, 18] width 225 height 18
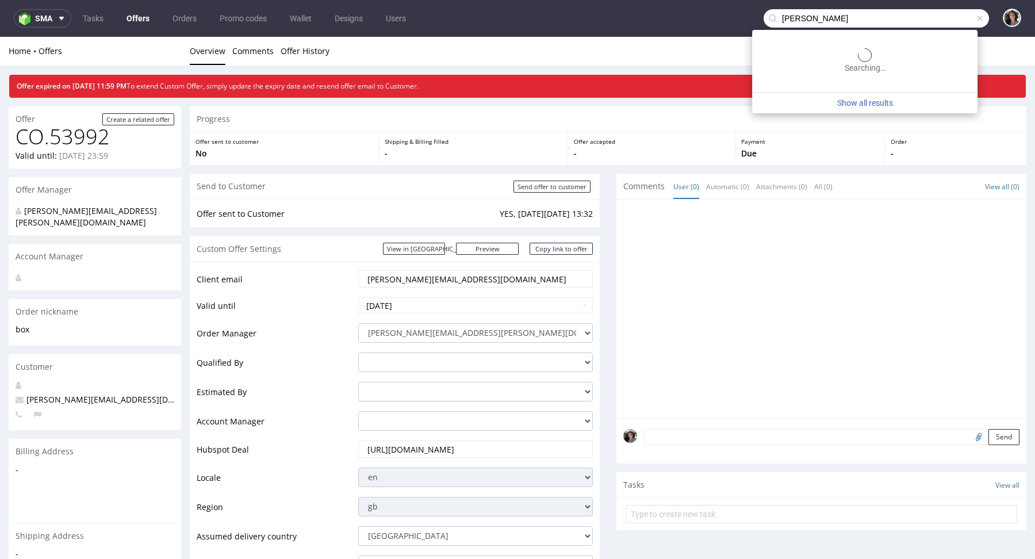
type input "[PERSON_NAME]"
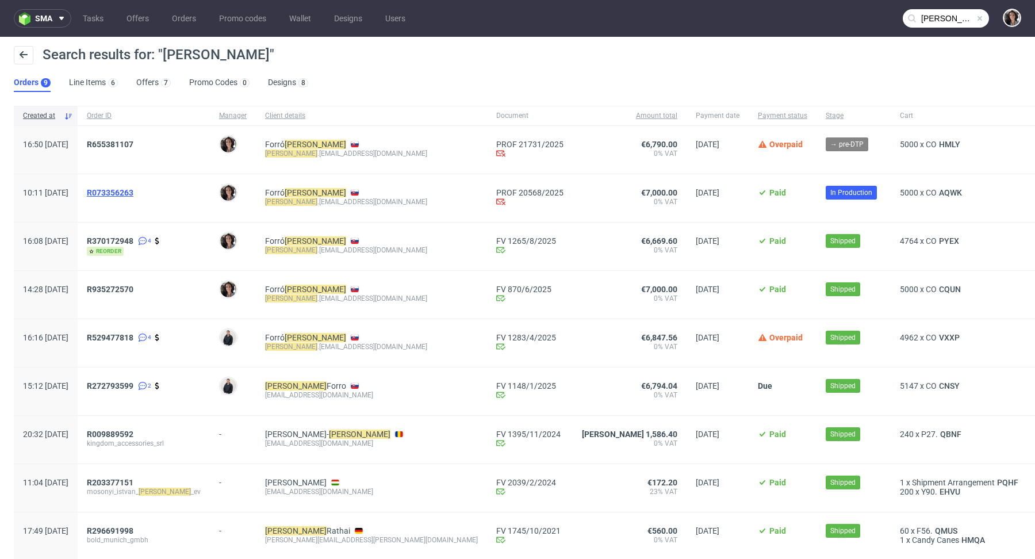
click at [133, 189] on span "R073356263" at bounding box center [110, 192] width 47 height 9
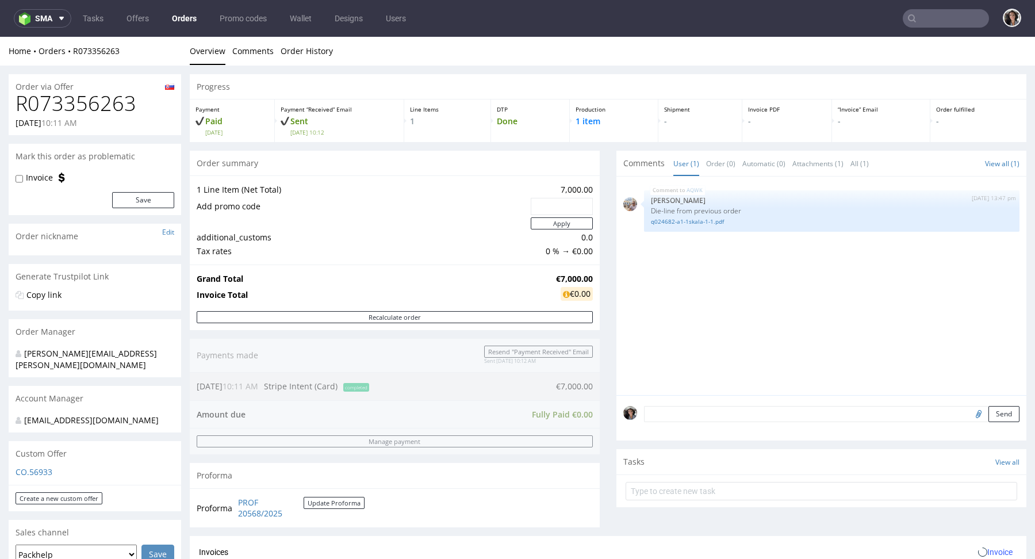
scroll to position [548, 0]
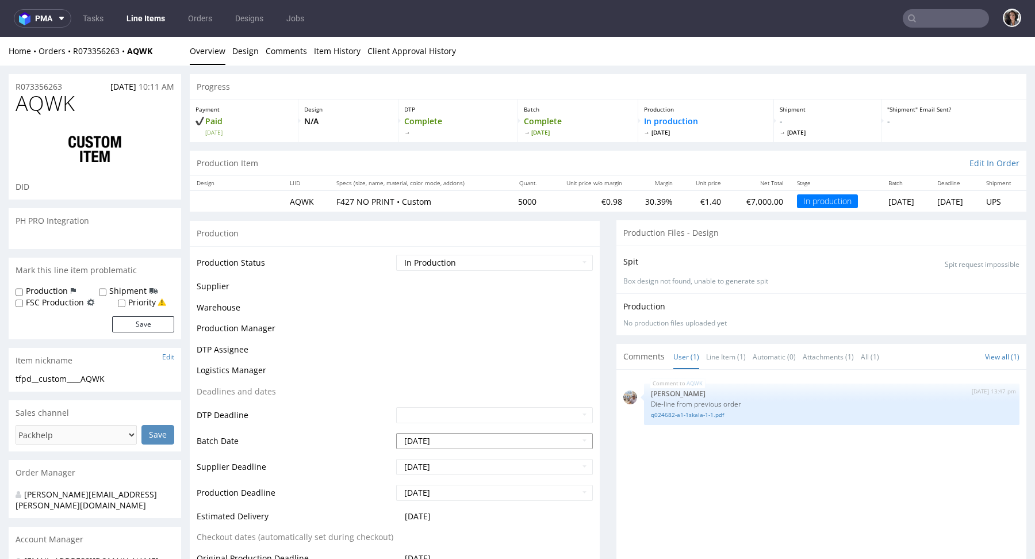
select select "in_progress"
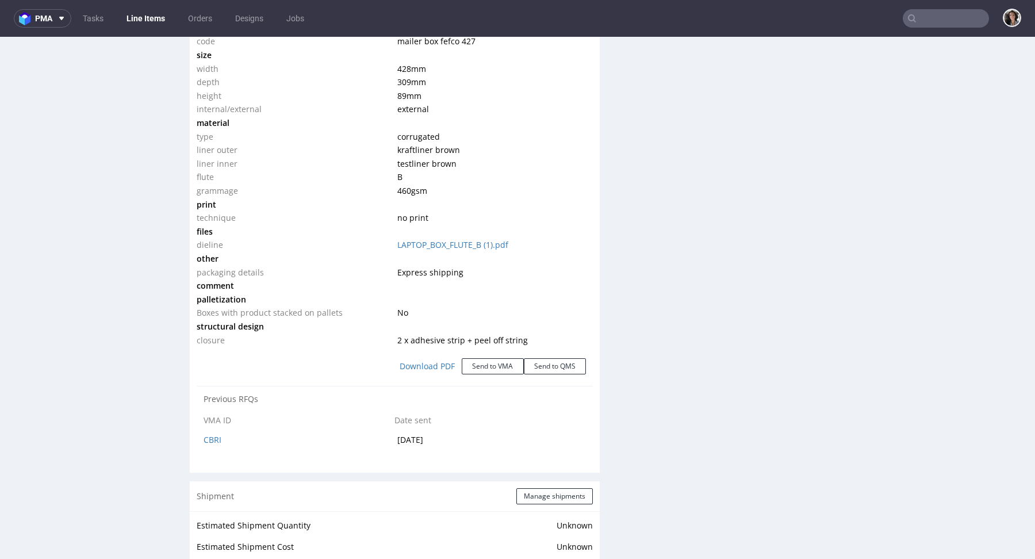
scroll to position [1151, 0]
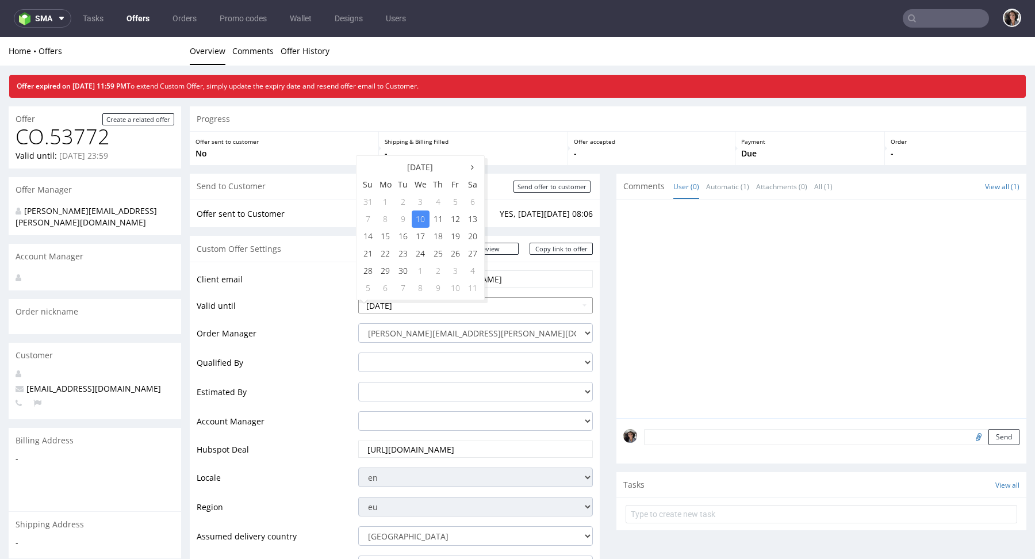
click at [419, 300] on input "2025-09-10" at bounding box center [475, 305] width 235 height 16
click at [473, 166] on th at bounding box center [472, 167] width 17 height 17
click at [423, 237] on td "15" at bounding box center [421, 236] width 18 height 17
type input "[DATE]"
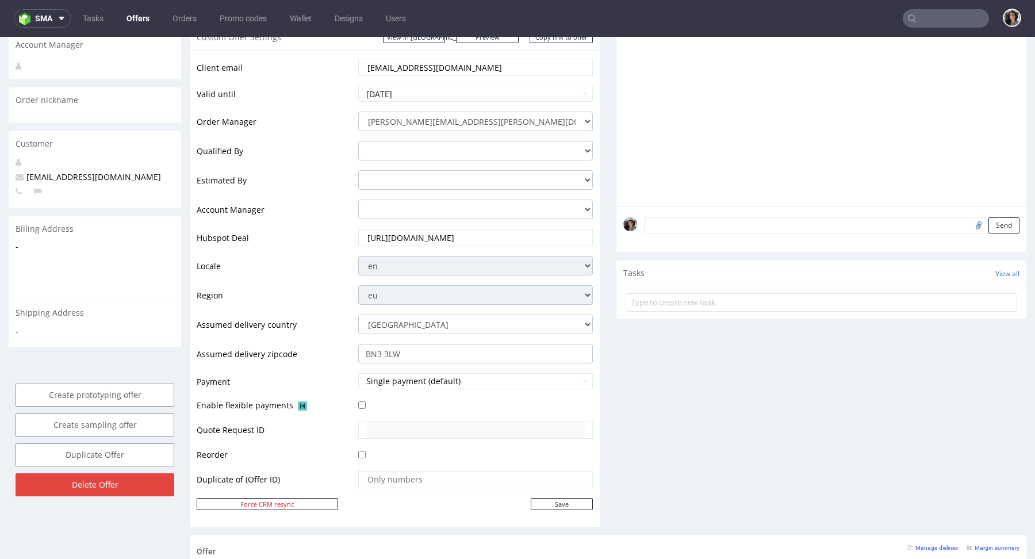
scroll to position [351, 0]
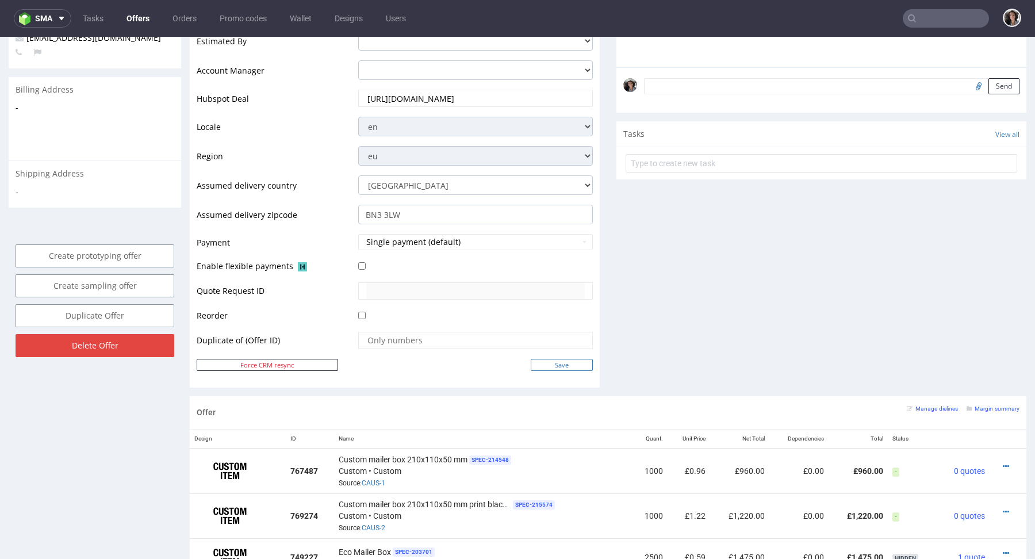
click at [560, 365] on input "Save" at bounding box center [562, 365] width 62 height 12
type input "In progress..."
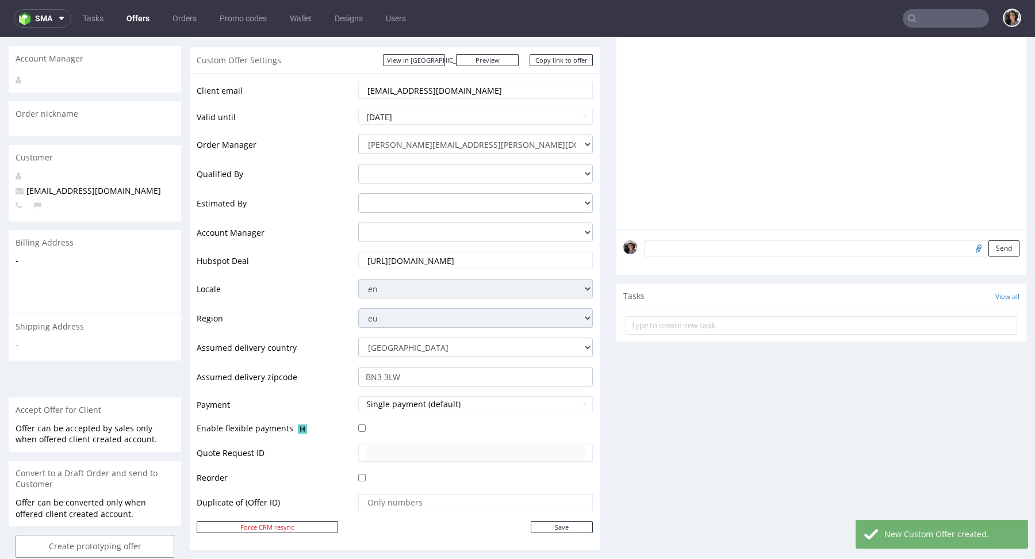
scroll to position [383, 0]
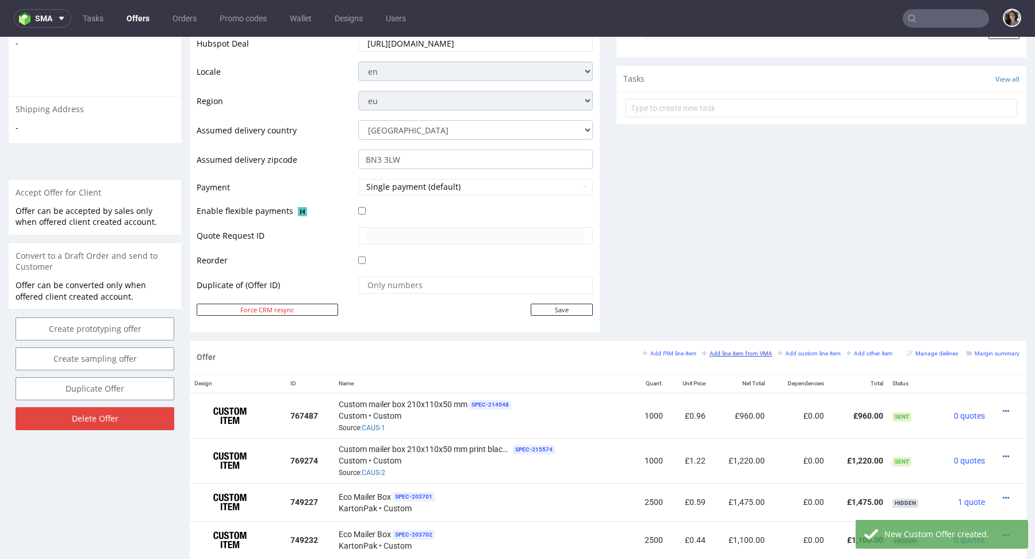
click at [740, 349] on link "Add line item from VMA" at bounding box center [737, 353] width 70 height 8
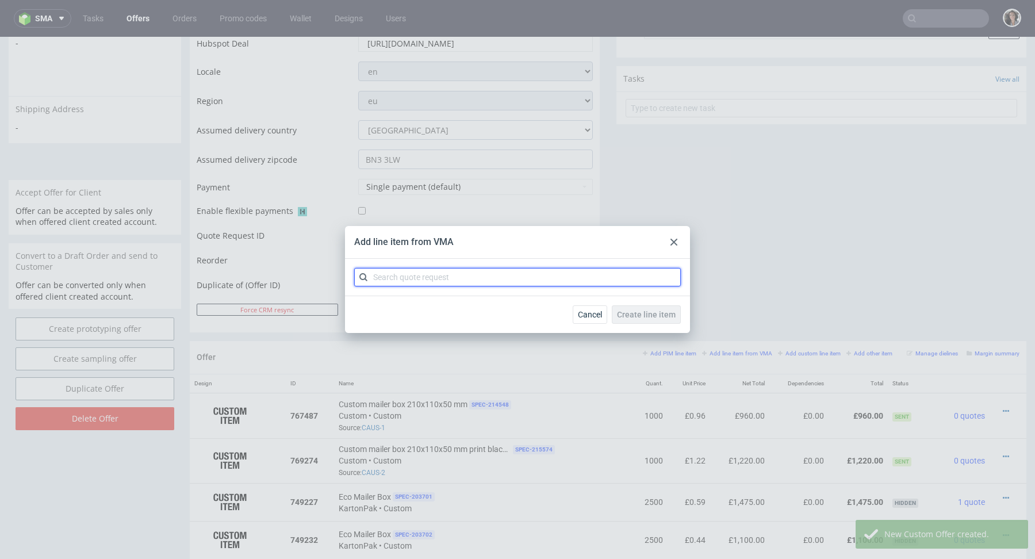
click at [600, 271] on input "text" at bounding box center [517, 277] width 327 height 18
paste input "info@harrybatten.co.uk"
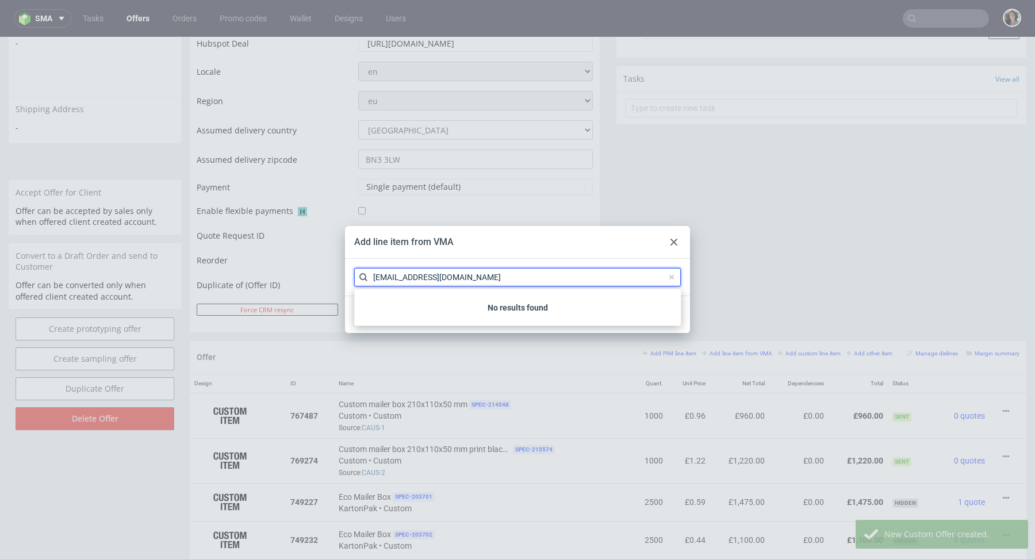
click at [548, 282] on input "info@harrybatten.co.uk" at bounding box center [517, 277] width 327 height 18
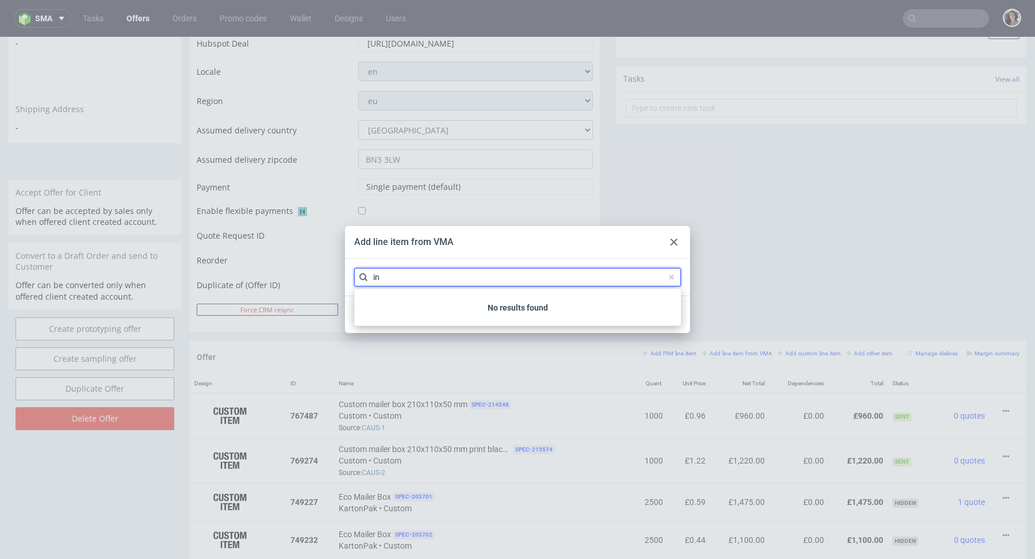
type input "i"
paste input "CAUS"
type input "CAUS"
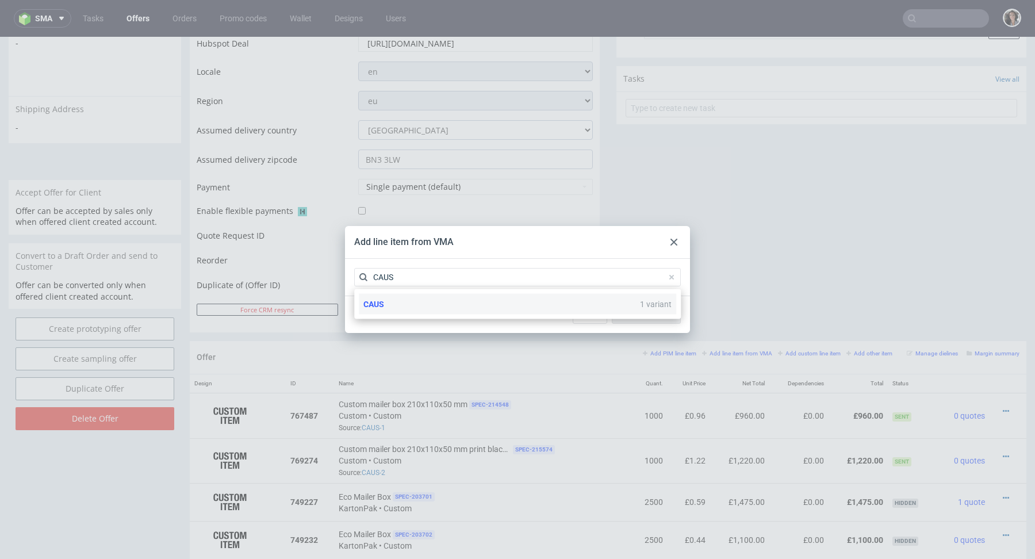
click at [391, 302] on div "CAUS 1 variant" at bounding box center [518, 304] width 318 height 21
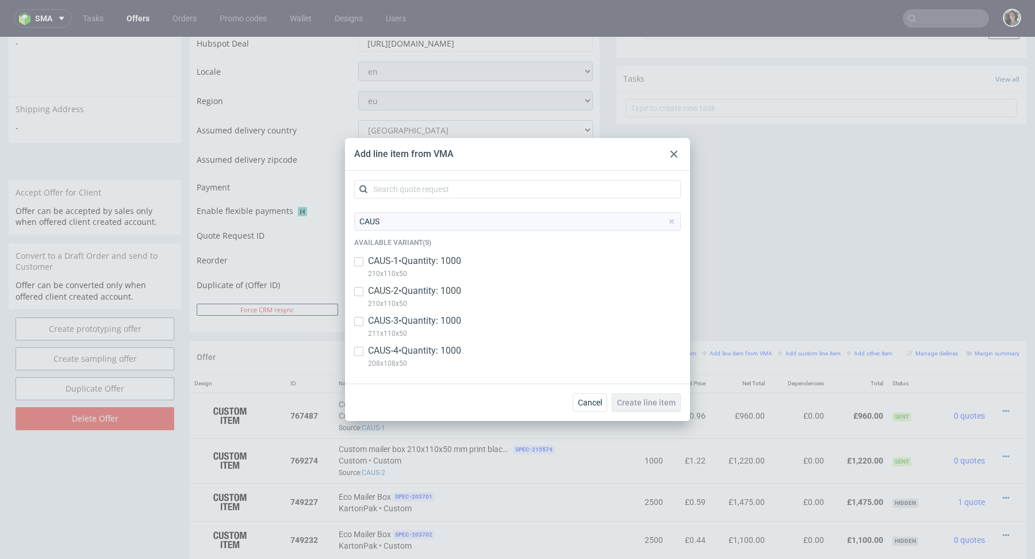
click at [392, 362] on p "208x108x50" at bounding box center [414, 363] width 93 height 13
checkbox input "true"
click at [651, 404] on span "Create line item" at bounding box center [646, 403] width 59 height 8
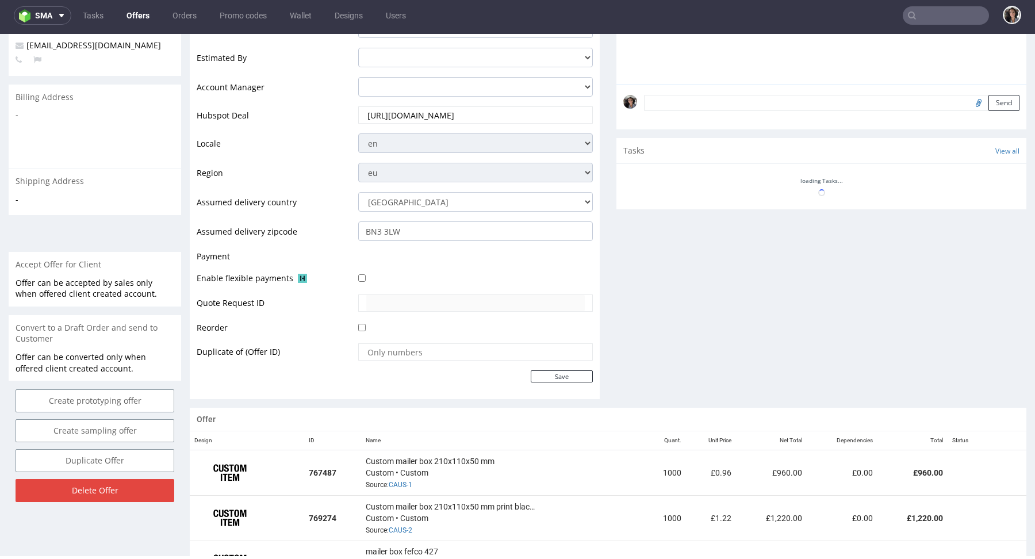
scroll to position [637, 0]
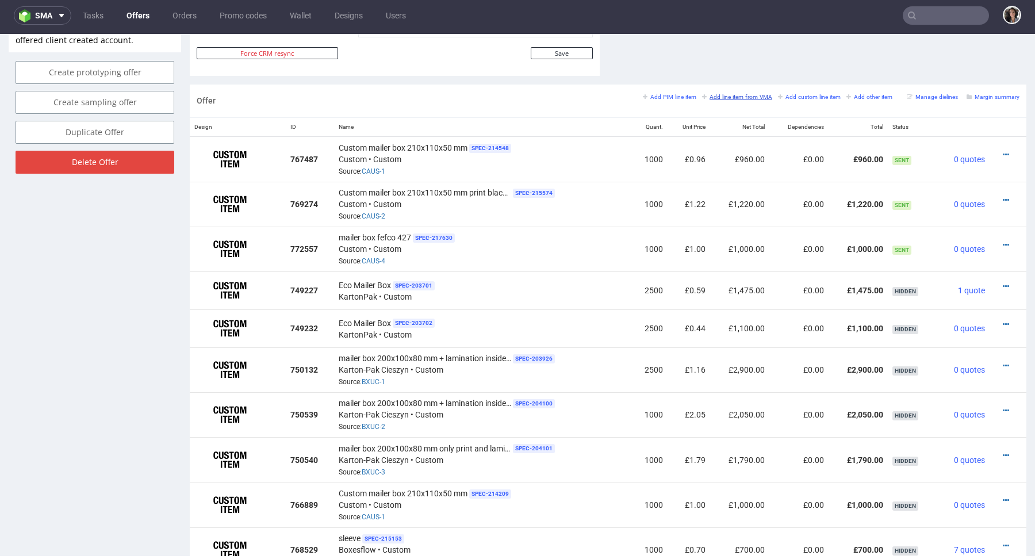
click at [744, 94] on small "Add line item from VMA" at bounding box center [737, 97] width 70 height 6
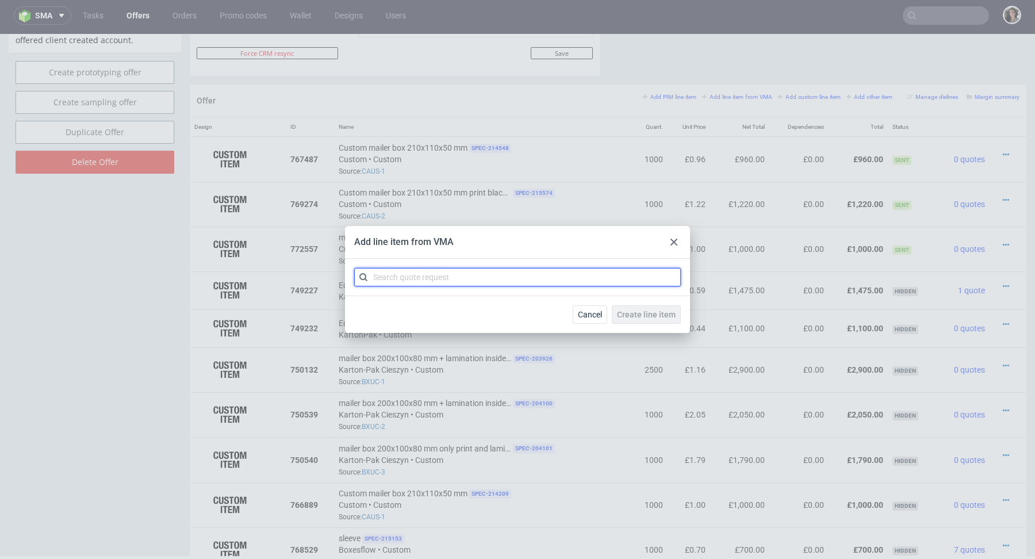
click at [515, 274] on input "text" at bounding box center [517, 277] width 327 height 18
paste input "CAUS"
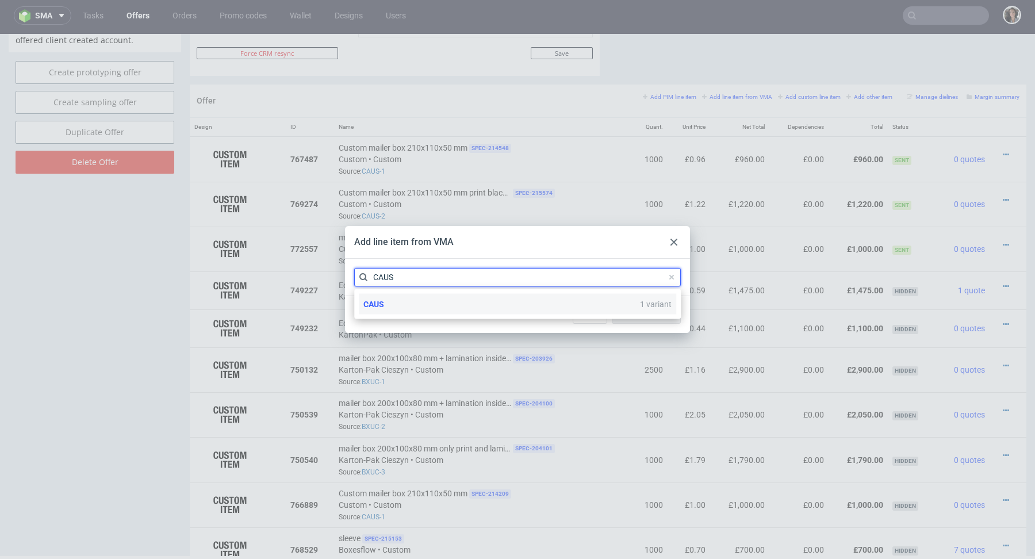
type input "CAUS"
click at [404, 304] on div "CAUS 1 variant" at bounding box center [518, 304] width 318 height 21
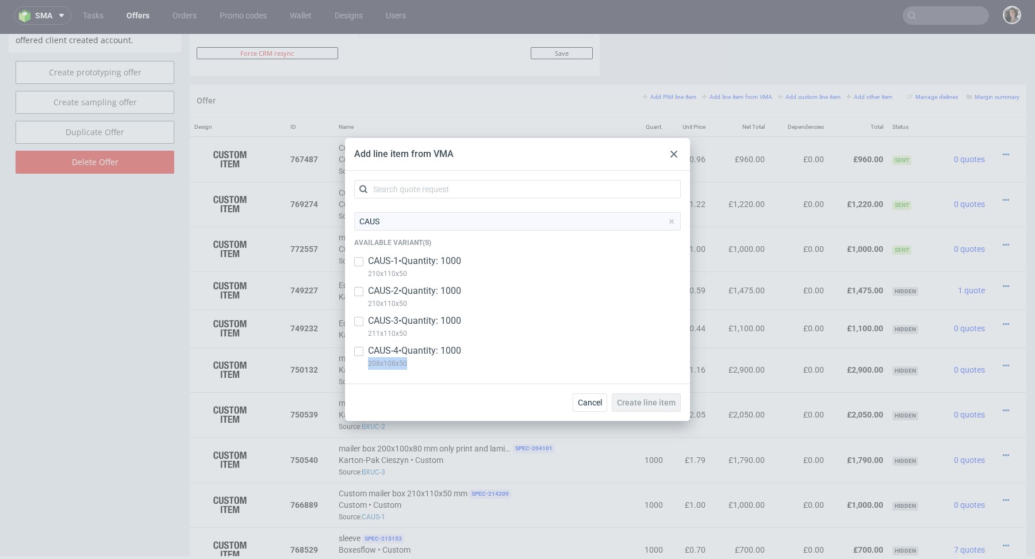
drag, startPoint x: 425, startPoint y: 363, endPoint x: 366, endPoint y: 365, distance: 59.3
click at [366, 365] on div "CAUS-4 • Quantity: 1000 208x108x50" at bounding box center [517, 360] width 327 height 30
checkbox input "true"
copy p "208x108x50"
click at [676, 155] on icon at bounding box center [674, 154] width 7 height 7
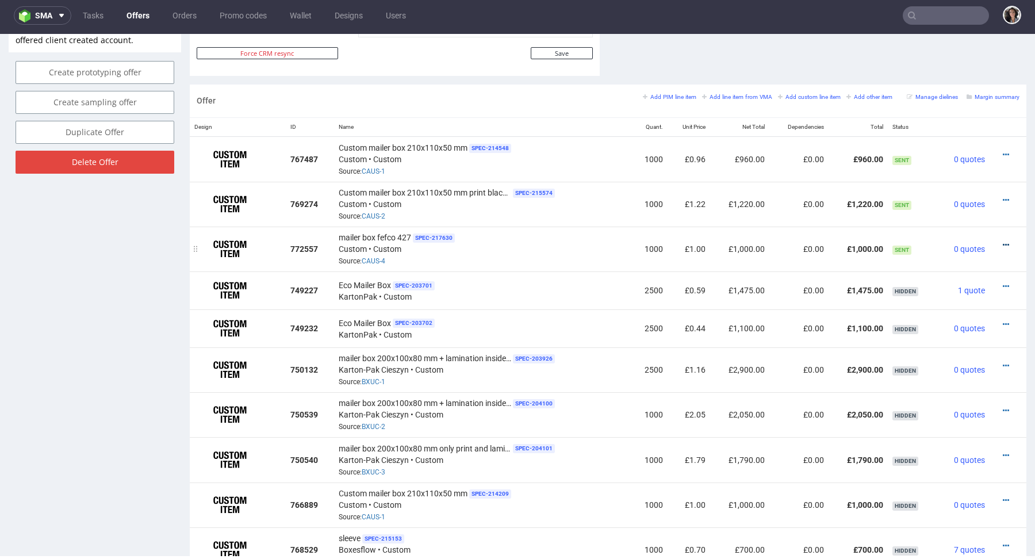
click at [1003, 242] on icon at bounding box center [1006, 245] width 6 height 8
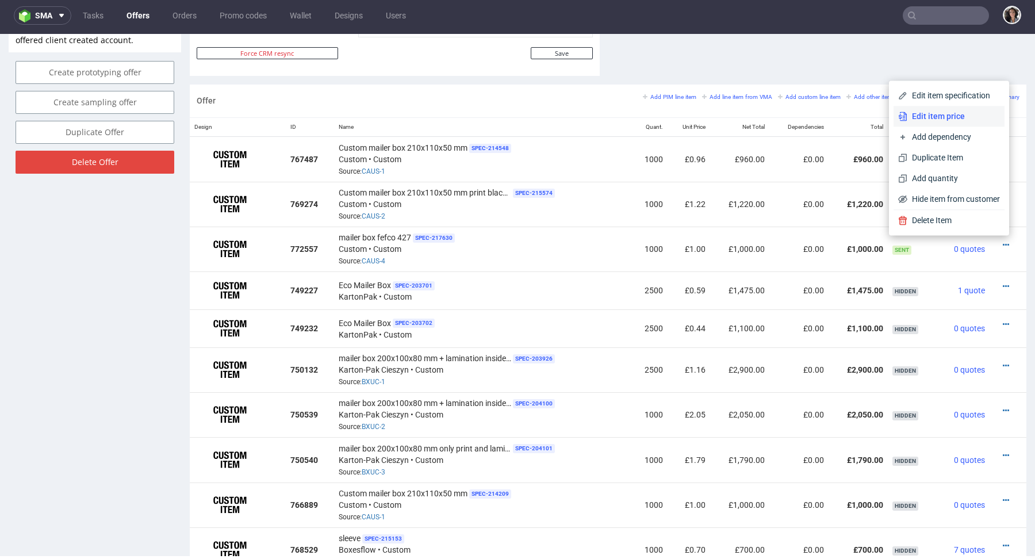
click at [923, 114] on span "Edit item price" at bounding box center [954, 116] width 93 height 12
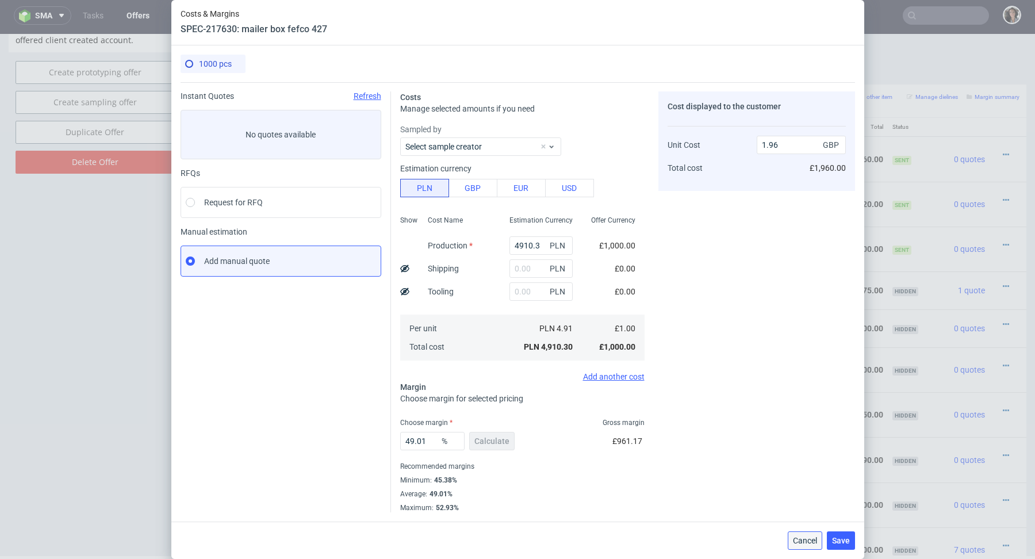
click at [810, 540] on span "Cancel" at bounding box center [805, 541] width 24 height 8
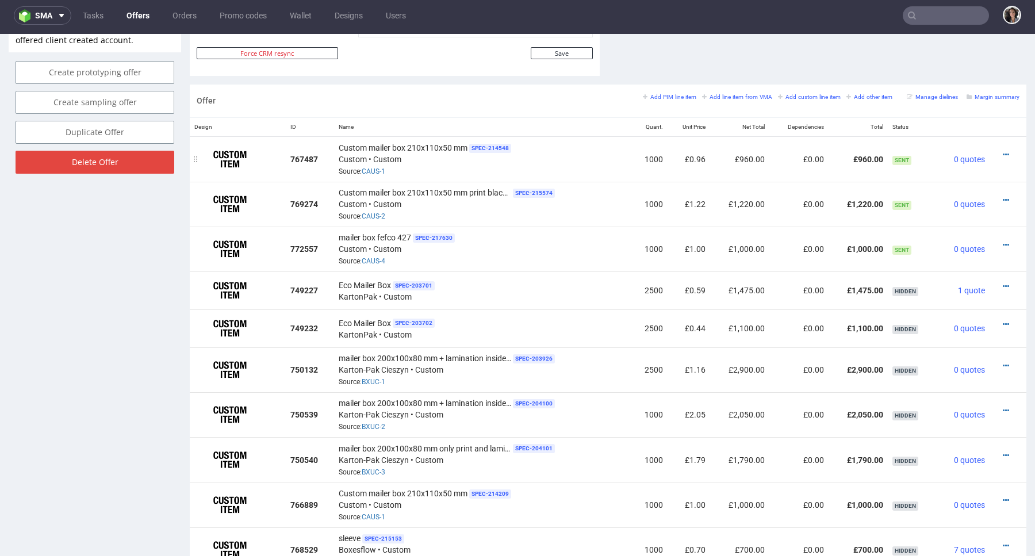
click at [995, 154] on div at bounding box center [1005, 155] width 21 height 12
click at [1003, 241] on icon at bounding box center [1006, 245] width 6 height 8
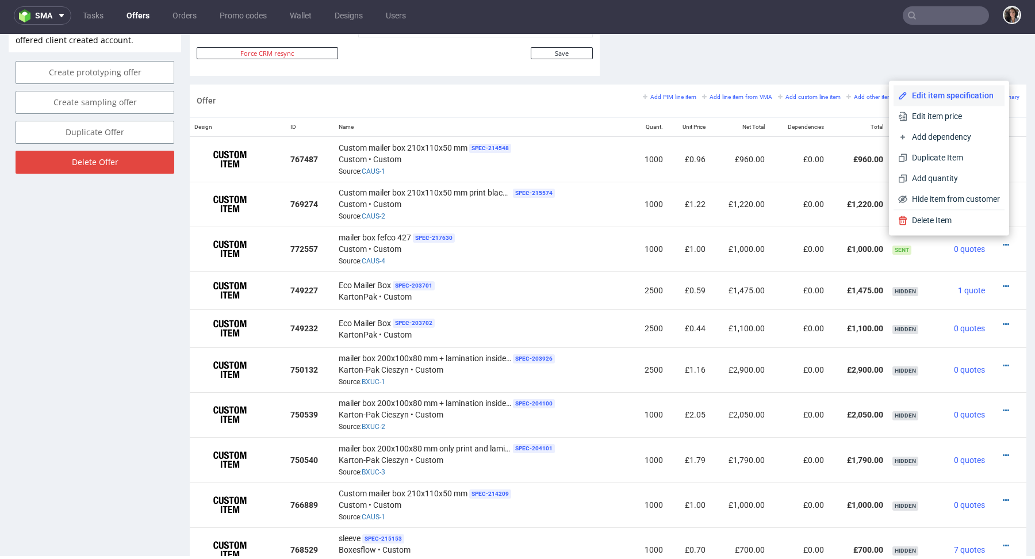
click at [928, 91] on span "Edit item specification" at bounding box center [954, 96] width 93 height 12
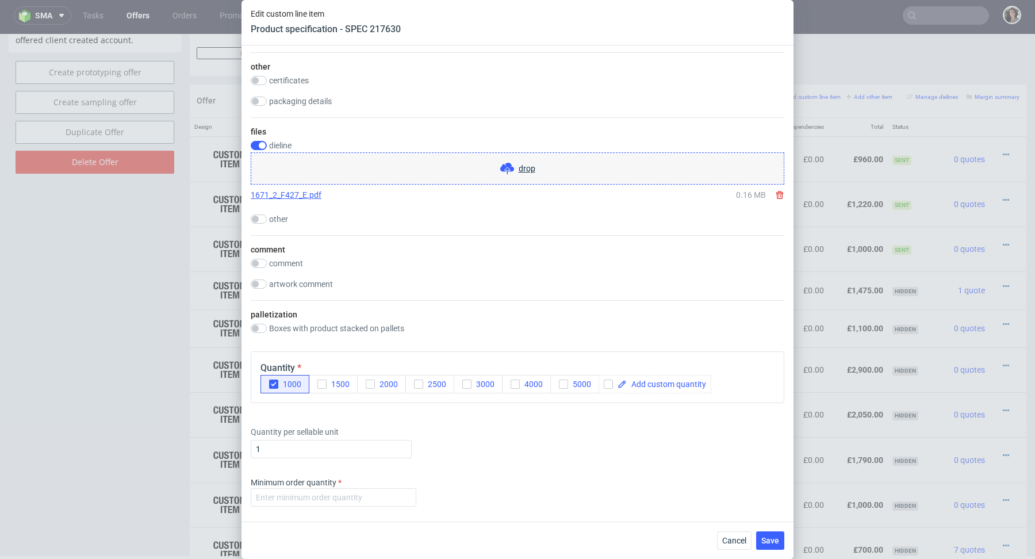
scroll to position [984, 0]
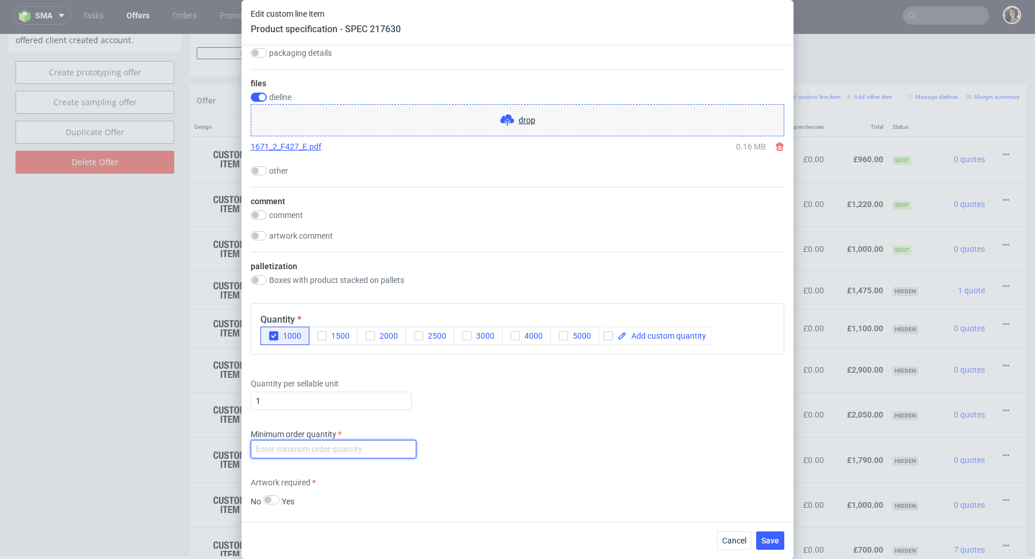
click at [347, 453] on input "number" at bounding box center [334, 449] width 166 height 18
type input "1"
click at [494, 459] on div "Minimum order quantity 1" at bounding box center [518, 446] width 534 height 35
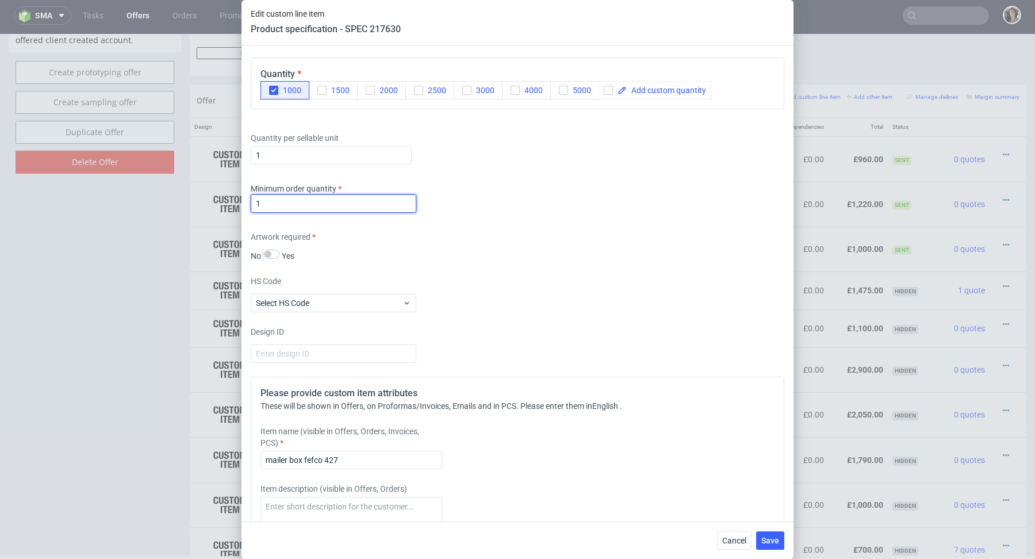
scroll to position [1253, 0]
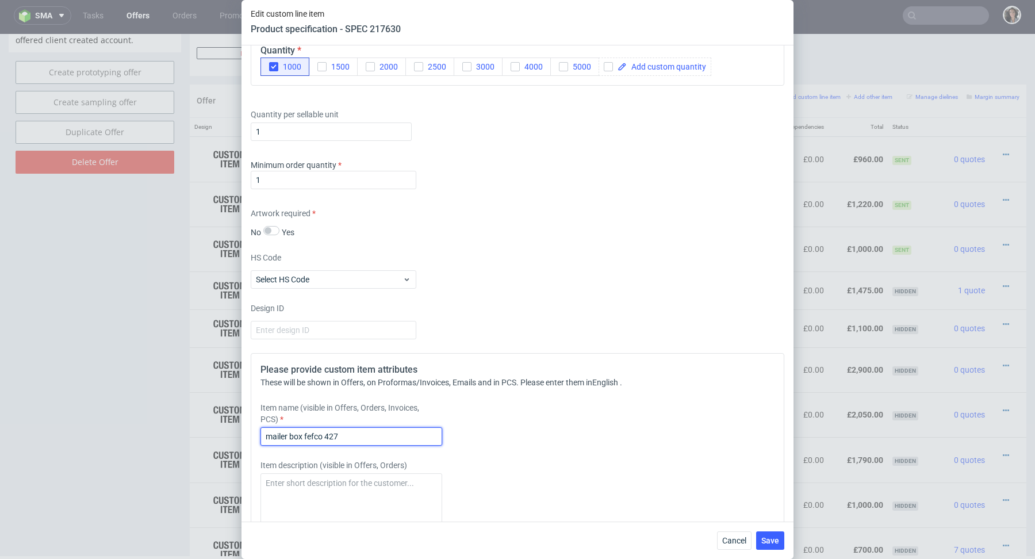
click at [349, 435] on input "mailer box fefco 427" at bounding box center [352, 436] width 182 height 18
drag, startPoint x: 305, startPoint y: 434, endPoint x: 377, endPoint y: 434, distance: 71.9
click at [377, 434] on input "mailer box fefco 427" at bounding box center [352, 436] width 182 height 18
paste input "208x108x50"
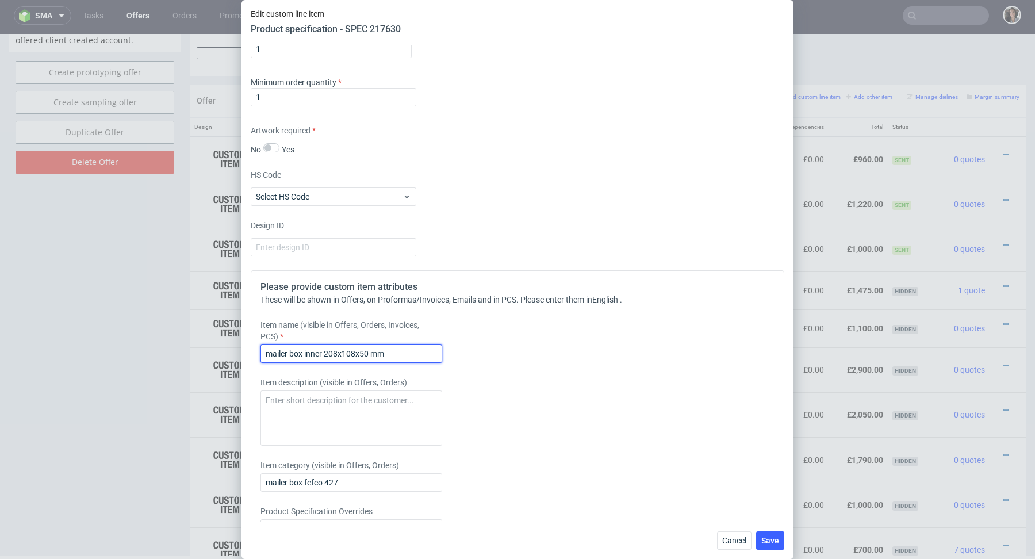
click at [341, 349] on input "mailer box inner 208x108x50 mm" at bounding box center [352, 354] width 182 height 18
click at [291, 350] on input "mailer box inner 208x108x50 mm" at bounding box center [352, 354] width 182 height 18
click at [269, 350] on input "mailer box inner 208x108x50 mm" at bounding box center [352, 354] width 182 height 18
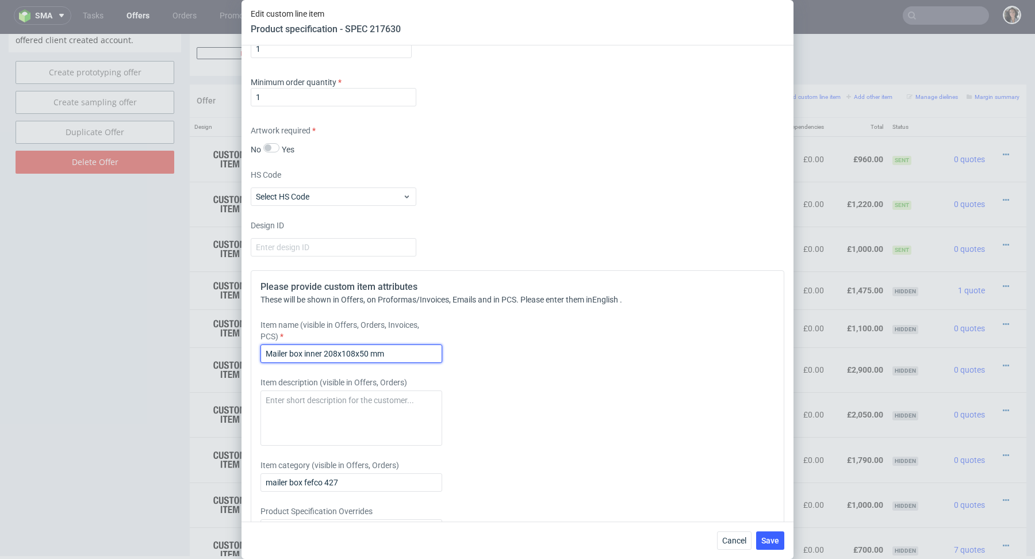
click at [345, 350] on input "Mailer box inner 208x108x50 mm" at bounding box center [352, 354] width 182 height 18
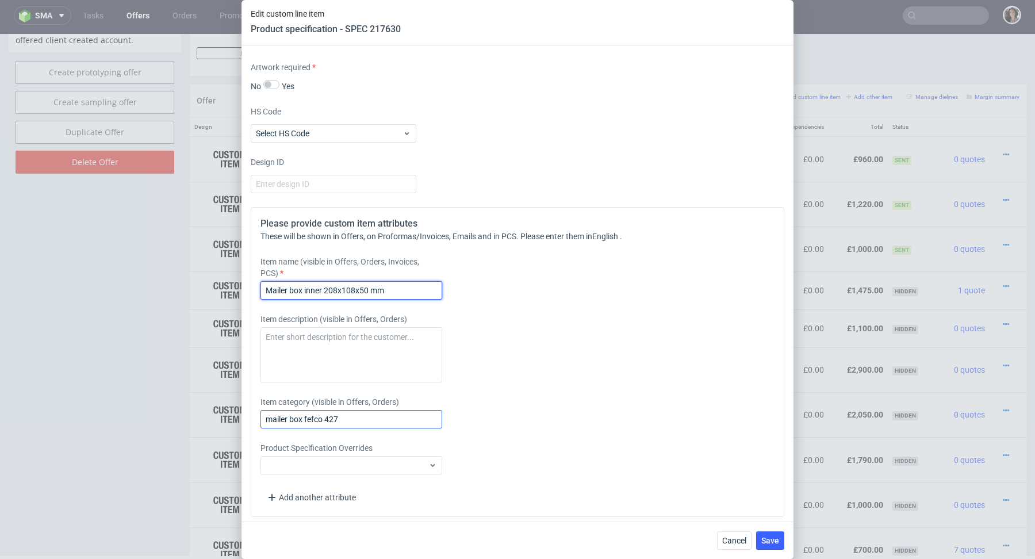
type input "Mailer box inner 208x108x50 mm"
click at [342, 410] on input "mailer box fefco 427" at bounding box center [352, 419] width 182 height 18
paste input "Mailer box inner 208x108x50 mm"
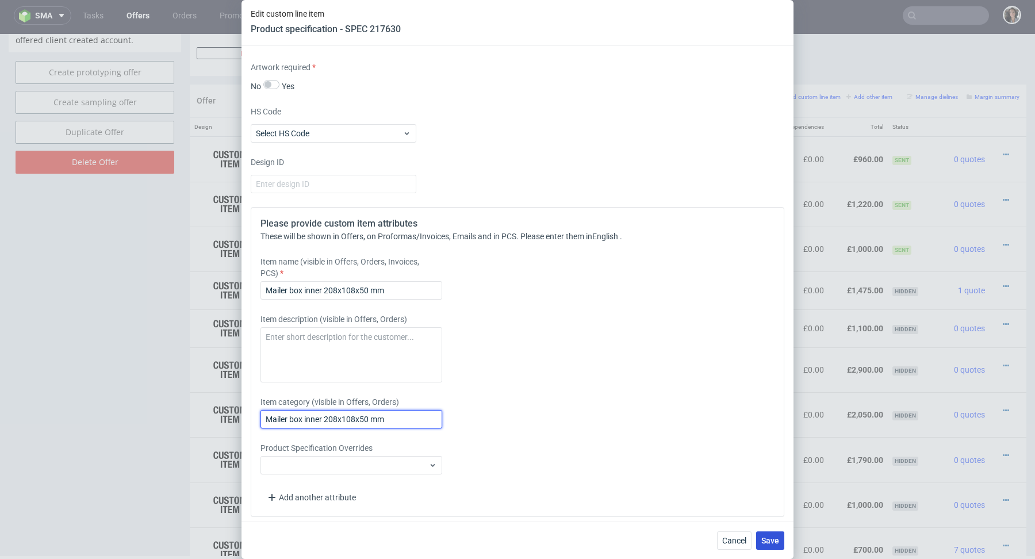
type input "Mailer box inner 208x108x50 mm"
click at [773, 543] on span "Save" at bounding box center [771, 541] width 18 height 8
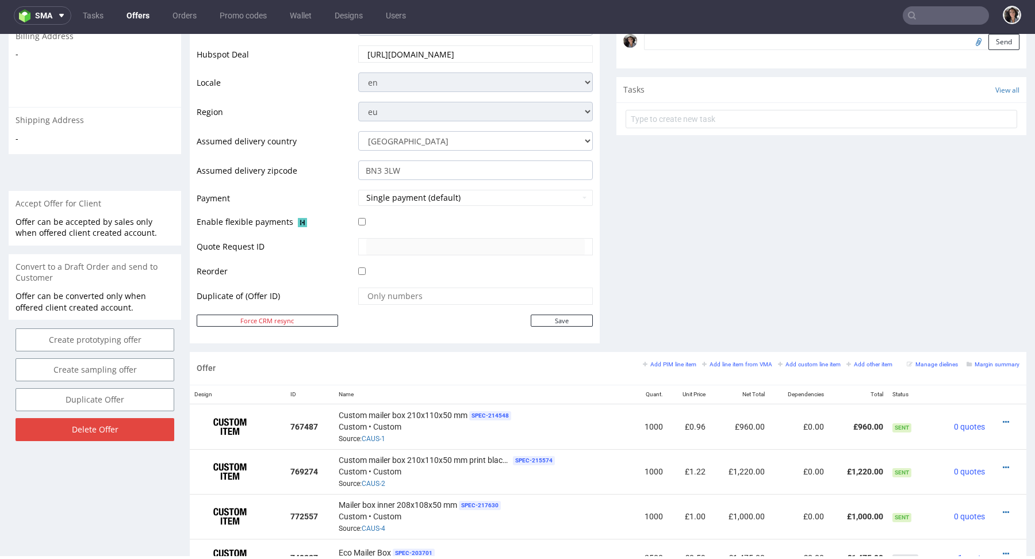
scroll to position [499, 0]
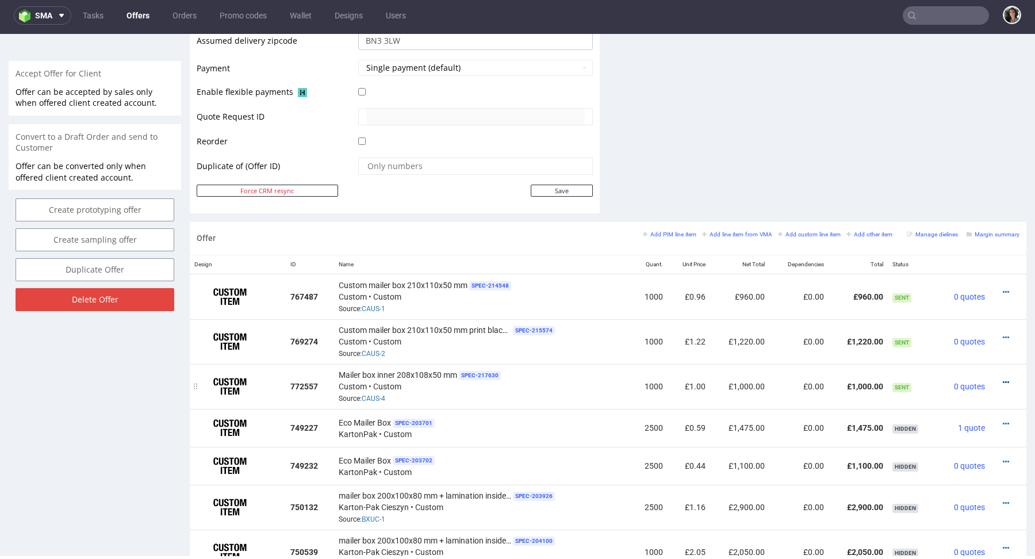
click at [1003, 378] on icon at bounding box center [1006, 382] width 6 height 8
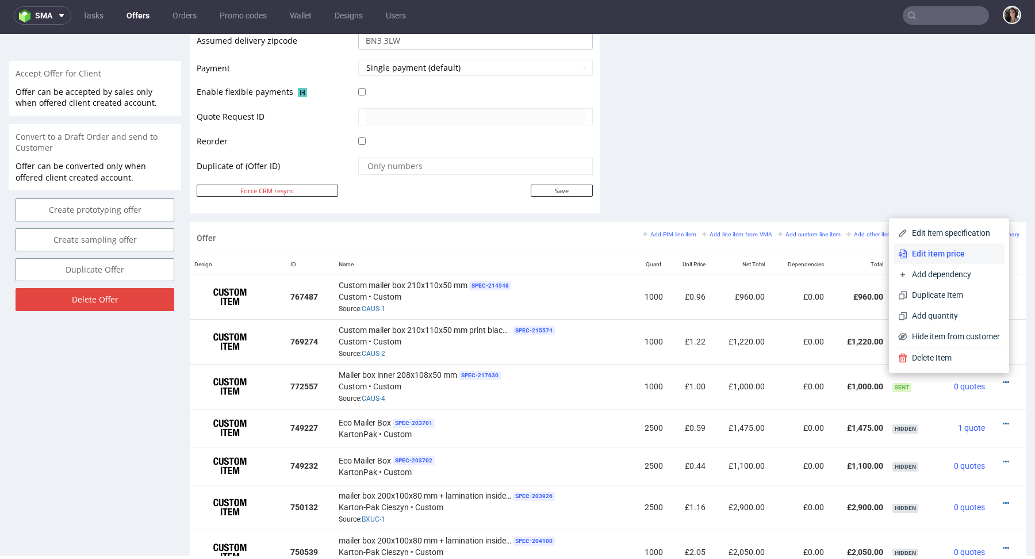
click at [943, 253] on span "Edit item price" at bounding box center [954, 254] width 93 height 12
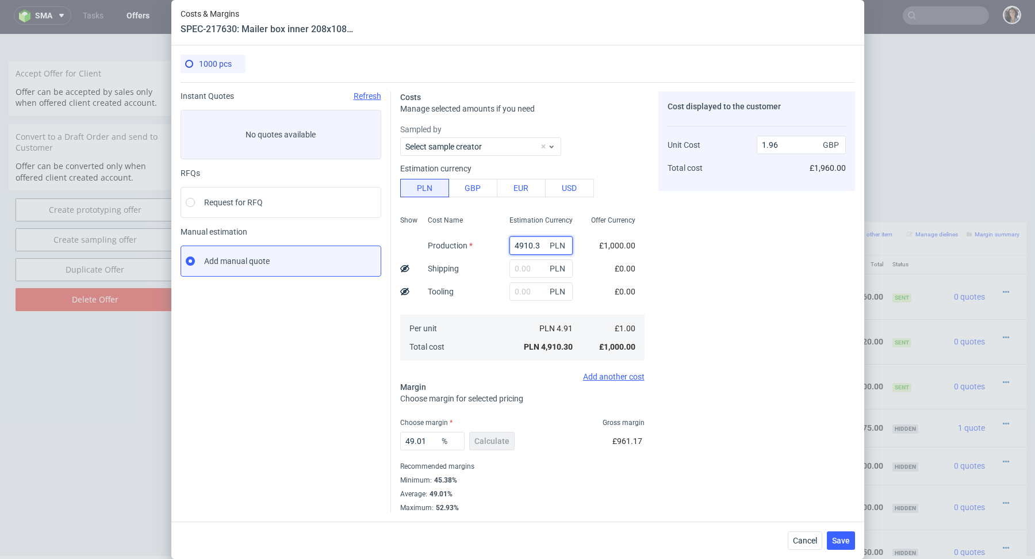
click at [534, 243] on input "4910.3" at bounding box center [541, 245] width 63 height 18
paste input "890"
type input "890"
type input "0.36"
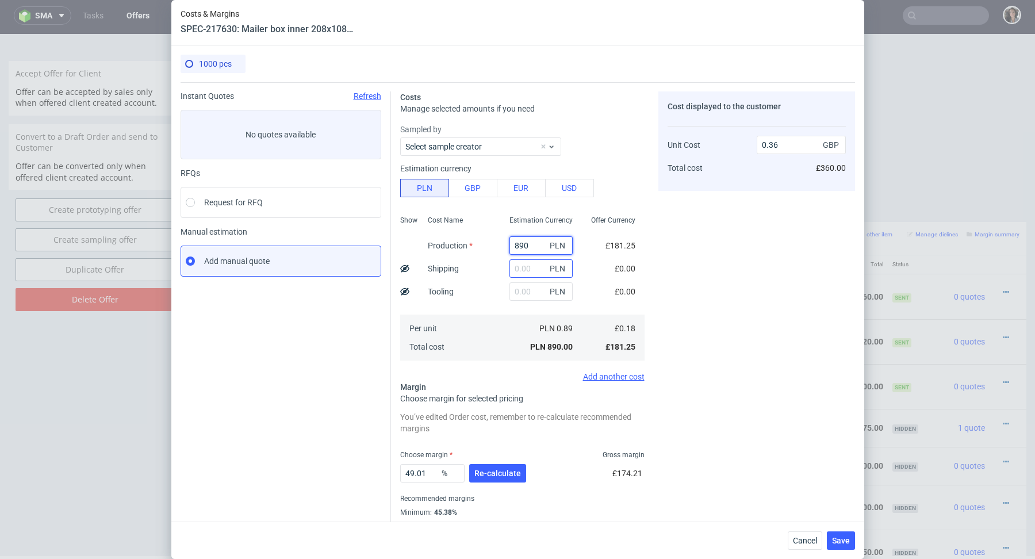
type input "890"
click at [519, 269] on input "text" at bounding box center [541, 268] width 63 height 18
paste input "800"
type input "800"
type input "0.67"
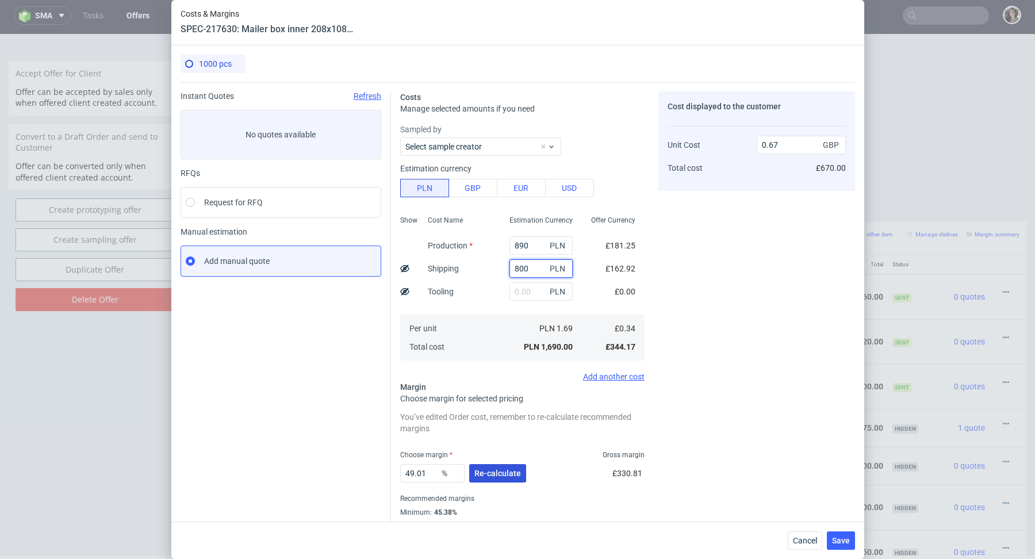
type input "800"
click at [504, 472] on span "Re-calculate" at bounding box center [498, 473] width 47 height 8
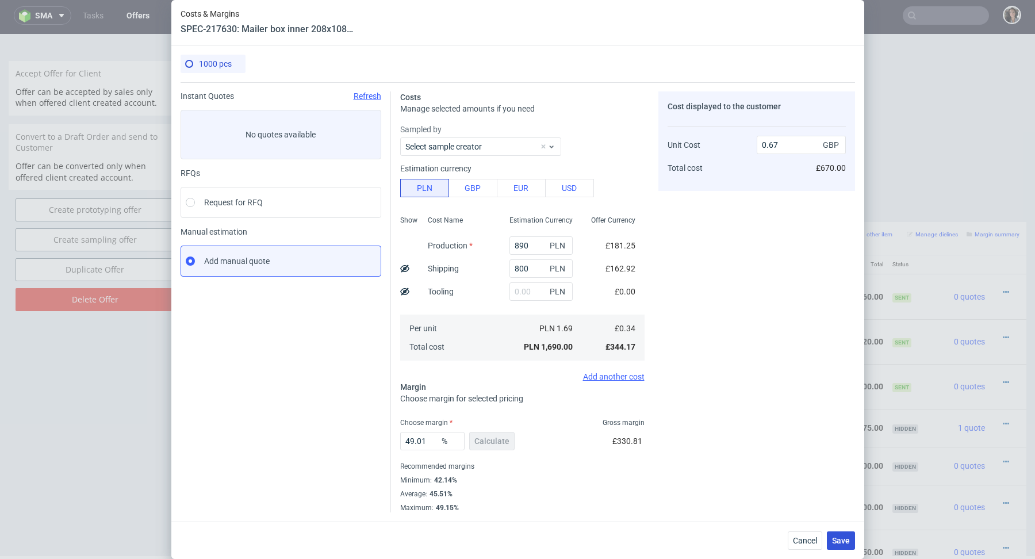
click at [841, 548] on button "Save" at bounding box center [841, 540] width 28 height 18
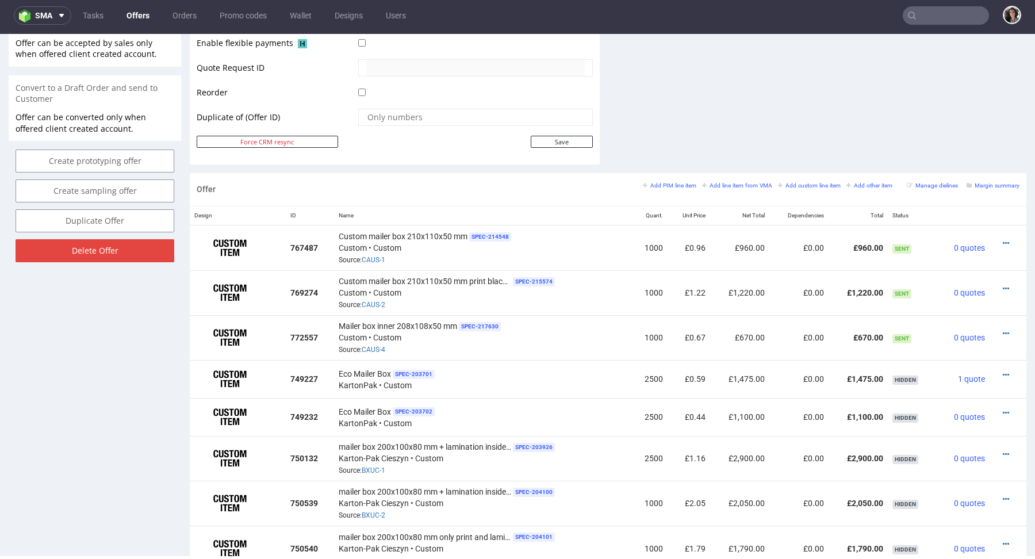
scroll to position [557, 0]
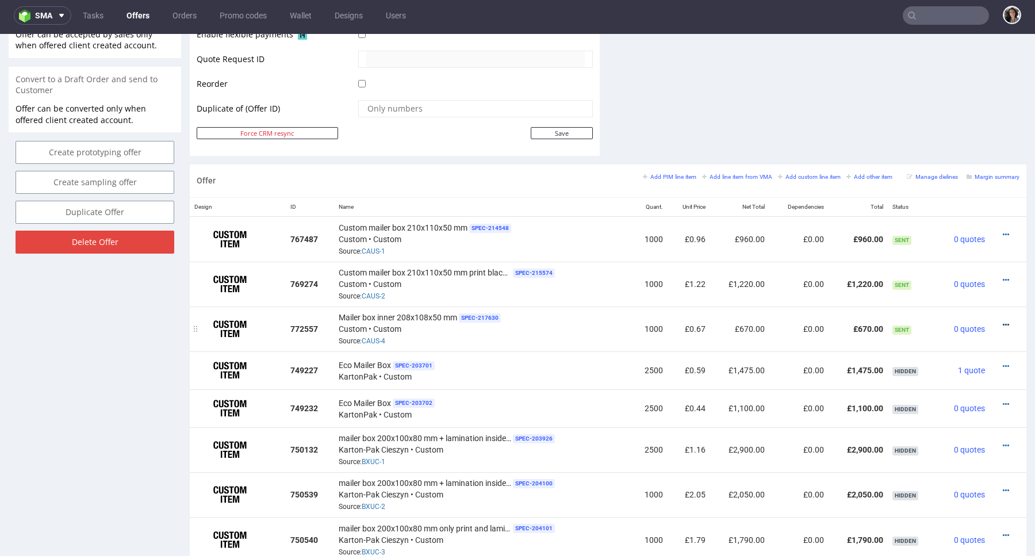
click at [1003, 323] on icon at bounding box center [1006, 325] width 6 height 8
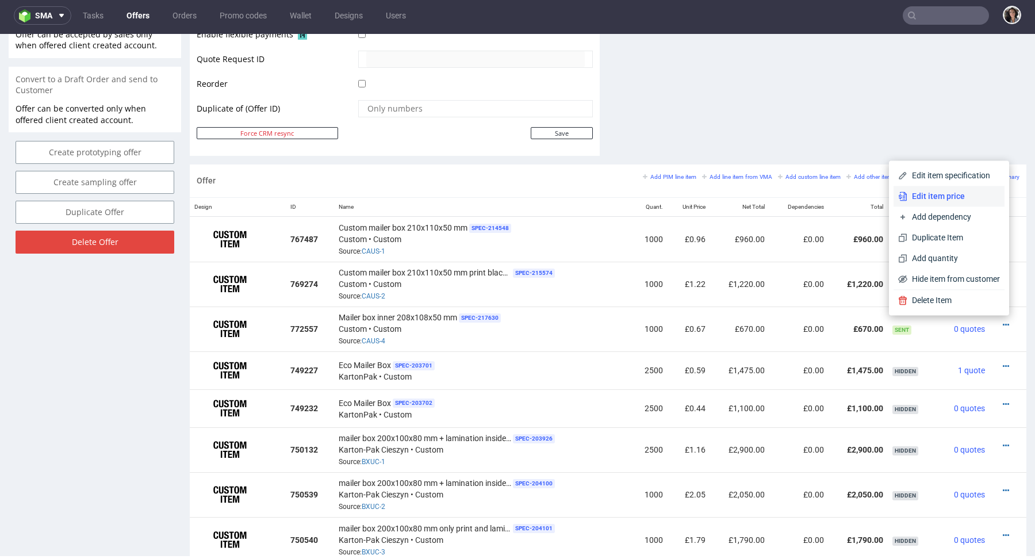
click at [953, 197] on span "Edit item price" at bounding box center [954, 196] width 93 height 12
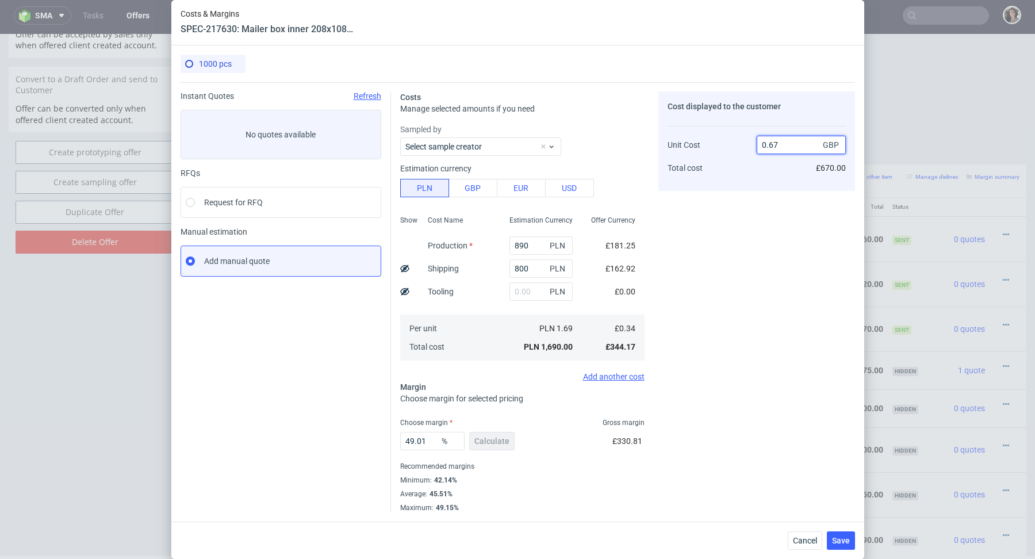
click at [772, 144] on input "0.67" at bounding box center [801, 145] width 89 height 18
drag, startPoint x: 770, startPoint y: 144, endPoint x: 782, endPoint y: 145, distance: 12.7
click at [782, 145] on input "0.67" at bounding box center [801, 145] width 89 height 18
type input "0.89"
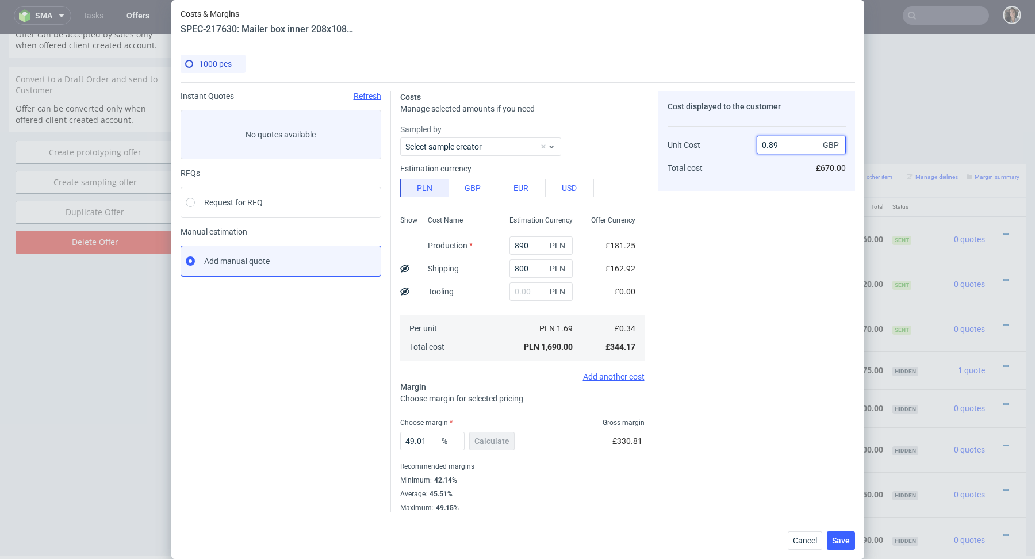
type input "61.79775280898876"
type input "0.9"
click at [740, 243] on div "Cost displayed to the customer Unit Cost Total cost 0.9 GBP £900.00" at bounding box center [757, 301] width 197 height 421
click at [848, 541] on span "Save" at bounding box center [841, 541] width 18 height 8
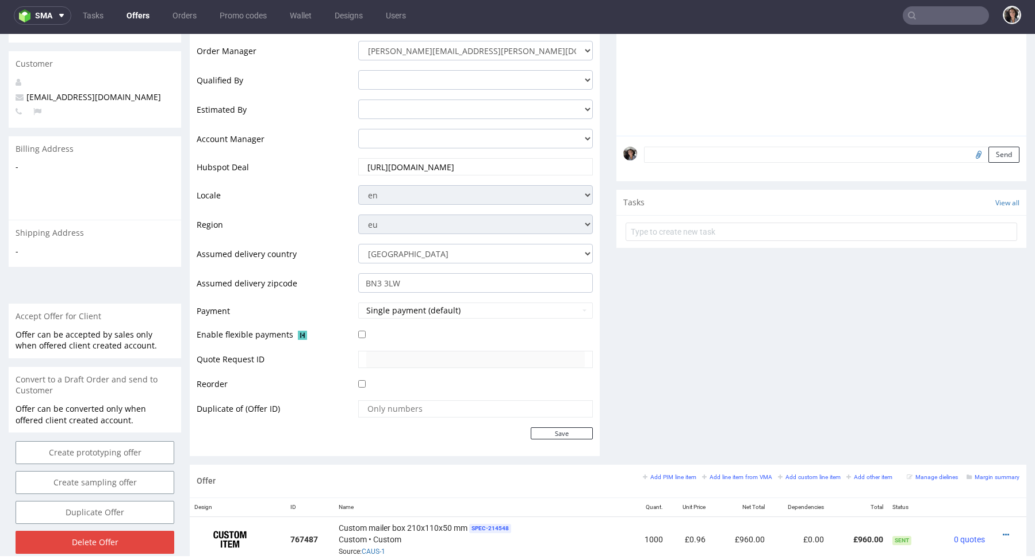
scroll to position [435, 0]
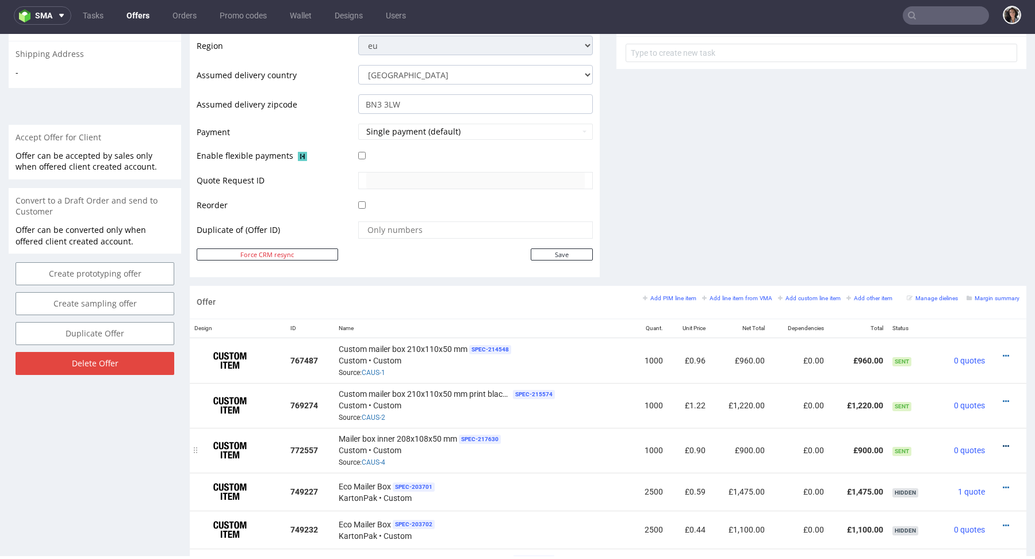
click at [1003, 443] on icon at bounding box center [1006, 446] width 6 height 8
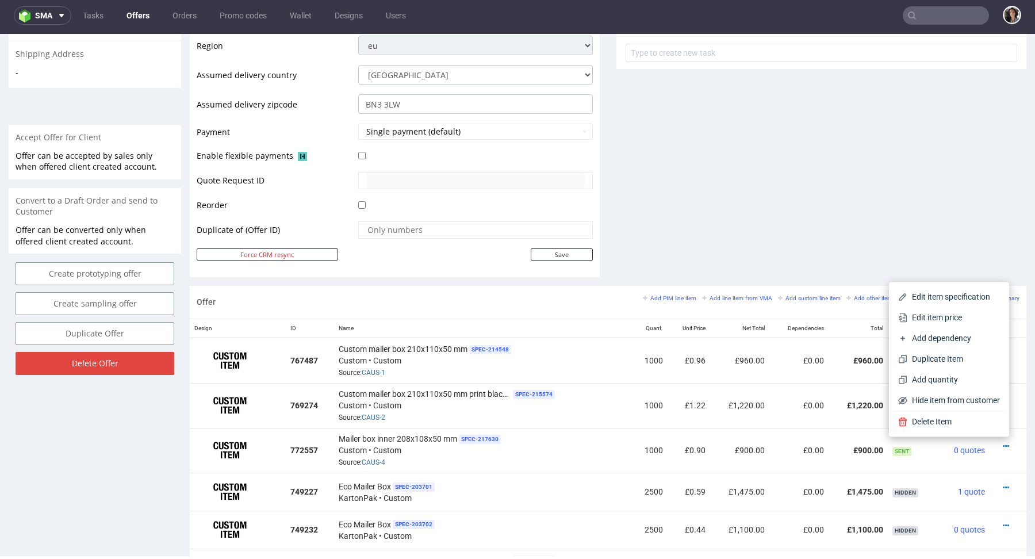
click at [961, 309] on li "Edit item price" at bounding box center [949, 317] width 111 height 21
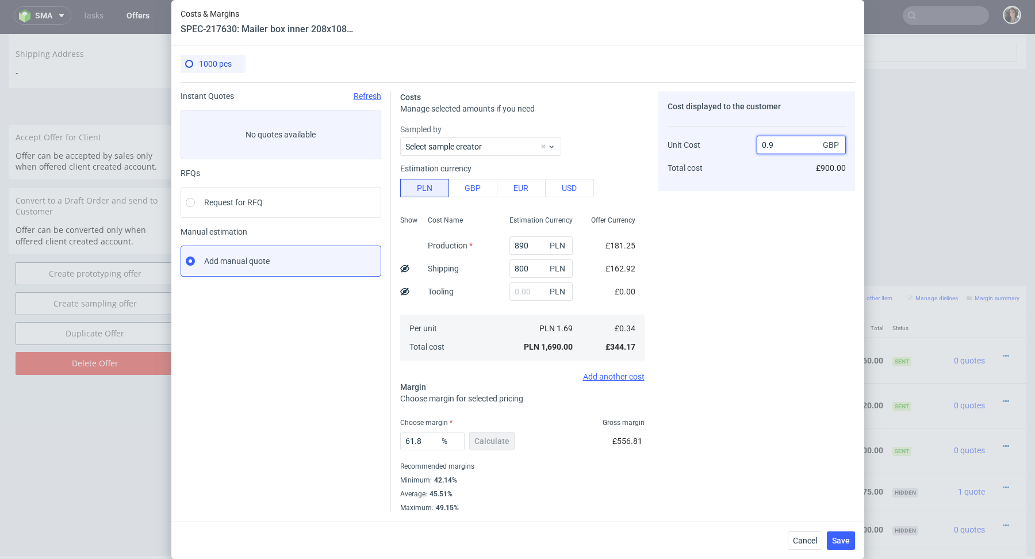
click at [791, 145] on input "0.9" at bounding box center [801, 145] width 89 height 18
type input "0.94"
type input "63.829787234042556"
type input "0.95"
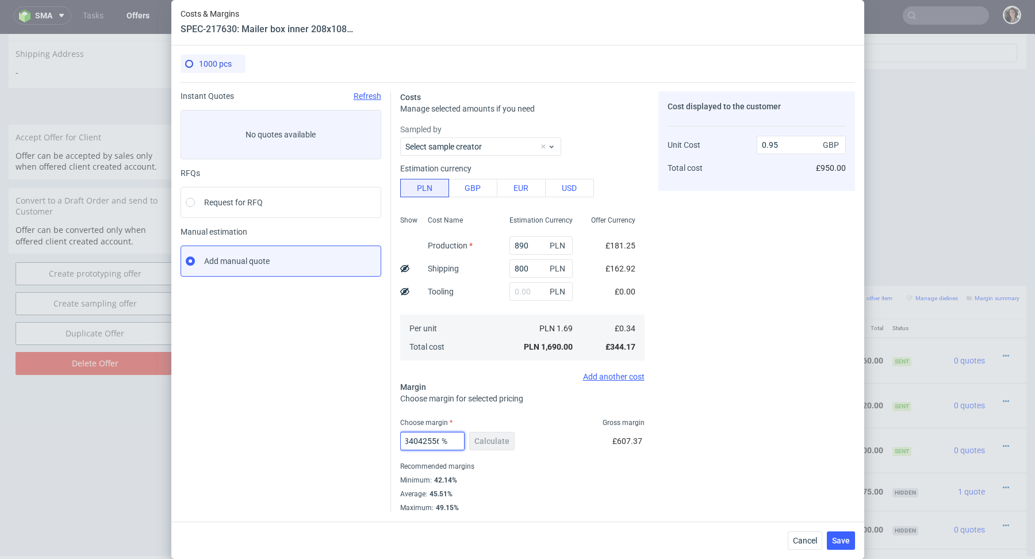
drag, startPoint x: 416, startPoint y: 440, endPoint x: 493, endPoint y: 446, distance: 76.7
click at [493, 446] on div "63.829787234042556 % Calculate" at bounding box center [458, 443] width 117 height 32
type input "63"
type input "0.93"
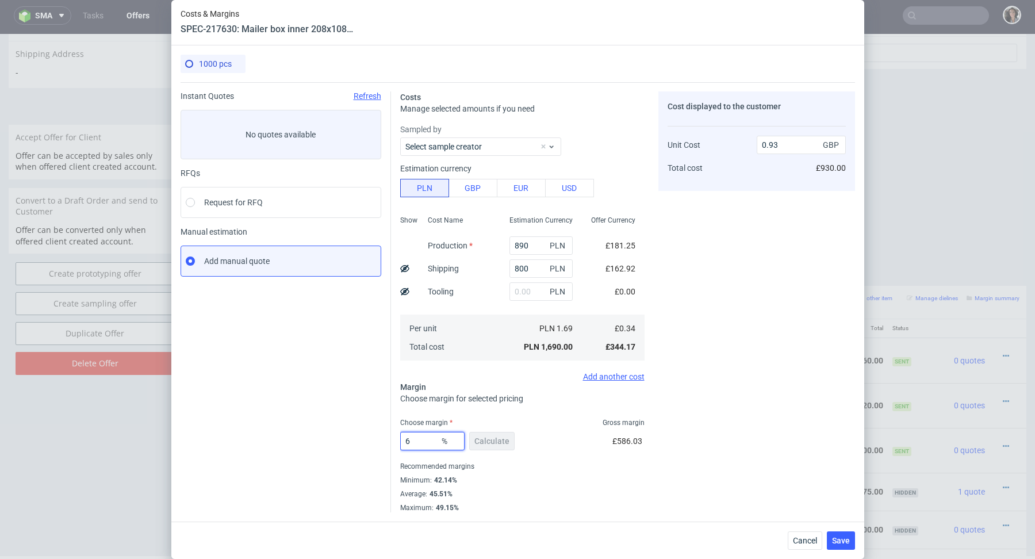
type input "65"
type input "0.98"
type input "64"
type input "0.95"
type input "64.99"
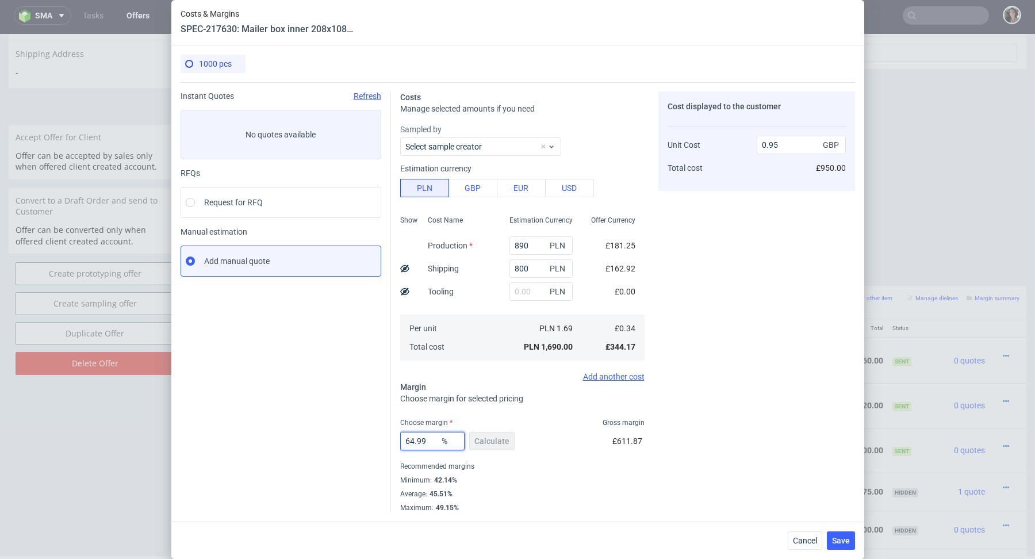
type input "0.98"
type input "64.8"
type input "0.97"
type input "64.4"
type input "0.96"
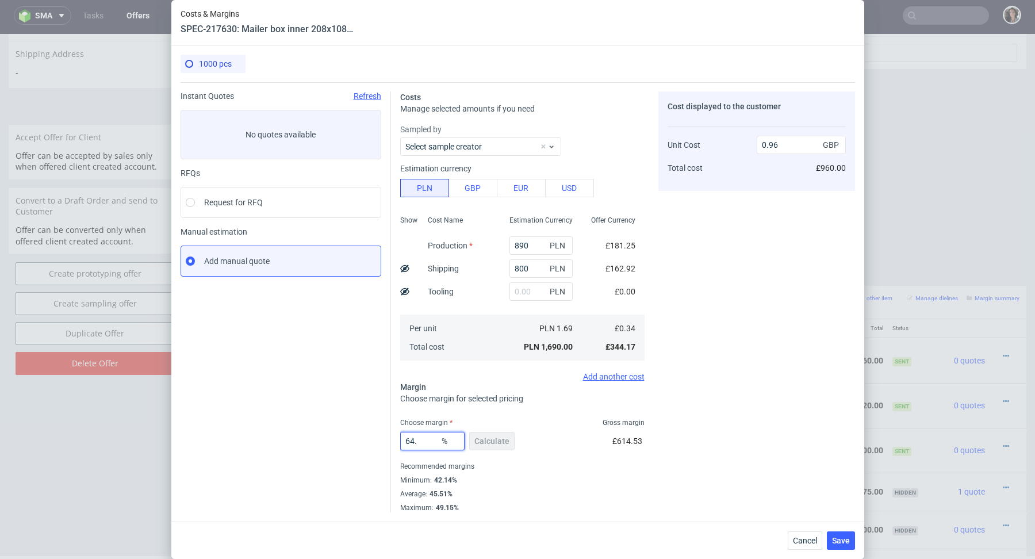
type input "64"
type input "0.95"
type input "64.08"
type input "0.96"
type input "64"
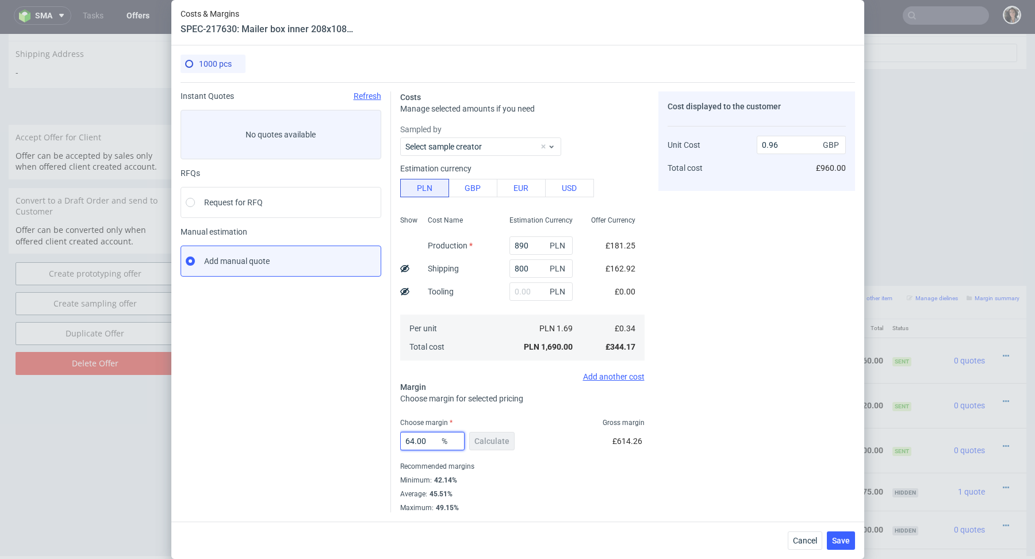
type input "0.95"
type input "67"
type input "1.04"
type input "6"
type input "0.36"
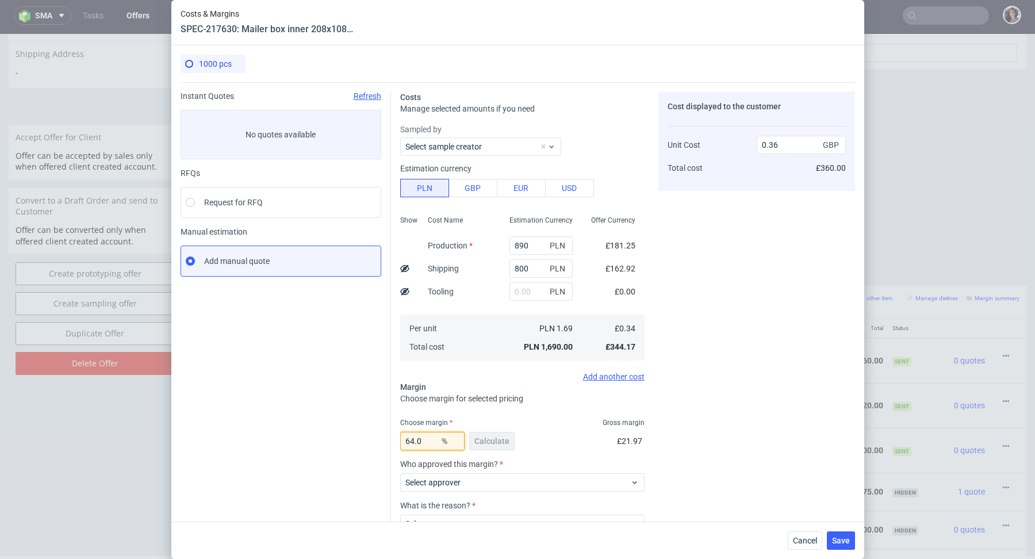
type input "64.07"
type input "0.95"
type input "64.08"
type input "0.96"
type input "64.07"
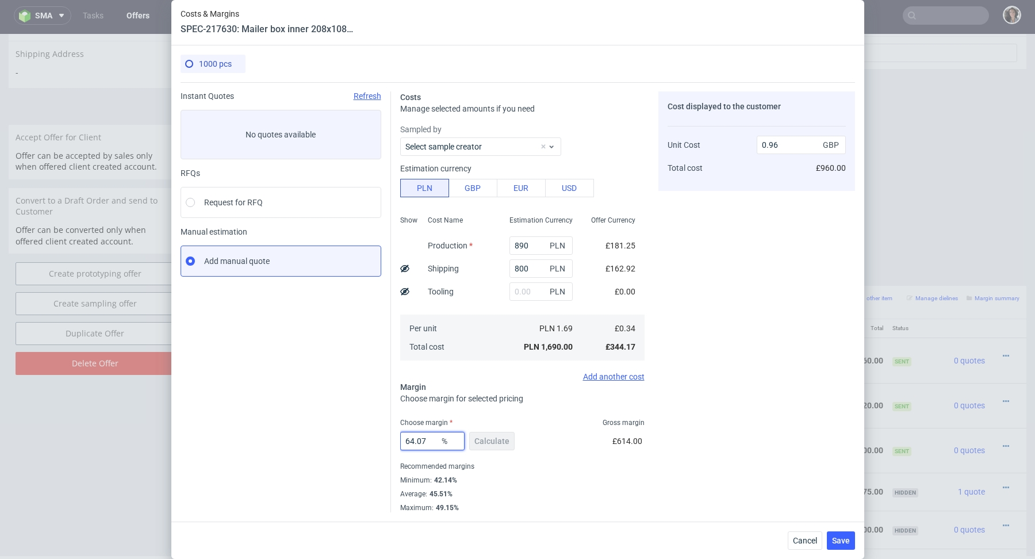
type input "0.95"
type input "64.07"
click at [547, 476] on div "Minimum : 42.14%" at bounding box center [522, 480] width 244 height 14
click at [839, 548] on button "Save" at bounding box center [841, 540] width 28 height 18
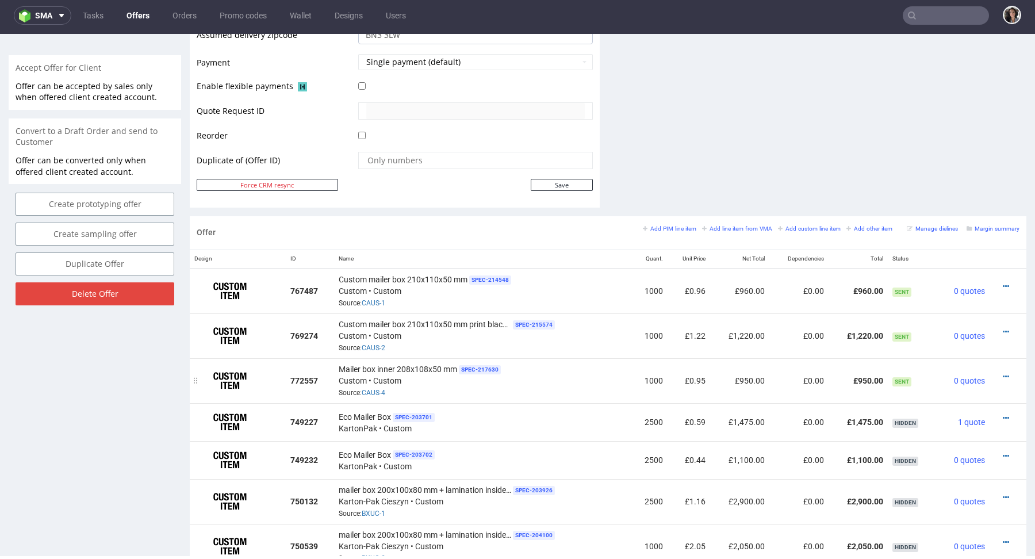
scroll to position [502, 0]
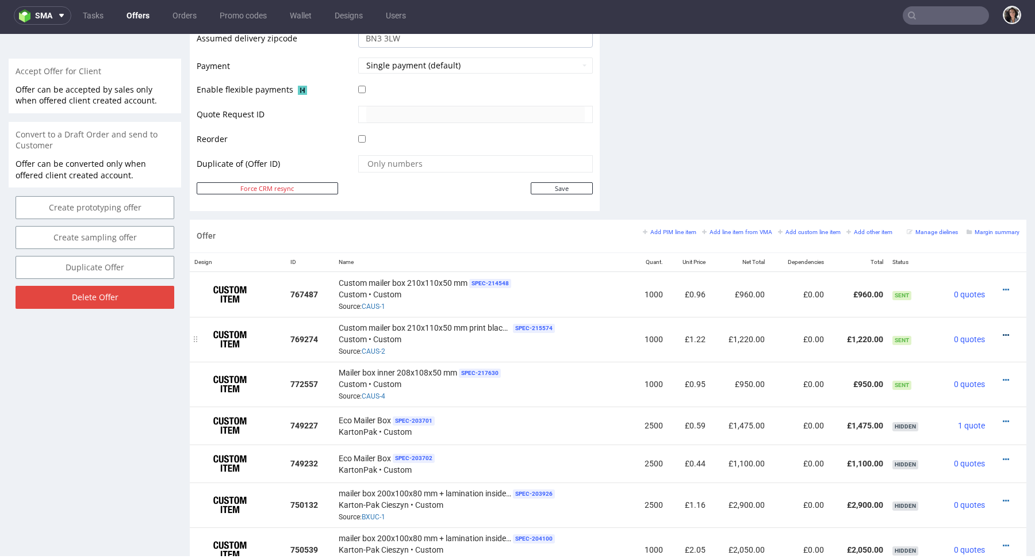
click at [1003, 331] on icon at bounding box center [1006, 335] width 6 height 8
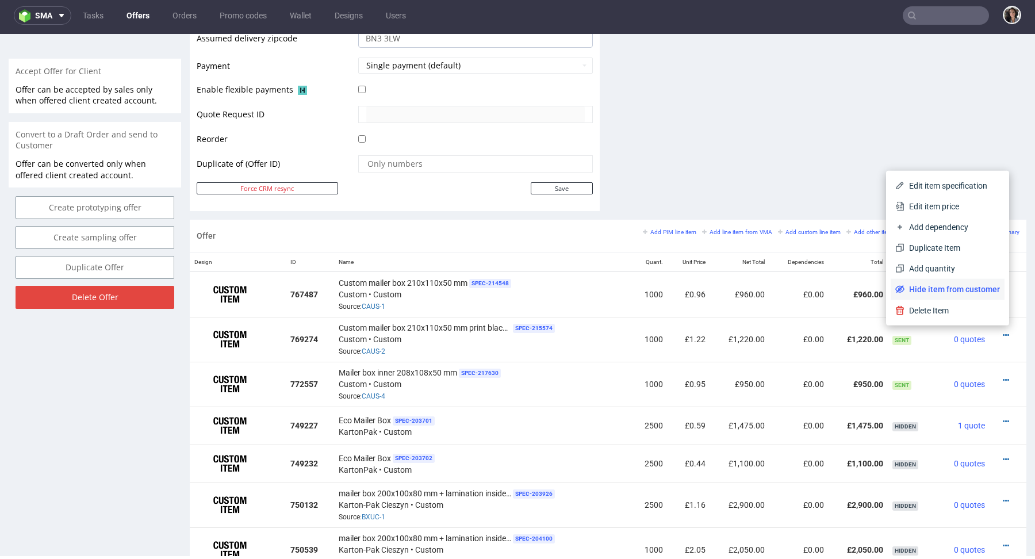
click at [966, 288] on span "Hide item from customer" at bounding box center [952, 290] width 95 height 12
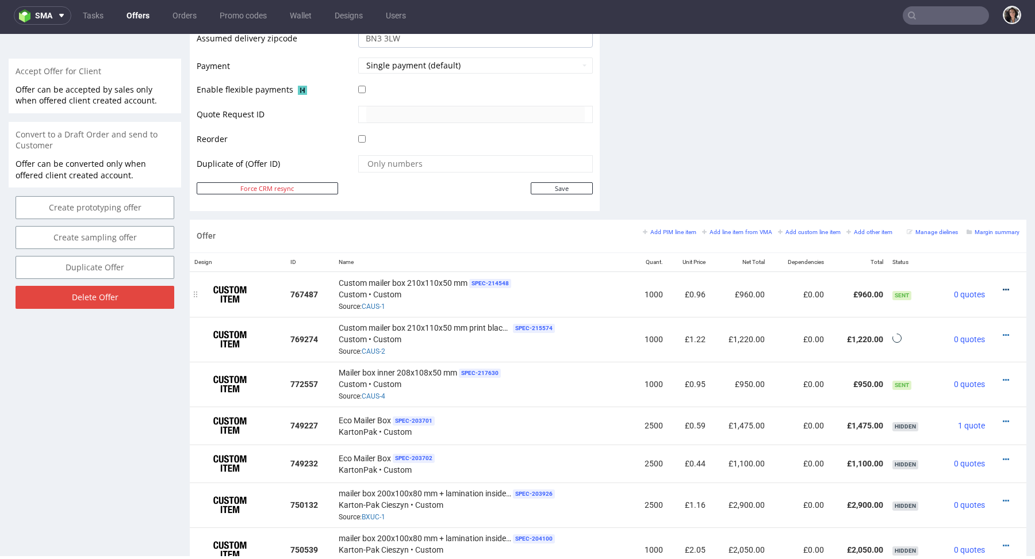
click at [1003, 286] on icon at bounding box center [1006, 290] width 6 height 8
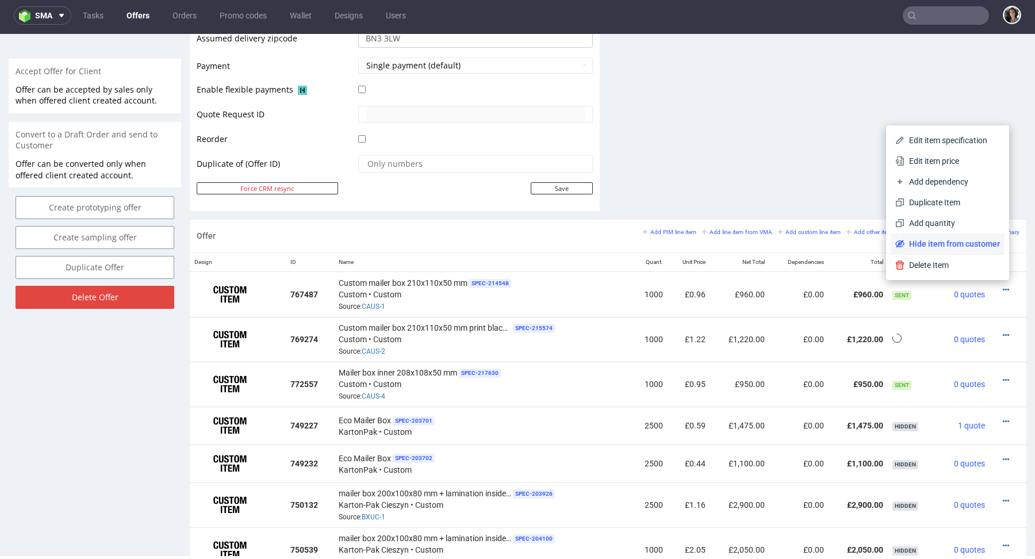
click at [969, 243] on span "Hide item from customer" at bounding box center [952, 244] width 95 height 12
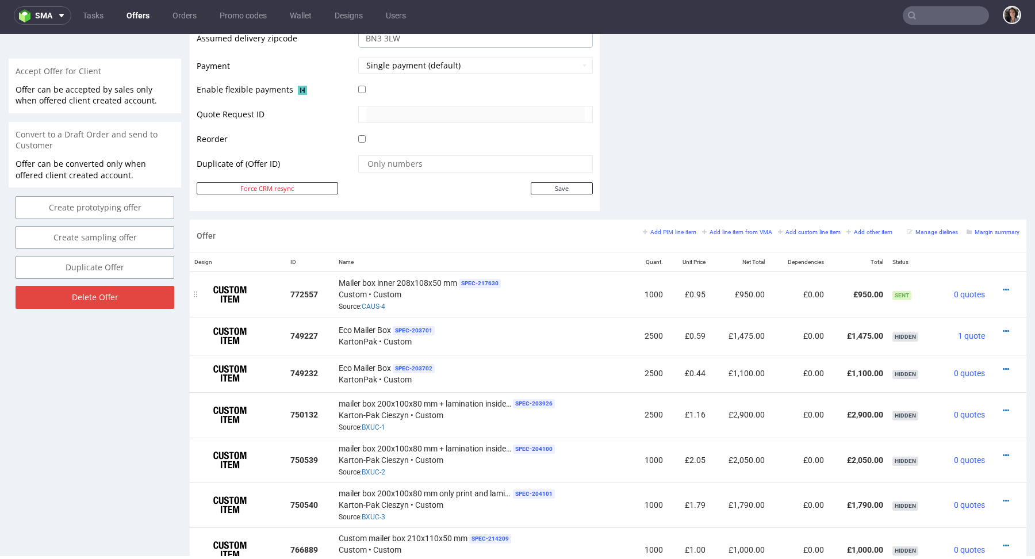
click at [996, 284] on div at bounding box center [1005, 290] width 21 height 12
click at [1003, 286] on icon at bounding box center [1006, 290] width 6 height 8
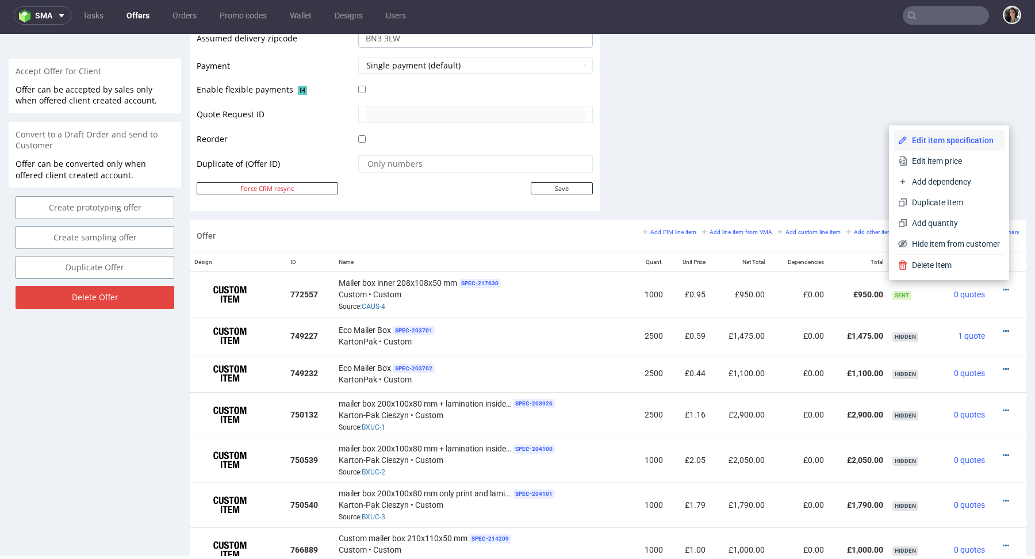
click at [950, 131] on li "Edit item specification" at bounding box center [949, 140] width 111 height 21
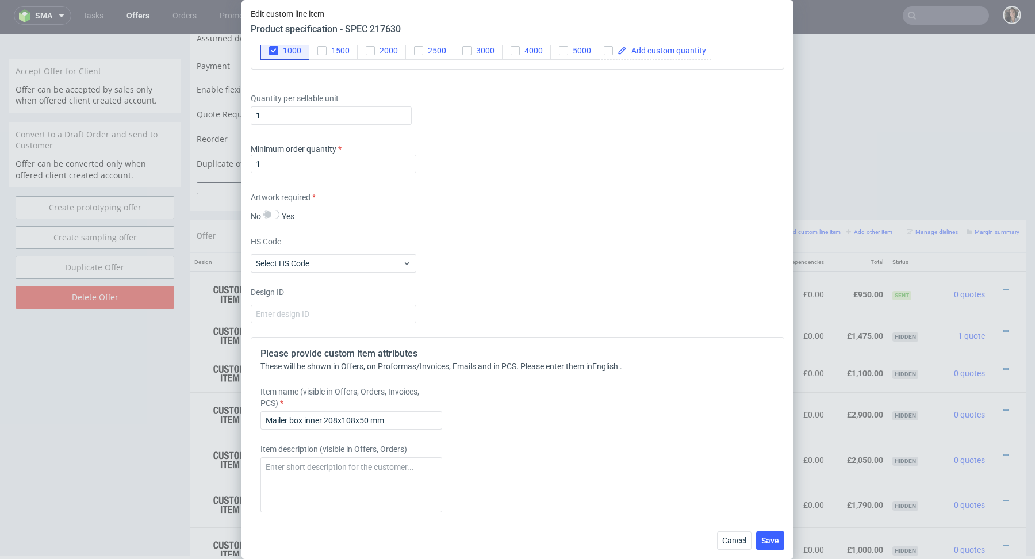
scroll to position [1397, 0]
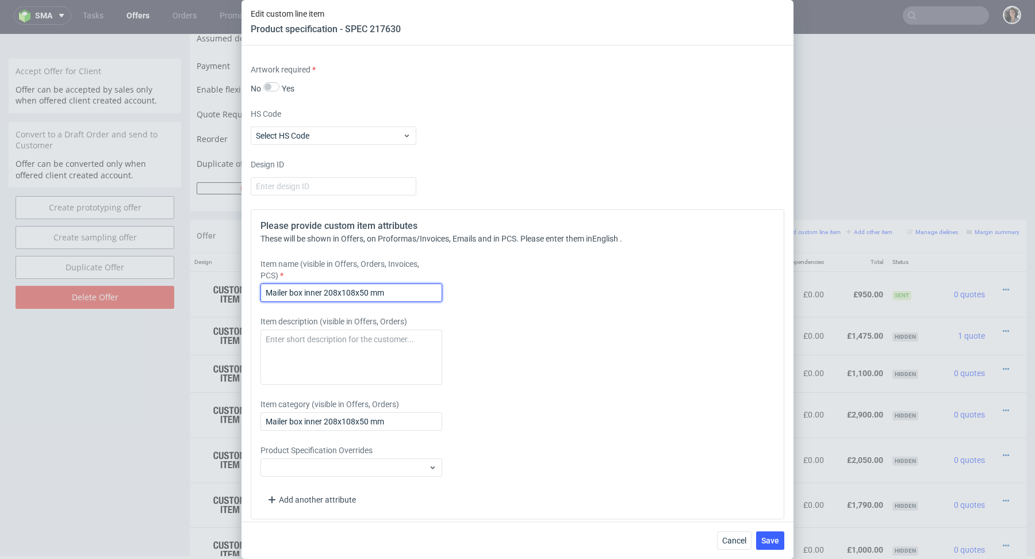
click at [409, 293] on input "Mailer box inner 208x108x50 mm" at bounding box center [352, 293] width 182 height 18
click at [410, 292] on input "Mailer box inner 208x108x50 mm - No print" at bounding box center [352, 293] width 182 height 18
type input "Mailer box inner 208x108x50 mm - No print"
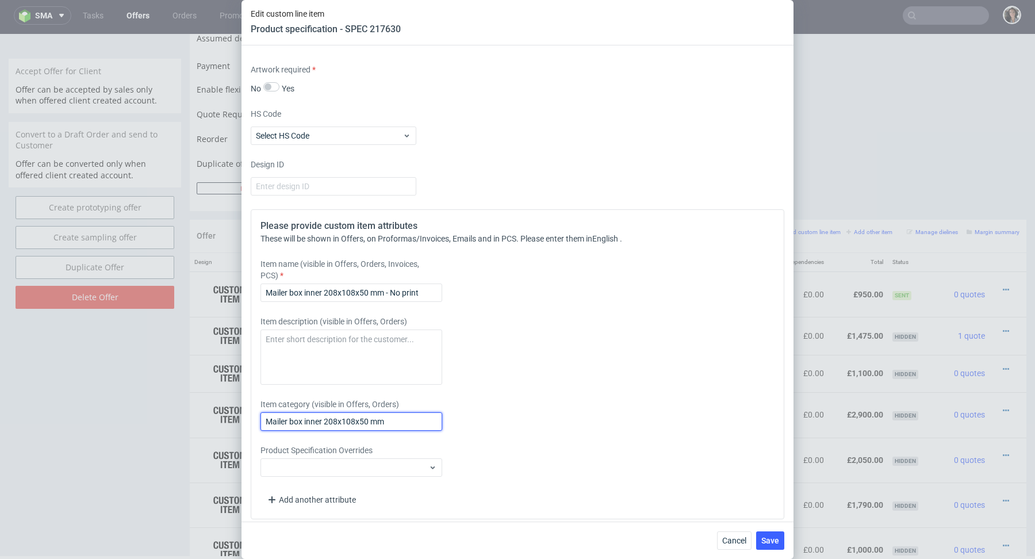
click at [380, 419] on input "Mailer box inner 208x108x50 mm" at bounding box center [352, 421] width 182 height 18
paste input "- No print"
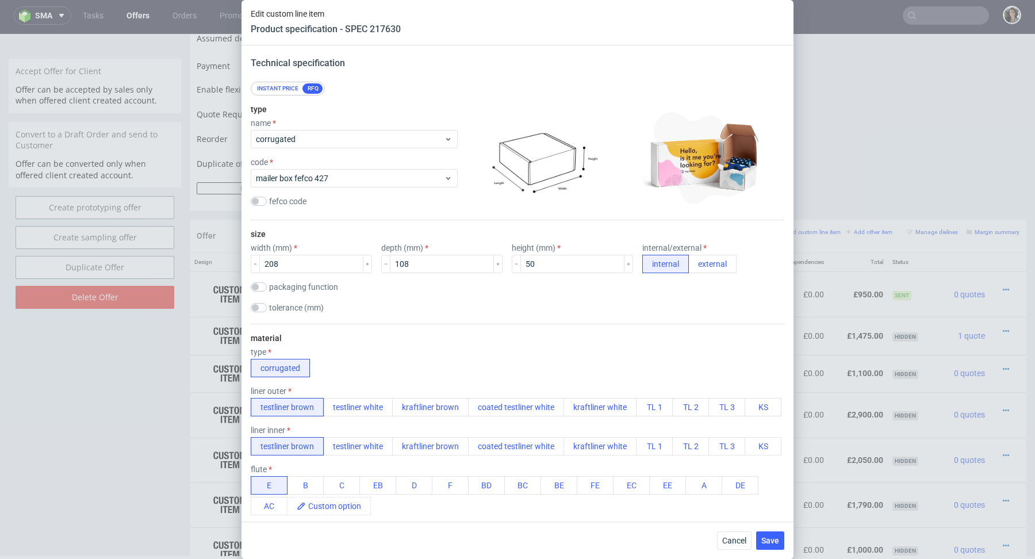
scroll to position [0, 0]
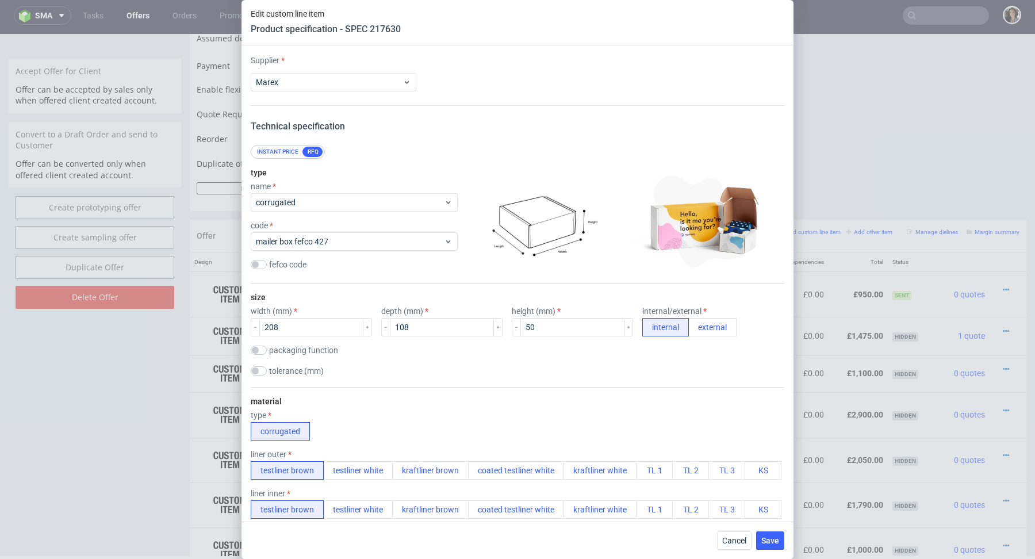
type input "Mailer box inner 208x108x50 mm - No print"
click at [779, 552] on div "Cancel Save" at bounding box center [518, 540] width 552 height 37
click at [776, 541] on span "Save" at bounding box center [771, 541] width 18 height 8
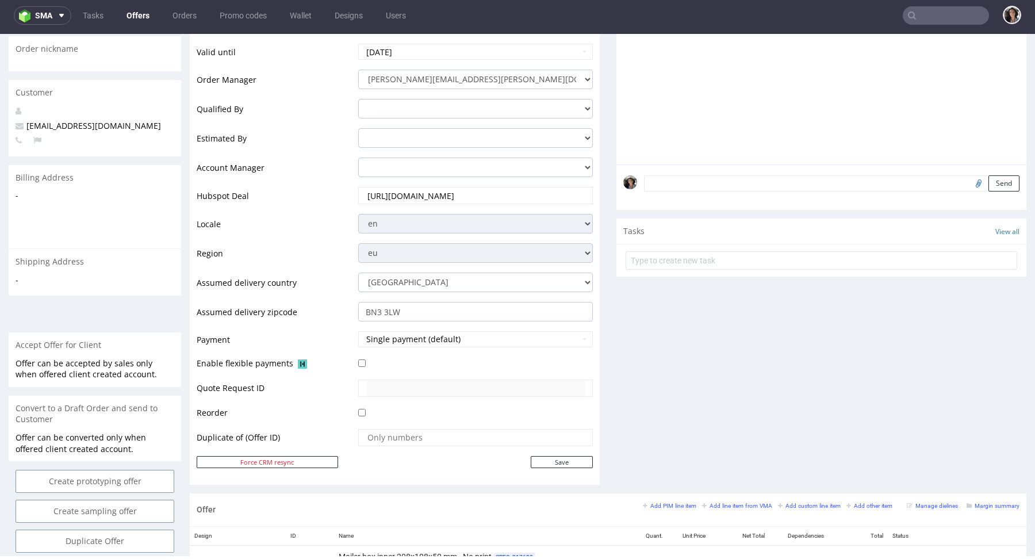
scroll to position [351, 0]
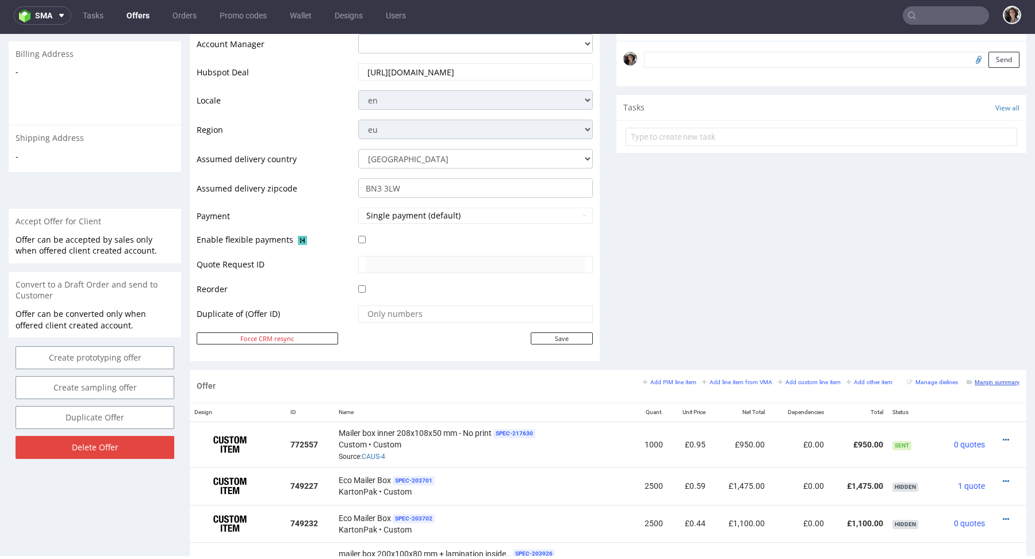
click at [990, 380] on small "Margin summary" at bounding box center [993, 382] width 53 height 6
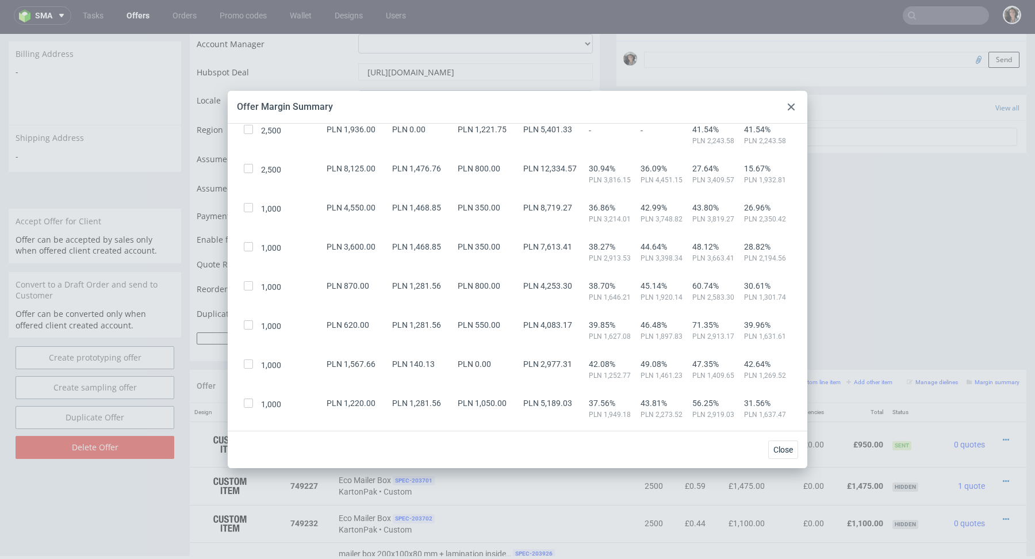
scroll to position [0, 0]
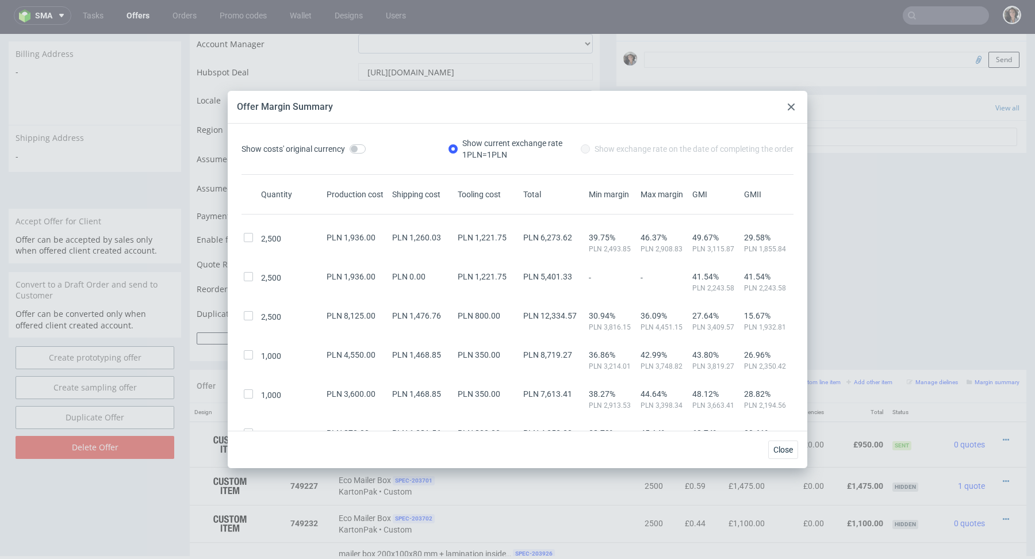
click at [794, 109] on use at bounding box center [791, 107] width 7 height 7
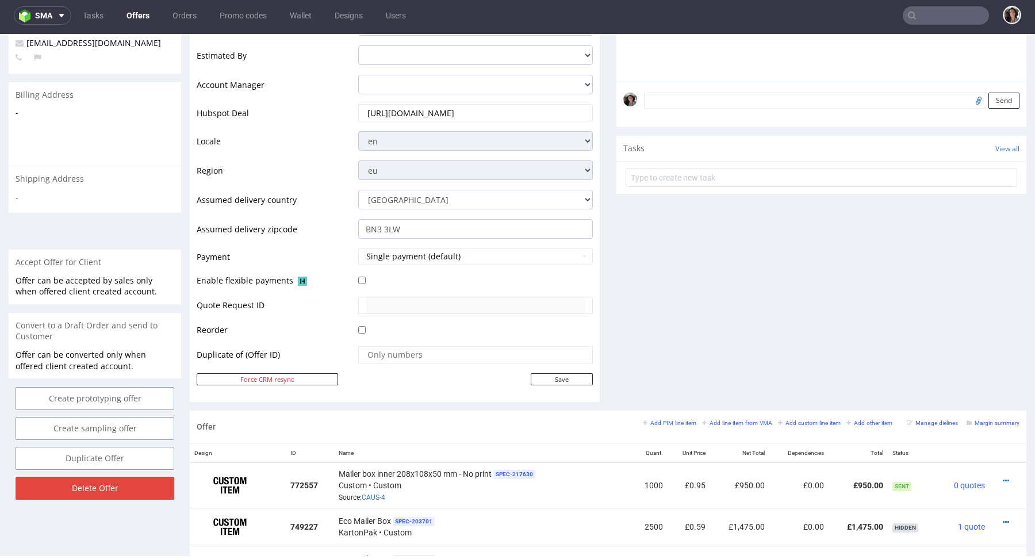
scroll to position [326, 0]
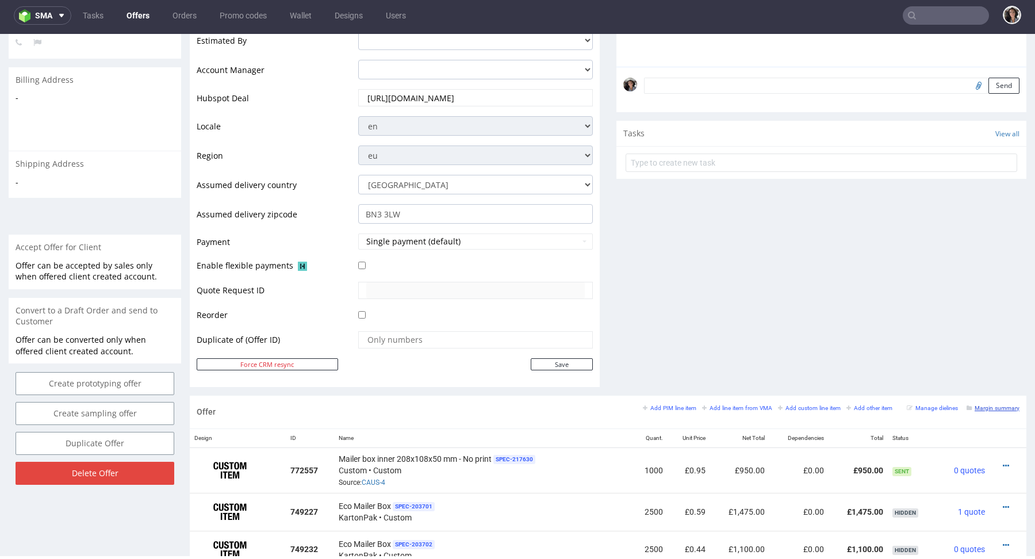
click at [986, 404] on link "Margin summary" at bounding box center [993, 408] width 53 height 8
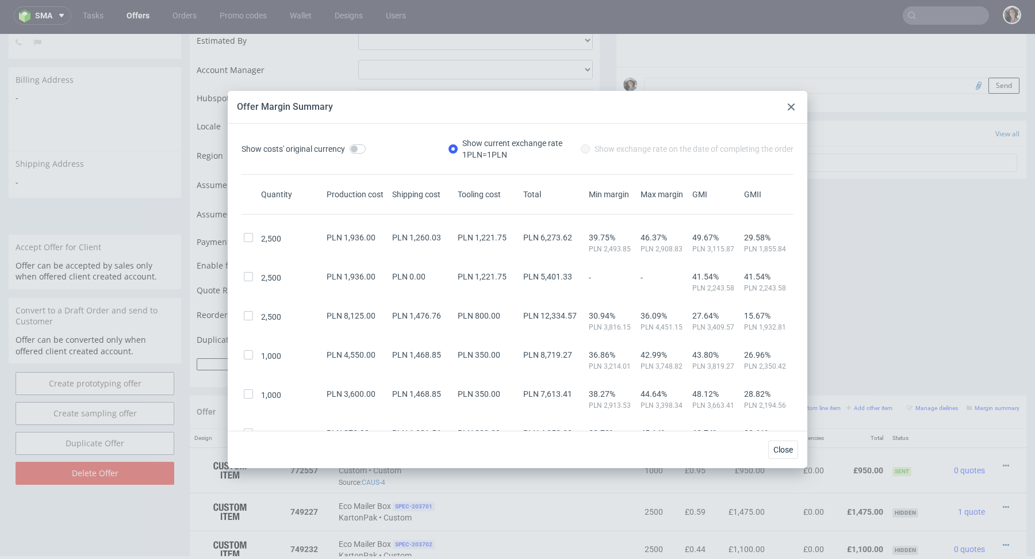
scroll to position [247, 0]
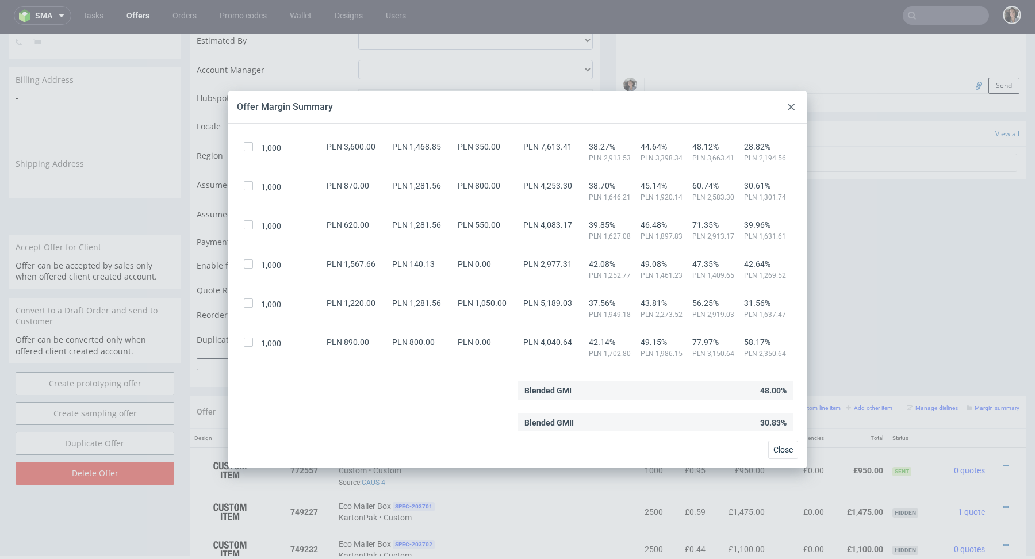
click at [795, 104] on div at bounding box center [792, 107] width 14 height 14
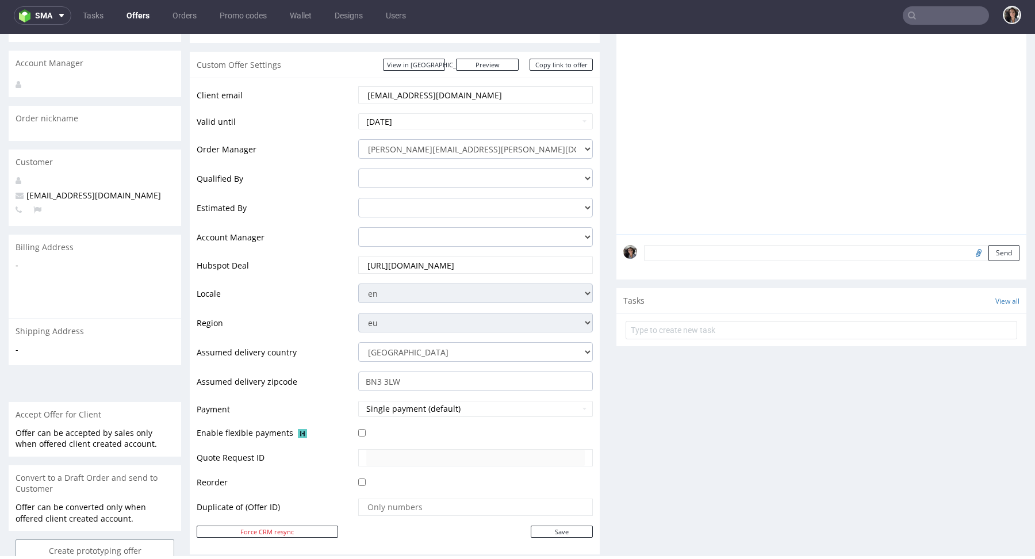
scroll to position [0, 0]
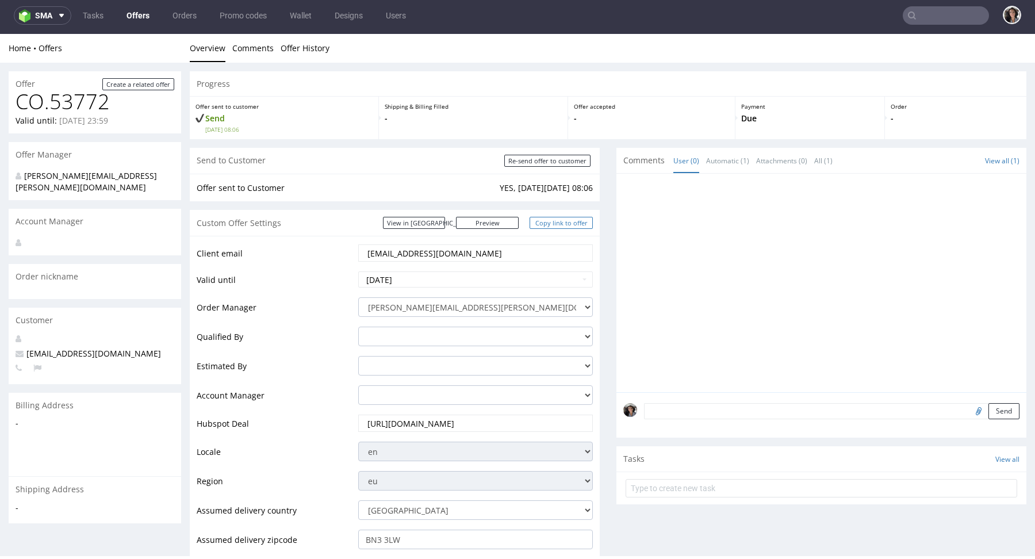
click at [565, 223] on link "Copy link to offer" at bounding box center [561, 223] width 63 height 12
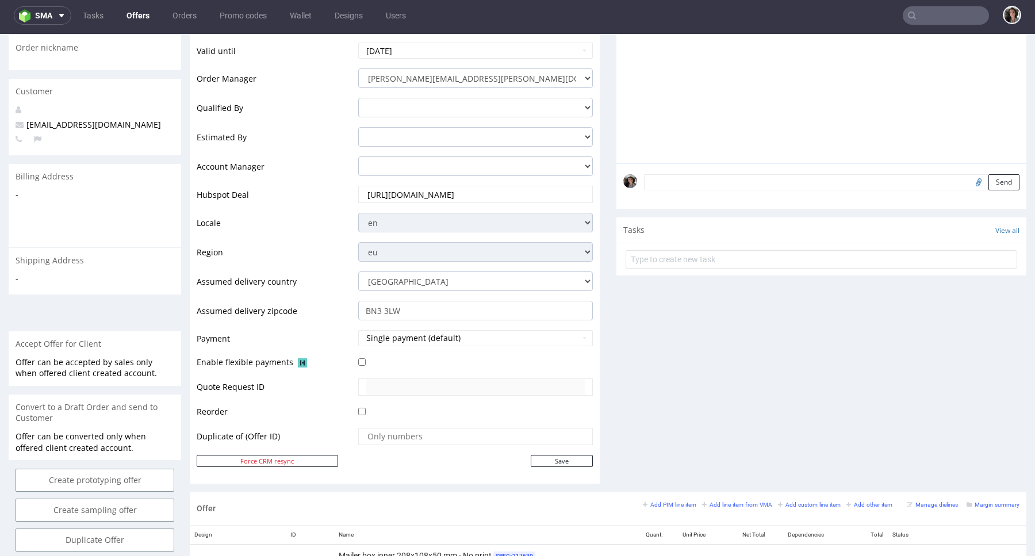
scroll to position [315, 0]
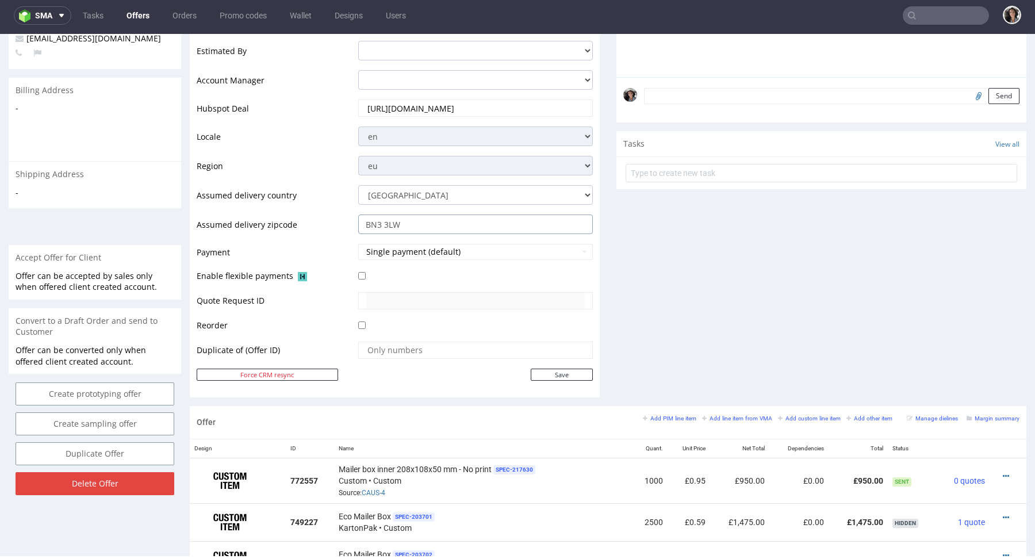
click at [438, 224] on input "BN3 3LW" at bounding box center [475, 225] width 235 height 20
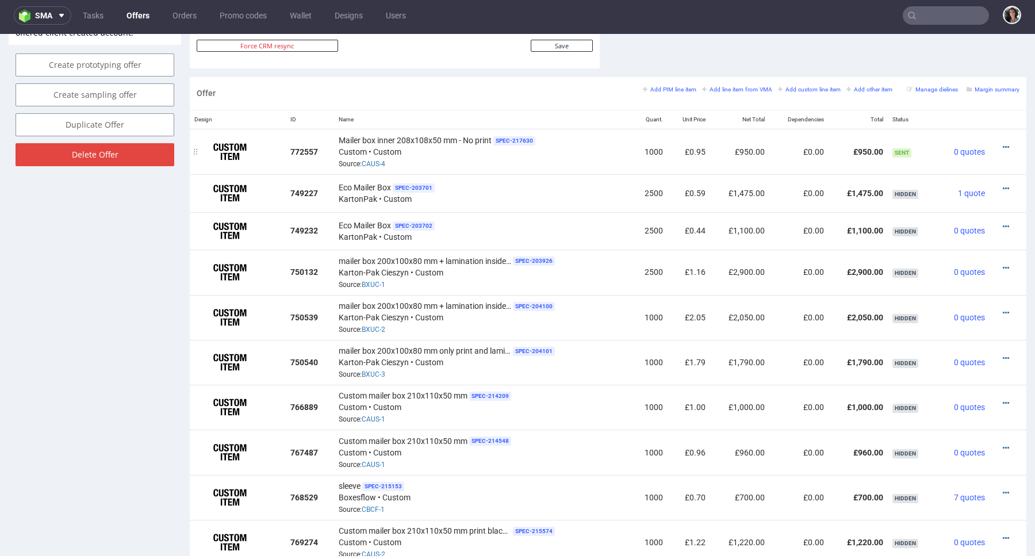
scroll to position [597, 0]
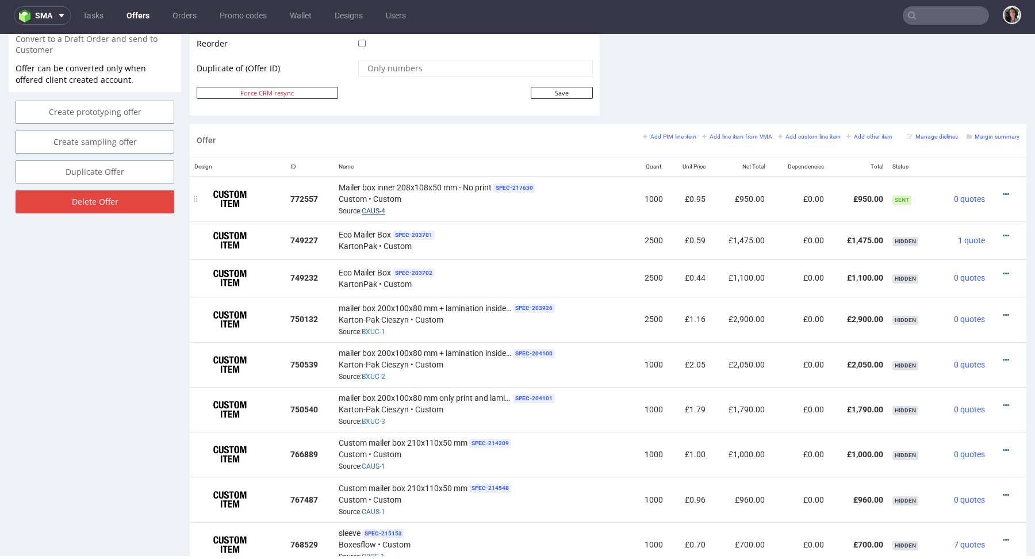
click at [378, 208] on link "CAUS-4" at bounding box center [374, 211] width 24 height 8
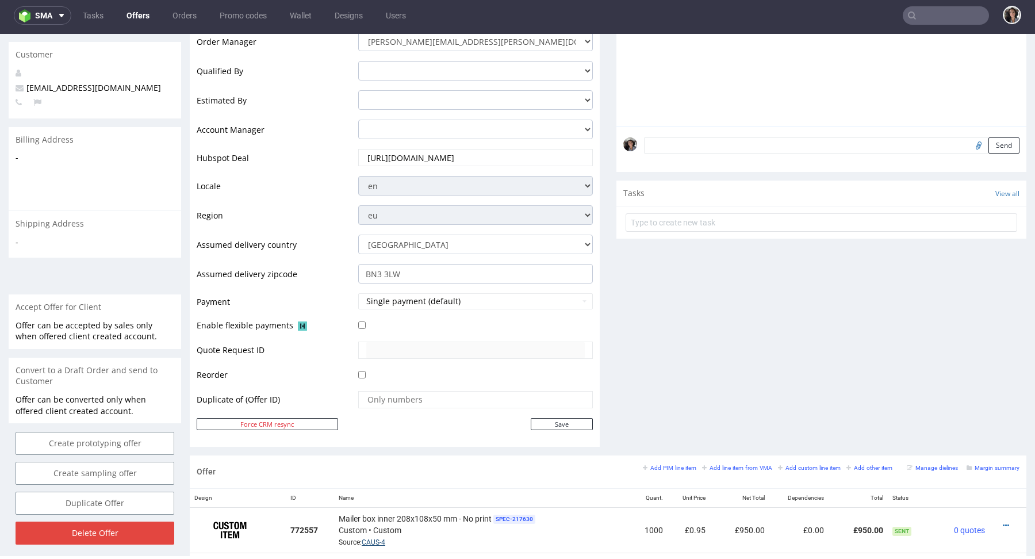
scroll to position [498, 0]
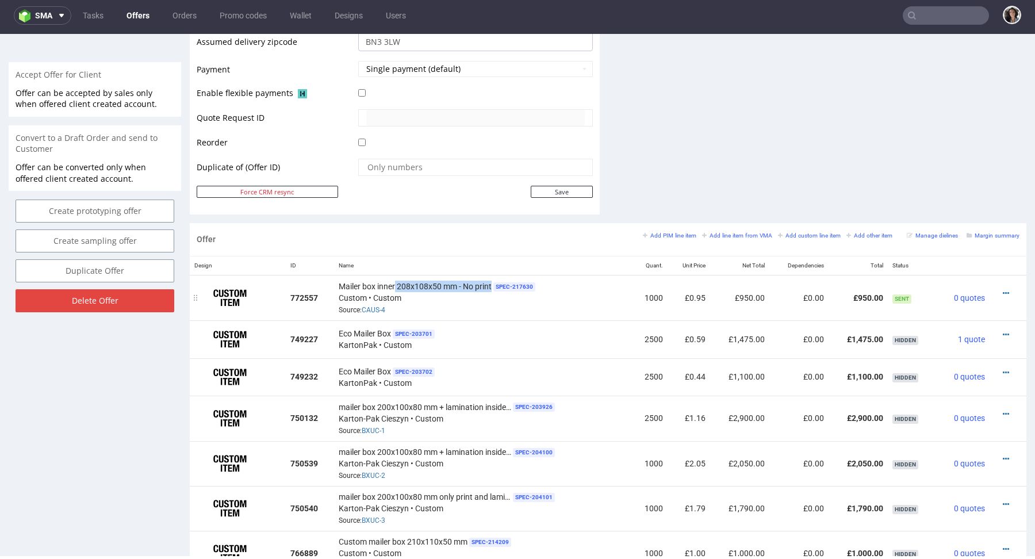
copy span "208x108x50 mm - No print"
drag, startPoint x: 492, startPoint y: 282, endPoint x: 395, endPoint y: 282, distance: 96.6
click at [395, 282] on div "Mailer box inner 208x108x50 mm - No print SPEC- 217630 Custom • Custom Source: …" at bounding box center [483, 298] width 289 height 36
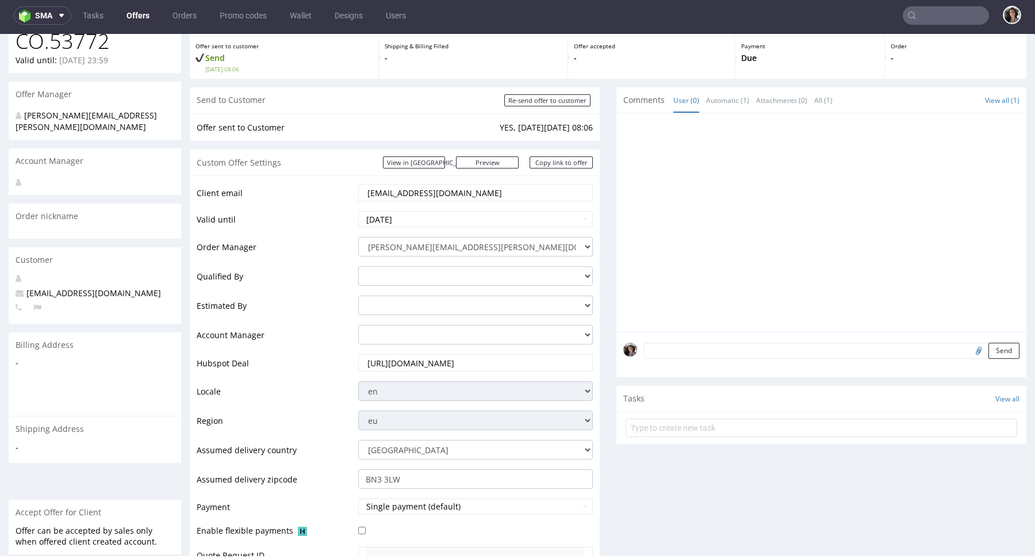
scroll to position [0, 0]
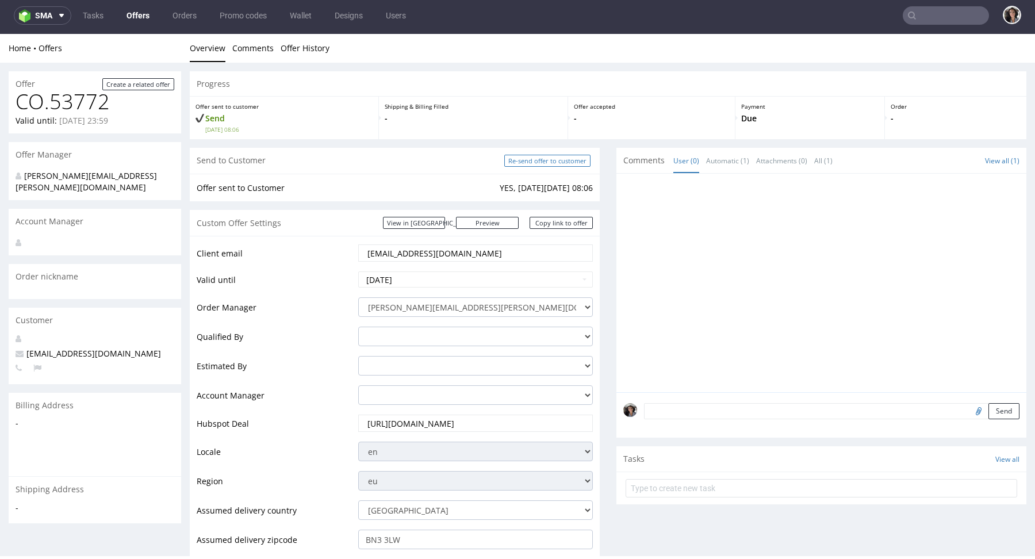
click at [578, 160] on input "Re-send offer to customer" at bounding box center [547, 161] width 86 height 12
type input "In progress..."
